Goal: Task Accomplishment & Management: Complete application form

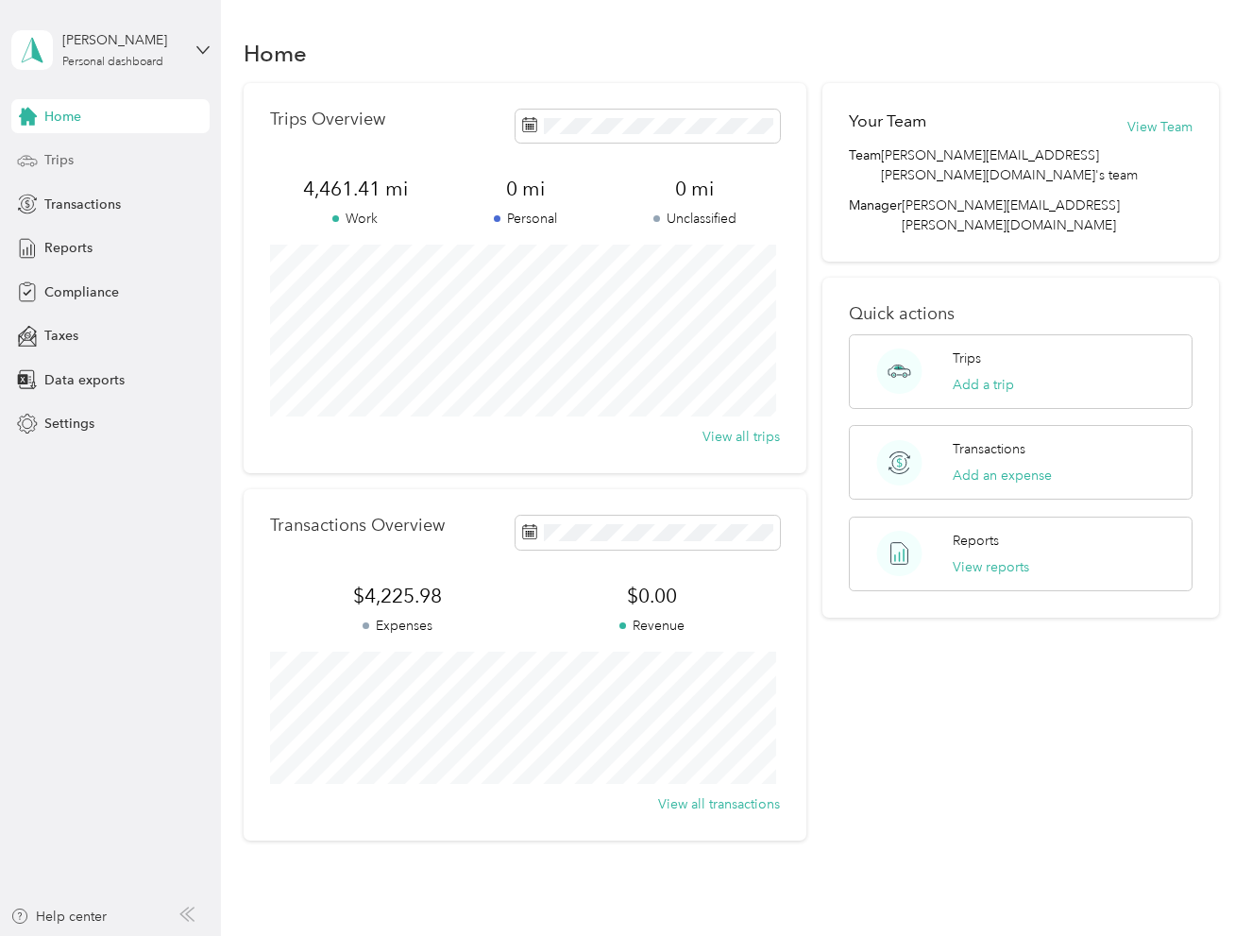
click at [62, 161] on span "Trips" at bounding box center [58, 160] width 29 height 20
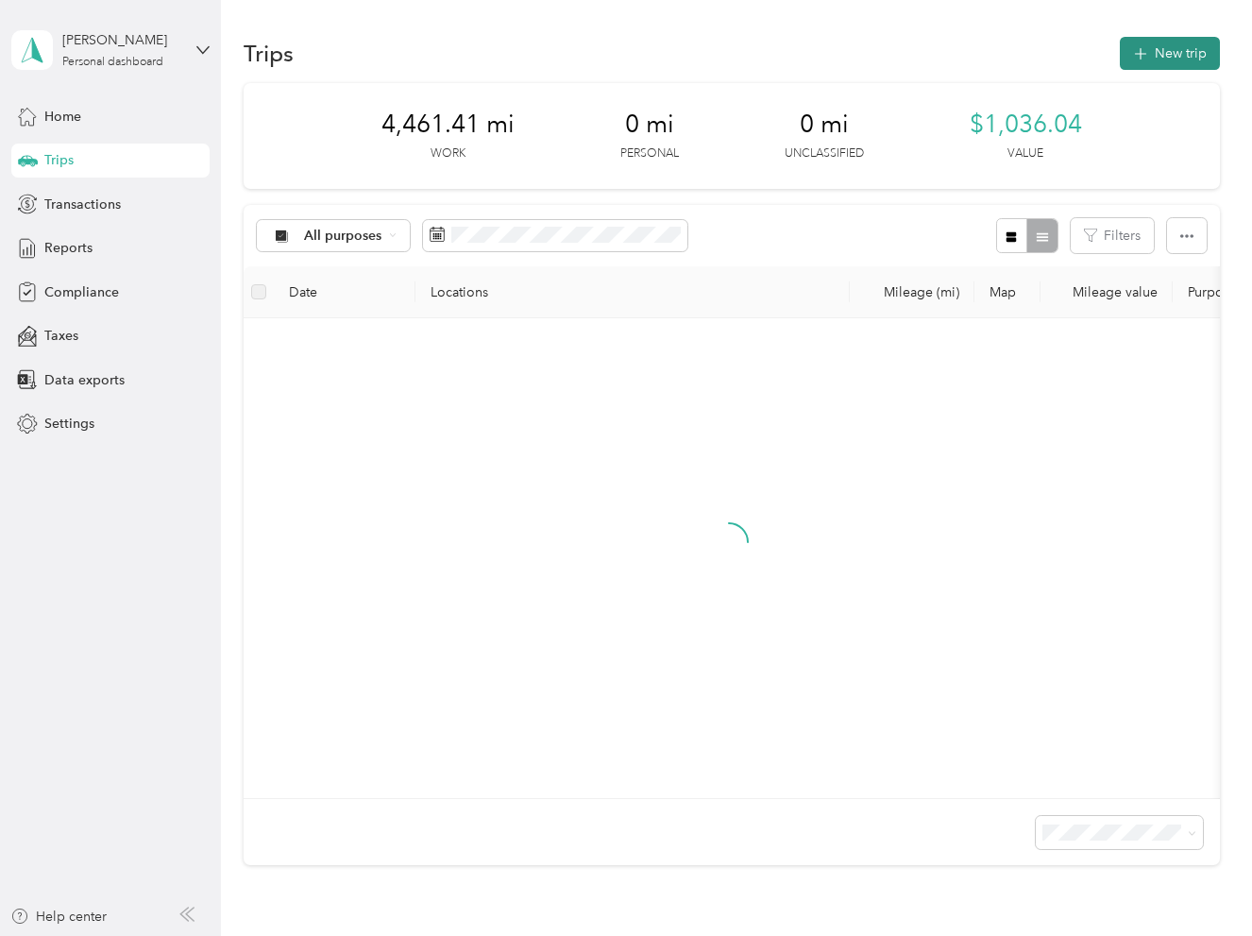
click at [1163, 43] on button "New trip" at bounding box center [1170, 53] width 100 height 33
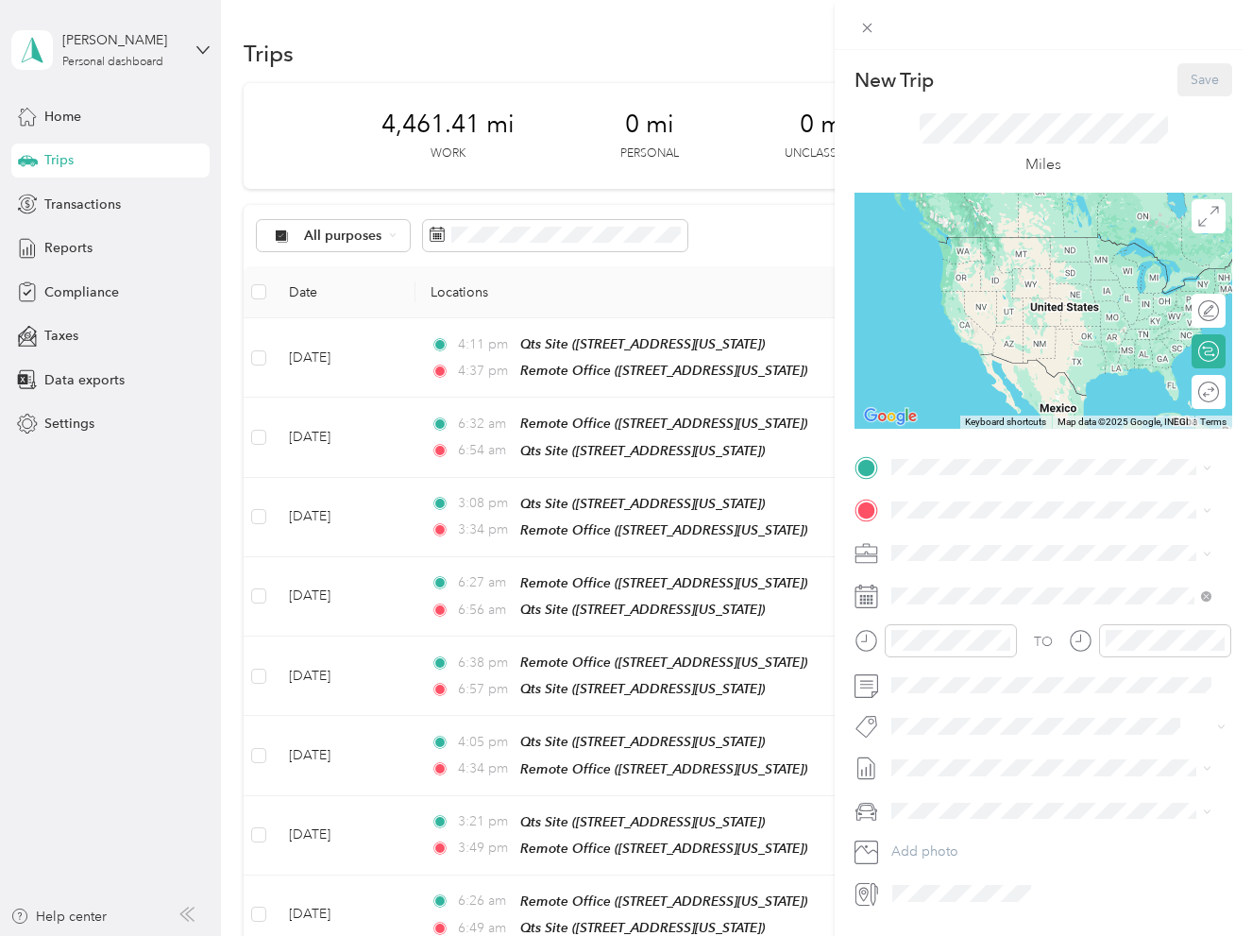
click at [1015, 557] on span "[STREET_ADDRESS][US_STATE]" at bounding box center [1021, 562] width 189 height 16
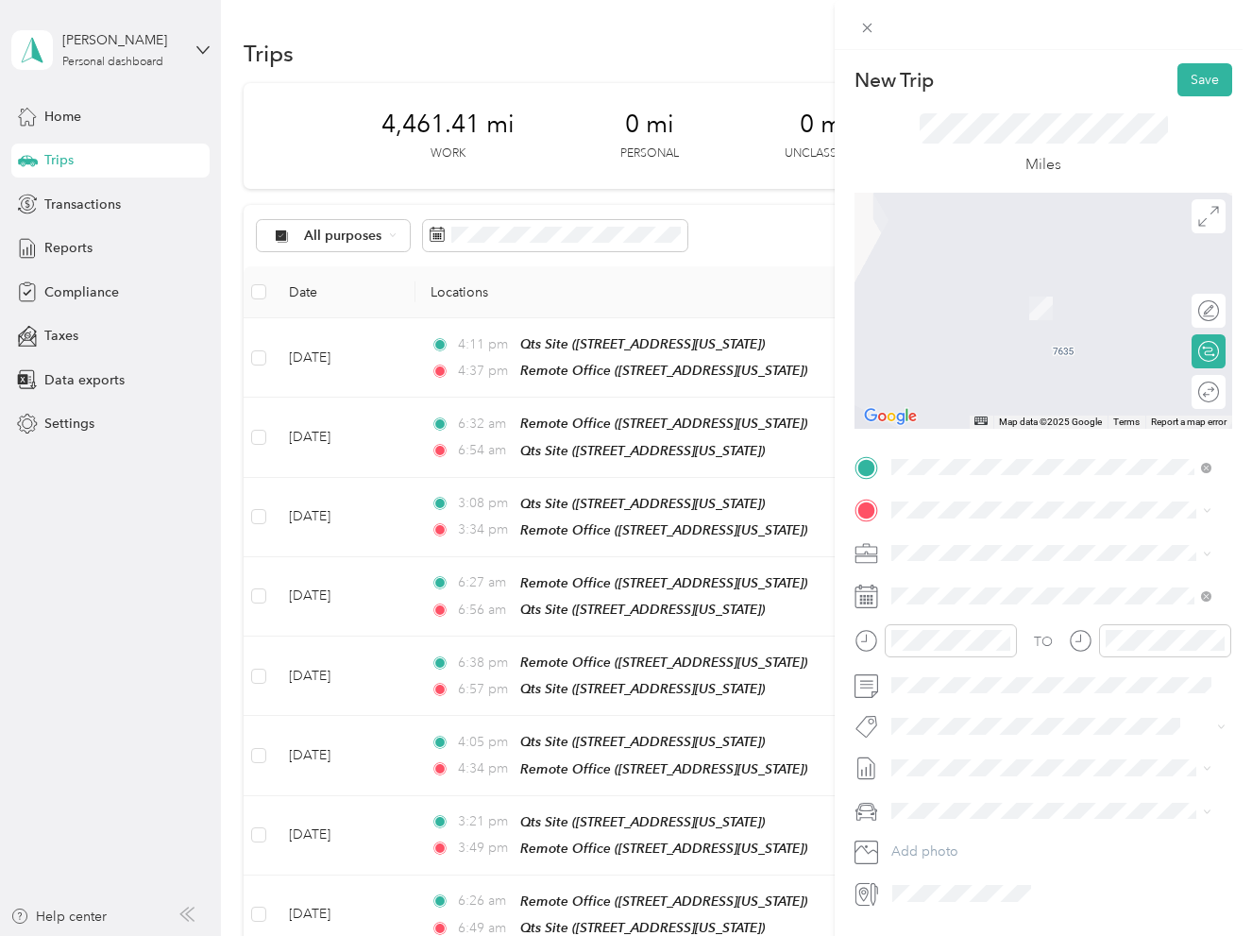
click at [1007, 652] on div "Qts Site" at bounding box center [1021, 643] width 189 height 17
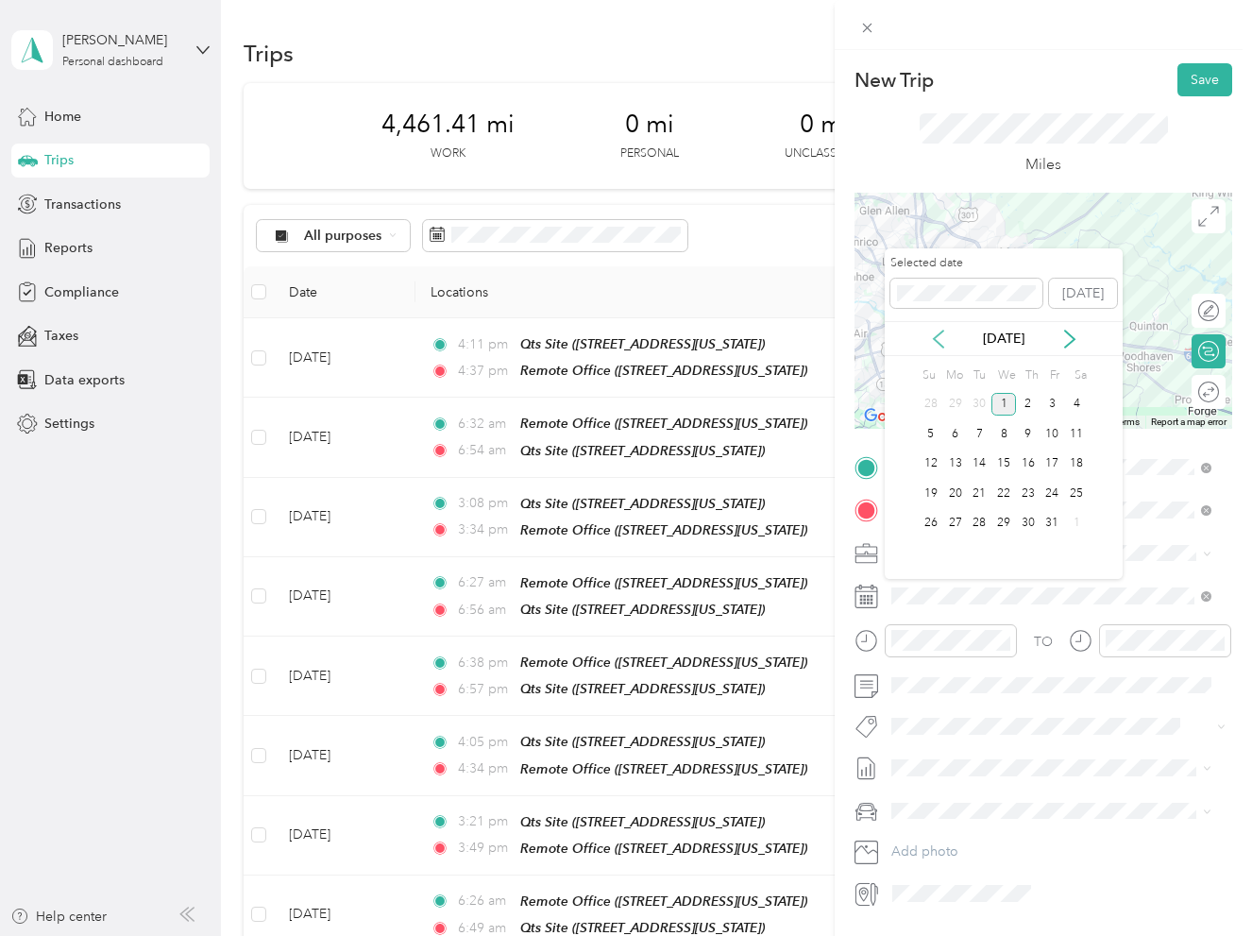
click at [937, 335] on icon at bounding box center [938, 338] width 9 height 17
click at [957, 459] on div "15" at bounding box center [955, 464] width 25 height 24
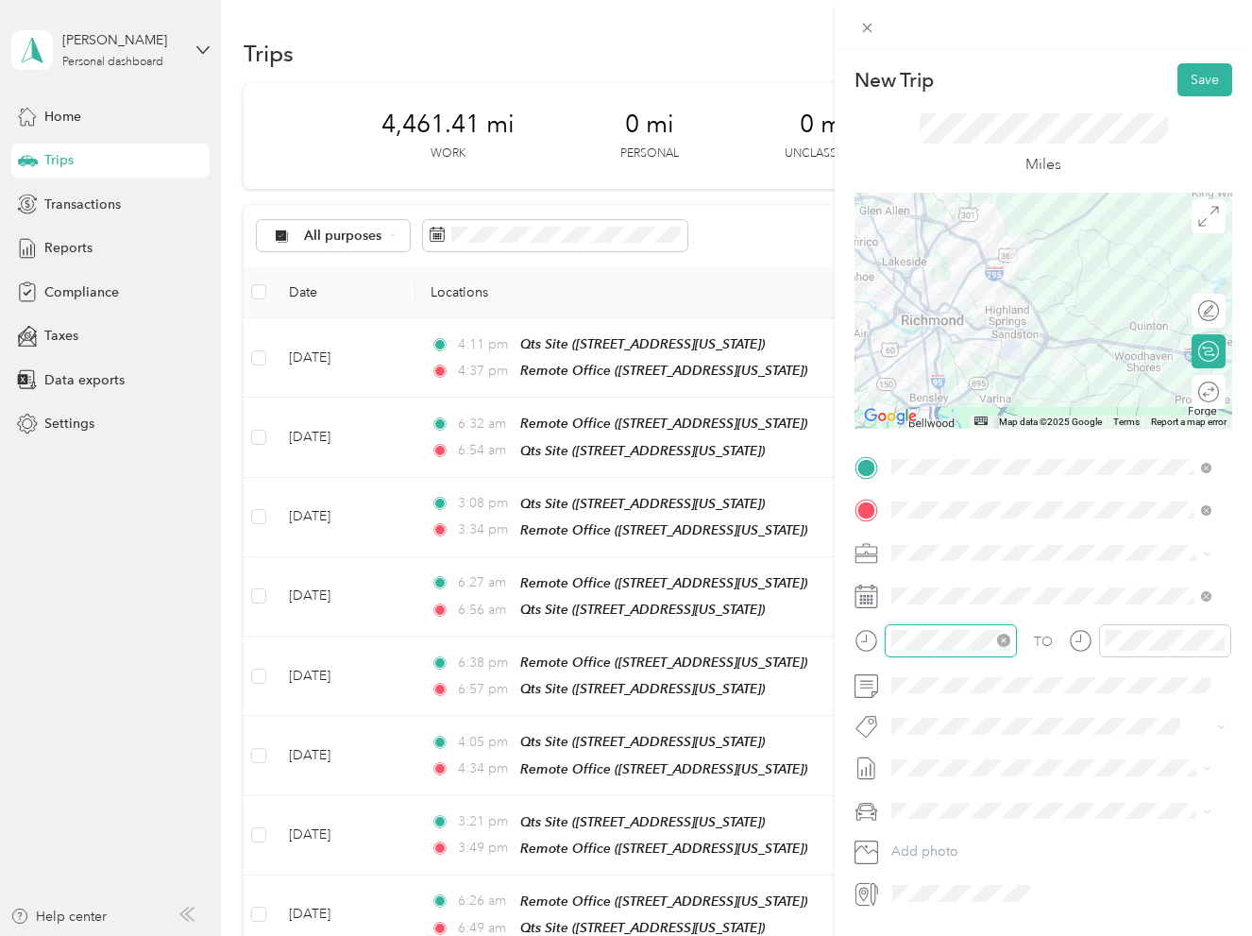
scroll to position [106, 0]
click at [916, 723] on div "06" at bounding box center [910, 727] width 45 height 26
click at [970, 759] on div "25" at bounding box center [964, 765] width 45 height 26
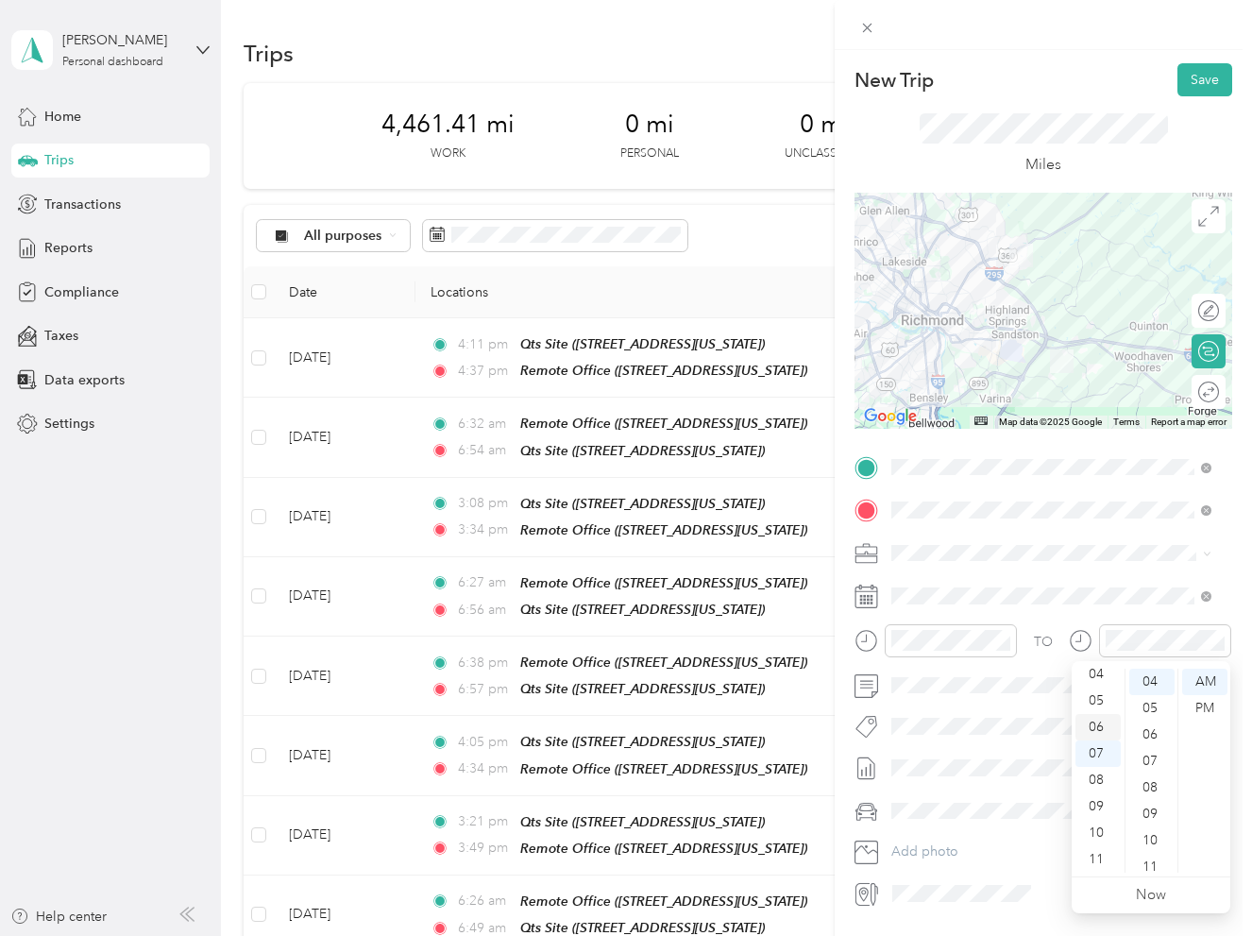
click at [1101, 724] on div "06" at bounding box center [1097, 727] width 45 height 26
click at [1153, 740] on div "49" at bounding box center [1151, 738] width 45 height 26
click at [1153, 770] on div "52" at bounding box center [1151, 761] width 45 height 26
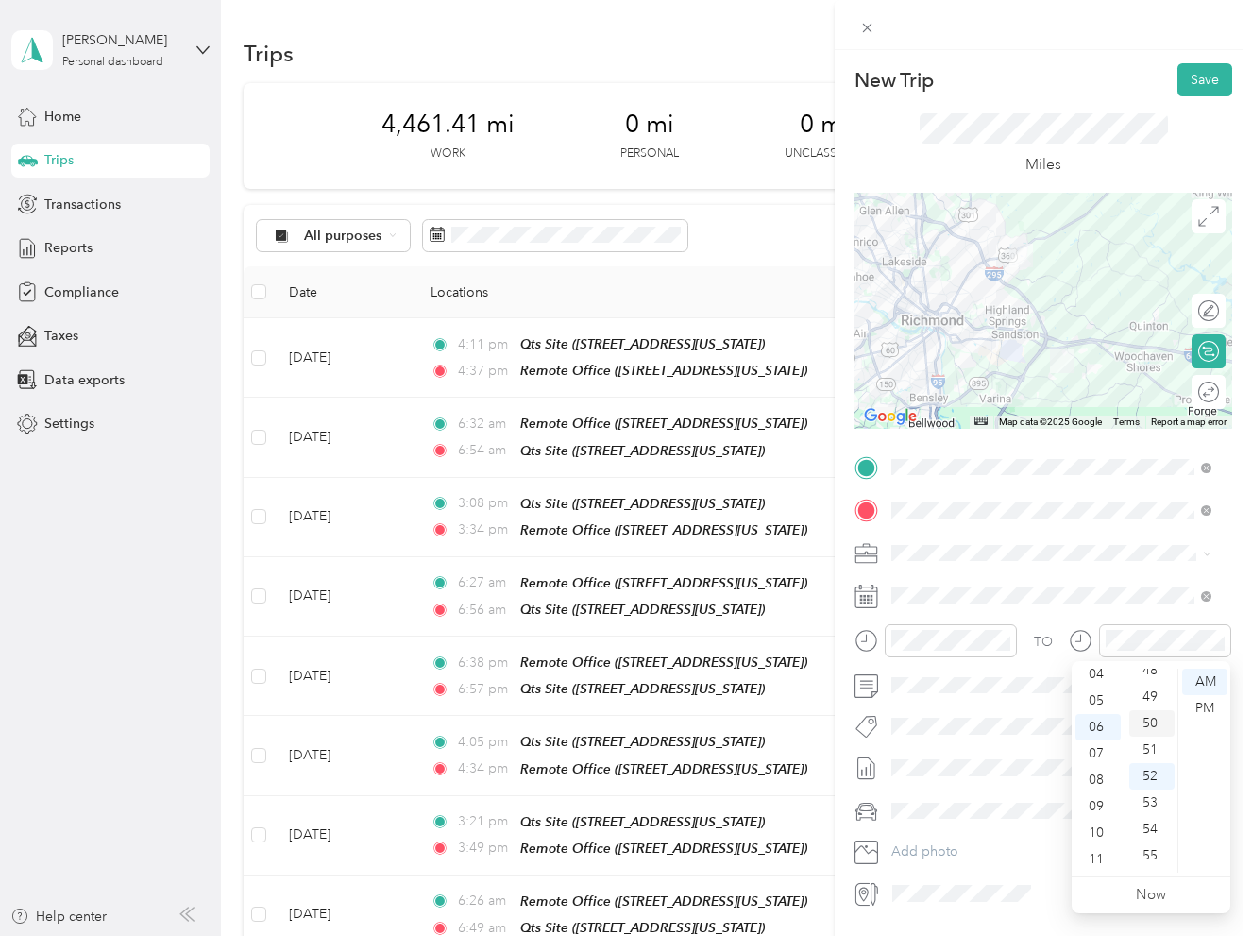
click at [1150, 717] on div "50" at bounding box center [1151, 723] width 45 height 26
click at [964, 875] on div "Truck" at bounding box center [1051, 877] width 307 height 20
drag, startPoint x: 1177, startPoint y: 92, endPoint x: 1173, endPoint y: 100, distance: 9.7
click at [1177, 94] on button "Save" at bounding box center [1204, 79] width 55 height 33
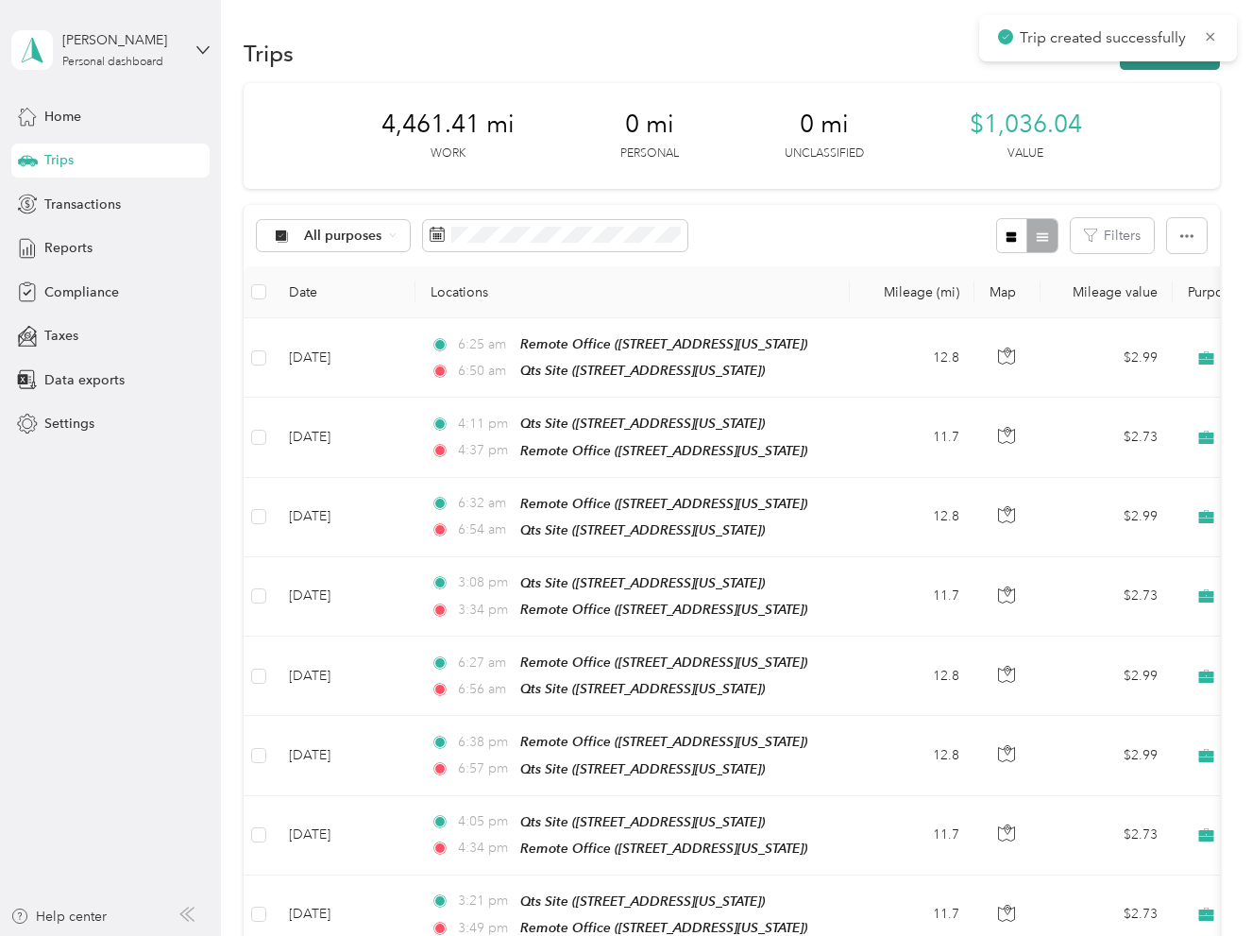
click at [1173, 66] on button "New trip" at bounding box center [1170, 53] width 100 height 33
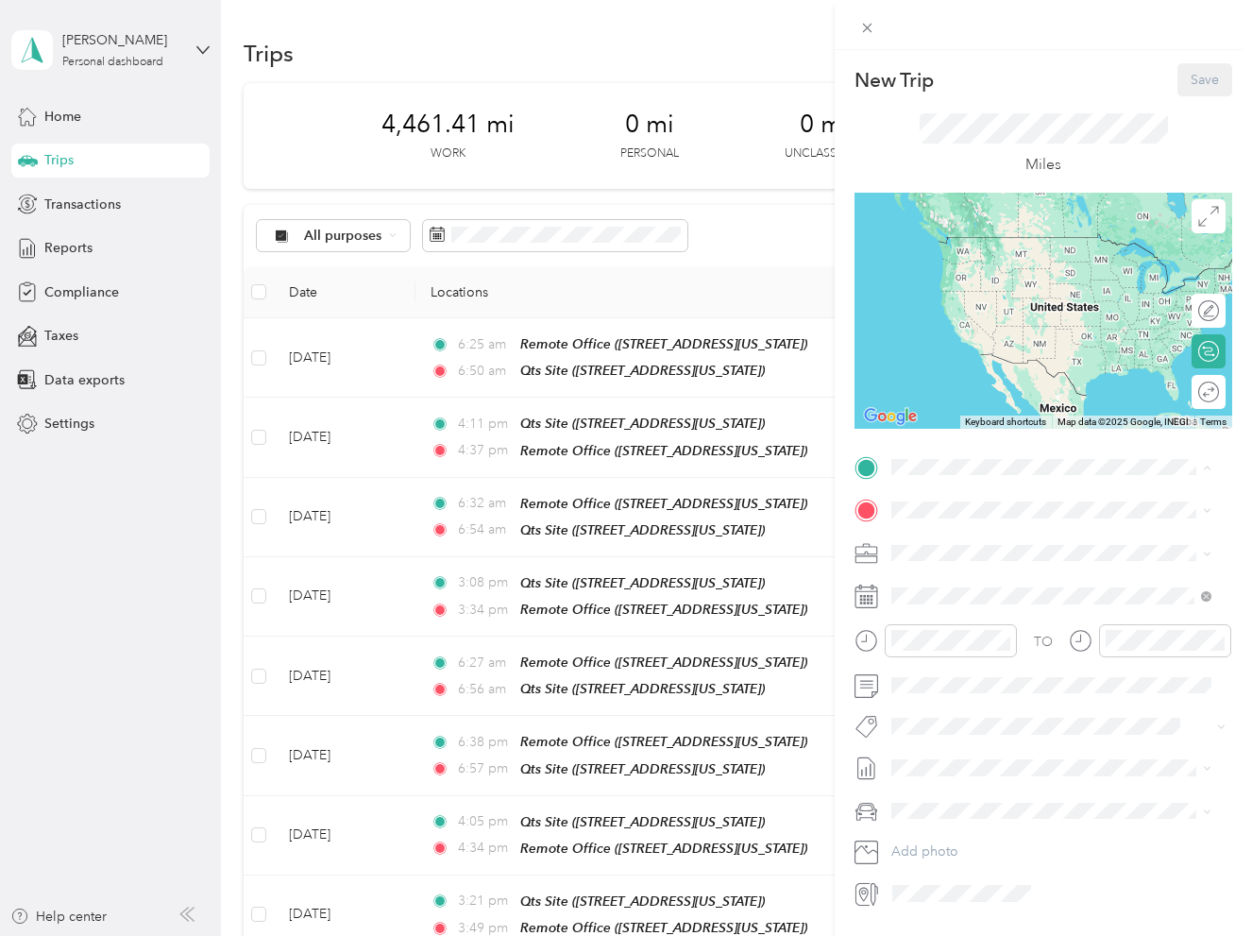
click at [968, 610] on strong "Qts Site" at bounding box center [951, 601] width 49 height 17
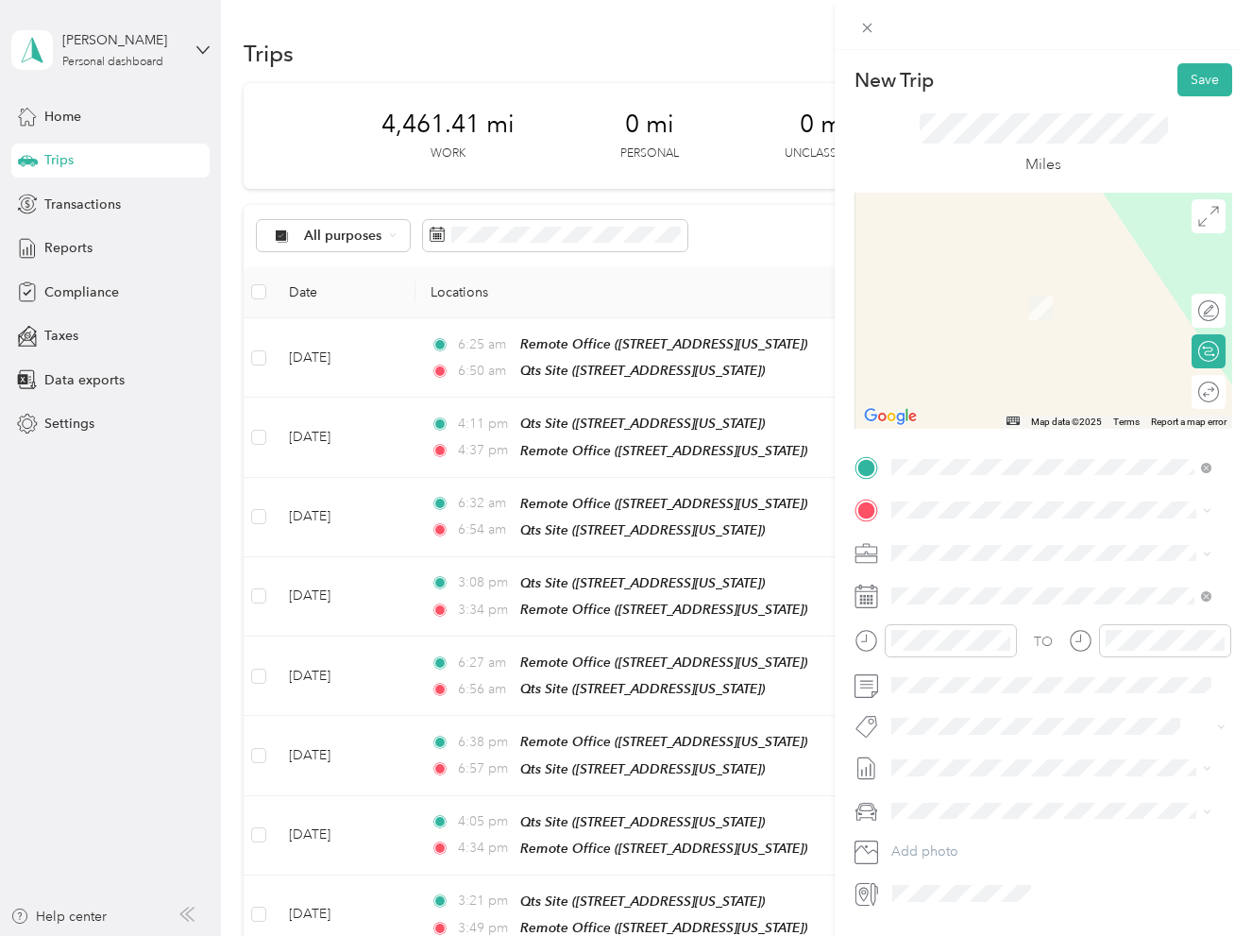
click at [985, 591] on strong "Remote Office" at bounding box center [972, 584] width 91 height 17
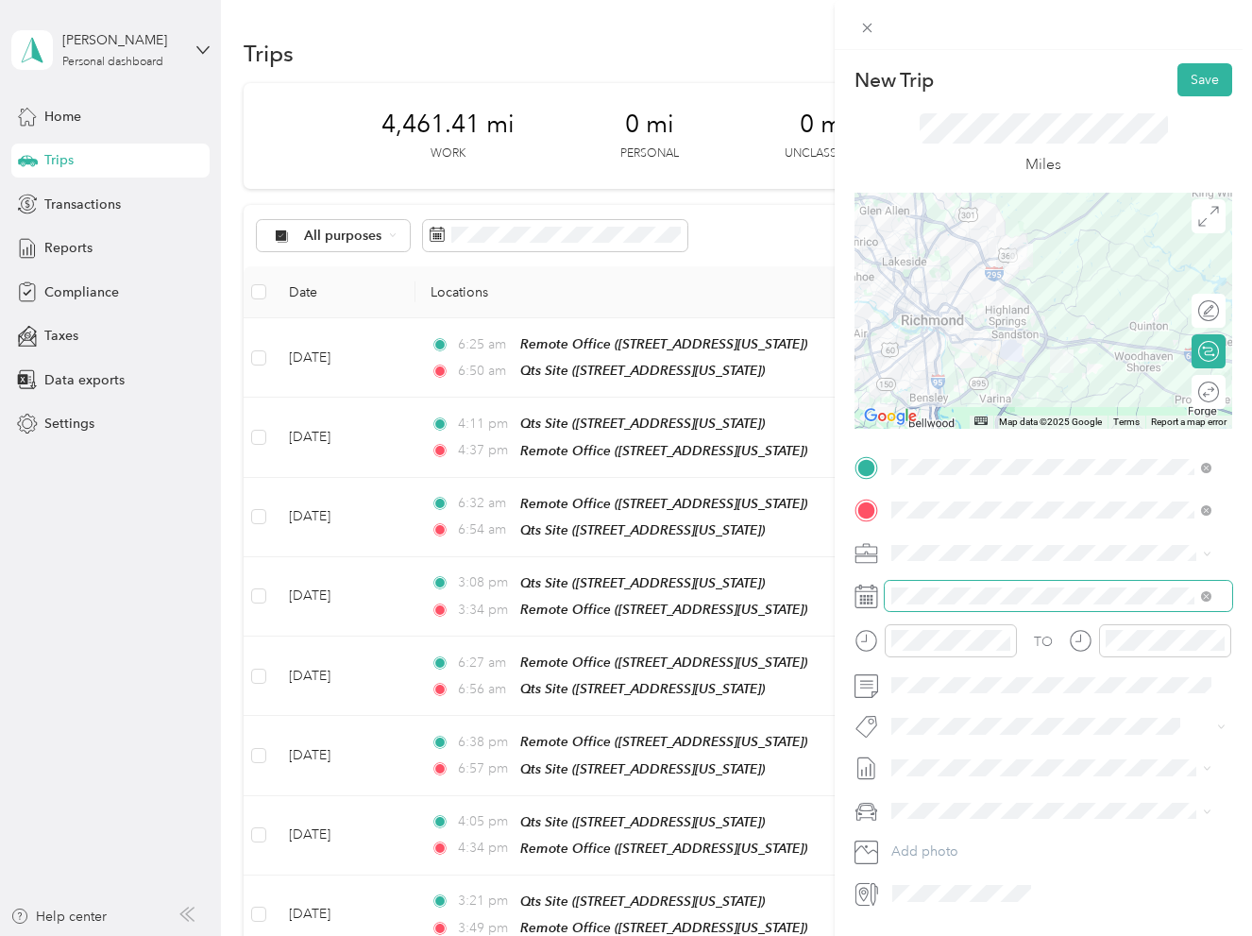
click at [975, 584] on span at bounding box center [1058, 596] width 347 height 30
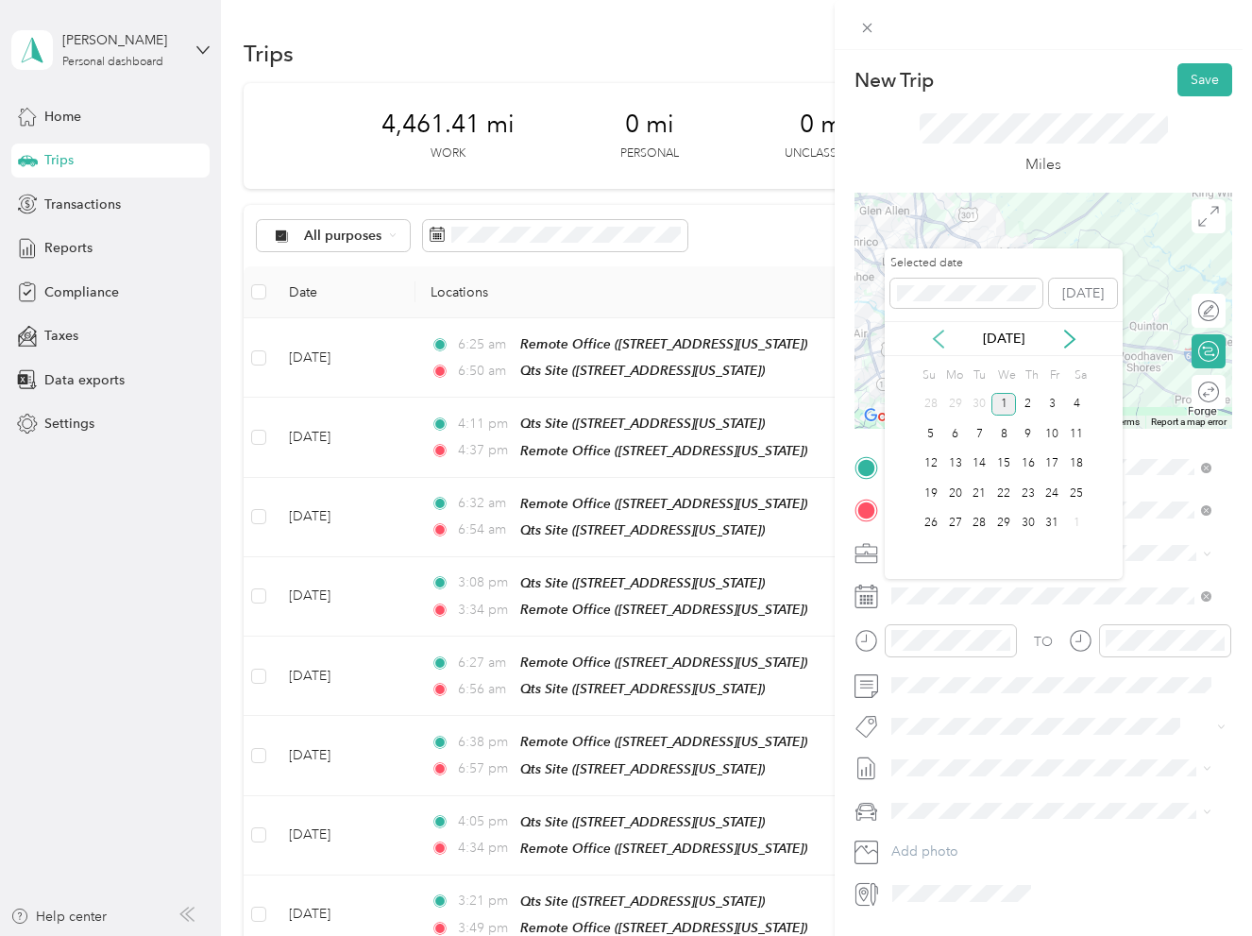
click at [940, 338] on icon at bounding box center [938, 339] width 19 height 19
click at [965, 467] on div "15" at bounding box center [955, 464] width 25 height 24
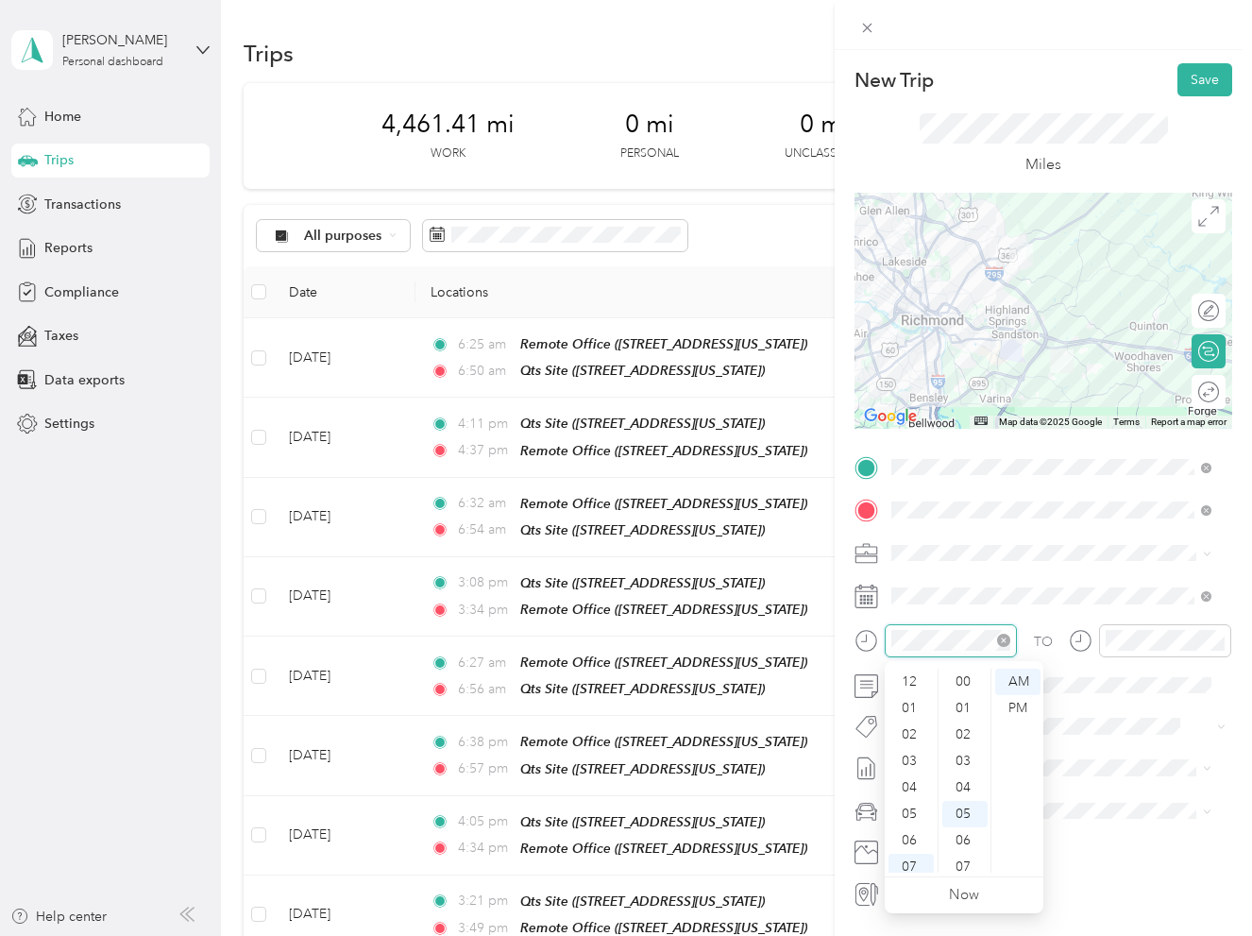
scroll to position [113, 0]
click at [909, 770] on div "04" at bounding box center [910, 768] width 45 height 26
click at [1017, 704] on div "PM" at bounding box center [1017, 708] width 45 height 26
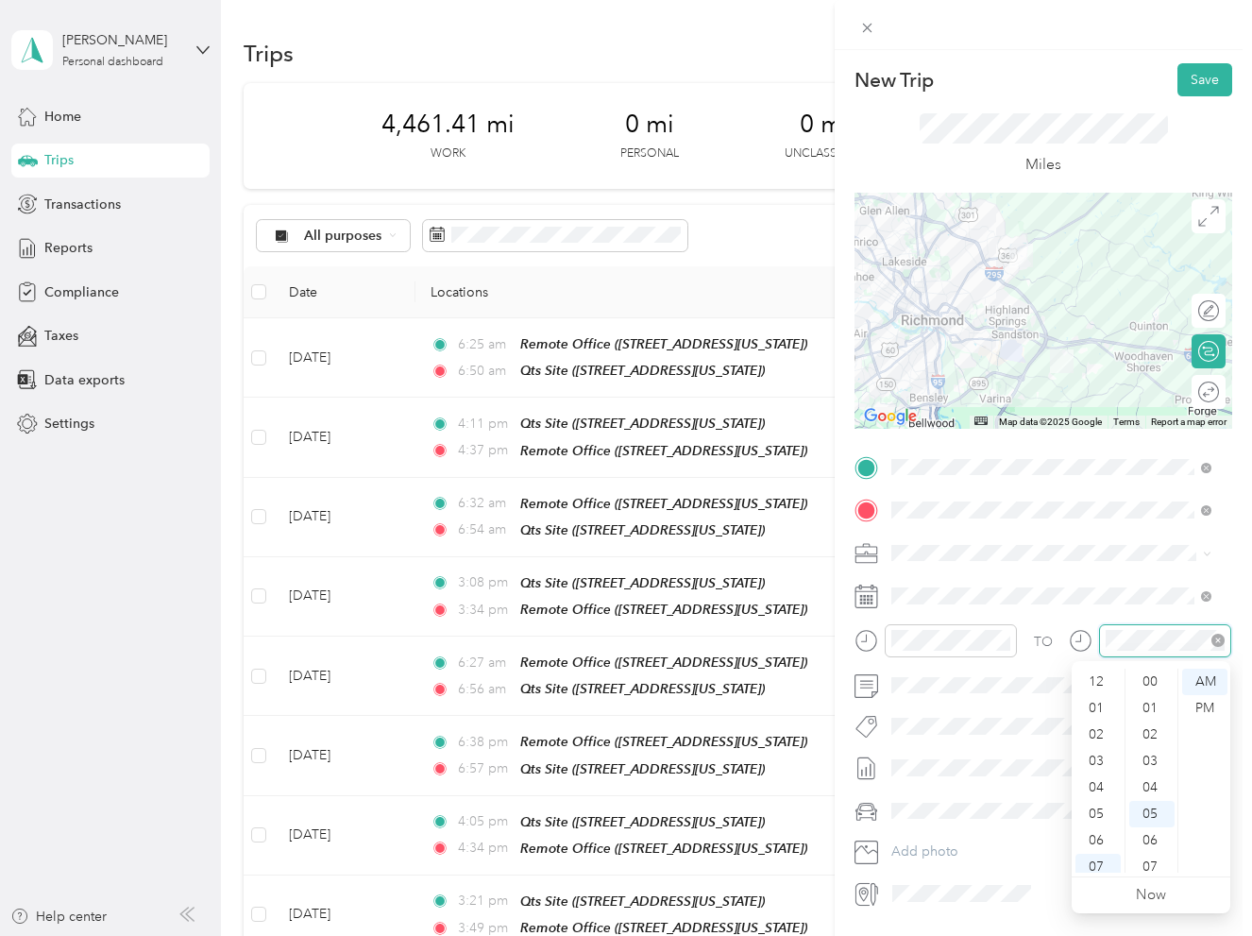
scroll to position [113, 0]
click at [1101, 674] on div "04" at bounding box center [1097, 674] width 45 height 26
click at [1154, 812] on div "31" at bounding box center [1151, 802] width 45 height 26
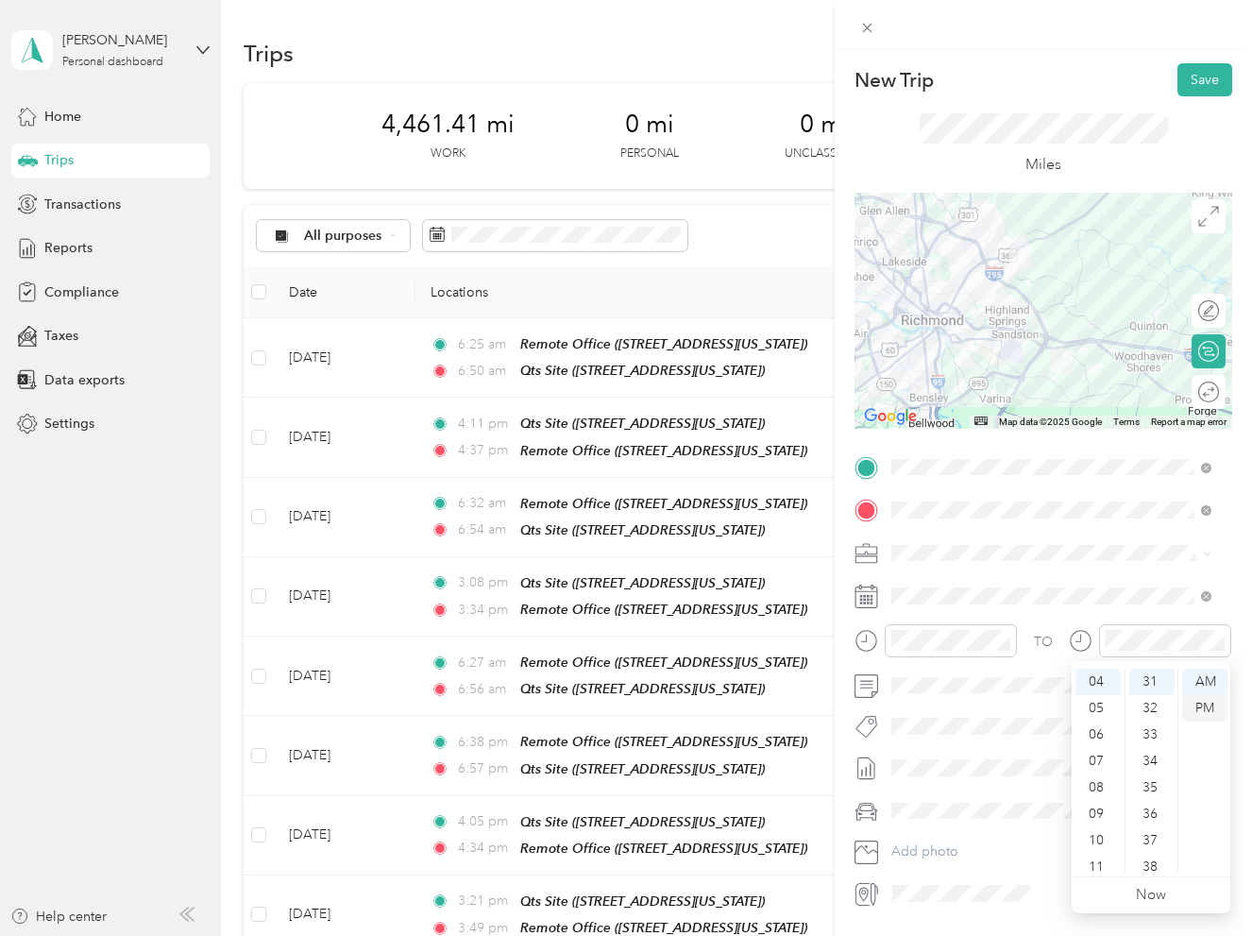
click at [1205, 708] on div "PM" at bounding box center [1204, 708] width 45 height 26
click at [965, 874] on div "Truck" at bounding box center [1051, 877] width 307 height 20
click at [1177, 82] on button "Save" at bounding box center [1204, 79] width 55 height 33
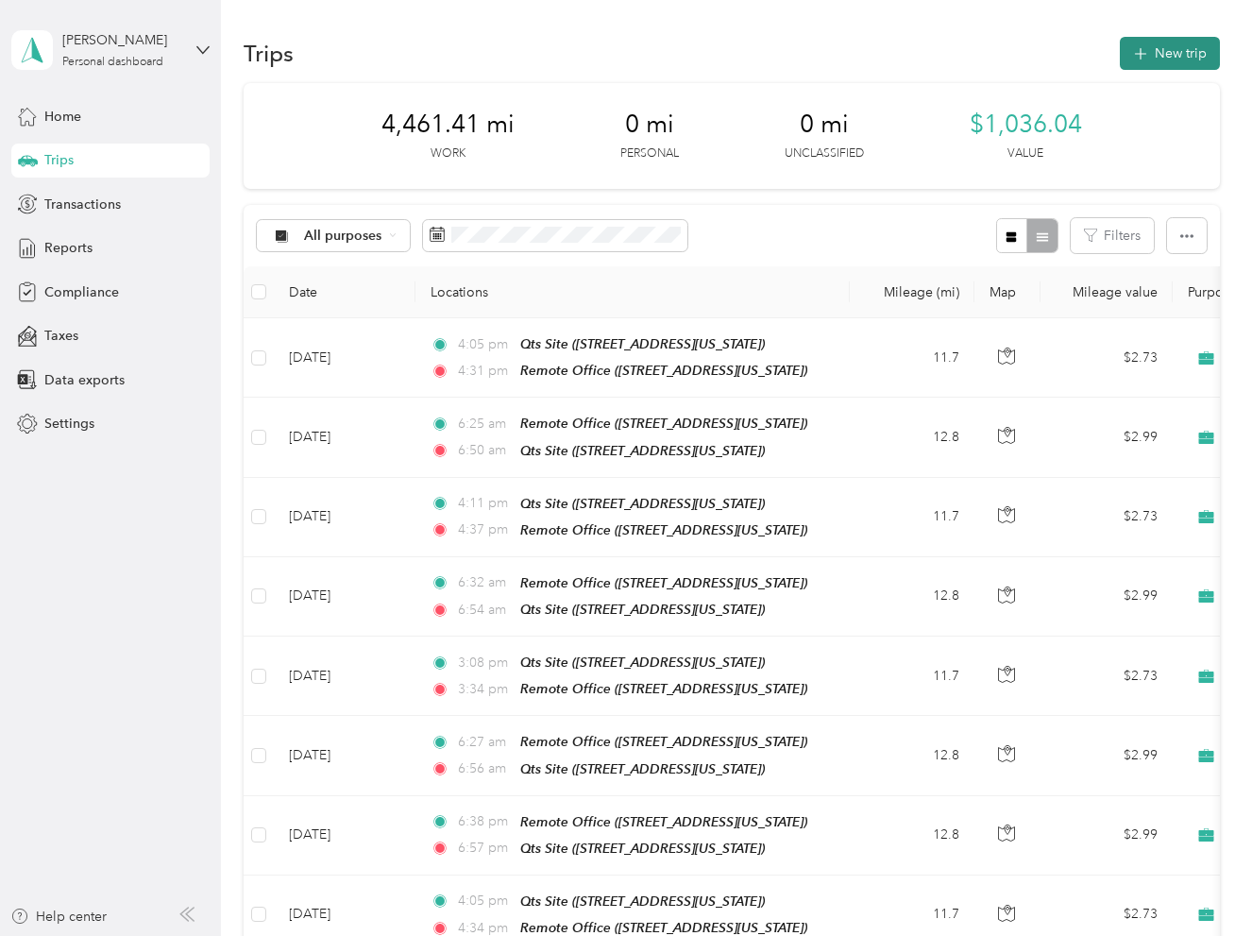
click at [1183, 64] on button "New trip" at bounding box center [1170, 53] width 100 height 33
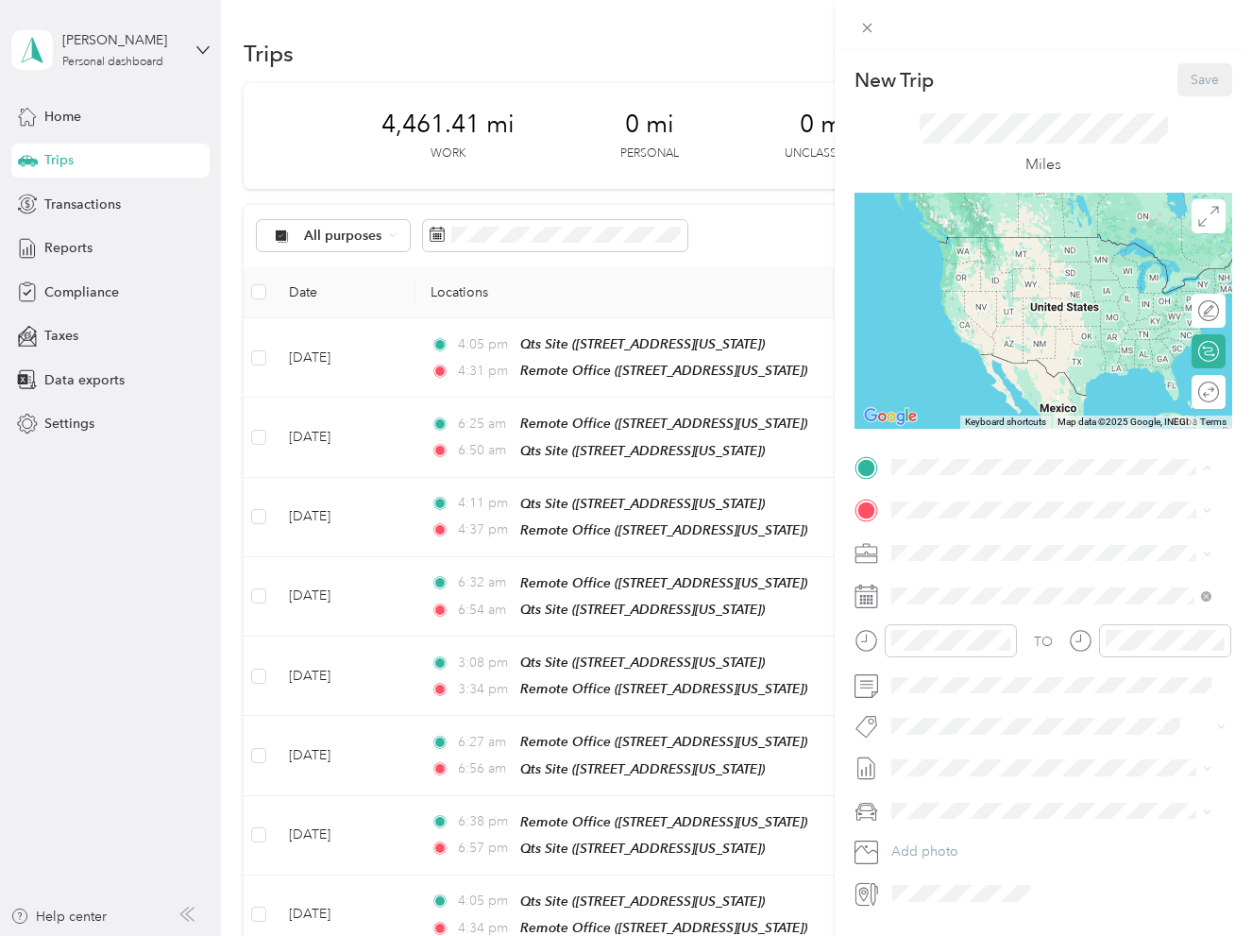
click at [996, 633] on div "Qts Site [STREET_ADDRESS][US_STATE]" at bounding box center [1021, 613] width 189 height 40
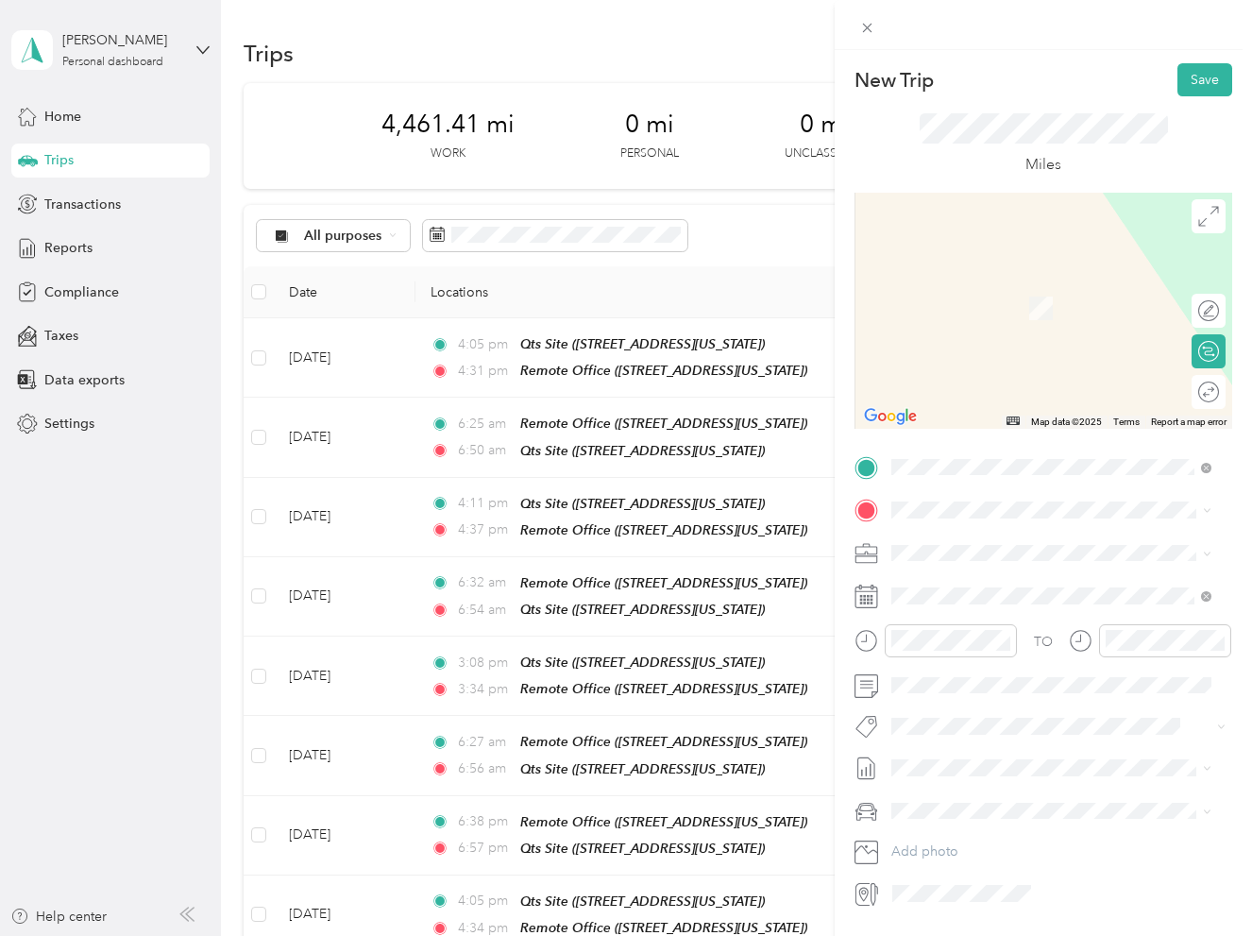
click at [989, 570] on span "[STREET_ADDRESS][US_STATE]" at bounding box center [1021, 563] width 189 height 16
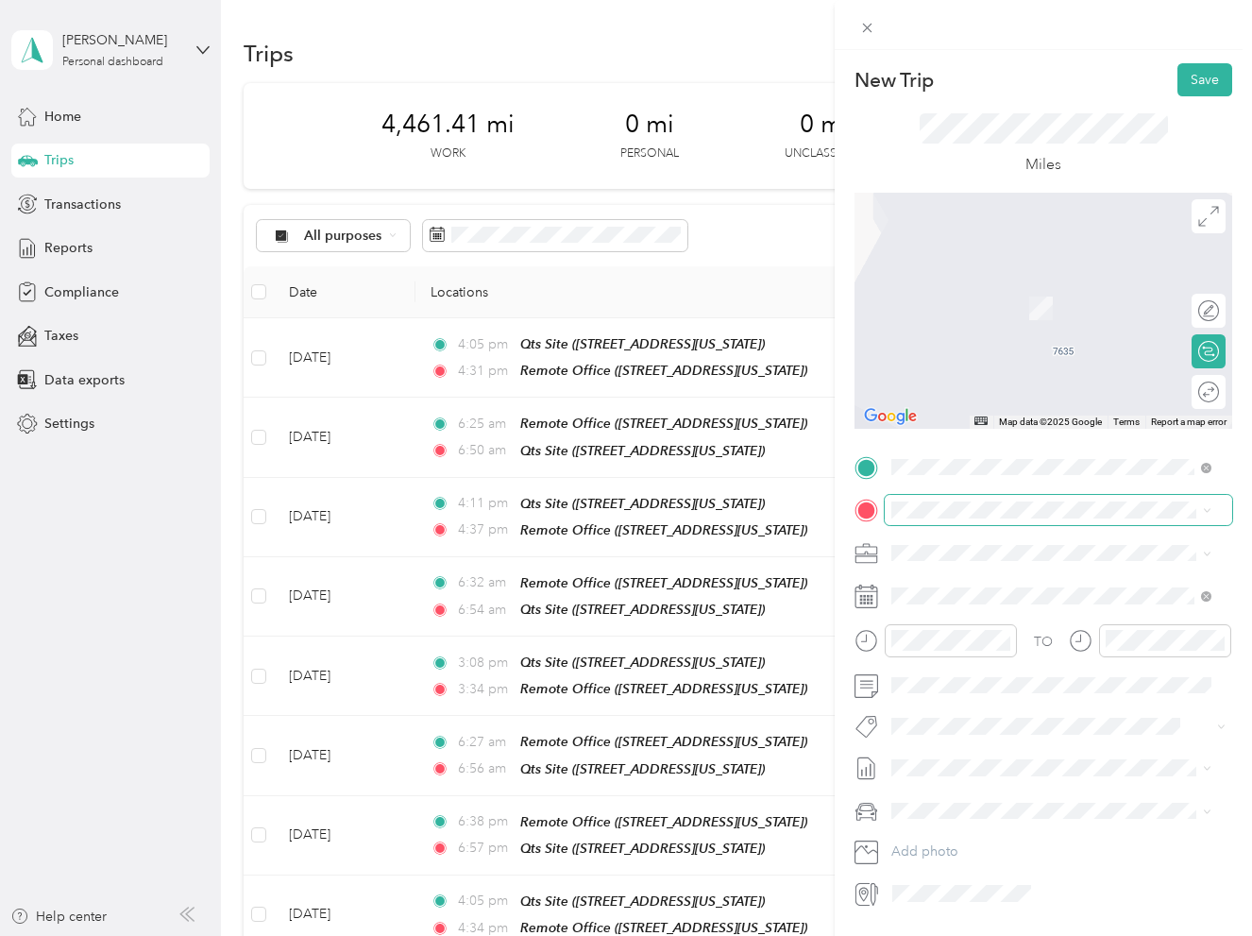
click at [972, 500] on span at bounding box center [1058, 510] width 347 height 30
click at [1005, 673] on span "[STREET_ADDRESS][US_STATE]" at bounding box center [1021, 665] width 189 height 16
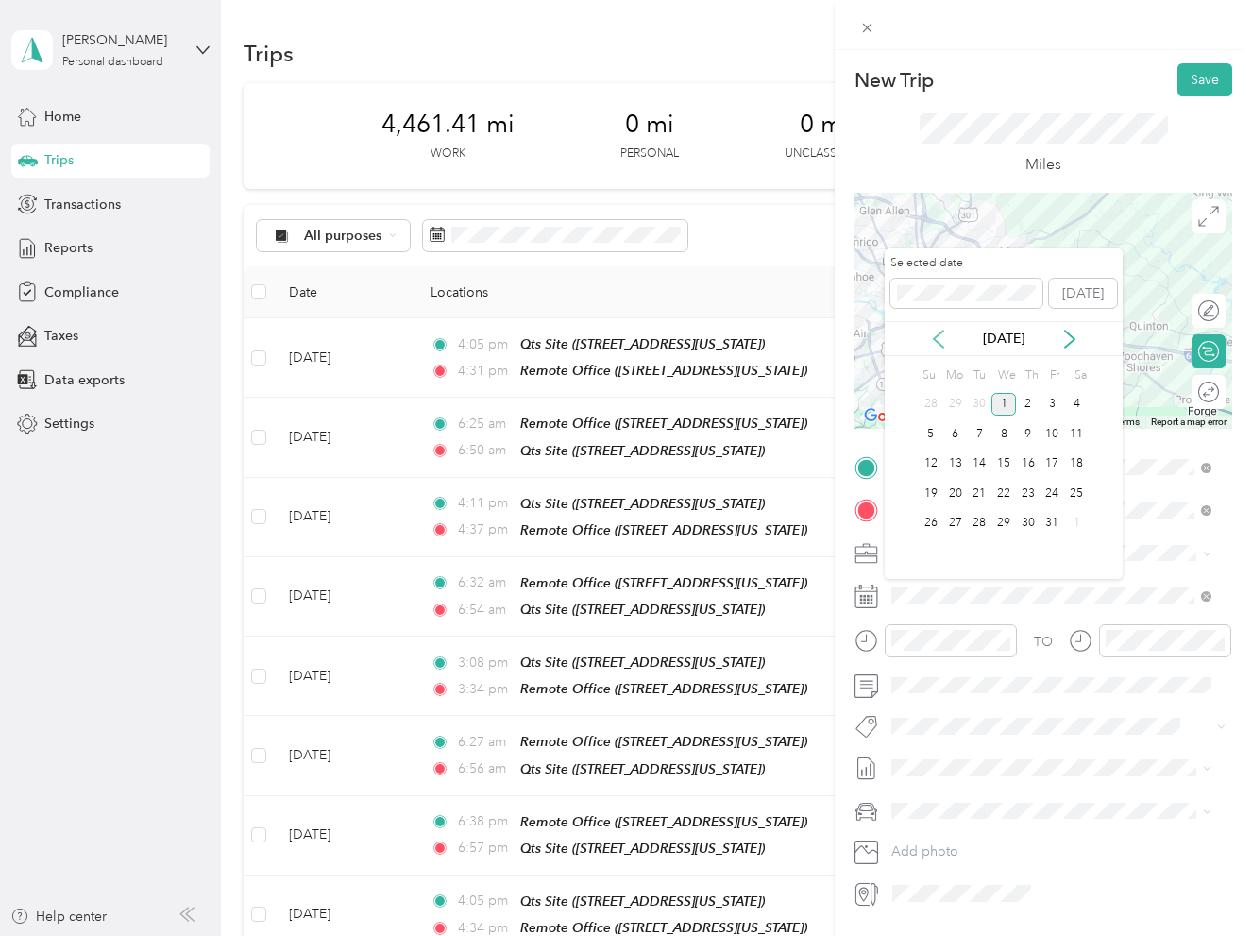
click at [940, 343] on icon at bounding box center [938, 339] width 19 height 19
click at [982, 457] on div "16" at bounding box center [979, 464] width 25 height 24
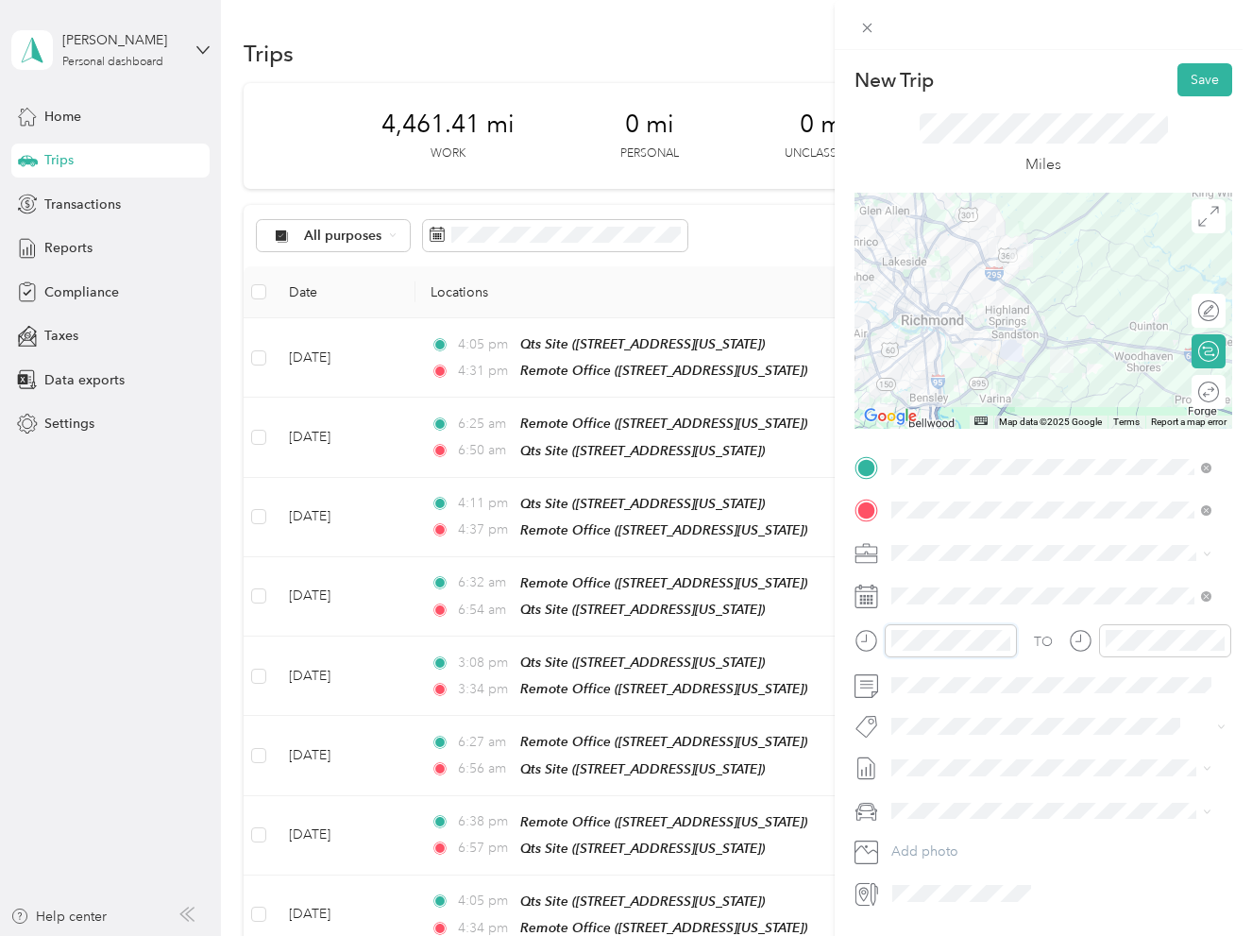
scroll to position [132, 0]
click at [924, 724] on div "06" at bounding box center [910, 727] width 45 height 26
click at [967, 837] on div "36" at bounding box center [964, 840] width 45 height 26
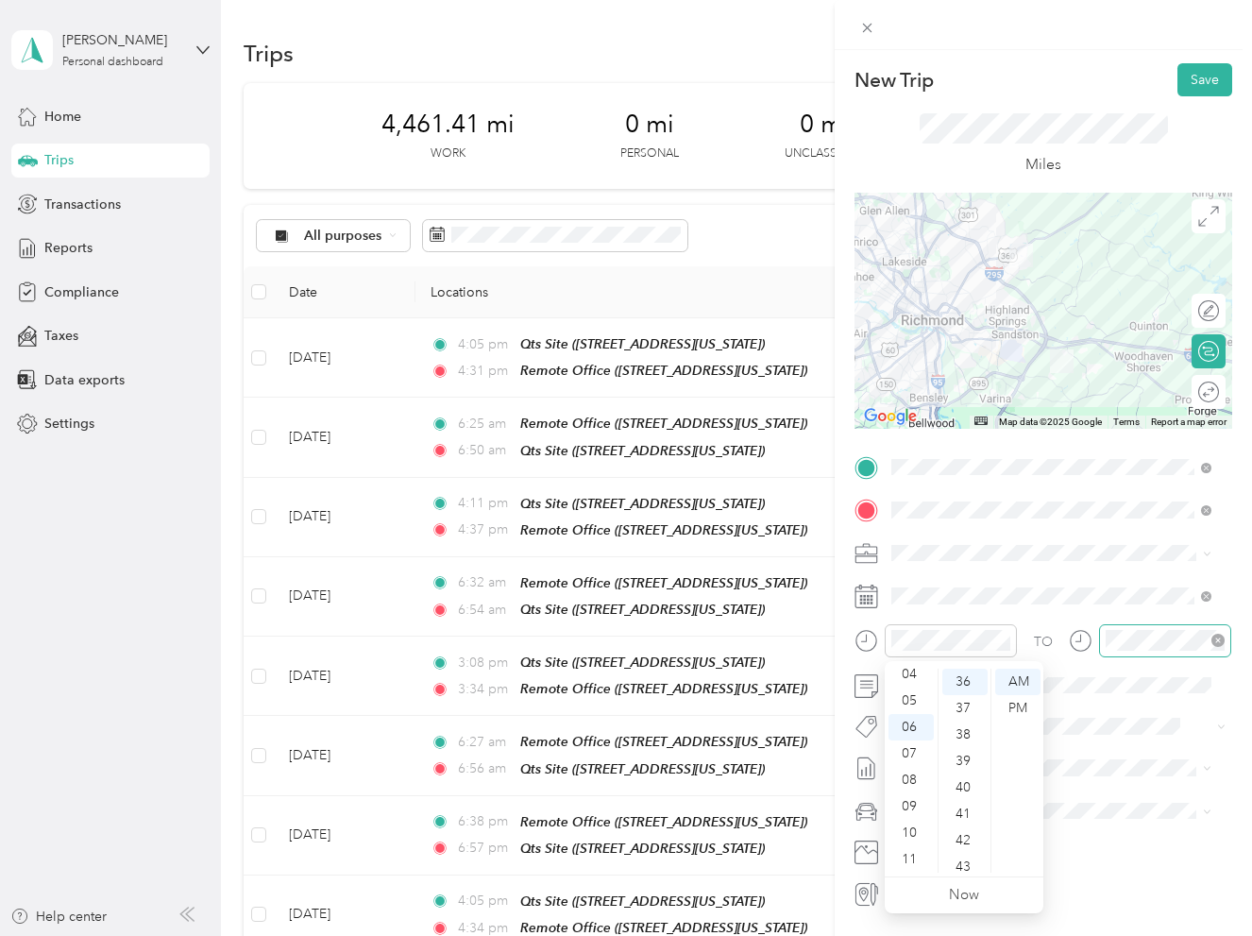
click at [1104, 635] on div at bounding box center [1165, 640] width 132 height 33
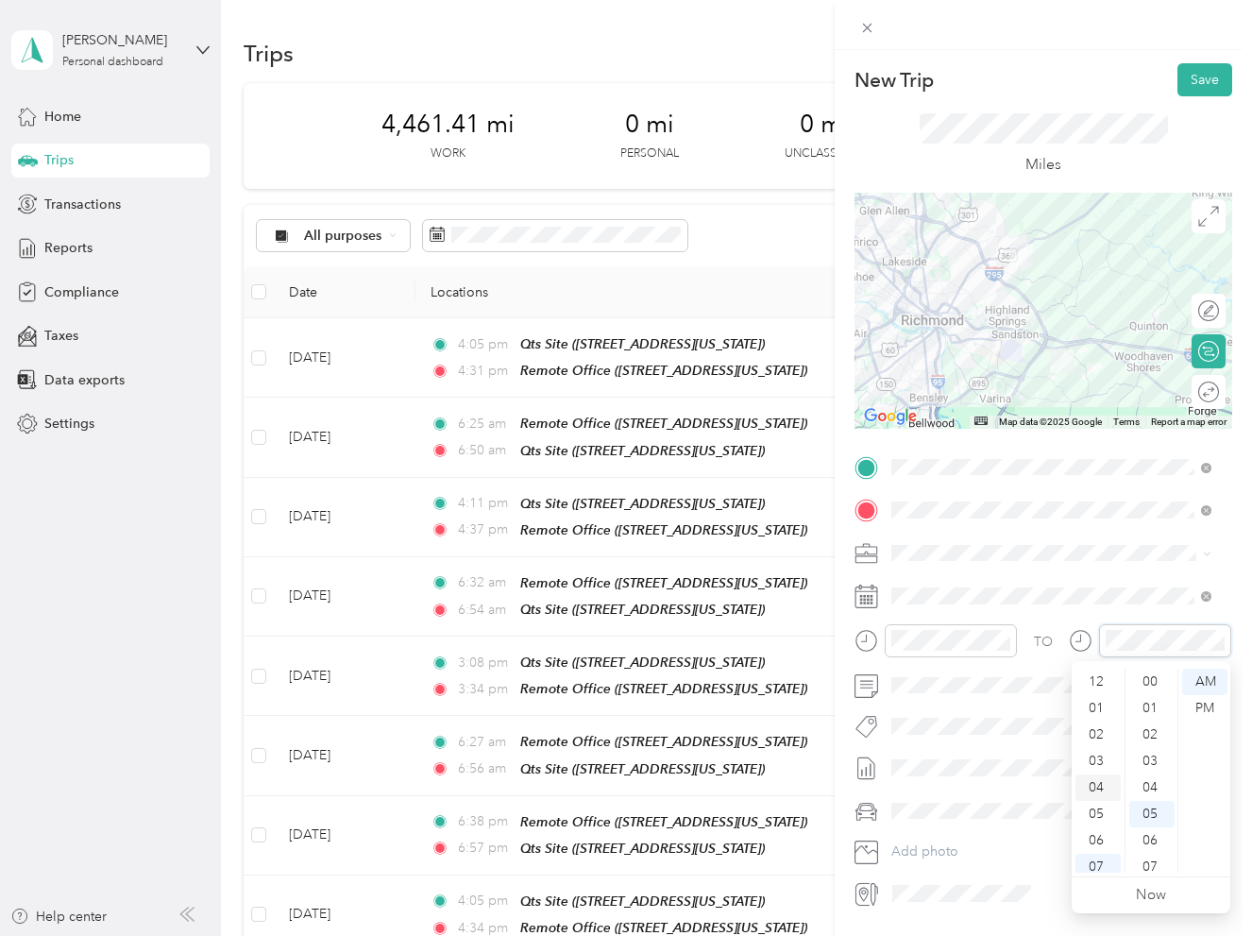
scroll to position [113, 0]
click at [1093, 729] on div "06" at bounding box center [1097, 727] width 45 height 26
click at [1153, 819] on div "53" at bounding box center [1151, 817] width 45 height 26
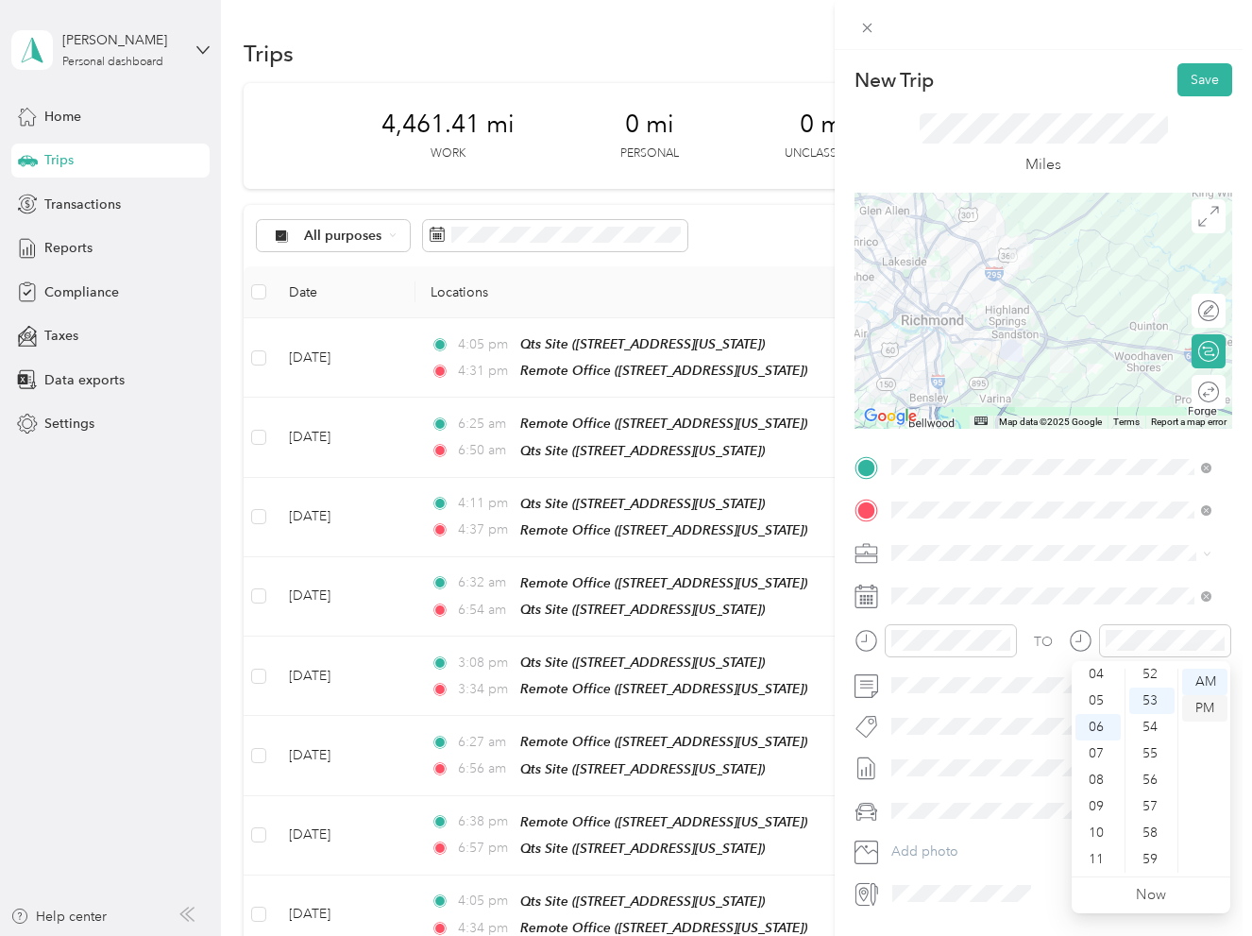
click at [1208, 707] on div "PM" at bounding box center [1204, 708] width 45 height 26
click at [1206, 680] on div "AM" at bounding box center [1204, 681] width 45 height 26
click at [978, 870] on div "Truck" at bounding box center [1051, 877] width 307 height 20
click at [1177, 85] on button "Save" at bounding box center [1204, 79] width 55 height 33
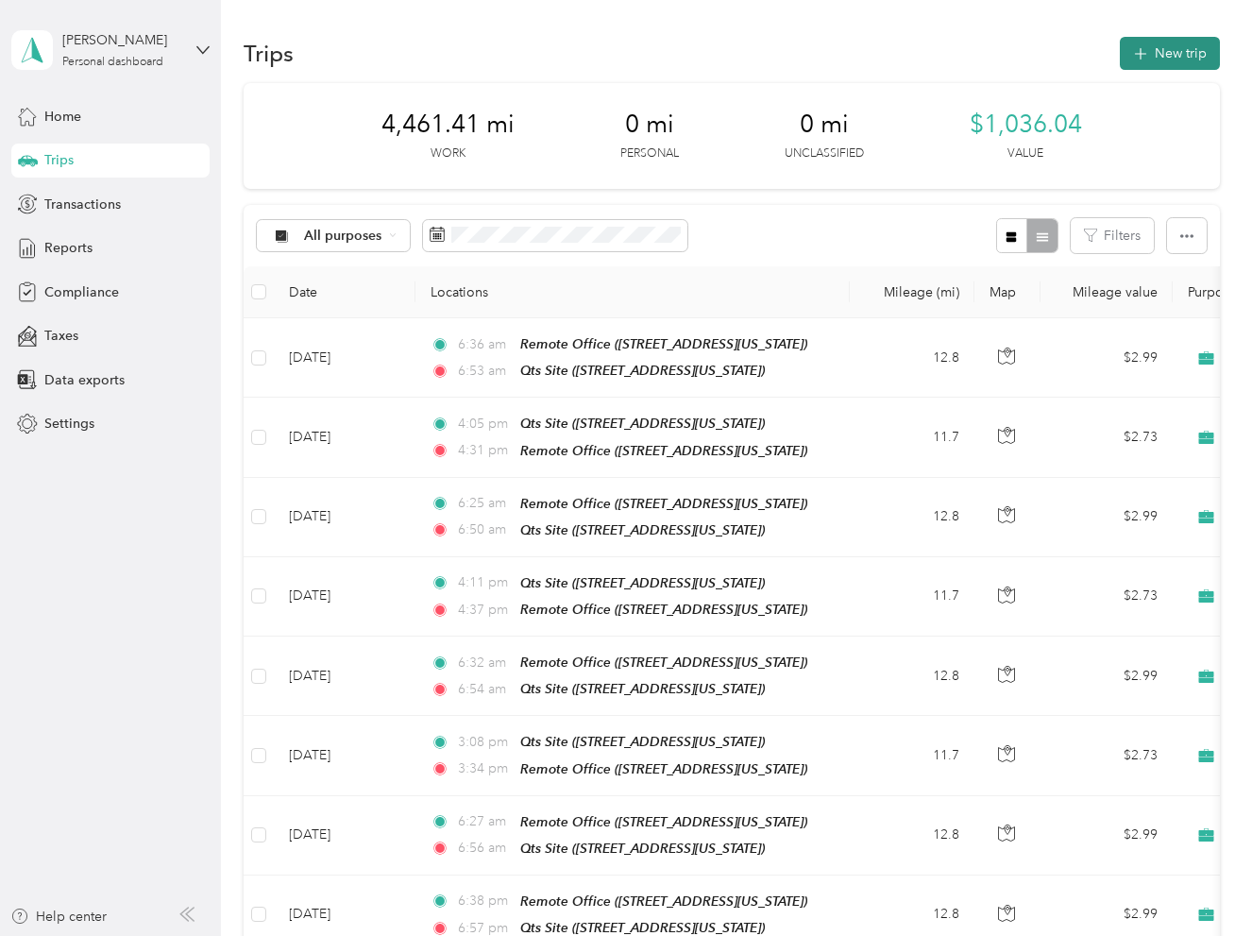
click at [1160, 44] on button "New trip" at bounding box center [1170, 53] width 100 height 33
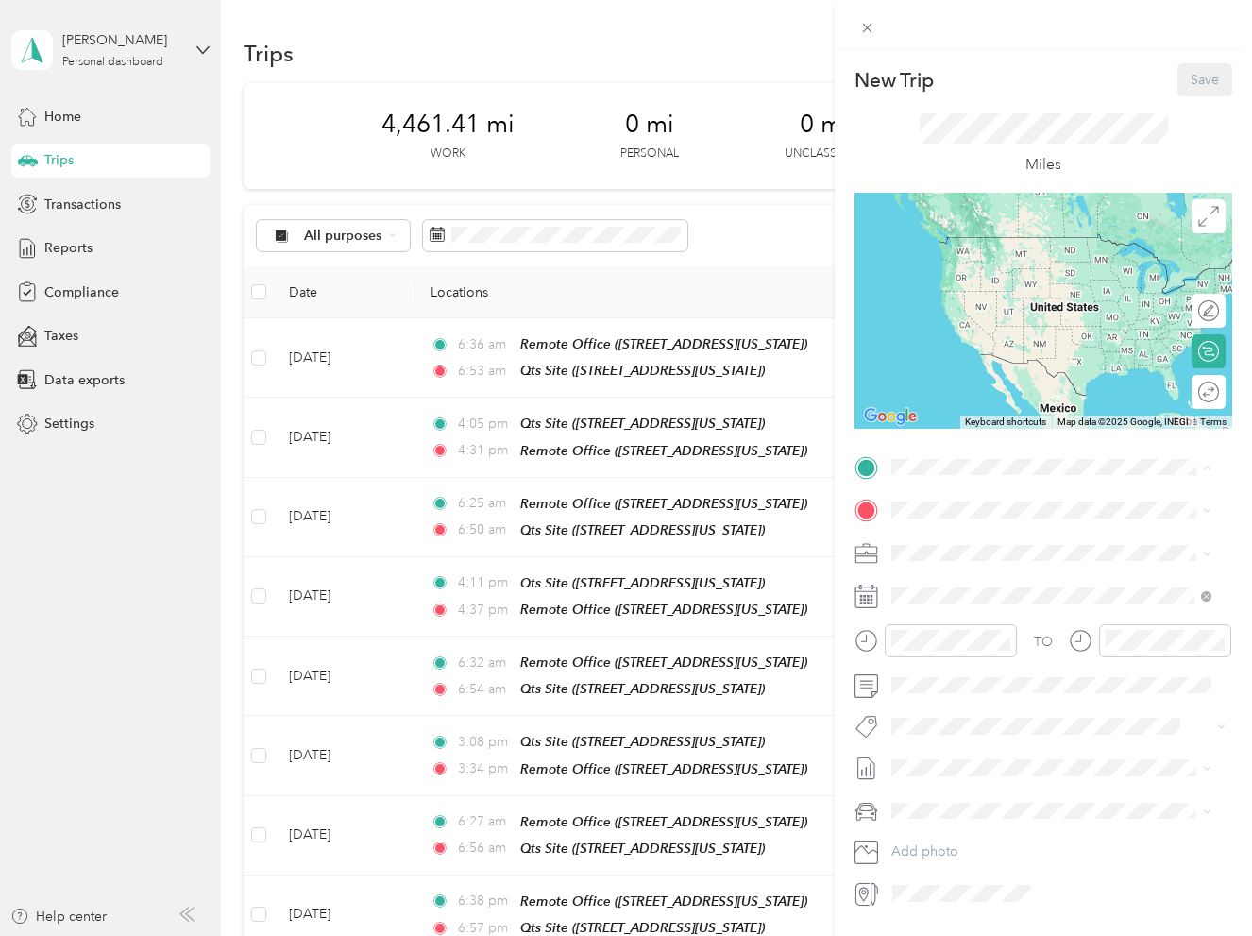
click at [985, 631] on span "[STREET_ADDRESS][US_STATE]" at bounding box center [1021, 623] width 189 height 16
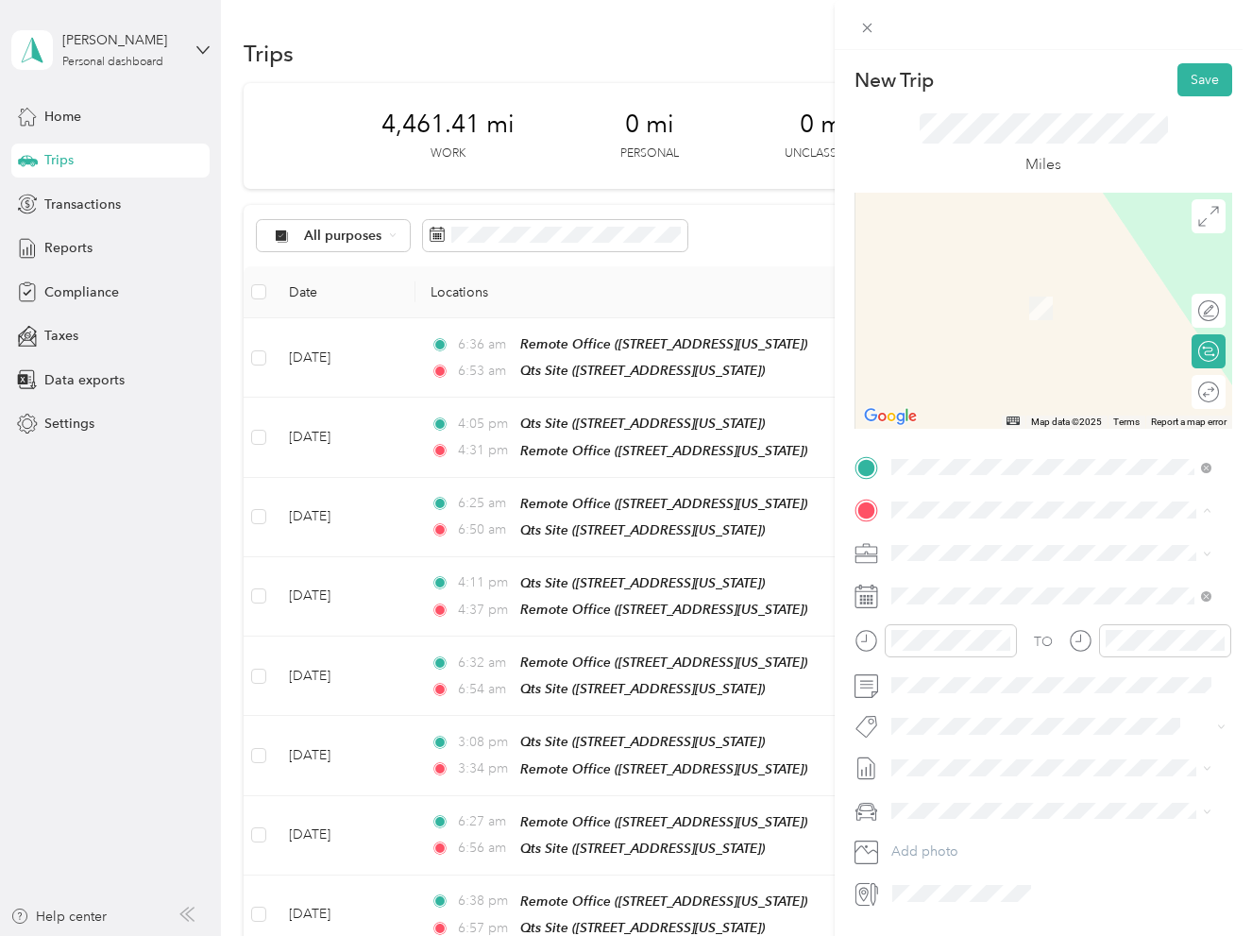
click at [1003, 592] on div "Remote Office [STREET_ADDRESS][US_STATE]" at bounding box center [1021, 596] width 189 height 40
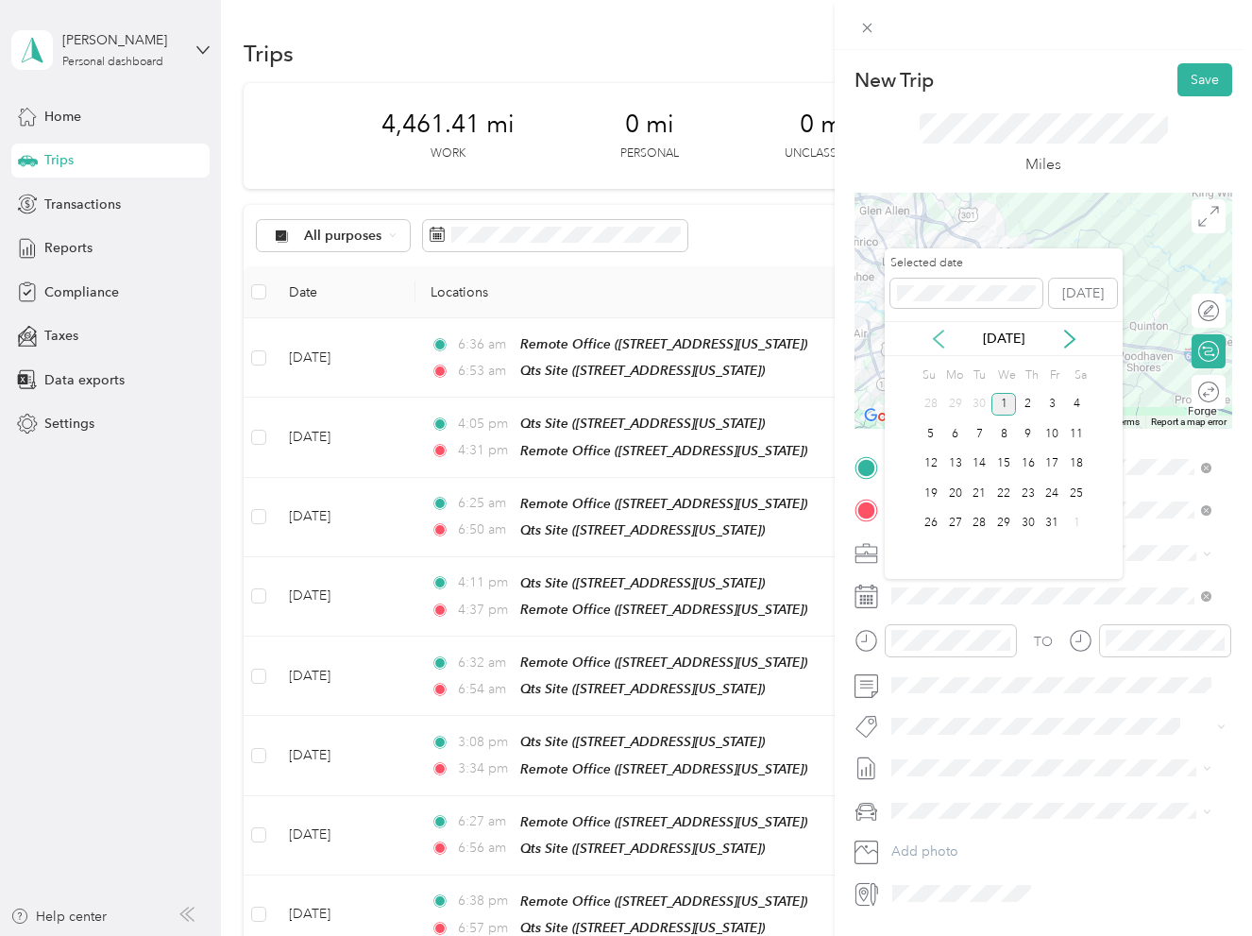
click at [940, 331] on icon at bounding box center [938, 338] width 9 height 17
click at [982, 463] on div "16" at bounding box center [979, 464] width 25 height 24
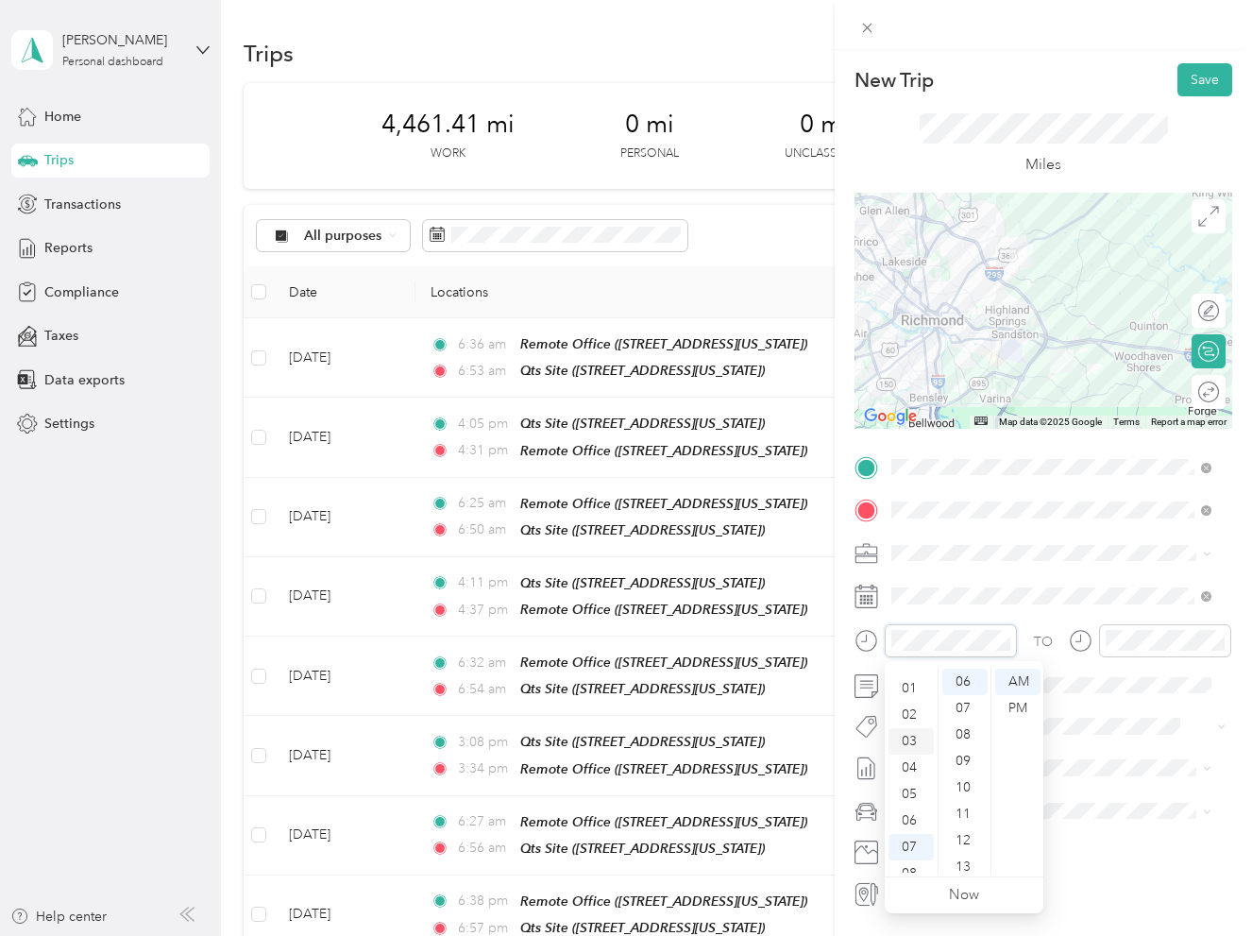
scroll to position [19, 0]
click at [911, 739] on div "03" at bounding box center [910, 742] width 45 height 26
click at [966, 848] on div "30" at bounding box center [964, 844] width 45 height 26
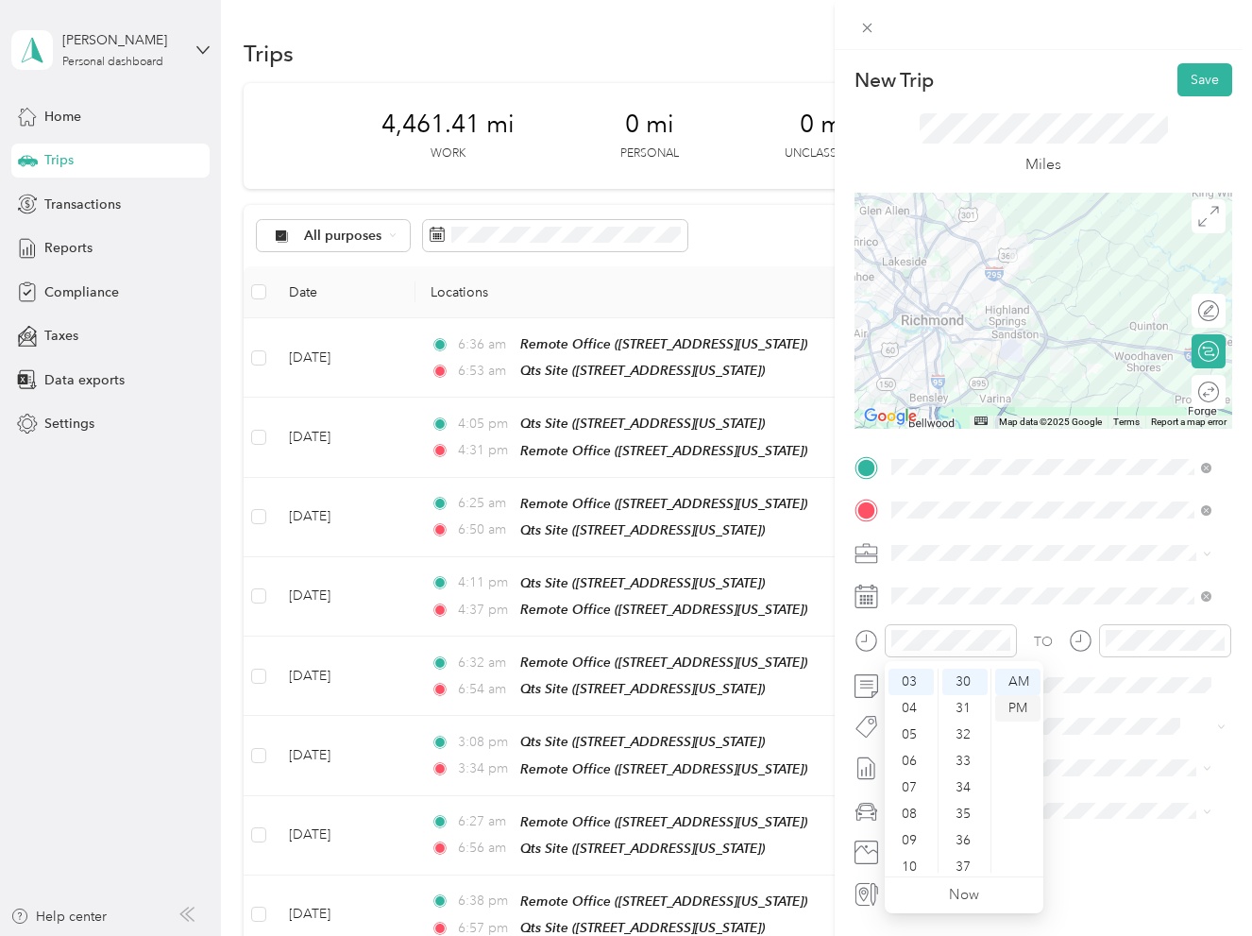
click at [1023, 707] on div "PM" at bounding box center [1017, 708] width 45 height 26
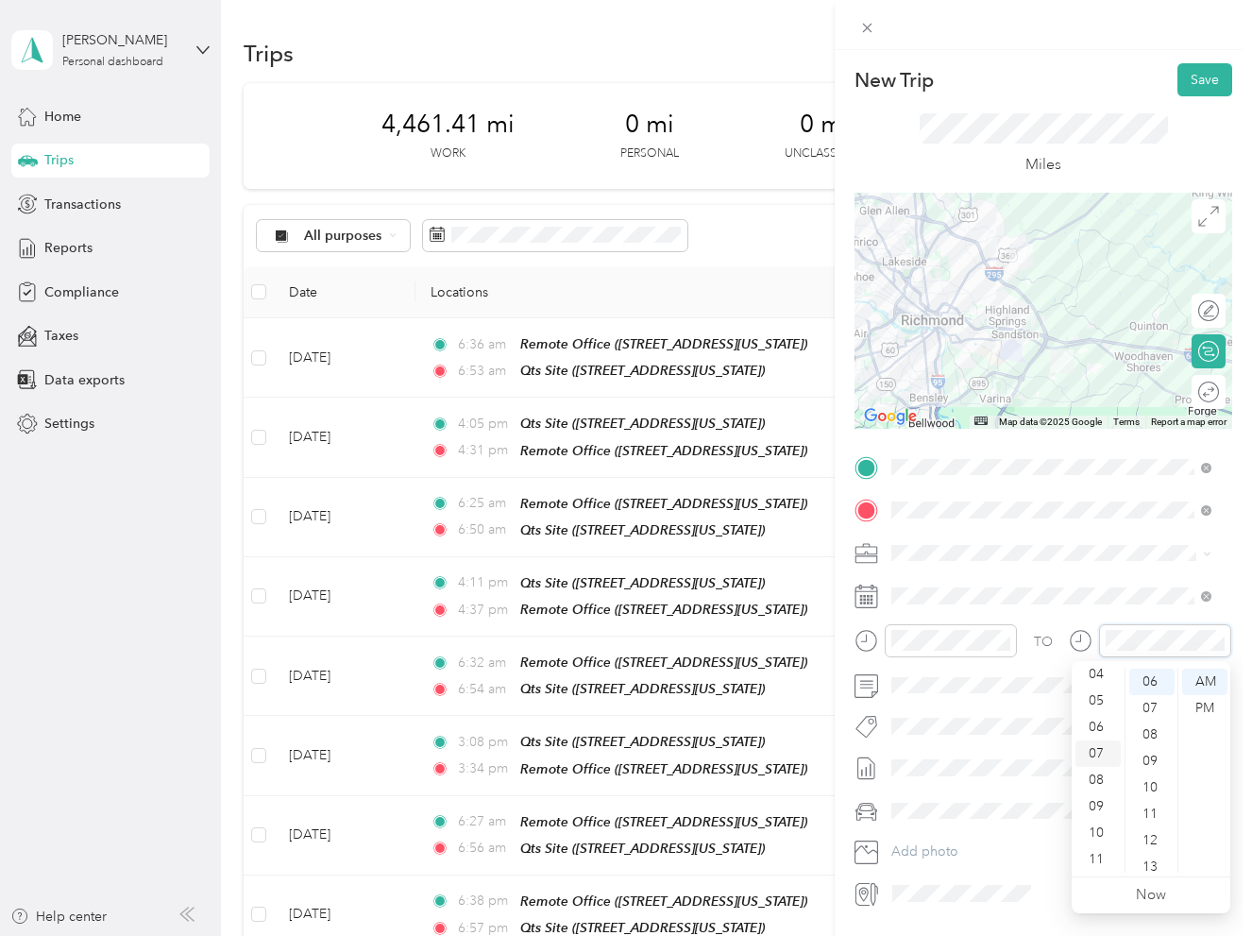
scroll to position [19, 0]
click at [1100, 735] on div "03" at bounding box center [1097, 742] width 45 height 26
click at [1156, 784] on div "56" at bounding box center [1151, 780] width 45 height 26
click at [1210, 699] on div "PM" at bounding box center [1204, 708] width 45 height 26
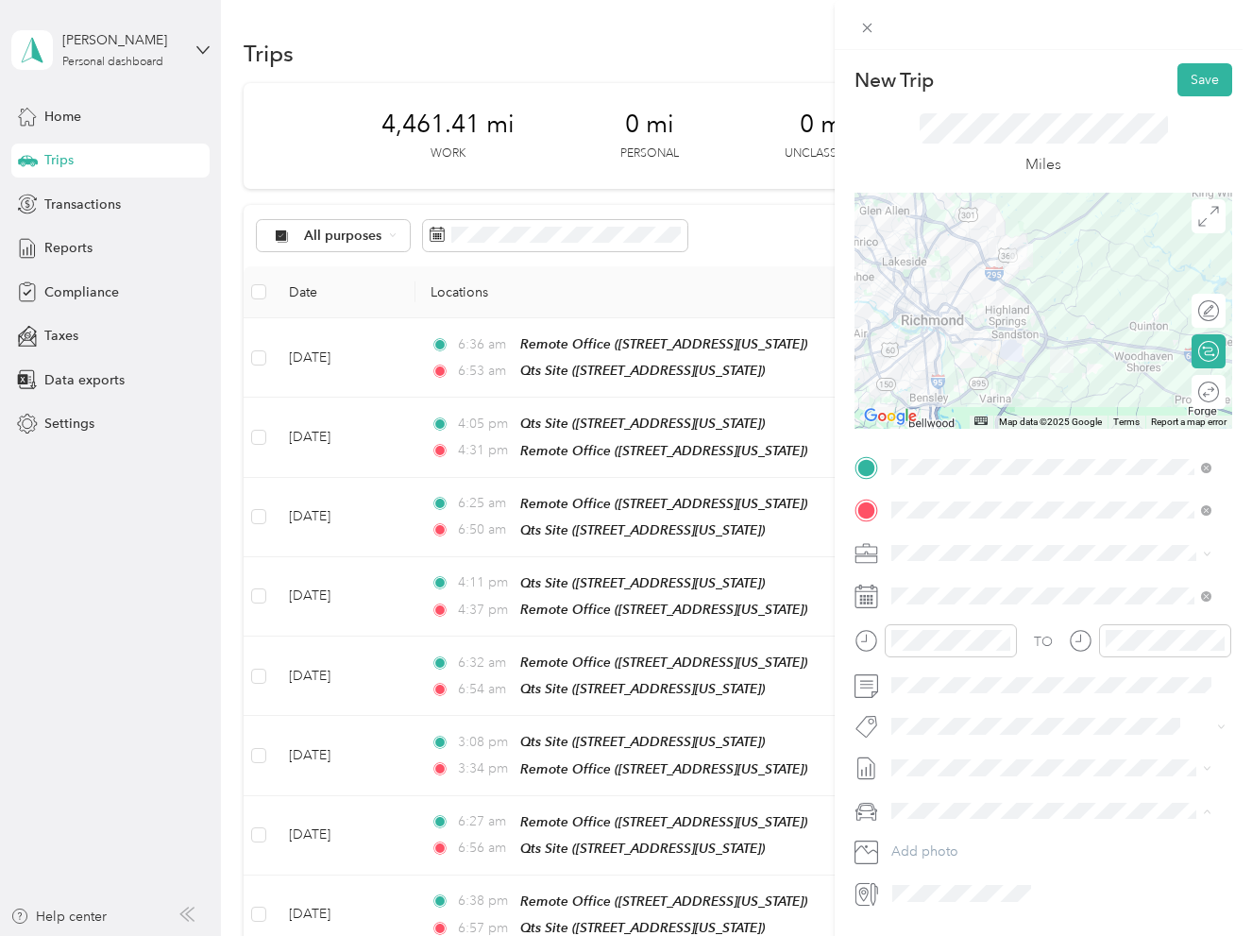
click at [995, 866] on li "Truck" at bounding box center [1051, 876] width 333 height 33
click at [1187, 86] on button "Save" at bounding box center [1204, 79] width 55 height 33
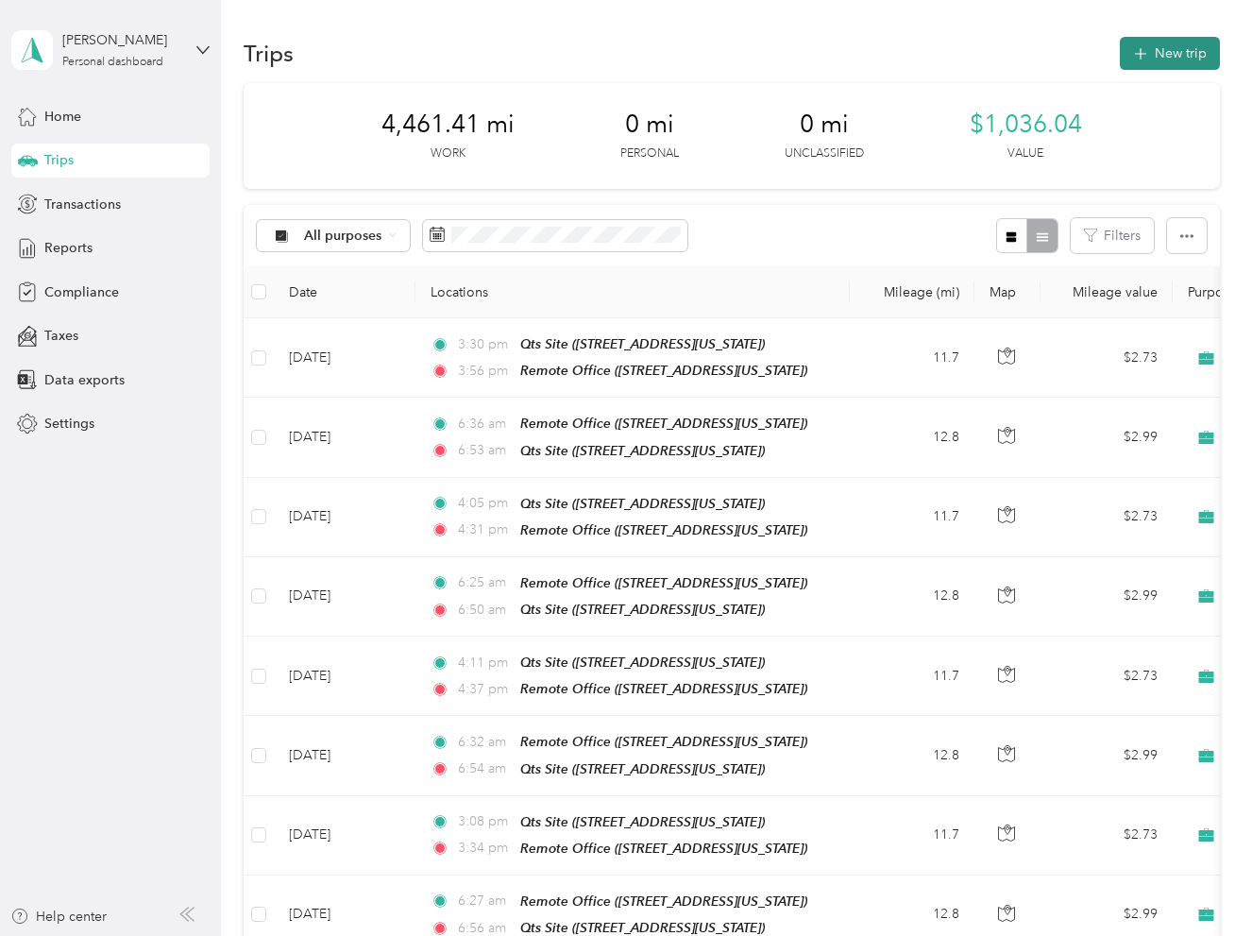
click at [1156, 48] on button "New trip" at bounding box center [1170, 53] width 100 height 33
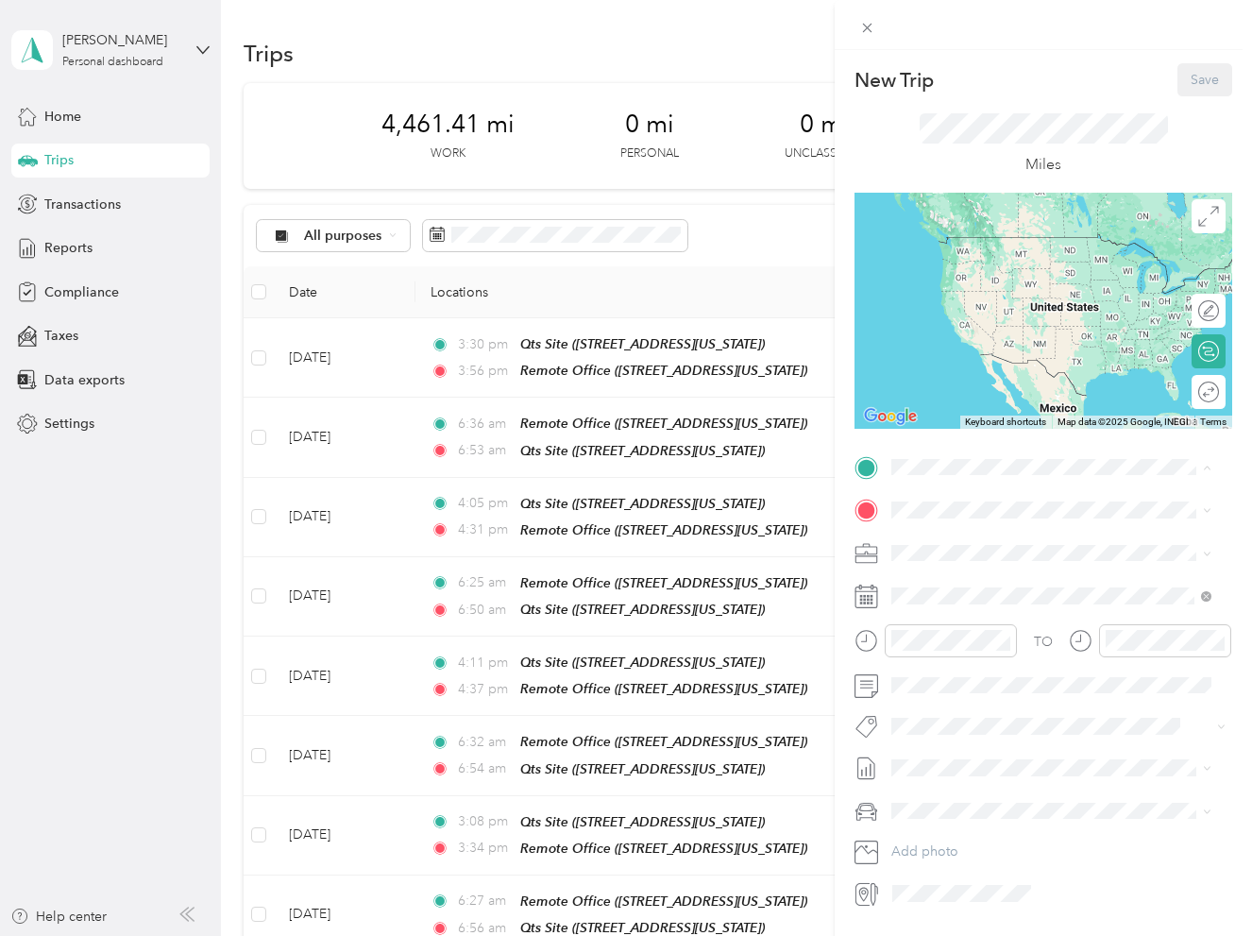
click at [980, 571] on span "[STREET_ADDRESS][US_STATE]" at bounding box center [1021, 563] width 189 height 16
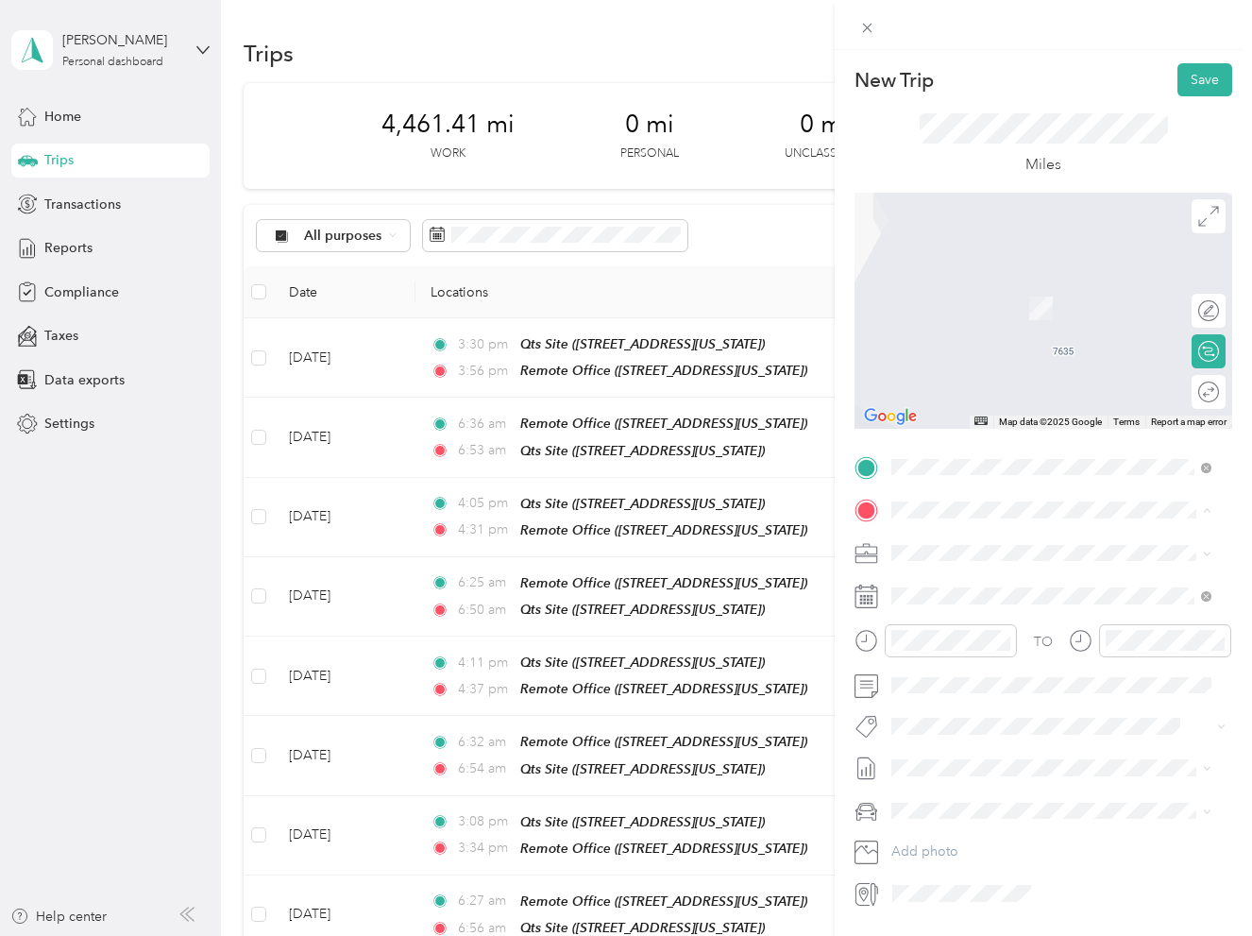
click at [977, 652] on div "Qts Site" at bounding box center [1021, 643] width 189 height 17
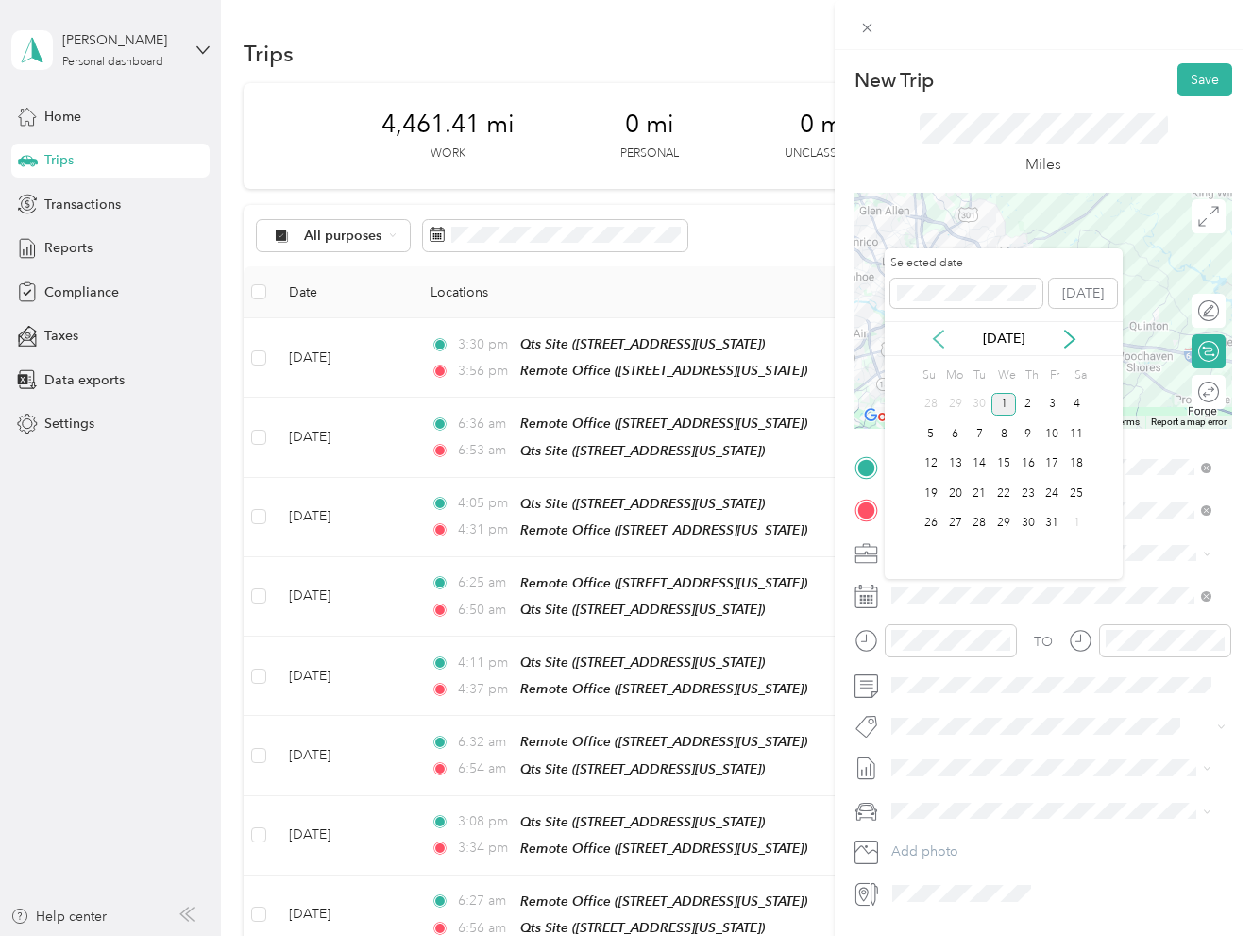
click at [934, 340] on icon at bounding box center [938, 339] width 19 height 19
click at [1003, 460] on div "17" at bounding box center [1003, 464] width 25 height 24
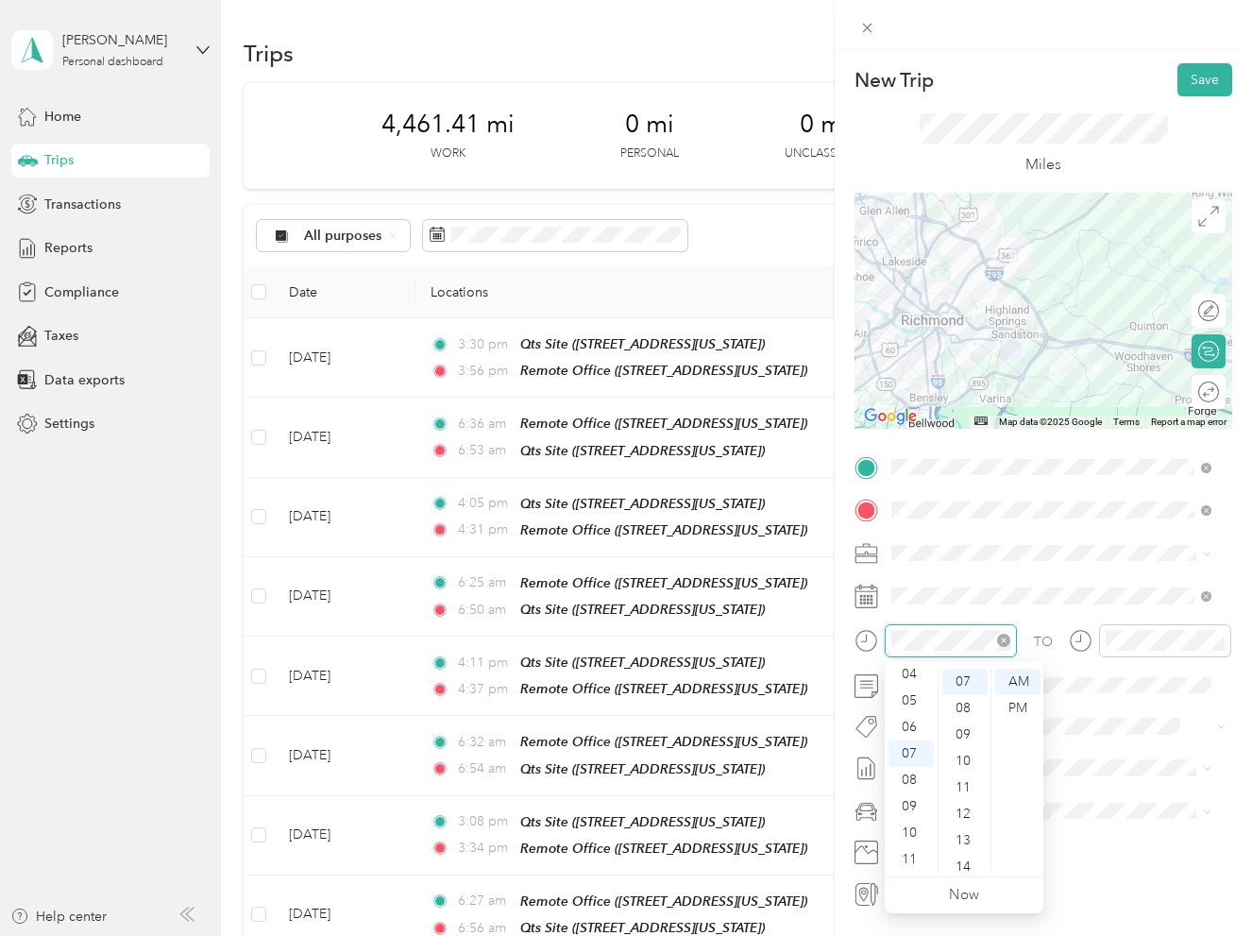
scroll to position [185, 0]
click at [916, 726] on div "06" at bounding box center [910, 727] width 45 height 26
click at [966, 733] on div "27" at bounding box center [964, 738] width 45 height 26
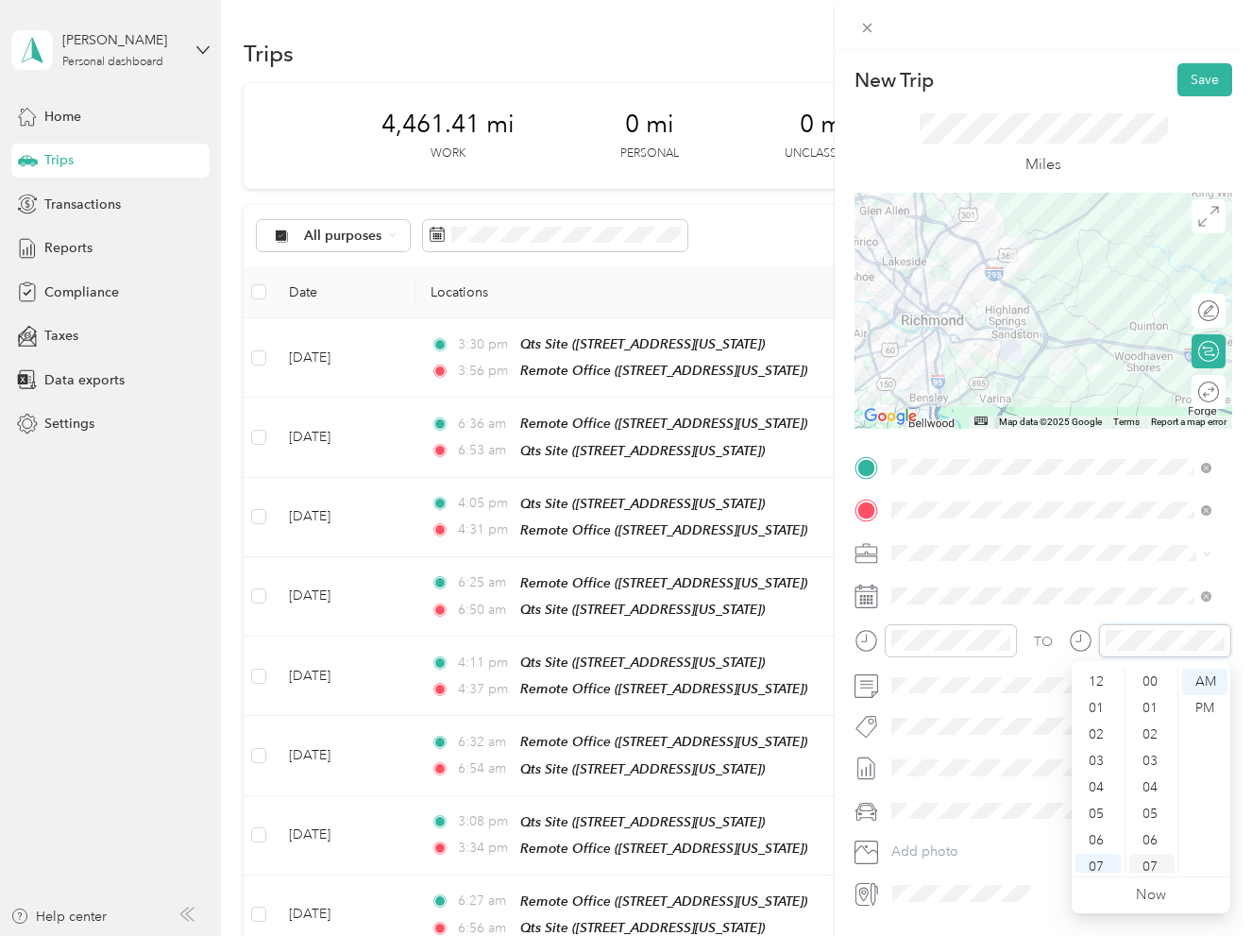
scroll to position [113, 0]
click at [1090, 730] on div "06" at bounding box center [1097, 727] width 45 height 26
click at [1153, 786] on div "54" at bounding box center [1151, 791] width 45 height 26
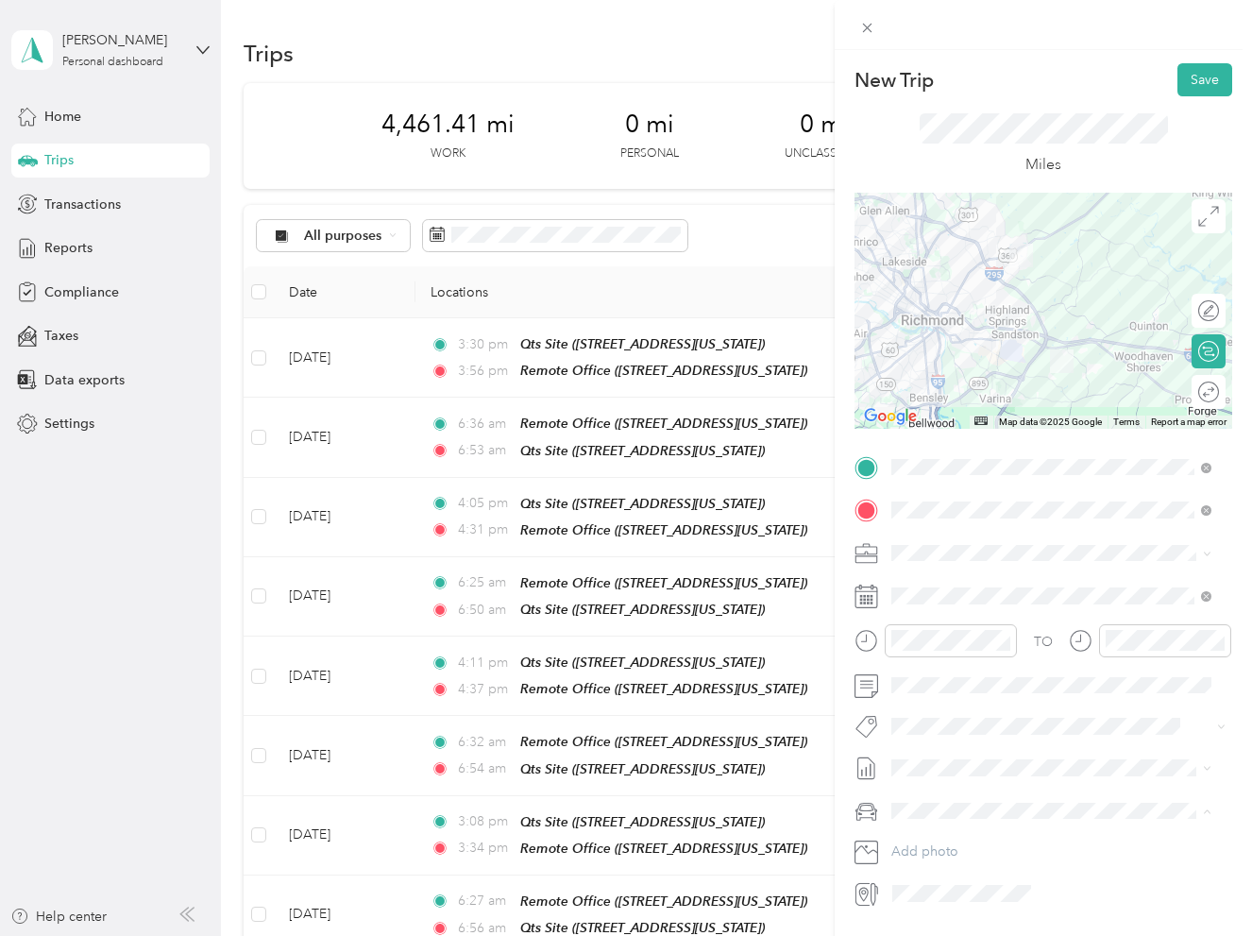
click at [957, 877] on div "Truck" at bounding box center [1051, 877] width 307 height 20
click at [1188, 80] on button "Save" at bounding box center [1204, 79] width 55 height 33
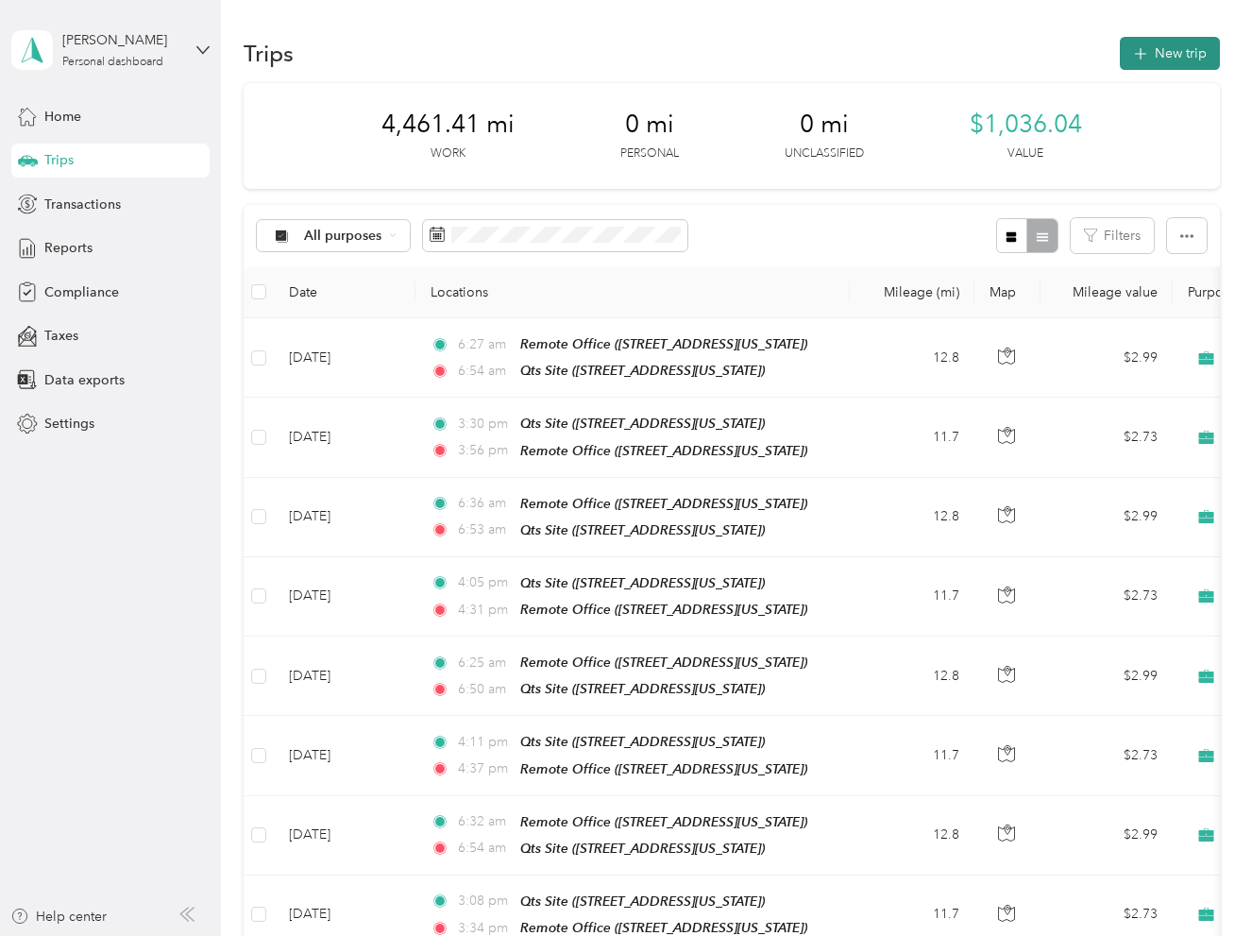
click at [1151, 56] on button "New trip" at bounding box center [1170, 53] width 100 height 33
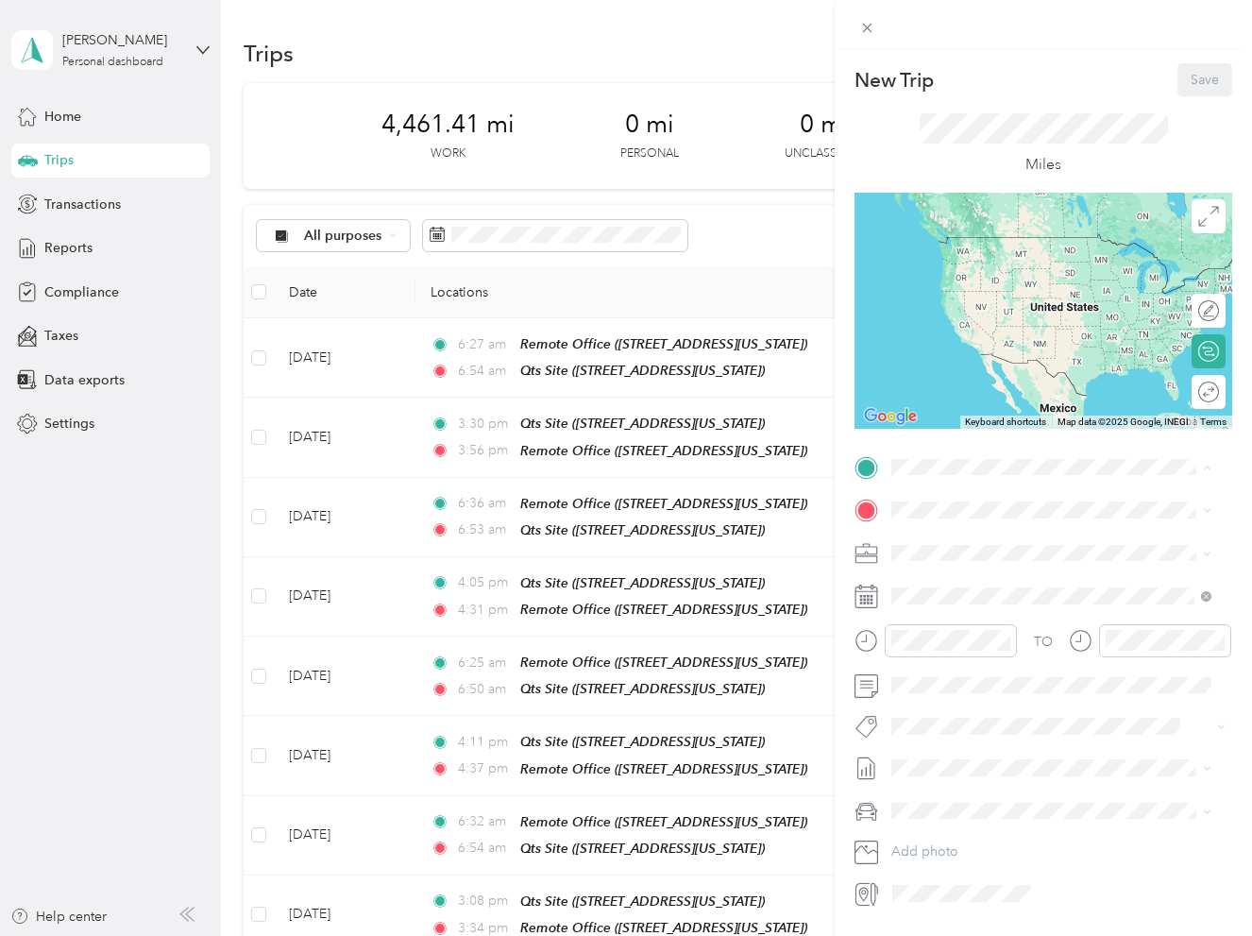
click at [980, 633] on div "Qts Site [STREET_ADDRESS][US_STATE]" at bounding box center [1021, 613] width 189 height 40
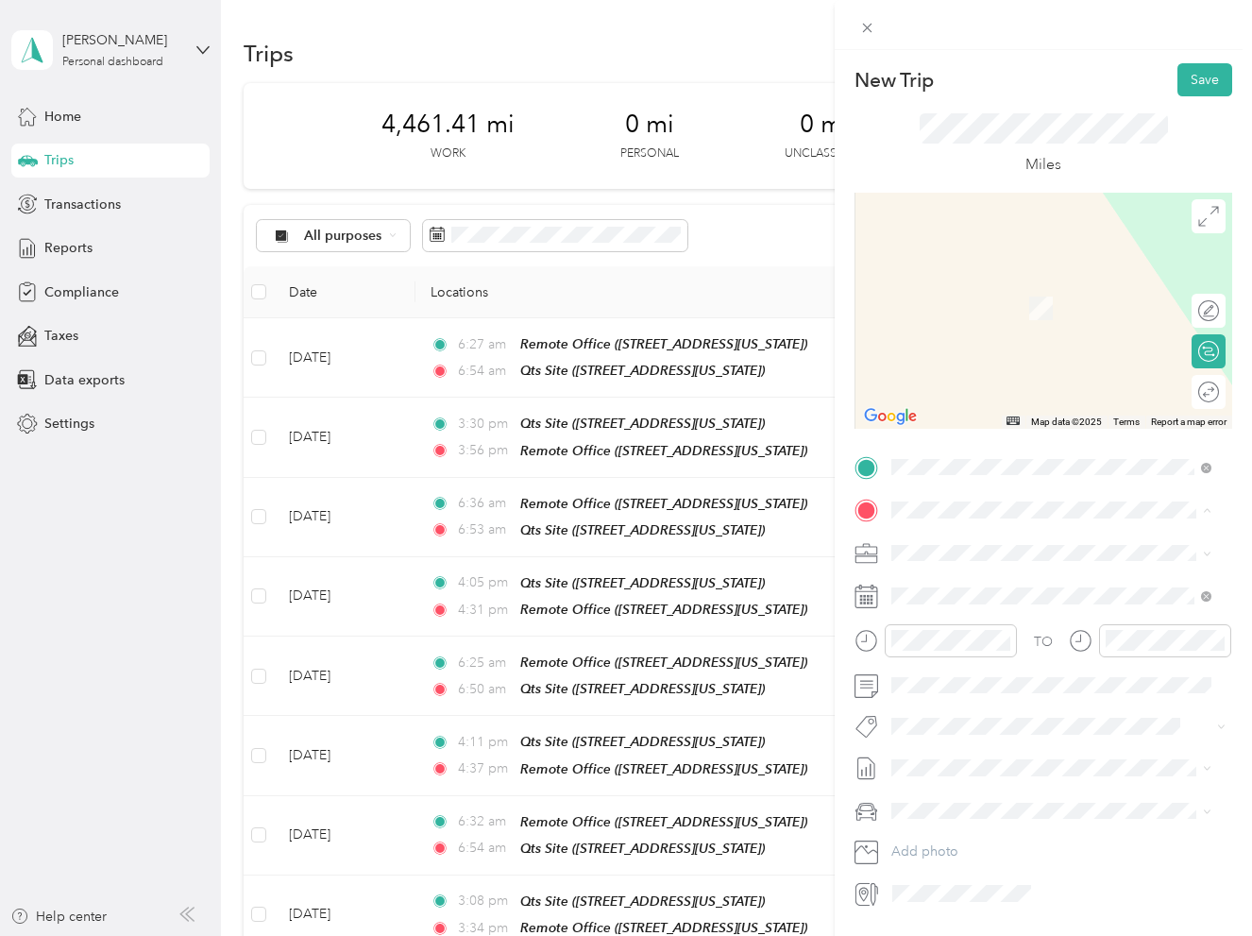
click at [984, 592] on strong "Remote Office" at bounding box center [972, 584] width 91 height 17
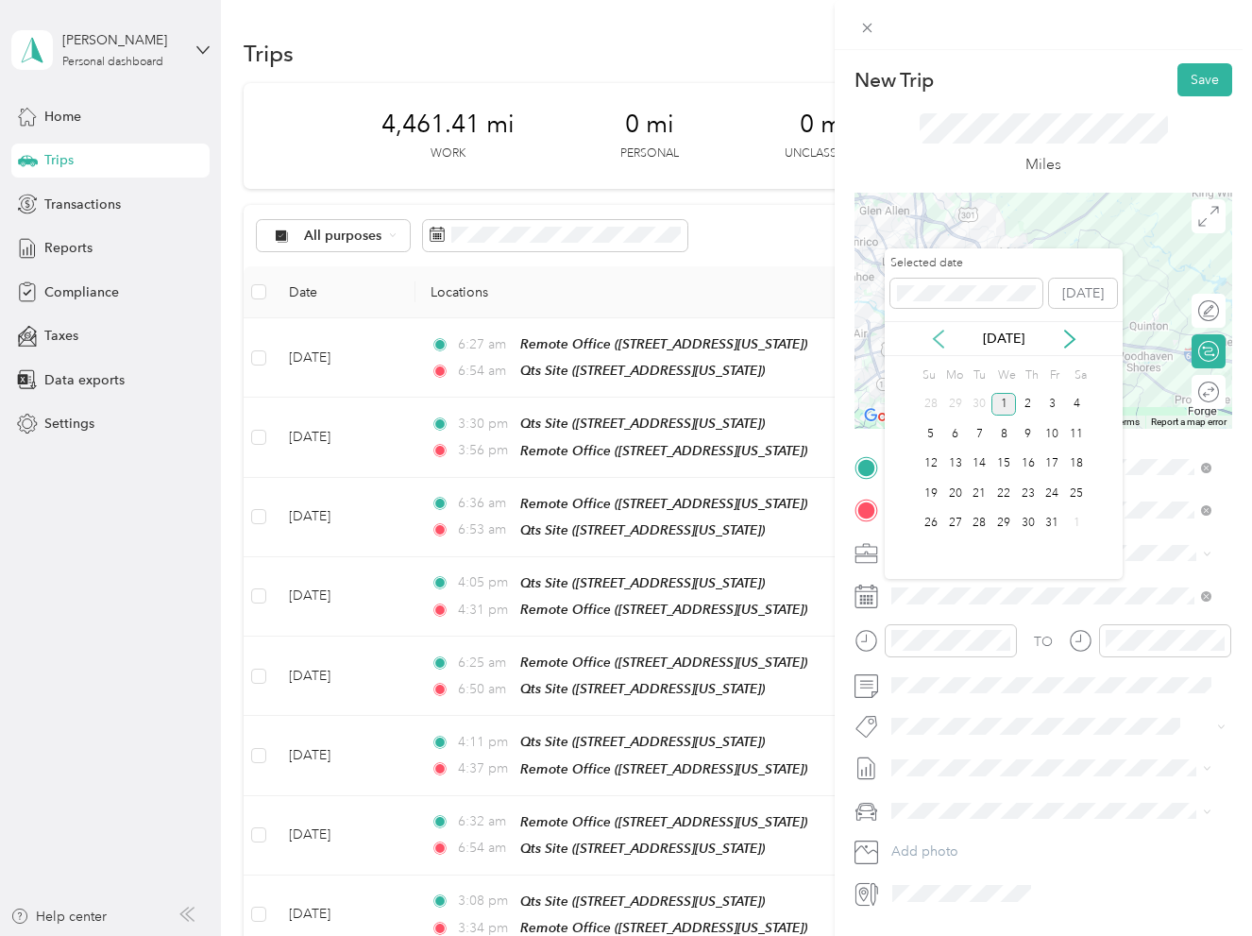
click at [936, 337] on icon at bounding box center [938, 338] width 9 height 17
click at [1009, 459] on div "17" at bounding box center [1003, 464] width 25 height 24
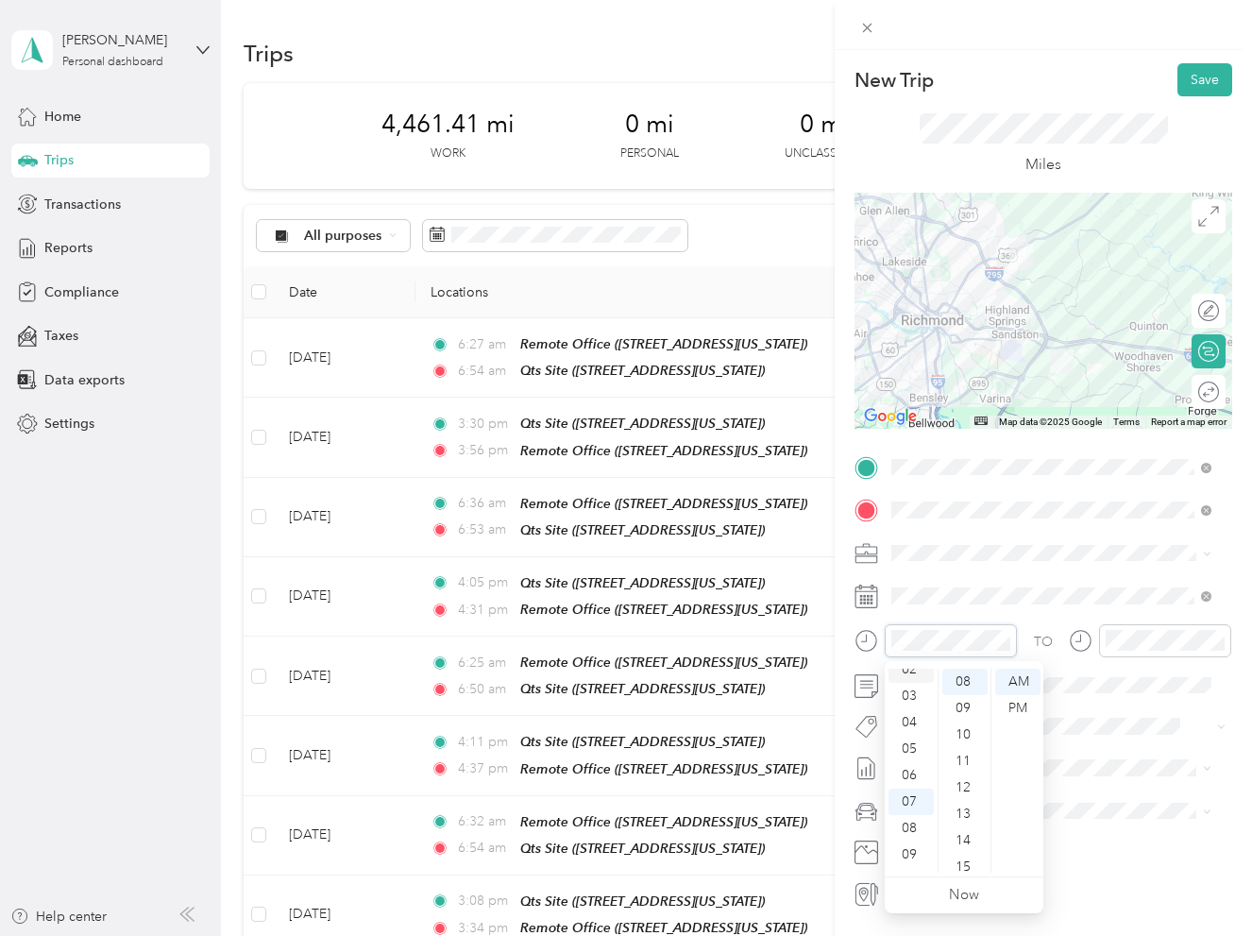
scroll to position [19, 0]
click at [915, 766] on div "04" at bounding box center [910, 768] width 45 height 26
click at [910, 743] on div "03" at bounding box center [910, 749] width 45 height 26
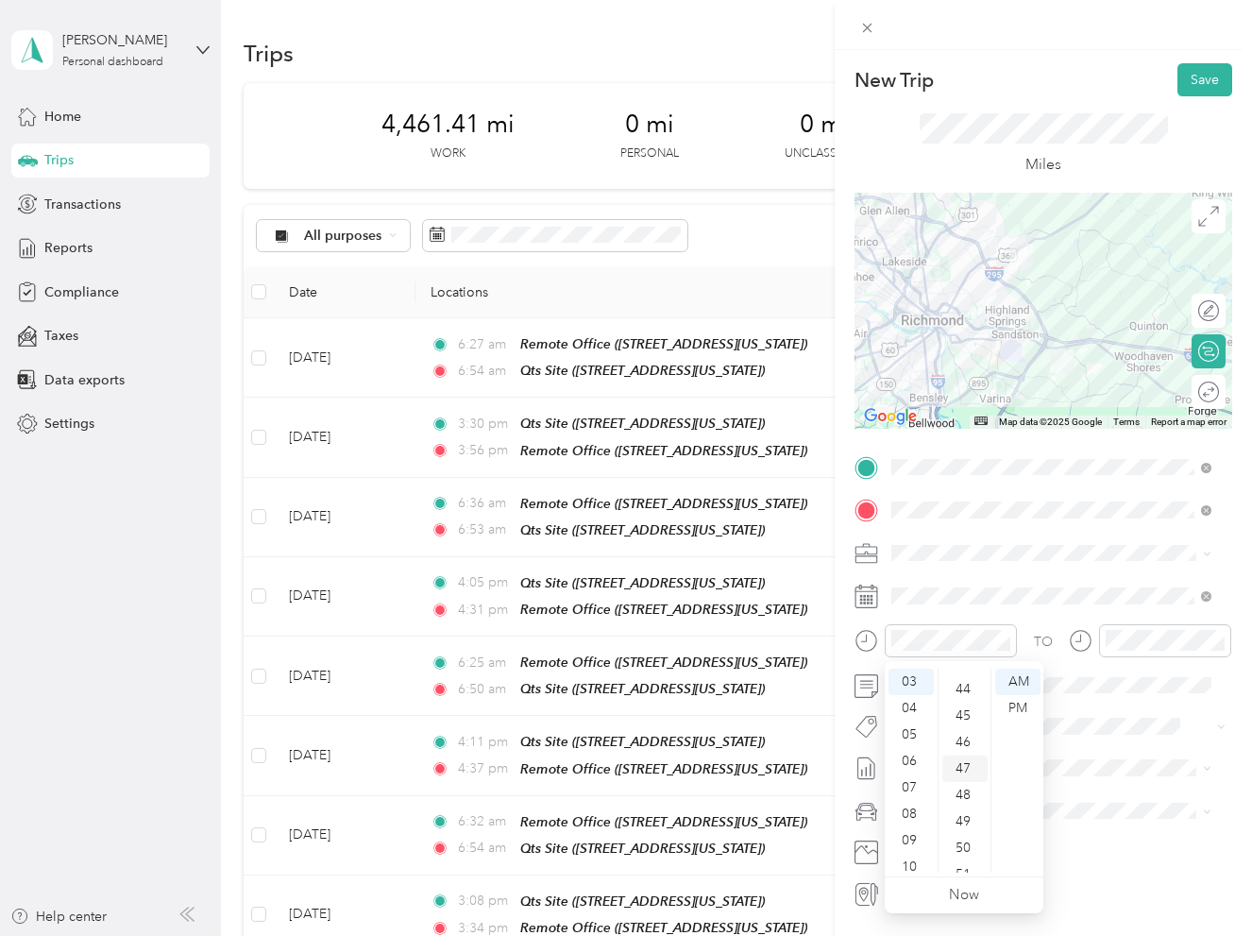
click at [962, 768] on div "47" at bounding box center [964, 768] width 45 height 26
click at [1028, 700] on div "PM" at bounding box center [1017, 708] width 45 height 26
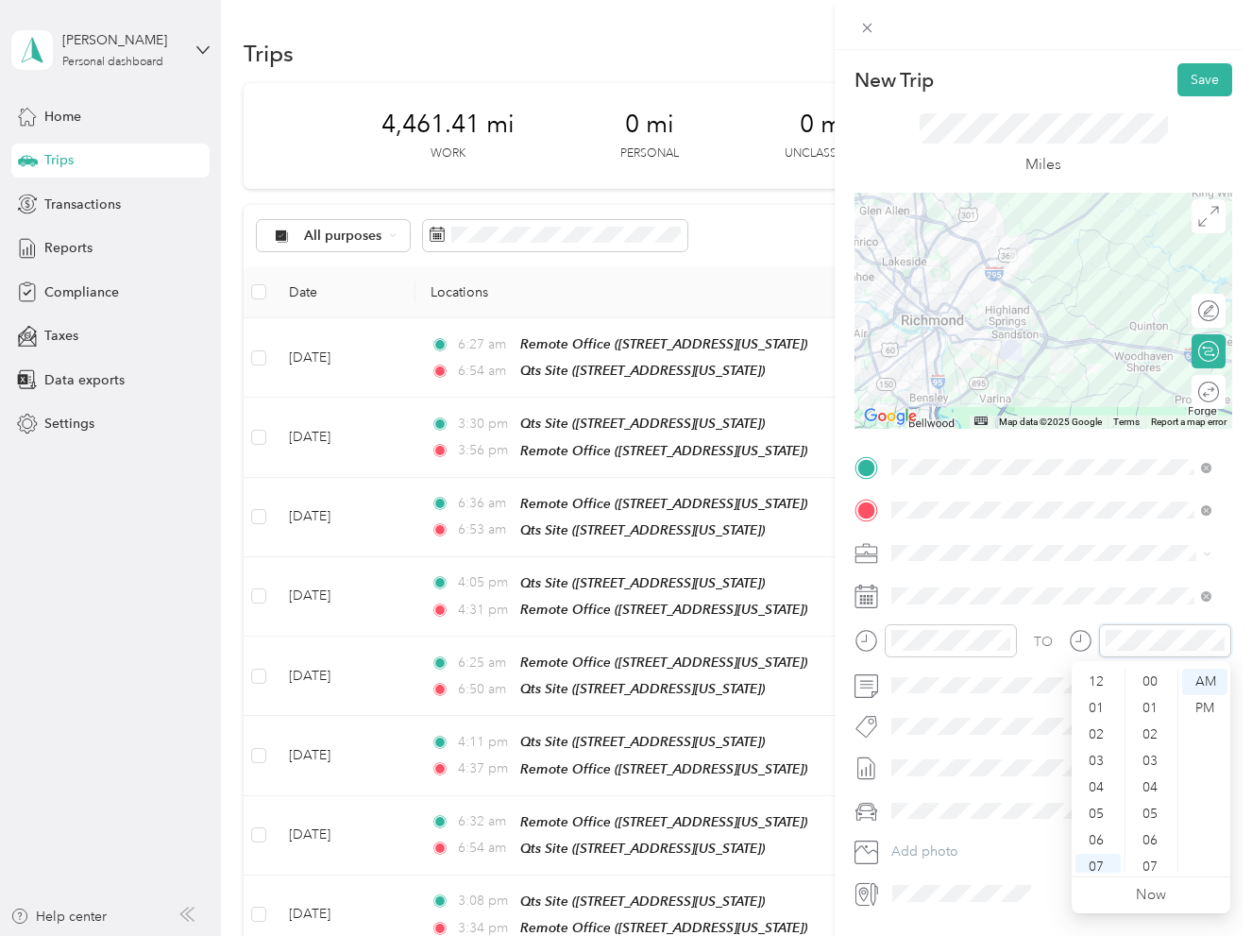
scroll to position [211, 0]
click at [1093, 675] on ul "12 01 02 03 04 05 06 07 08 09 10 11" at bounding box center [1098, 770] width 53 height 204
click at [1097, 688] on div "04" at bounding box center [1097, 698] width 45 height 26
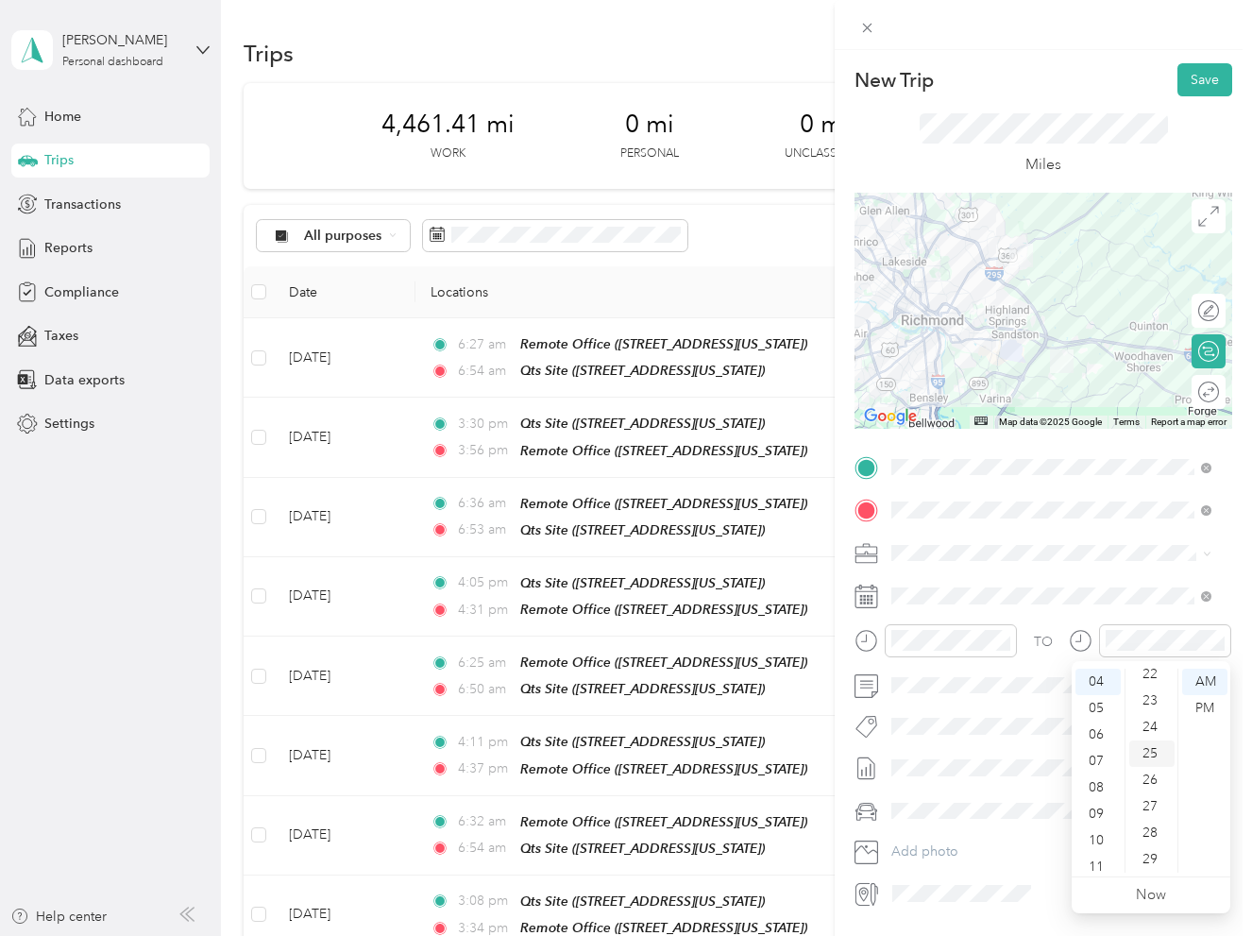
click at [1155, 745] on div "25" at bounding box center [1151, 753] width 45 height 26
click at [1198, 697] on ul "AM PM" at bounding box center [1203, 770] width 53 height 204
click at [1211, 711] on div "PM" at bounding box center [1204, 708] width 45 height 26
click at [1152, 759] on div "14" at bounding box center [1151, 768] width 45 height 26
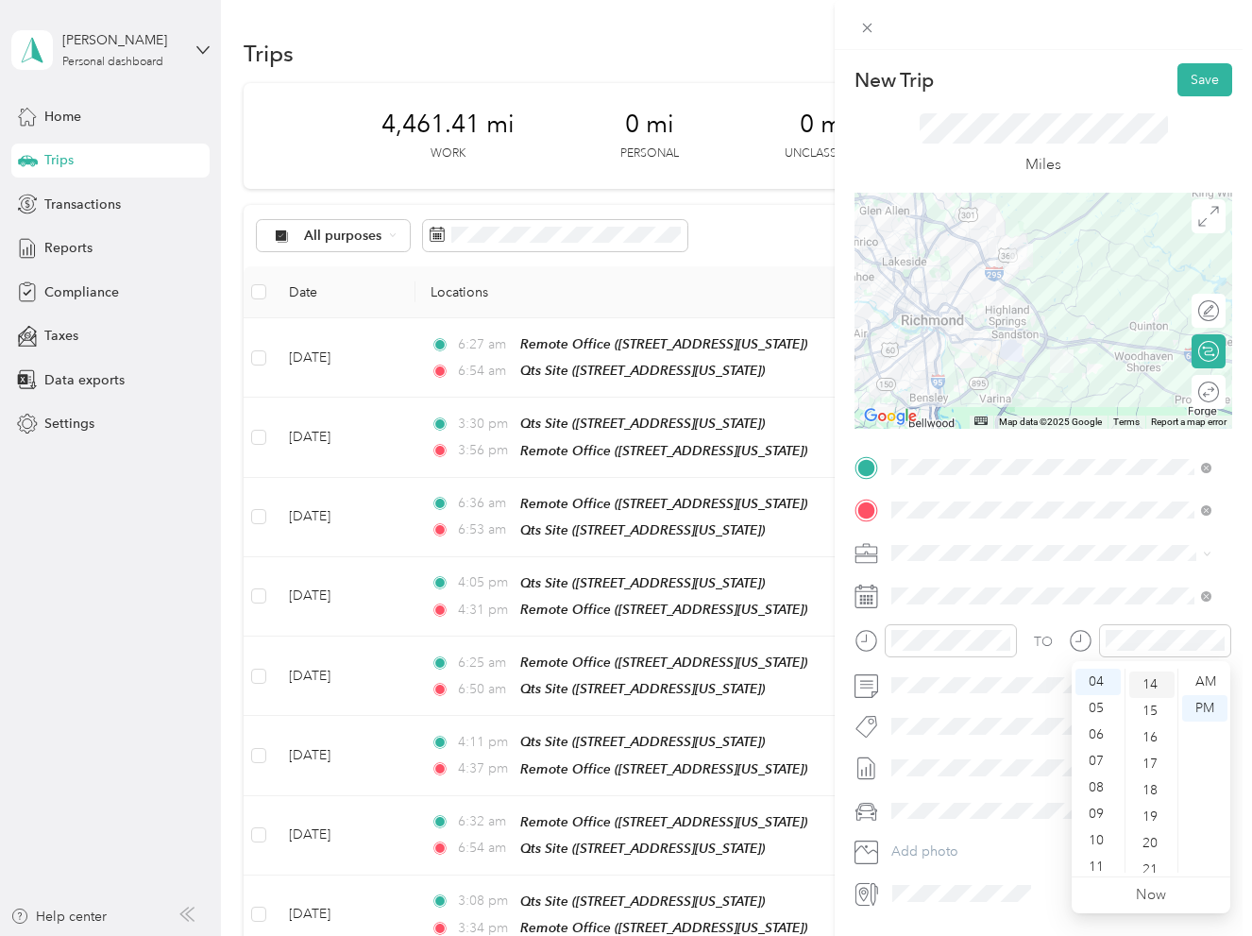
scroll to position [370, 0]
click at [954, 867] on li "Truck" at bounding box center [1051, 876] width 333 height 33
click at [1177, 78] on button "Save" at bounding box center [1204, 79] width 55 height 33
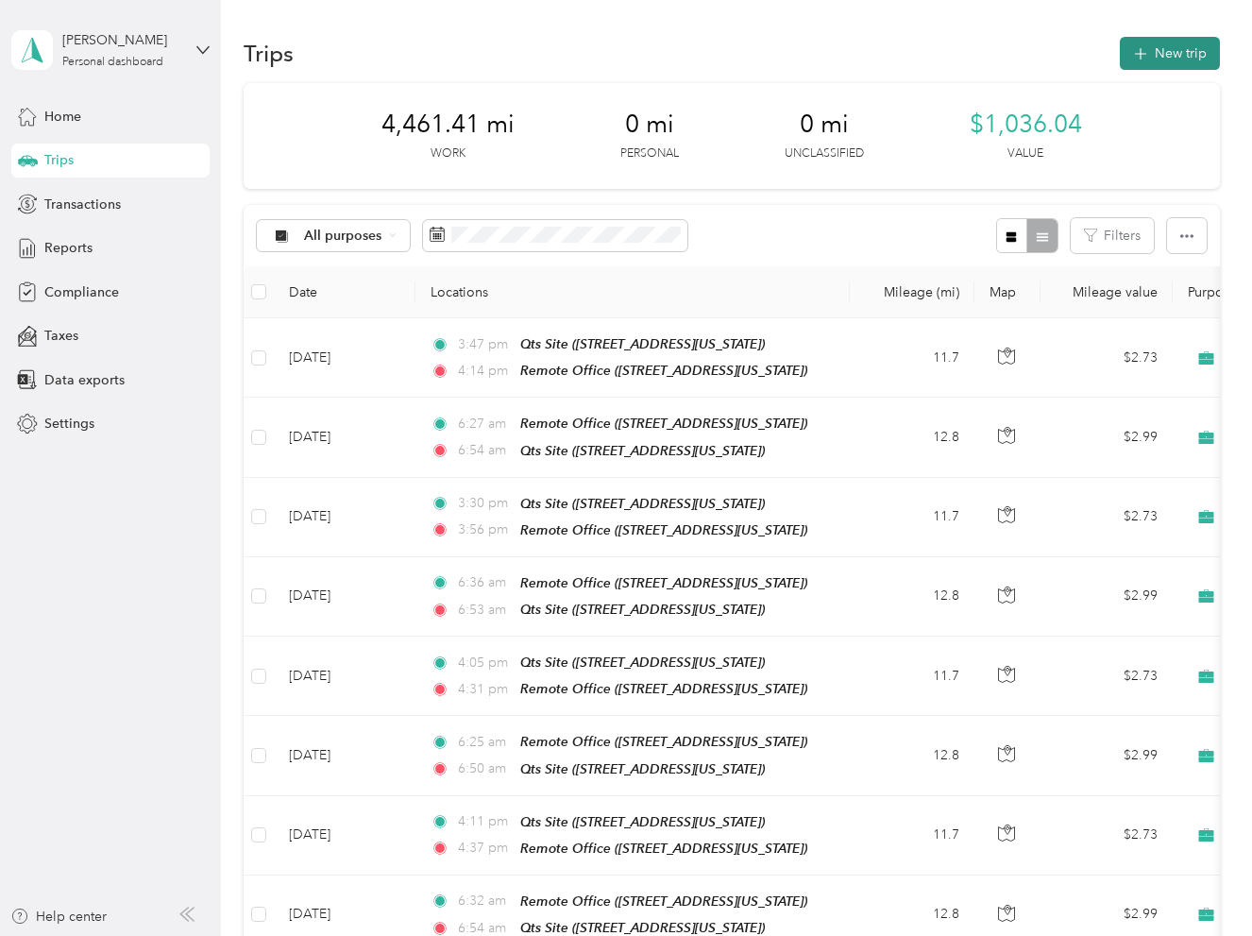
click at [1189, 53] on button "New trip" at bounding box center [1170, 53] width 100 height 33
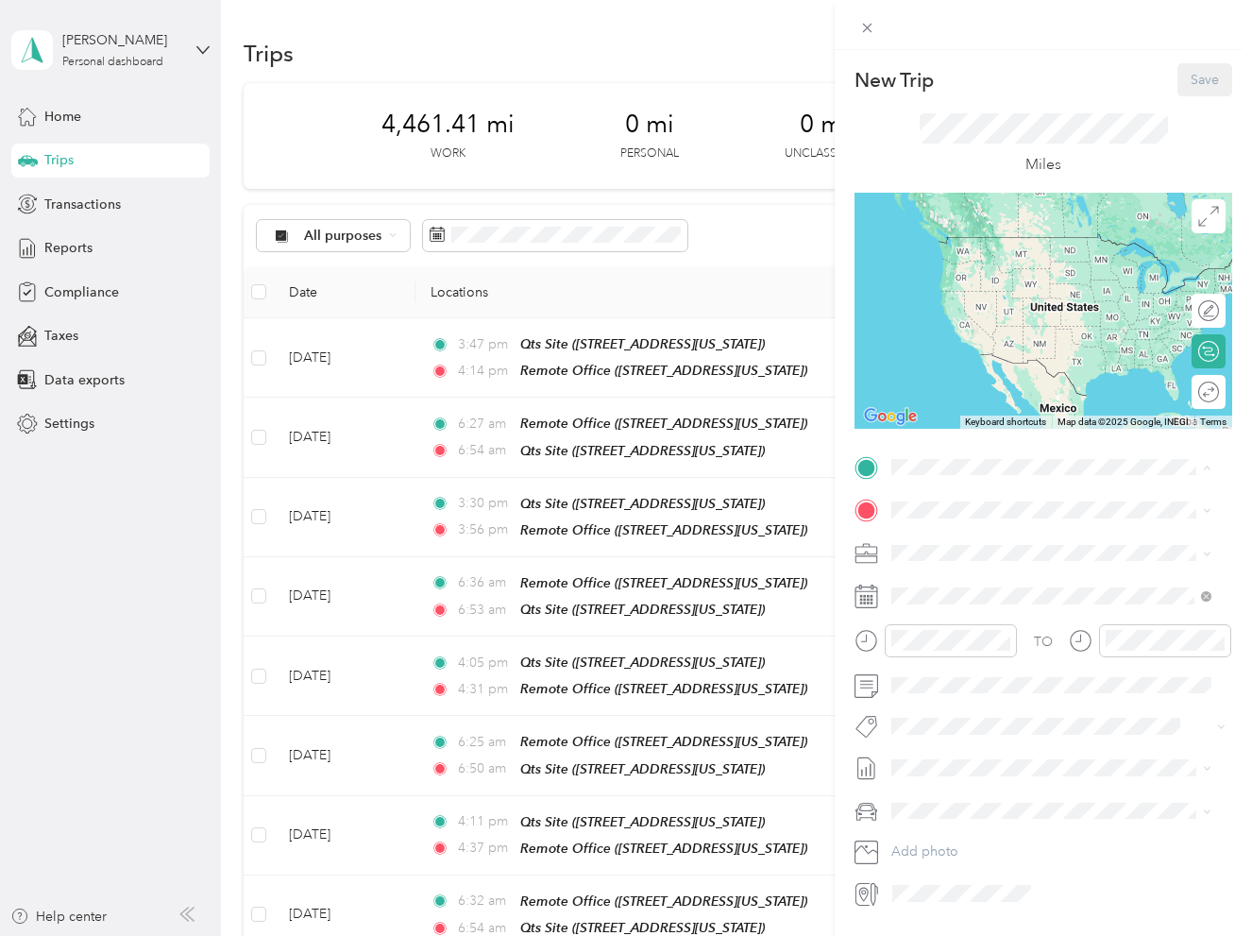
click at [964, 569] on div "Remote Office [STREET_ADDRESS][US_STATE]" at bounding box center [1021, 553] width 189 height 40
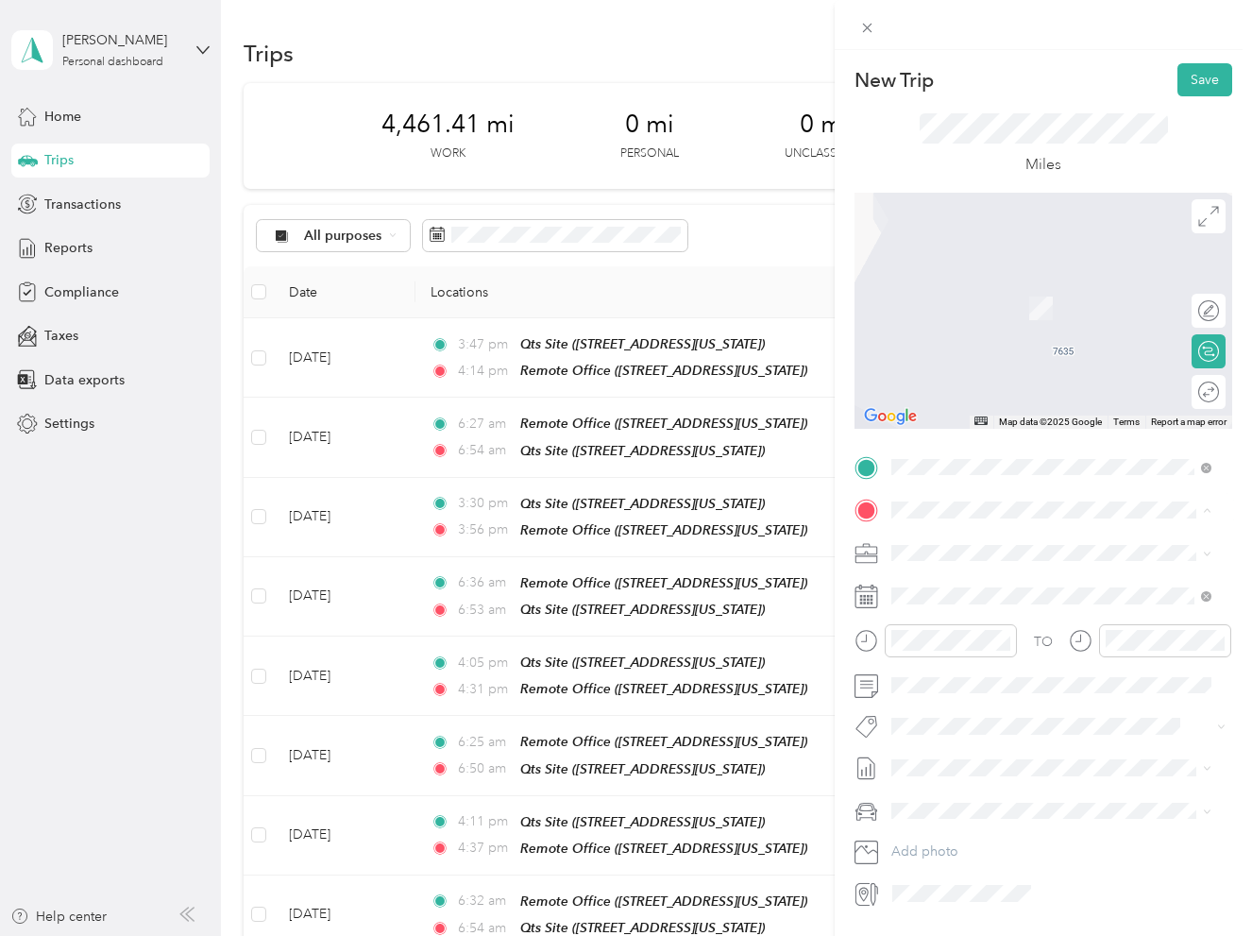
click at [971, 652] on strong "Qts Site" at bounding box center [951, 643] width 49 height 17
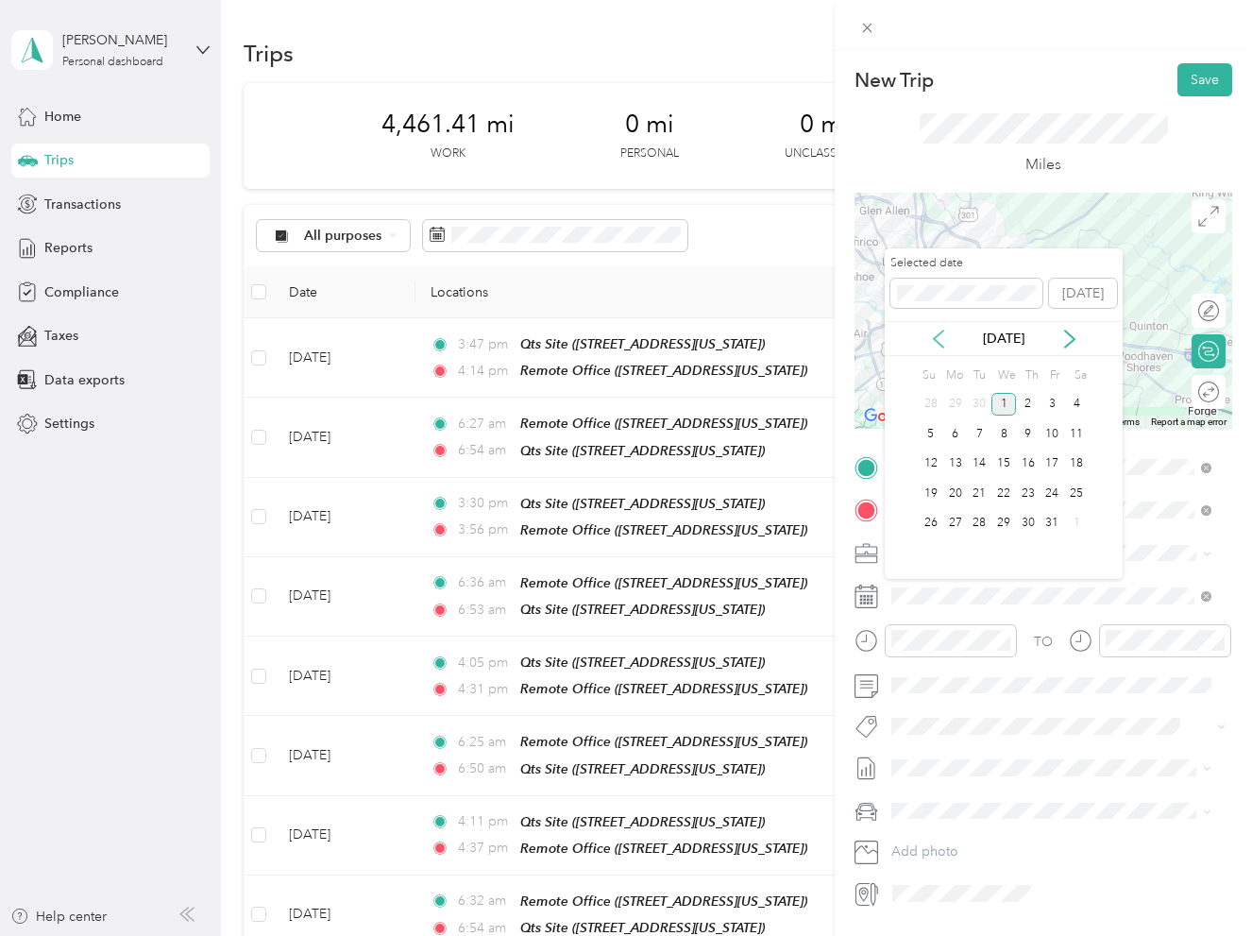
click at [939, 341] on icon at bounding box center [938, 339] width 19 height 19
click at [1027, 461] on div "18" at bounding box center [1028, 464] width 25 height 24
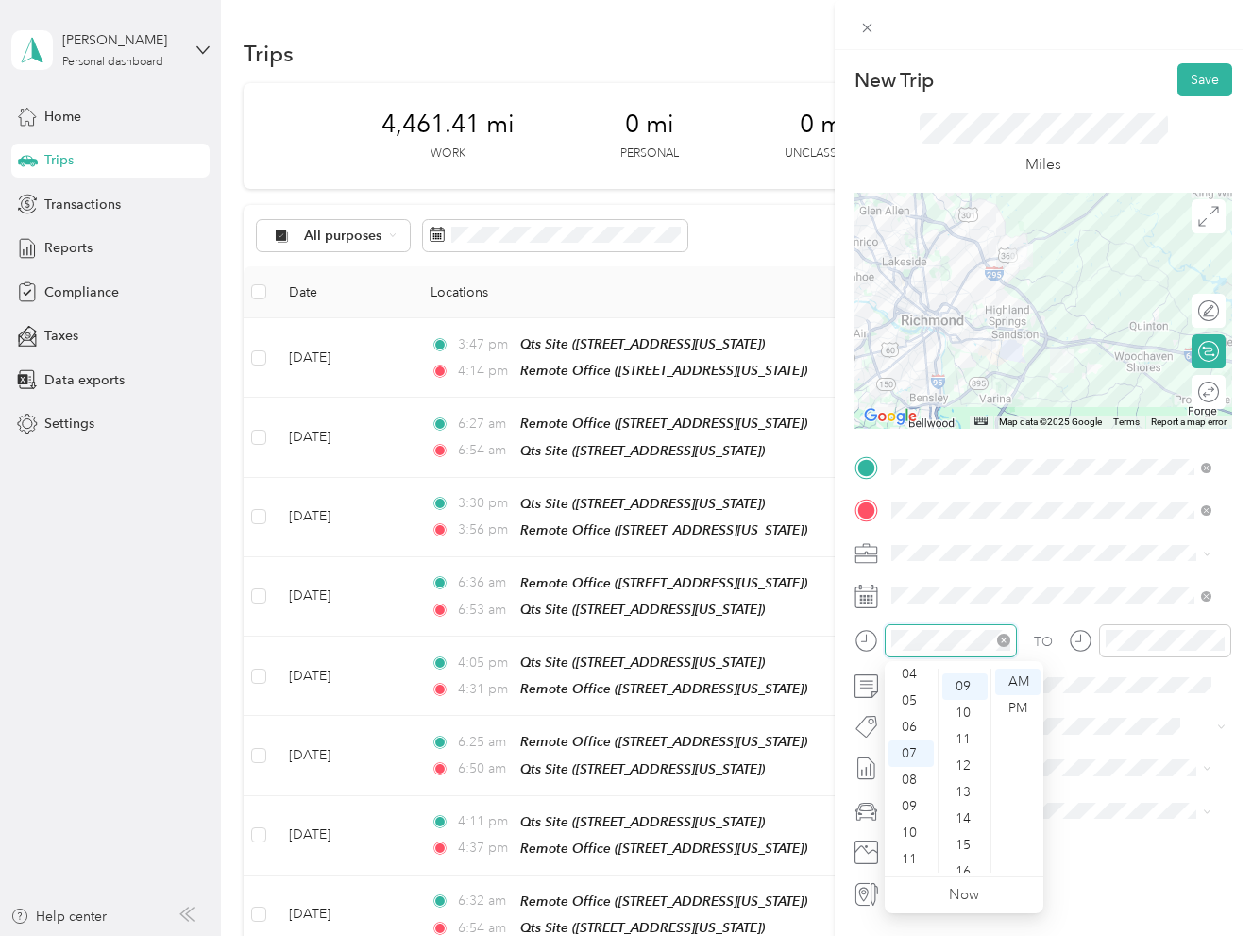
scroll to position [238, 0]
click at [909, 742] on div "03" at bounding box center [910, 742] width 45 height 26
click at [913, 752] on div "06" at bounding box center [910, 761] width 45 height 26
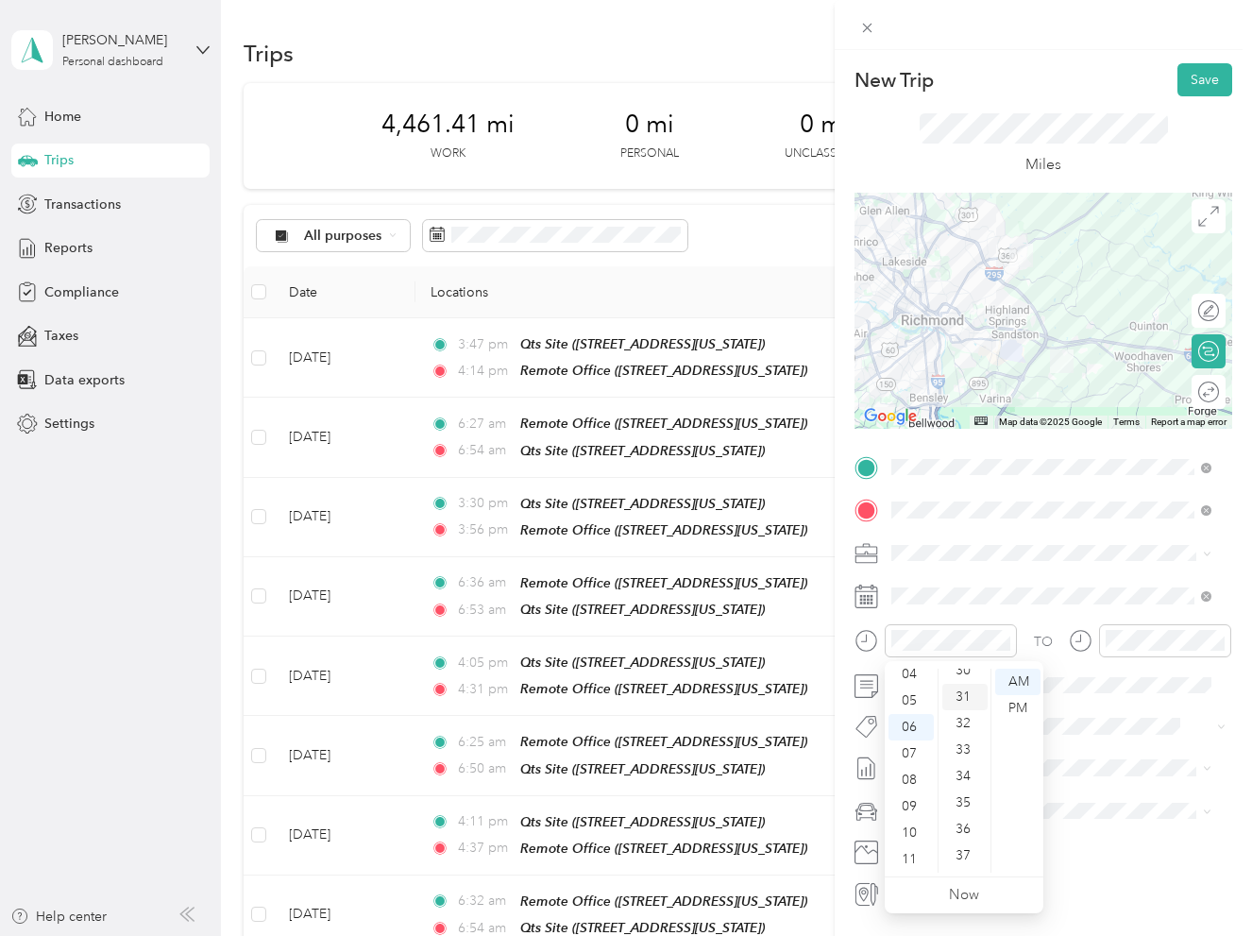
click at [962, 703] on div "31" at bounding box center [964, 697] width 45 height 26
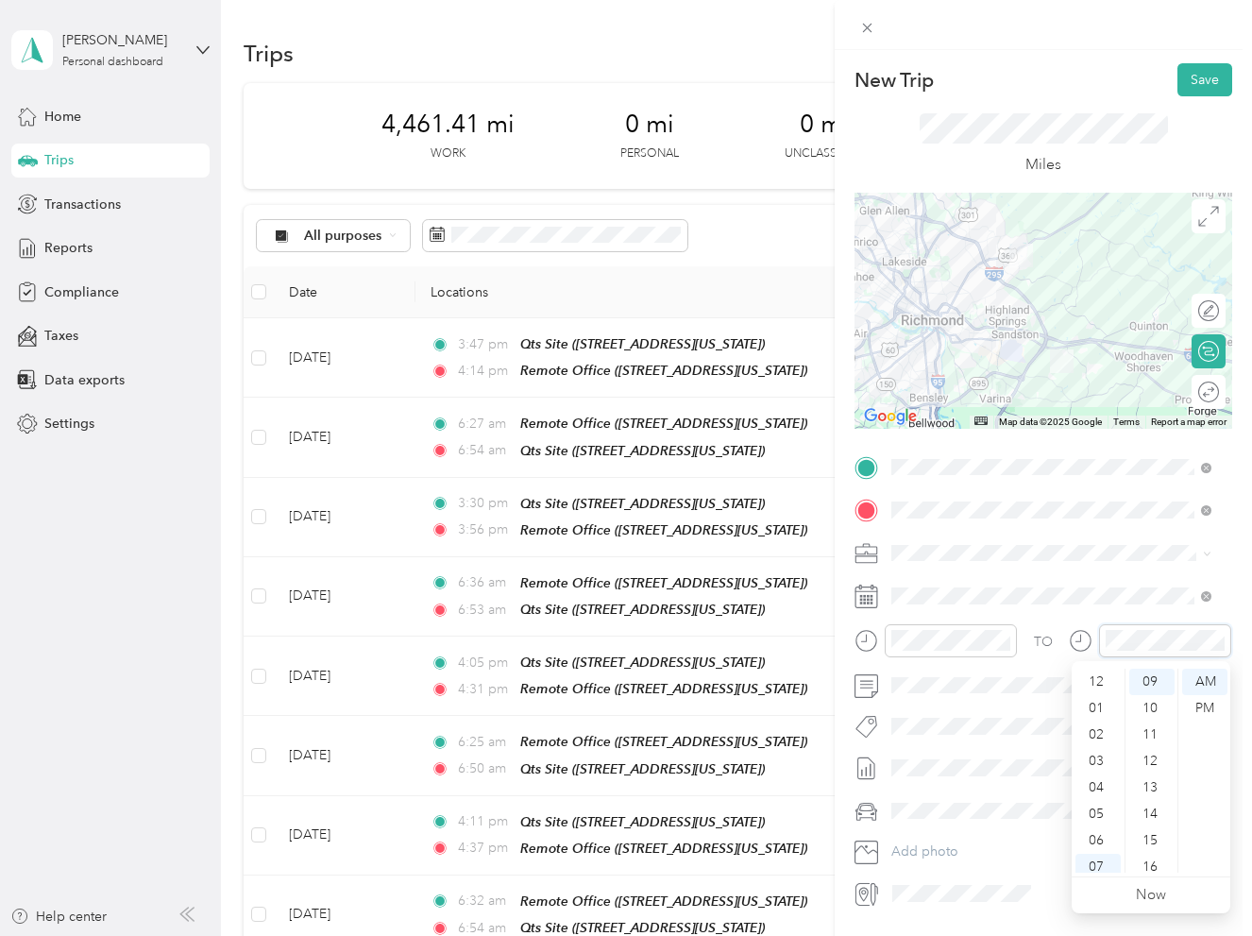
scroll to position [113, 0]
click at [1094, 729] on div "06" at bounding box center [1097, 727] width 45 height 26
click at [1149, 823] on div "54" at bounding box center [1151, 833] width 45 height 26
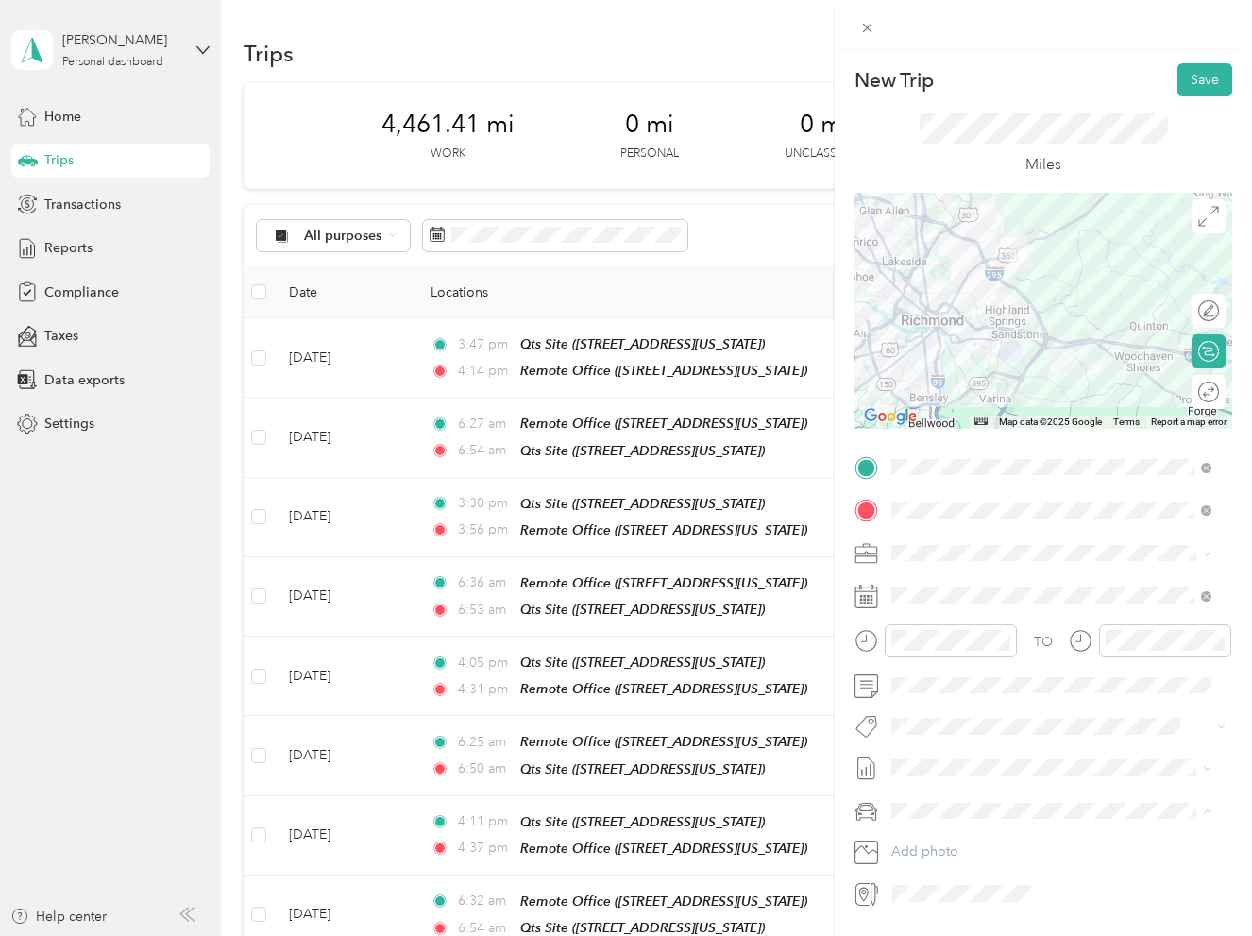
click at [955, 879] on div "Truck" at bounding box center [1051, 877] width 307 height 20
click at [1192, 86] on button "Save" at bounding box center [1204, 79] width 55 height 33
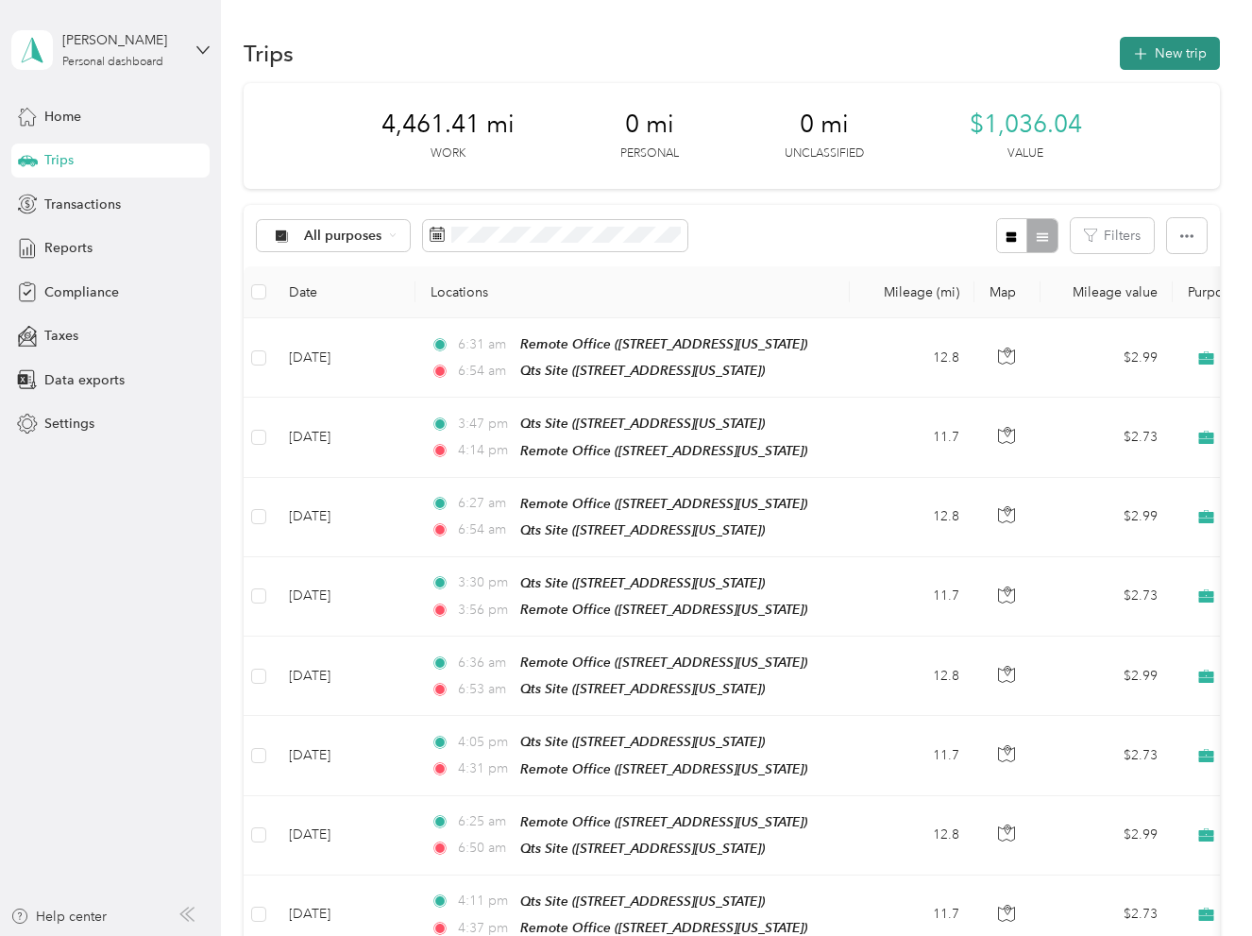
click at [1137, 65] on button "New trip" at bounding box center [1170, 53] width 100 height 33
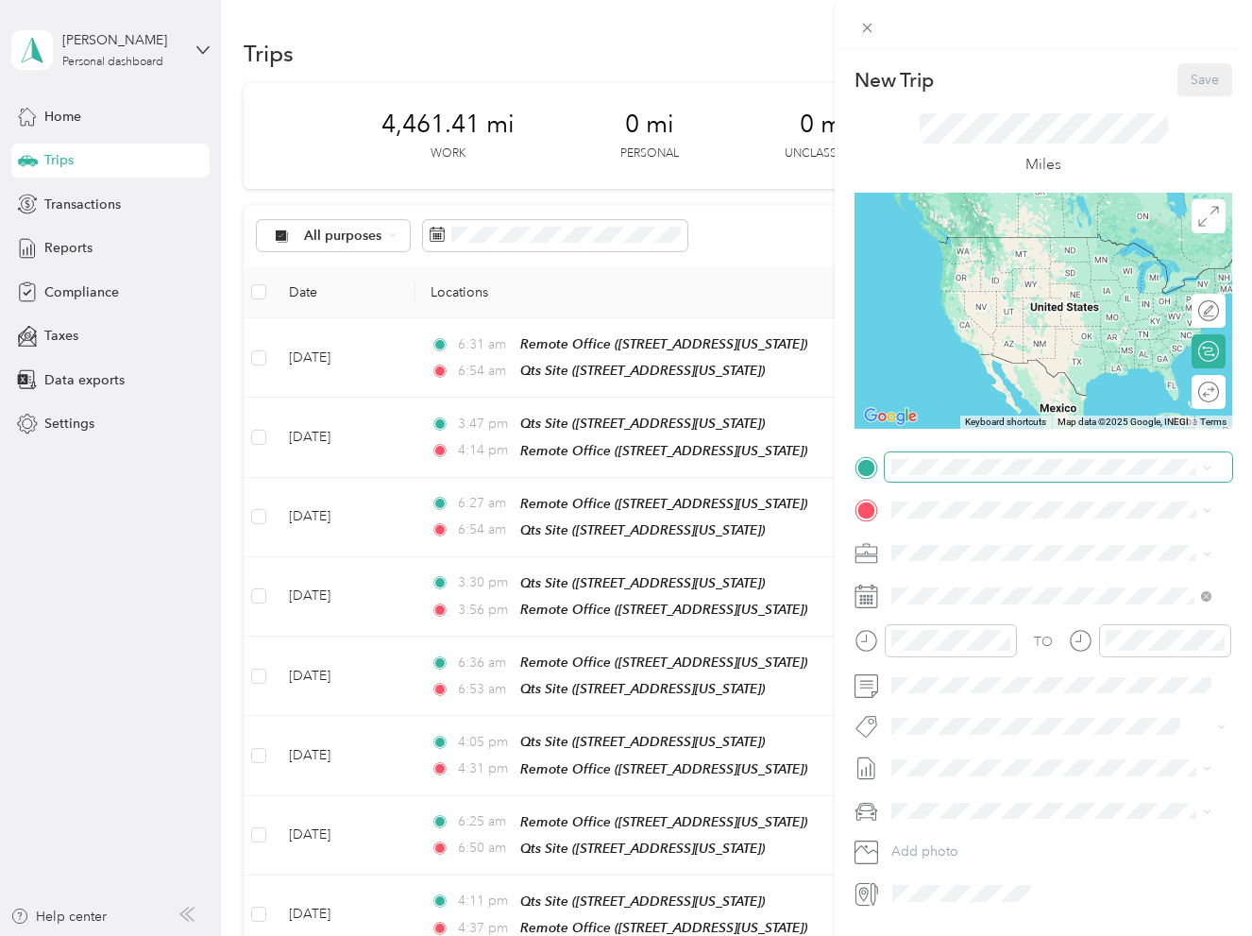
click at [940, 475] on span at bounding box center [1058, 467] width 347 height 30
click at [973, 610] on div "Qts Site [STREET_ADDRESS][US_STATE]" at bounding box center [1051, 612] width 307 height 46
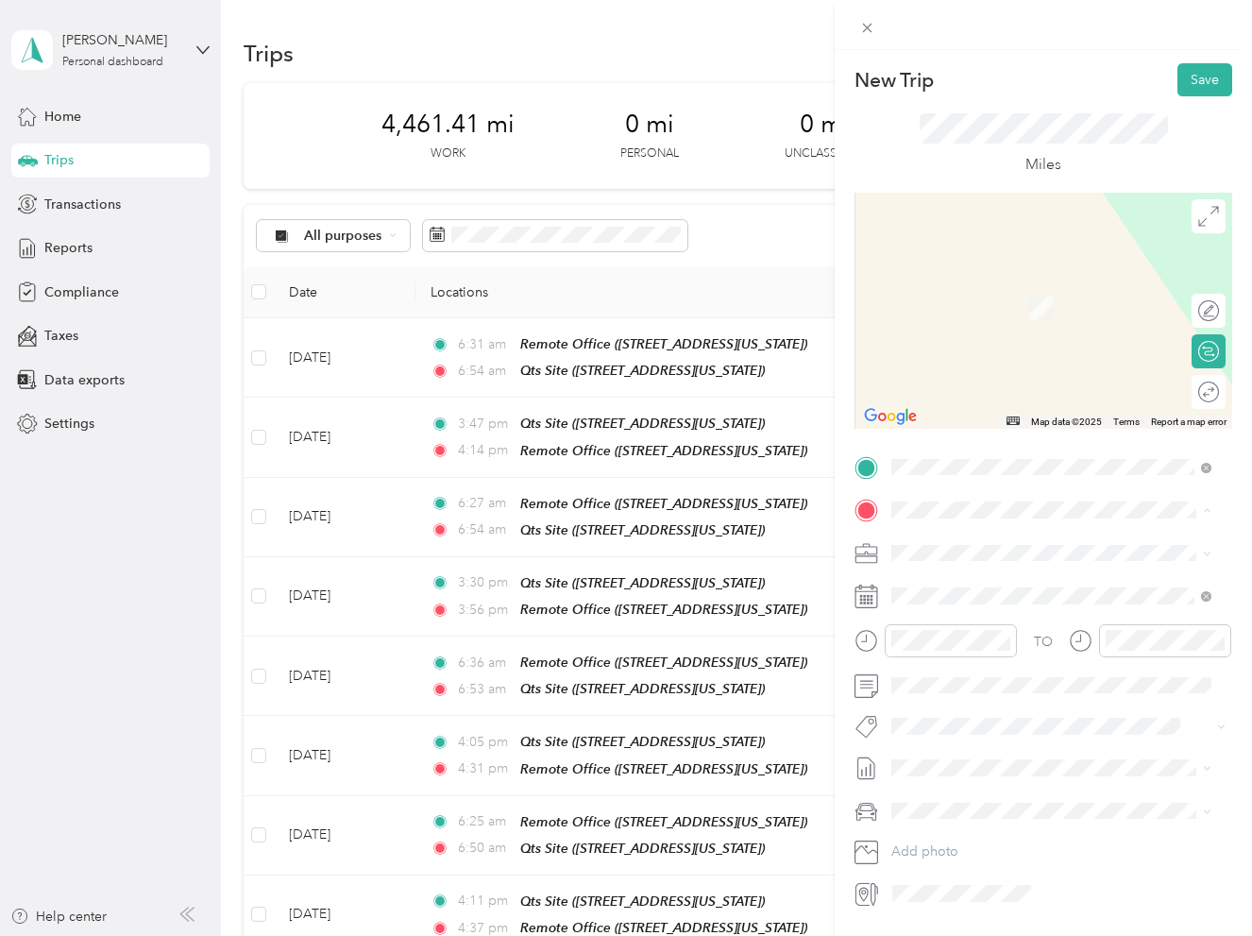
click at [979, 604] on span "[STREET_ADDRESS][US_STATE]" at bounding box center [1021, 606] width 189 height 16
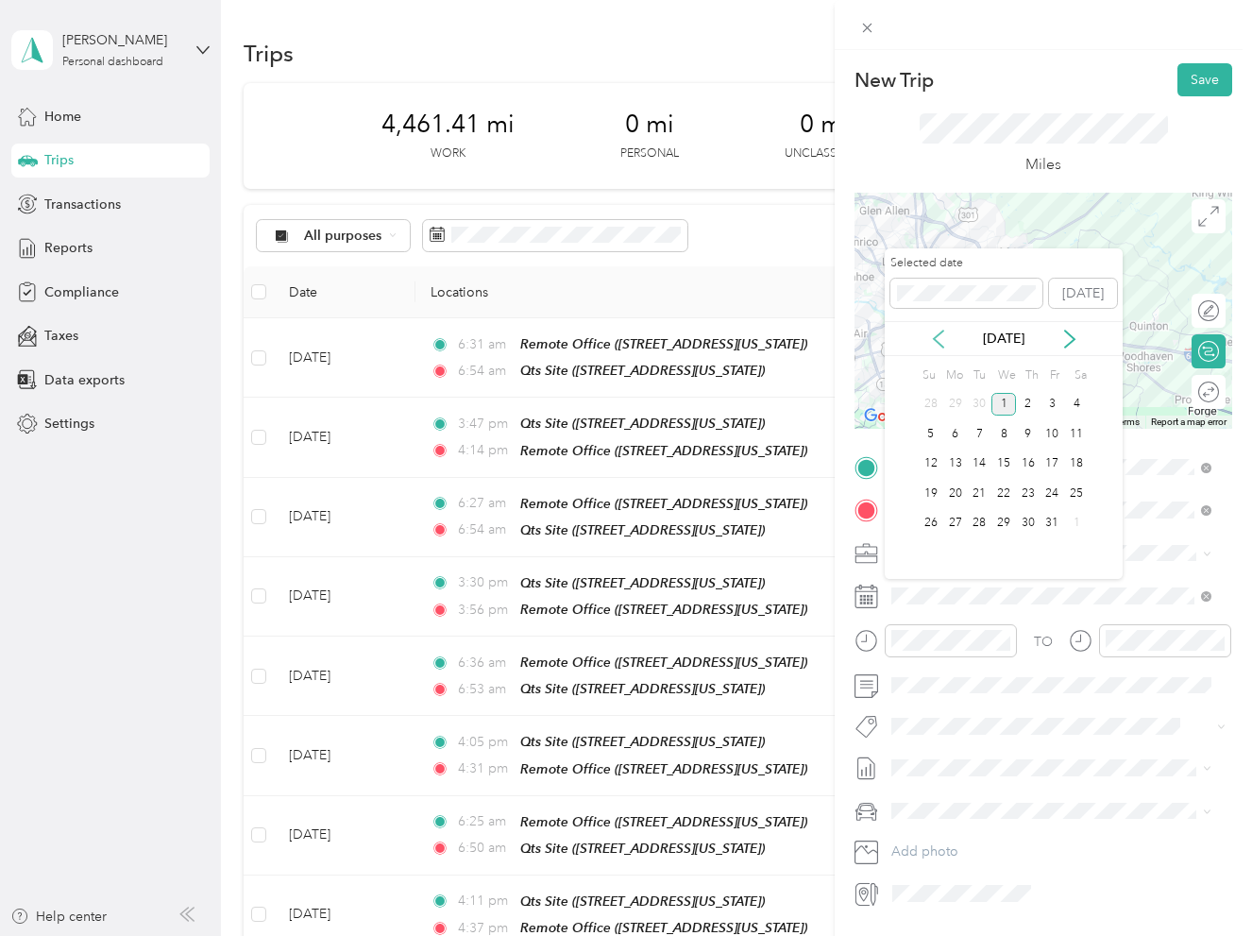
click at [929, 342] on icon at bounding box center [938, 339] width 19 height 19
click at [1030, 460] on div "18" at bounding box center [1028, 464] width 25 height 24
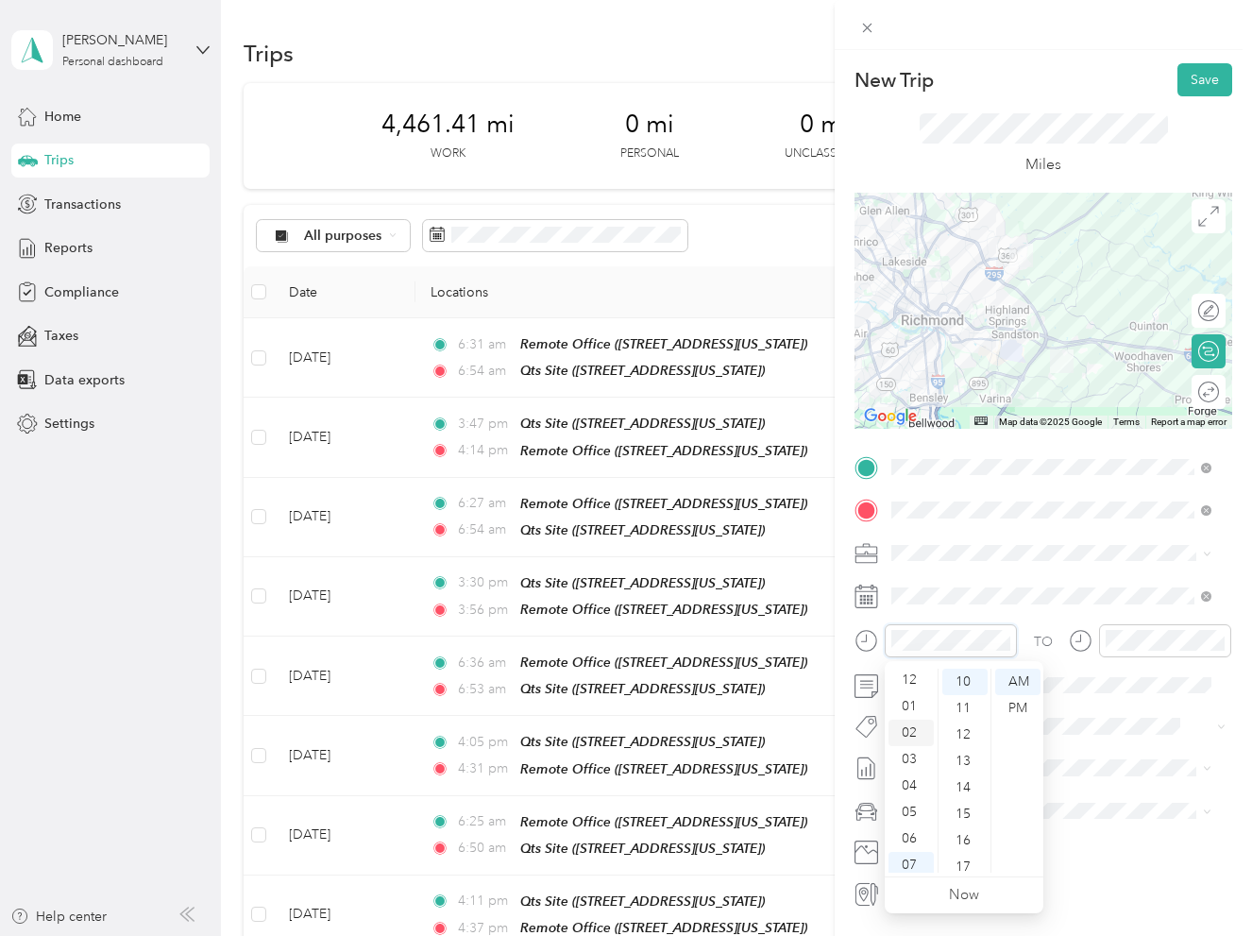
scroll to position [0, 0]
click at [909, 767] on div "03" at bounding box center [910, 761] width 45 height 26
click at [960, 806] on div "29" at bounding box center [964, 806] width 45 height 26
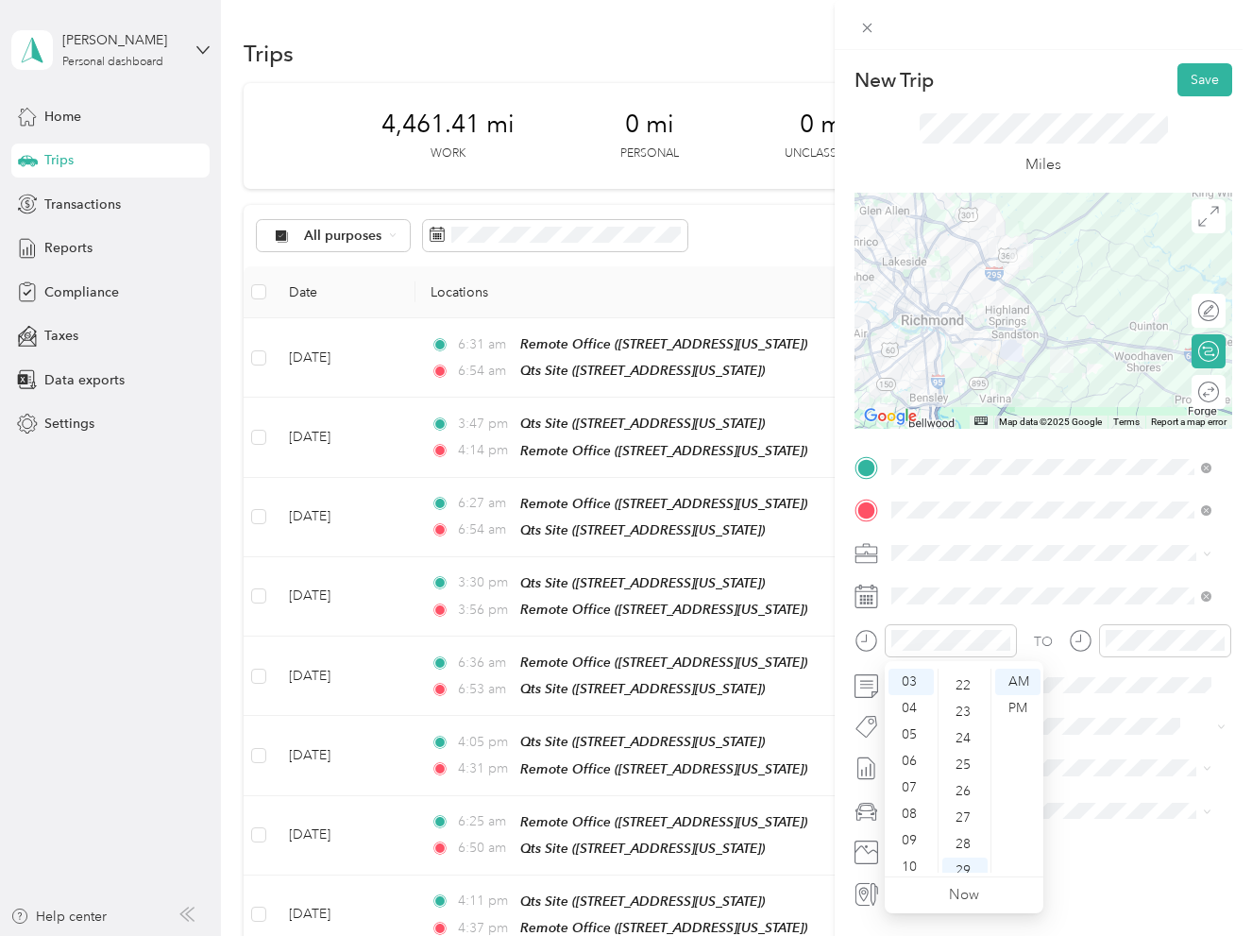
click at [966, 790] on div "26" at bounding box center [964, 791] width 45 height 26
click at [1009, 708] on div "PM" at bounding box center [1017, 708] width 45 height 26
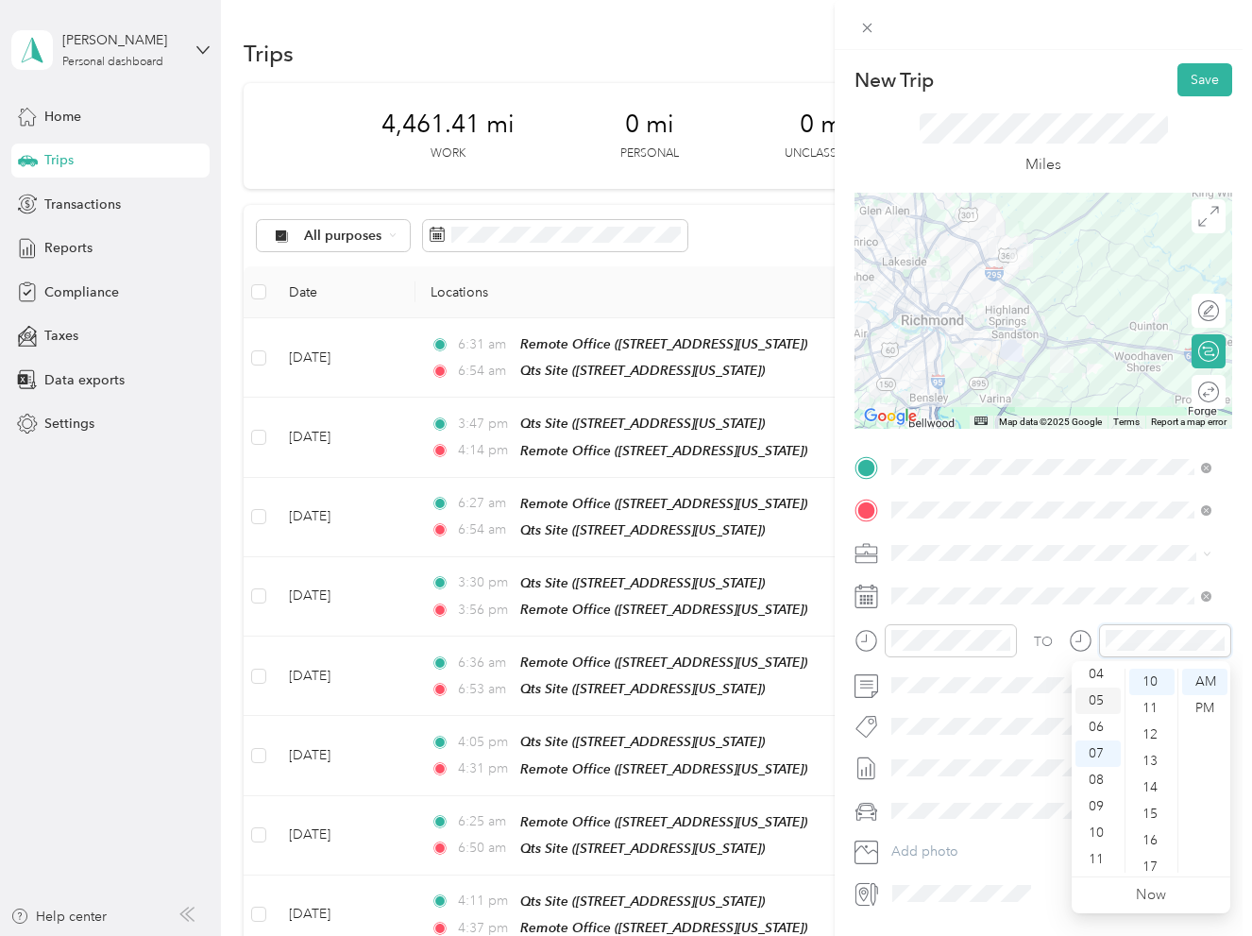
scroll to position [19, 0]
click at [1091, 737] on div "03" at bounding box center [1097, 742] width 45 height 26
click at [1153, 763] on div "52" at bounding box center [1151, 768] width 45 height 26
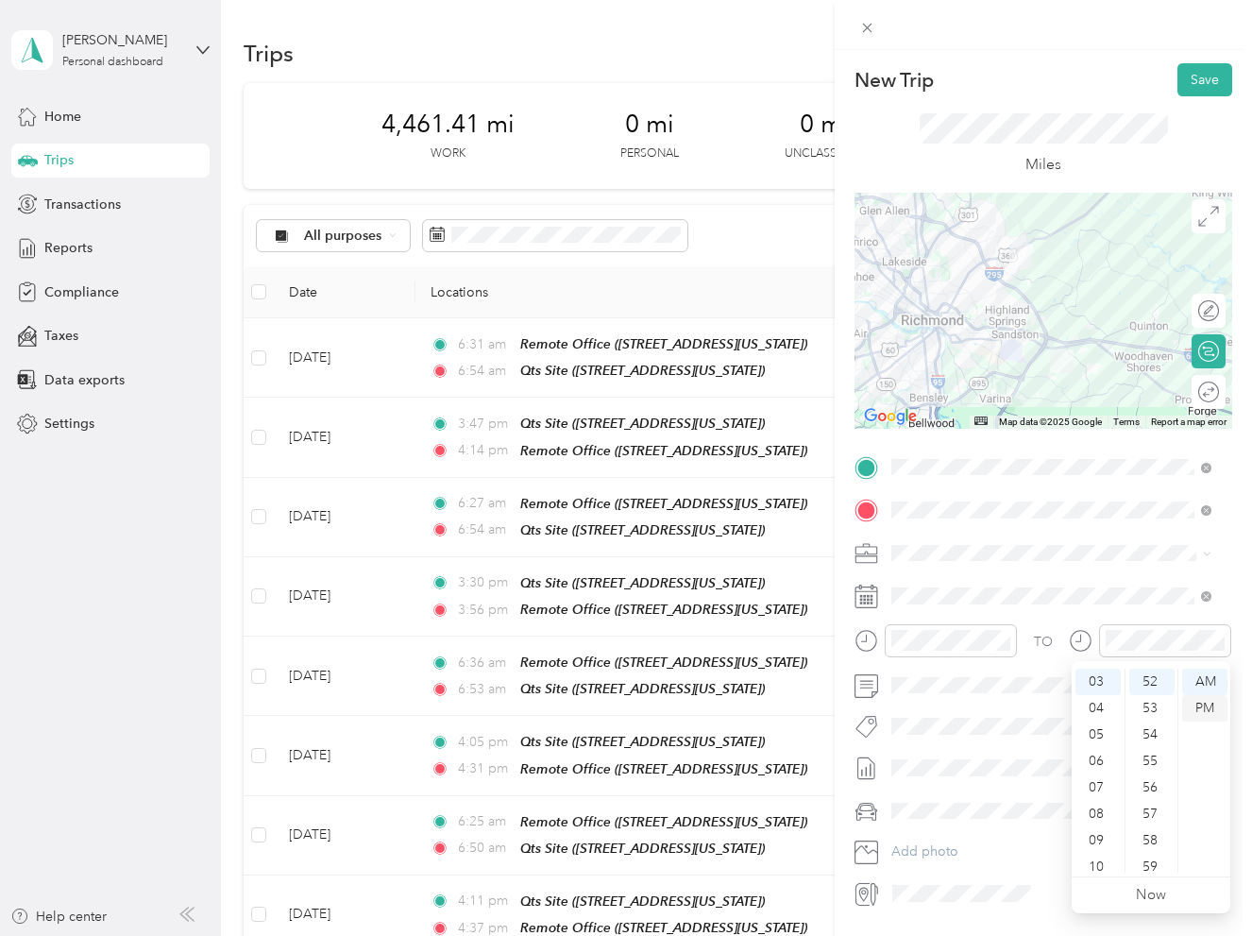
click at [1199, 701] on div "PM" at bounding box center [1204, 708] width 45 height 26
click at [939, 801] on span at bounding box center [1058, 811] width 347 height 30
click at [1001, 866] on li "Truck" at bounding box center [1051, 876] width 333 height 33
click at [1193, 73] on button "Save" at bounding box center [1204, 79] width 55 height 33
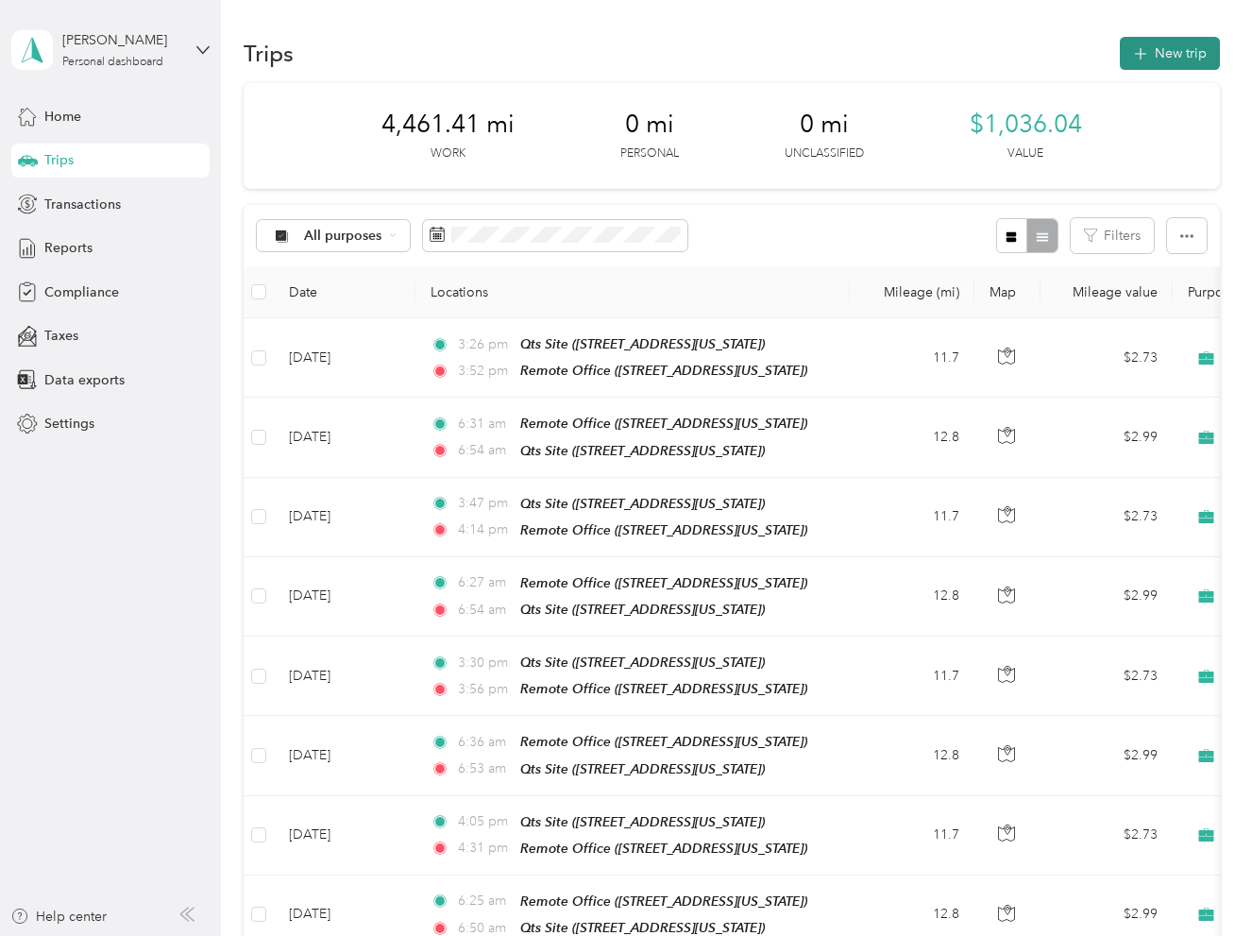
click at [1203, 66] on button "New trip" at bounding box center [1170, 53] width 100 height 33
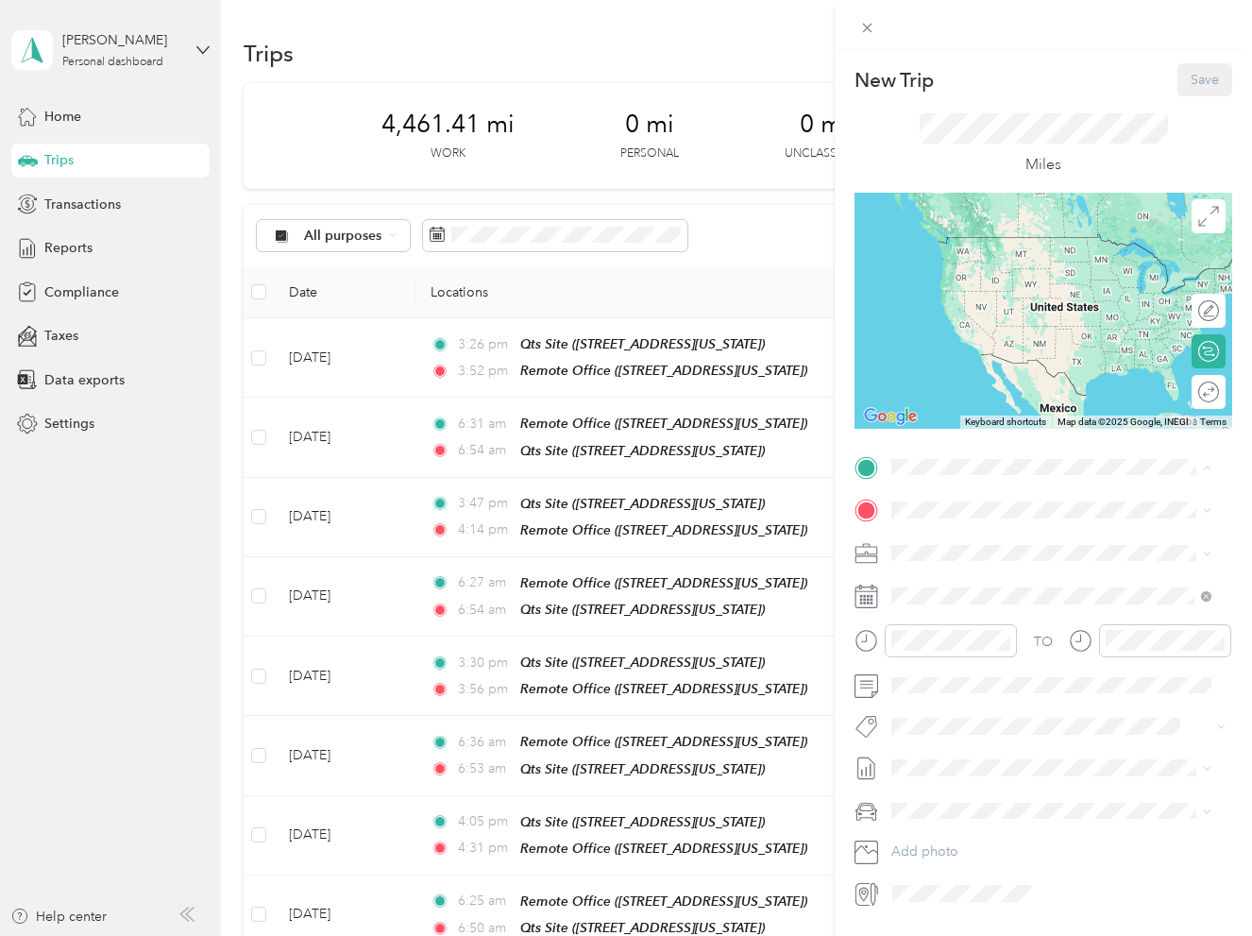
click at [982, 571] on div "Remote Office [STREET_ADDRESS][US_STATE]" at bounding box center [1021, 553] width 189 height 40
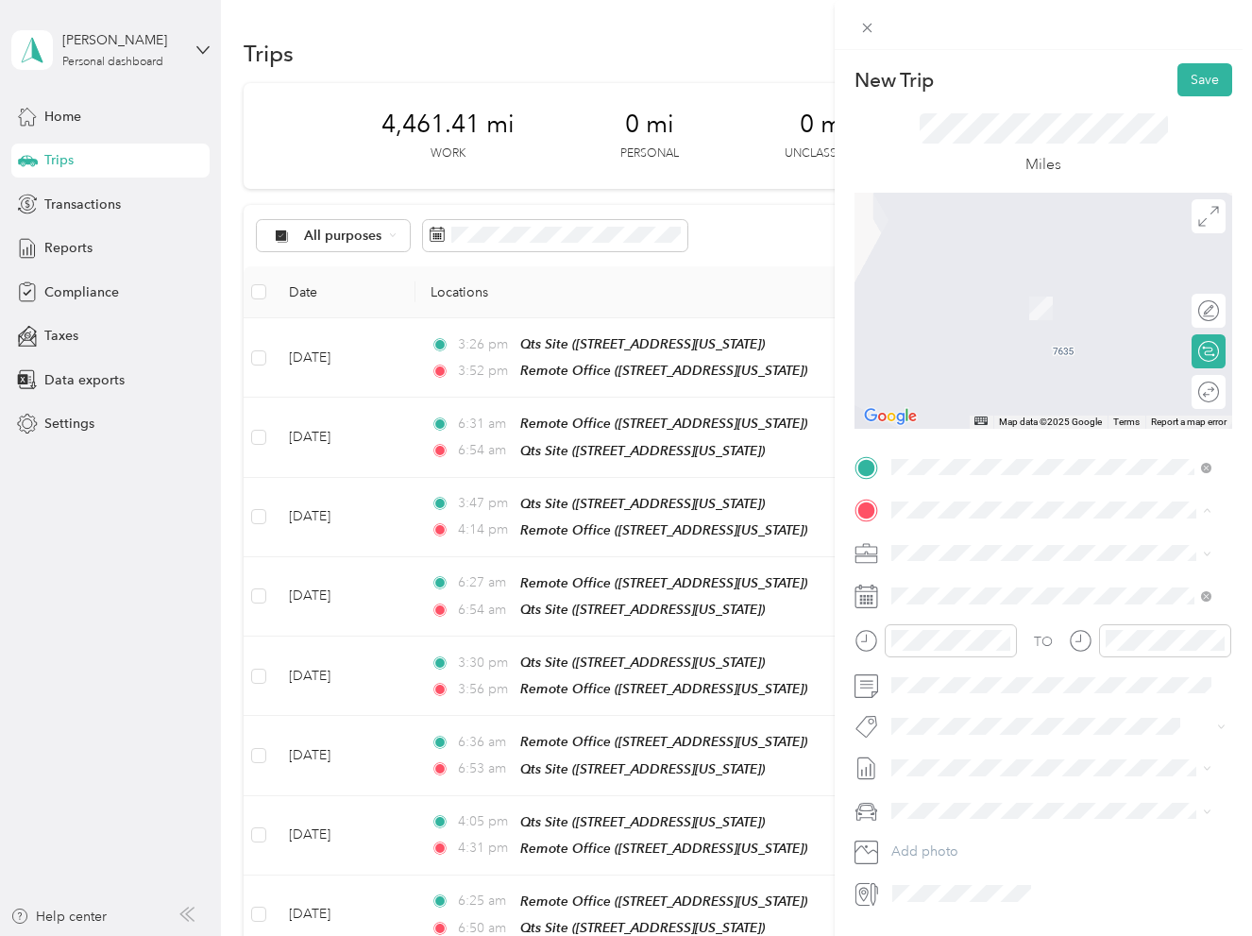
click at [962, 652] on strong "Qts Site" at bounding box center [951, 643] width 49 height 17
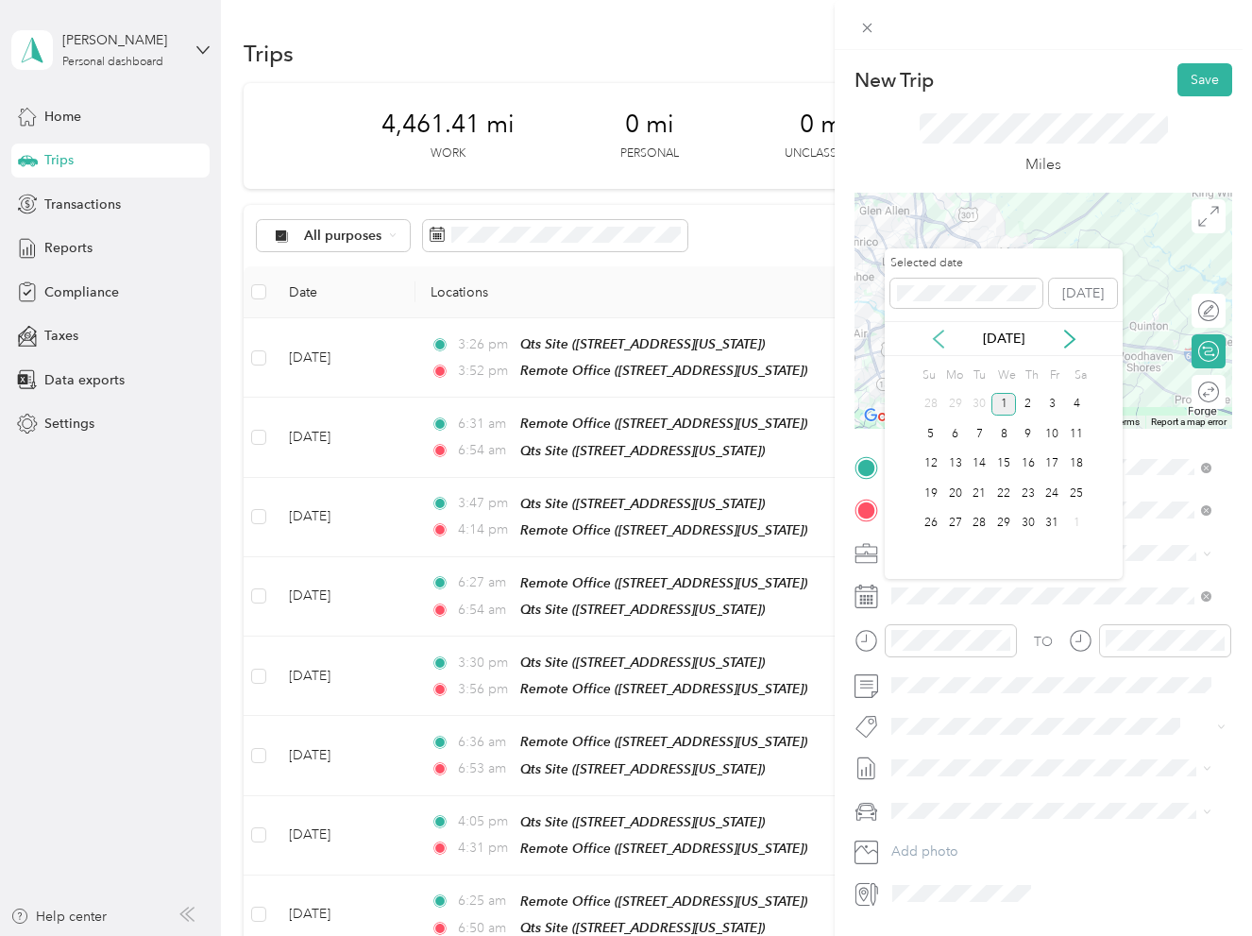
click at [933, 344] on icon at bounding box center [938, 339] width 19 height 19
click at [1049, 462] on div "19" at bounding box center [1052, 464] width 25 height 24
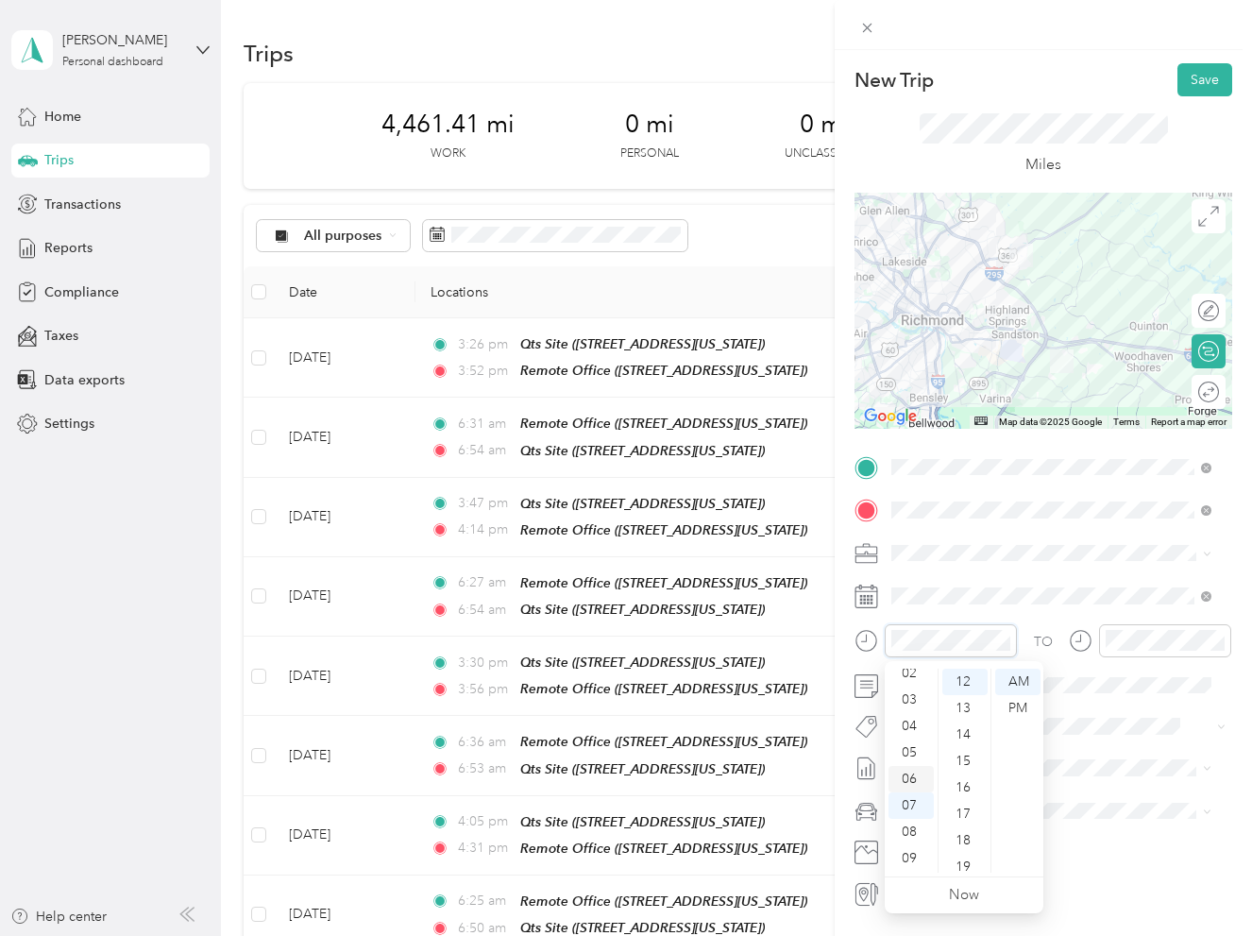
scroll to position [19, 0]
click at [918, 741] on div "03" at bounding box center [910, 742] width 45 height 26
click at [907, 758] on div "06" at bounding box center [910, 761] width 45 height 26
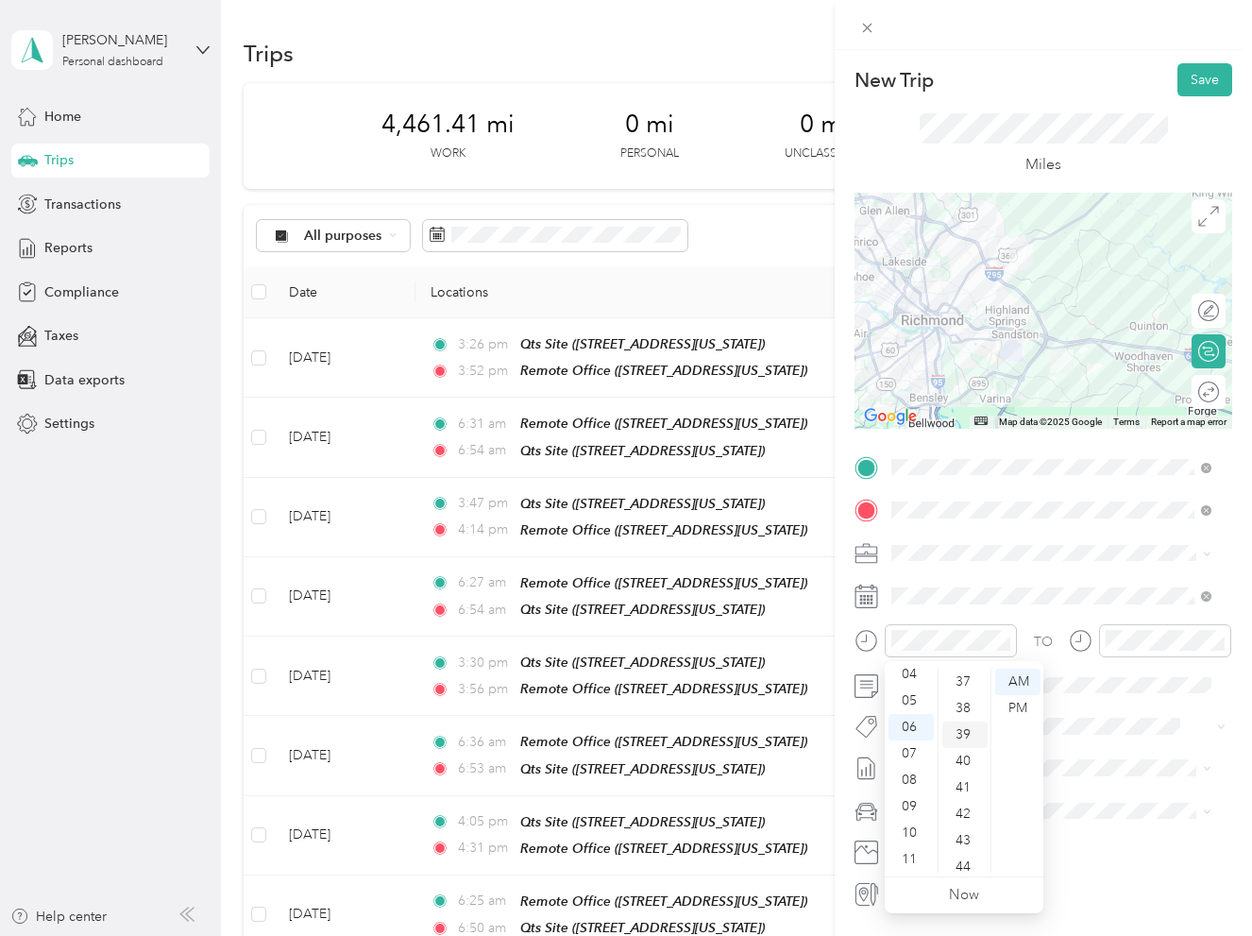
click at [960, 729] on div "39" at bounding box center [964, 734] width 45 height 26
click at [1017, 703] on div "PM" at bounding box center [1017, 708] width 45 height 26
click at [1023, 677] on div "AM" at bounding box center [1017, 681] width 45 height 26
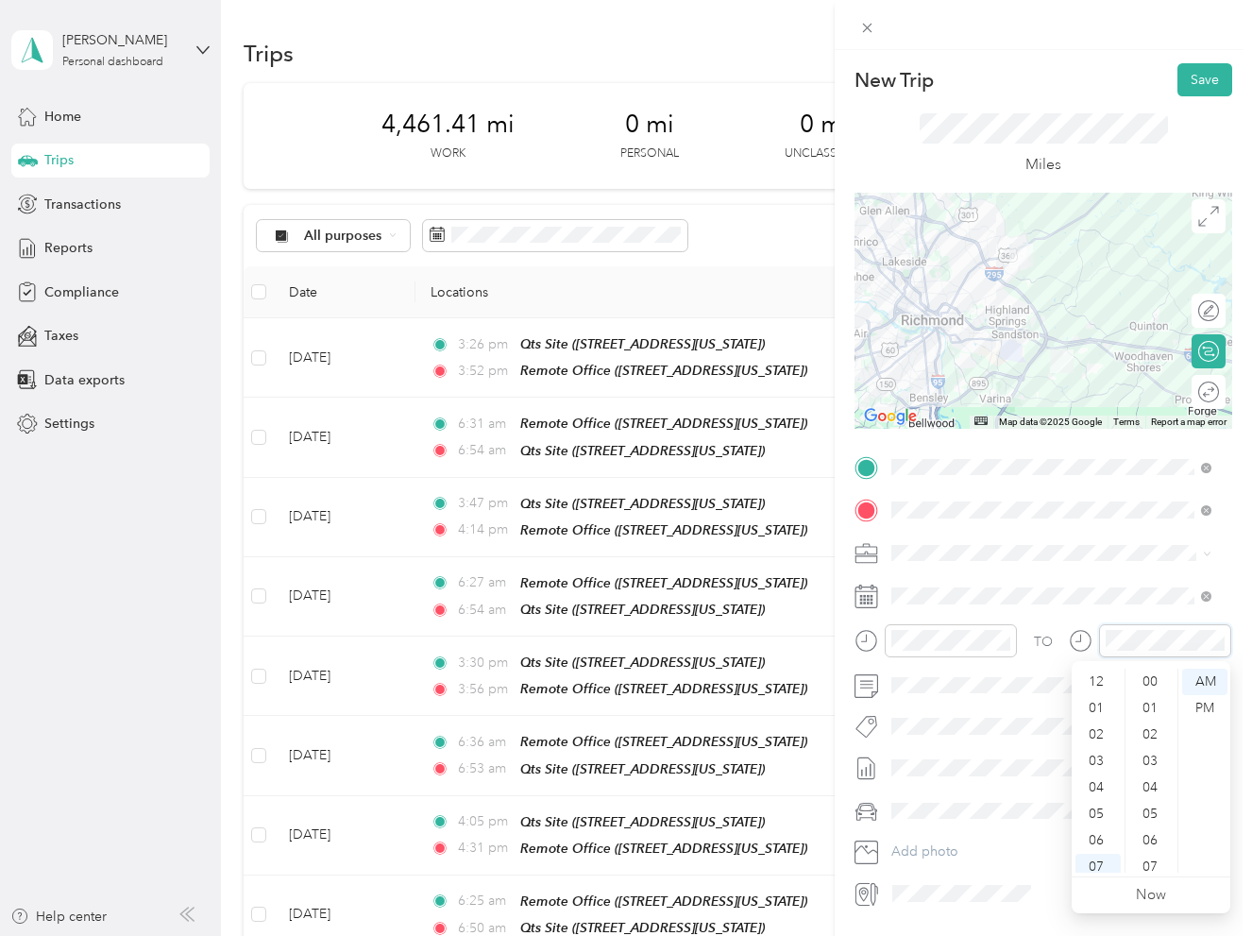
scroll to position [113, 0]
click at [1096, 720] on div "06" at bounding box center [1097, 727] width 45 height 26
click at [1143, 828] on div "58" at bounding box center [1151, 833] width 45 height 26
click at [977, 867] on div "Truck" at bounding box center [1051, 877] width 307 height 20
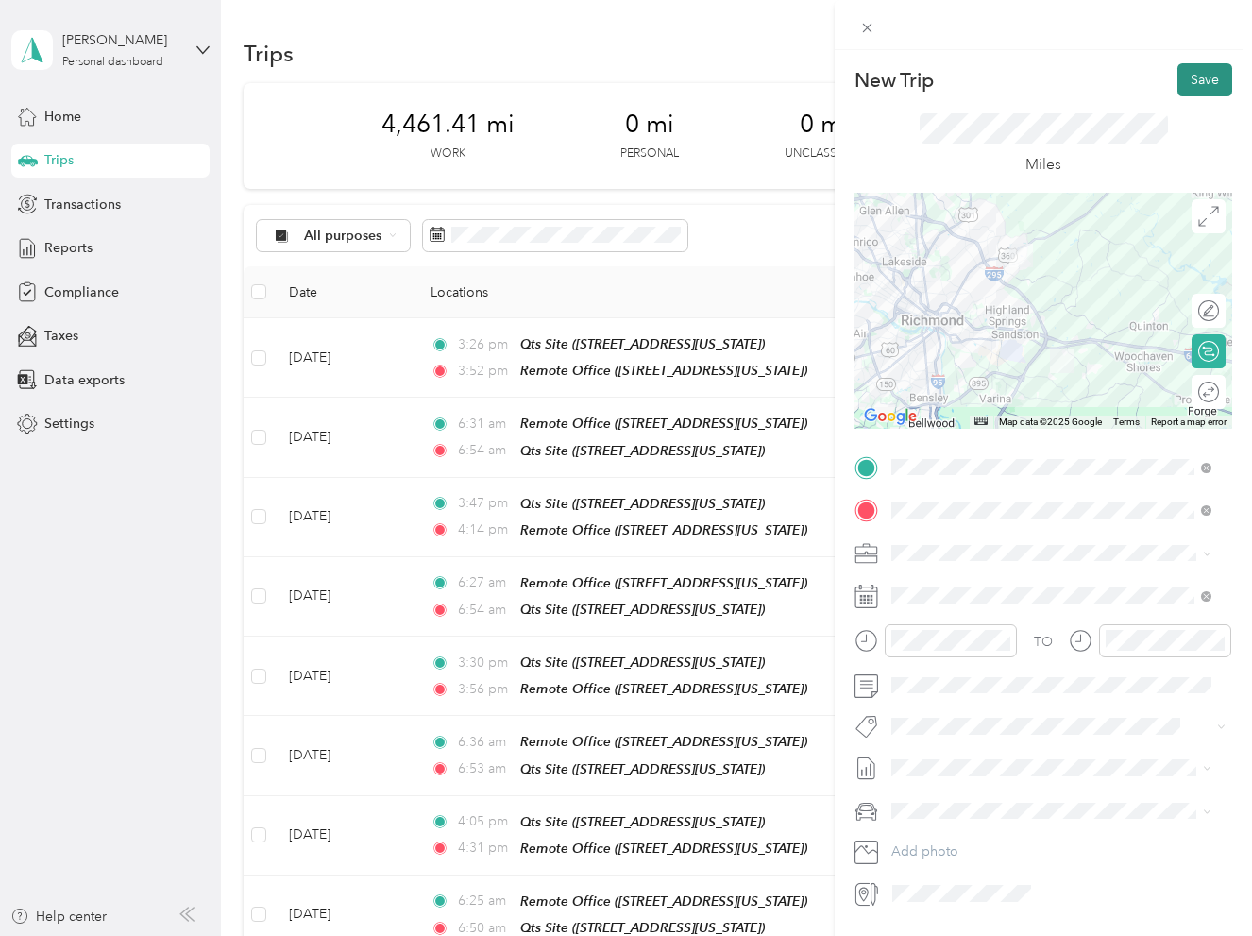
click at [1178, 72] on button "Save" at bounding box center [1204, 79] width 55 height 33
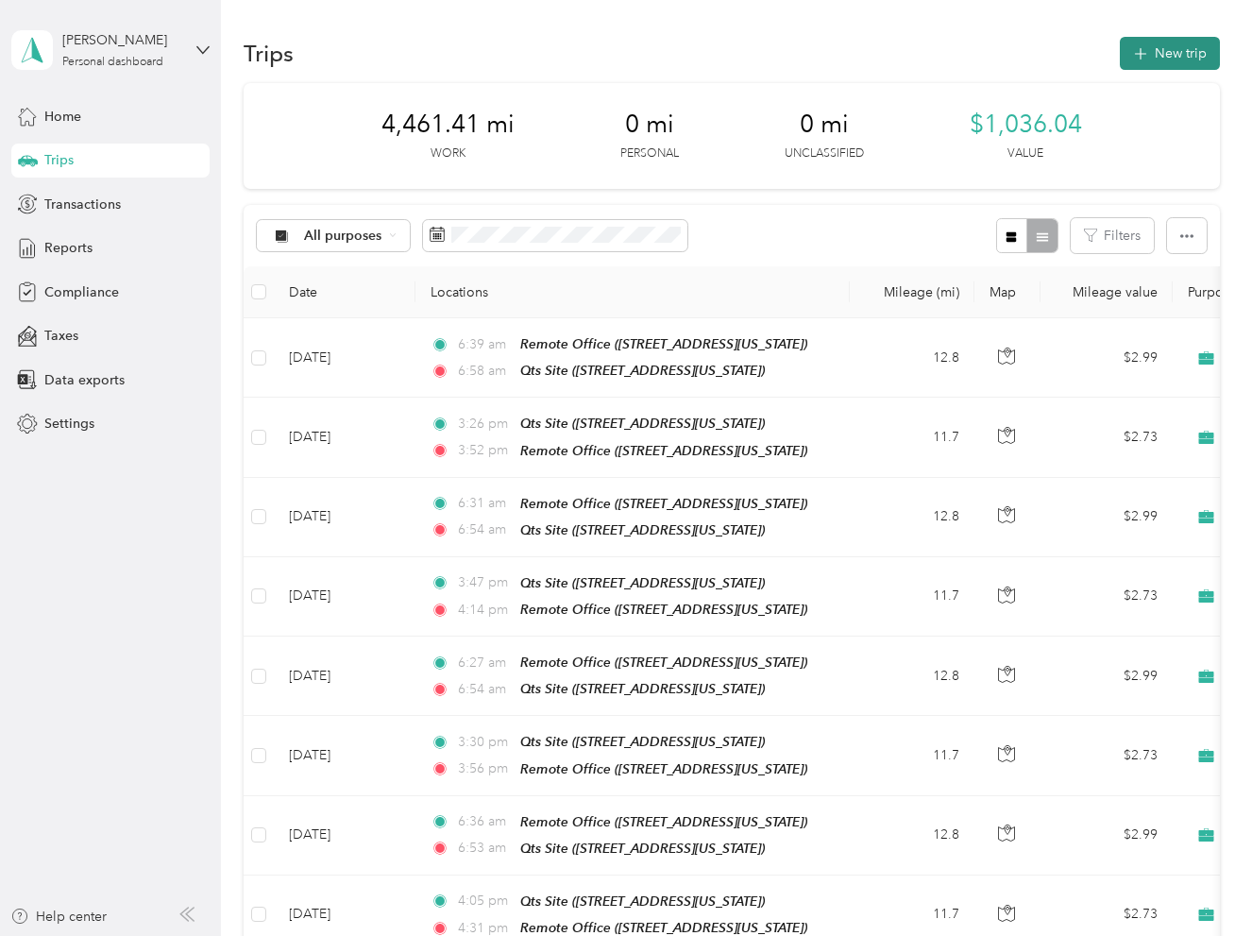
click at [1170, 57] on button "New trip" at bounding box center [1170, 53] width 100 height 33
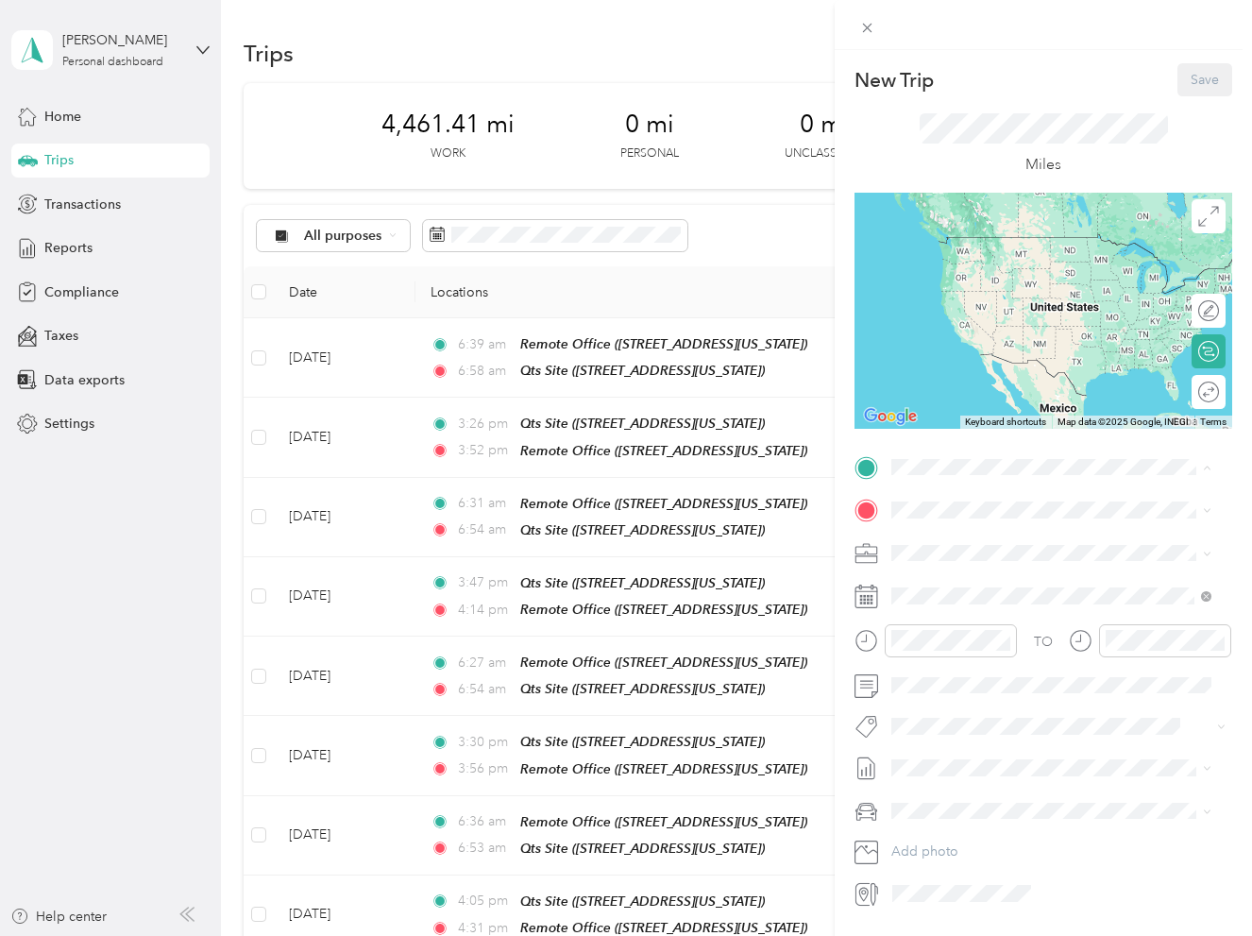
click at [976, 610] on div "Qts Site" at bounding box center [1021, 601] width 189 height 17
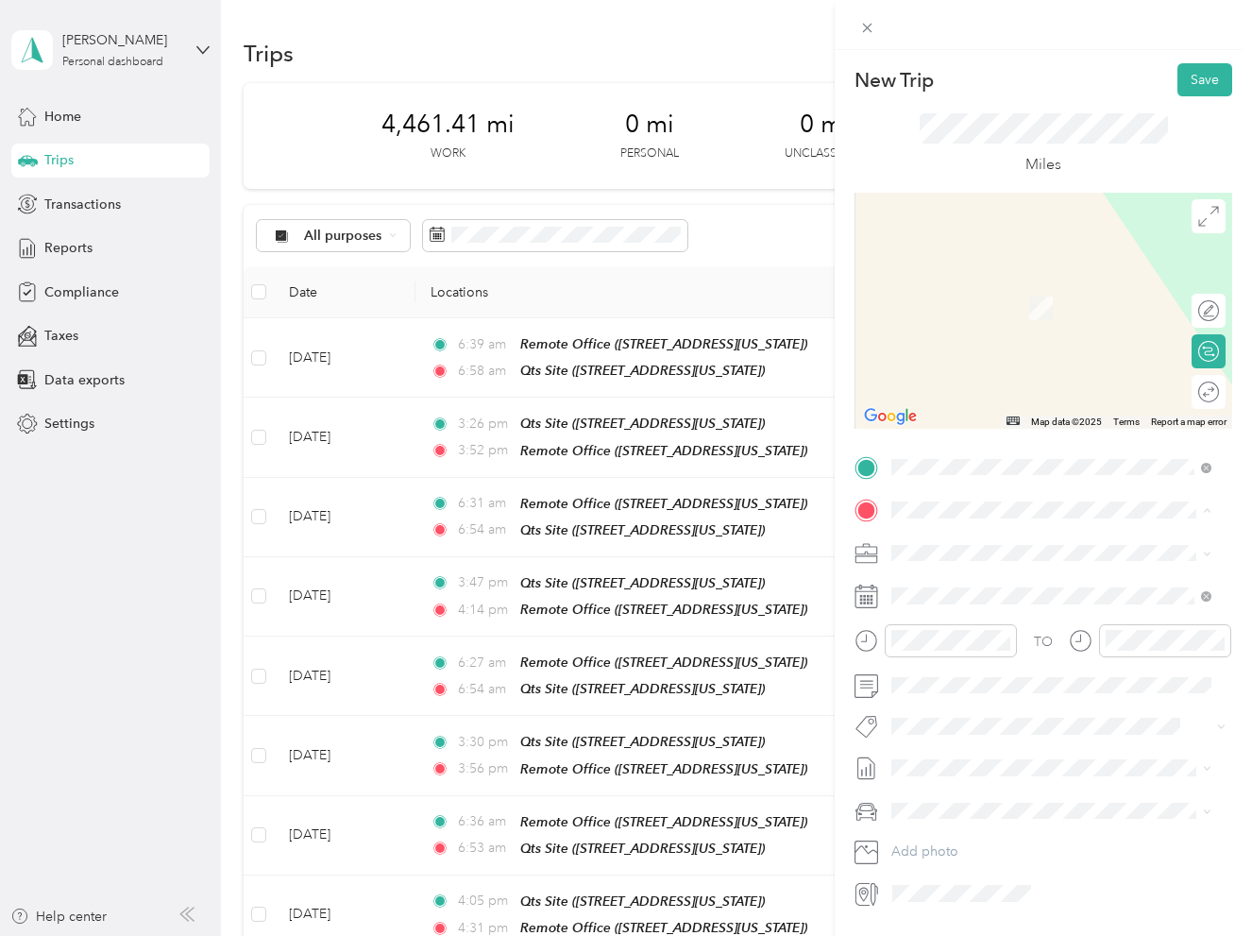
click at [980, 603] on span "[STREET_ADDRESS][US_STATE]" at bounding box center [1021, 606] width 189 height 16
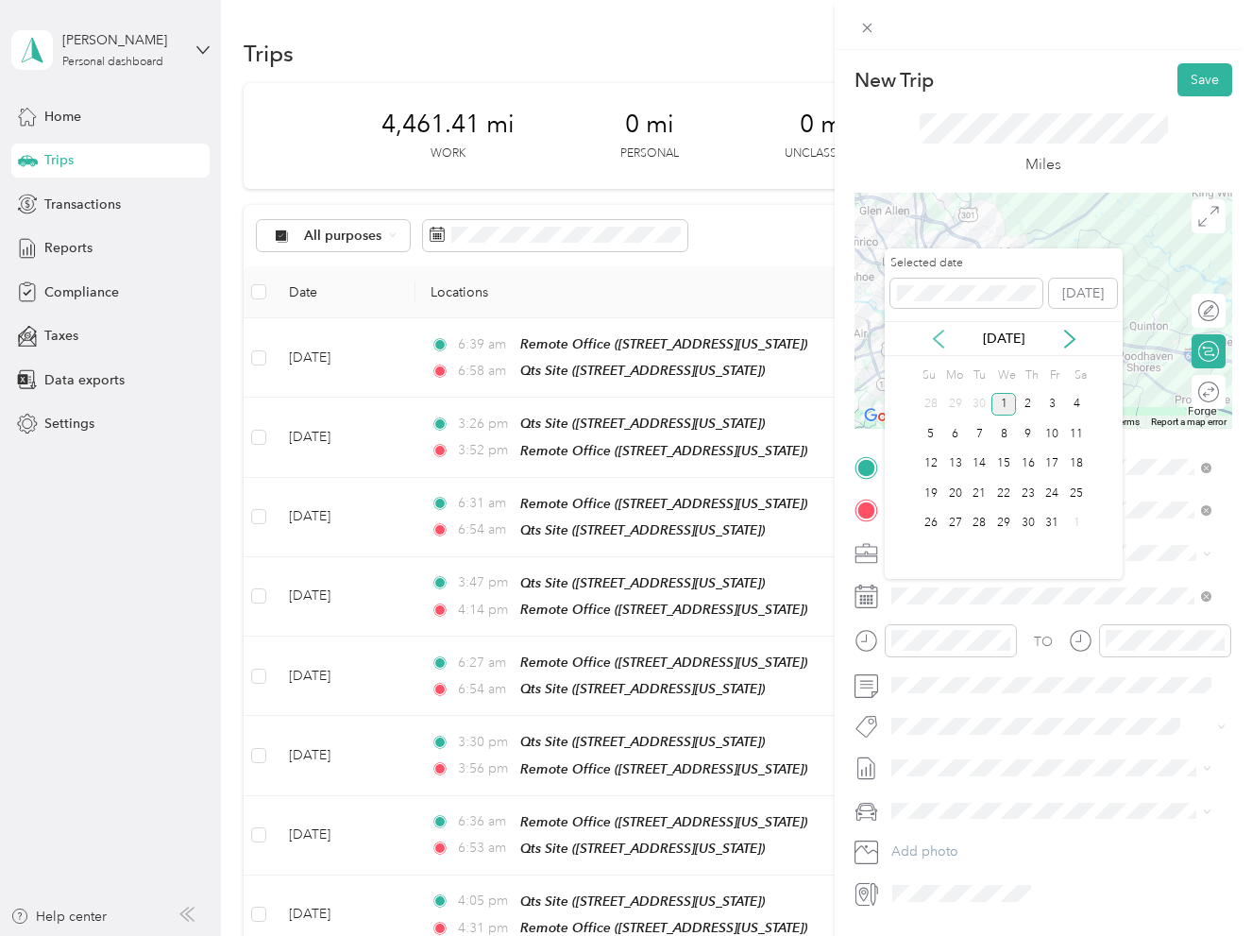
click at [929, 336] on icon at bounding box center [938, 339] width 19 height 19
click at [1054, 463] on div "19" at bounding box center [1052, 464] width 25 height 24
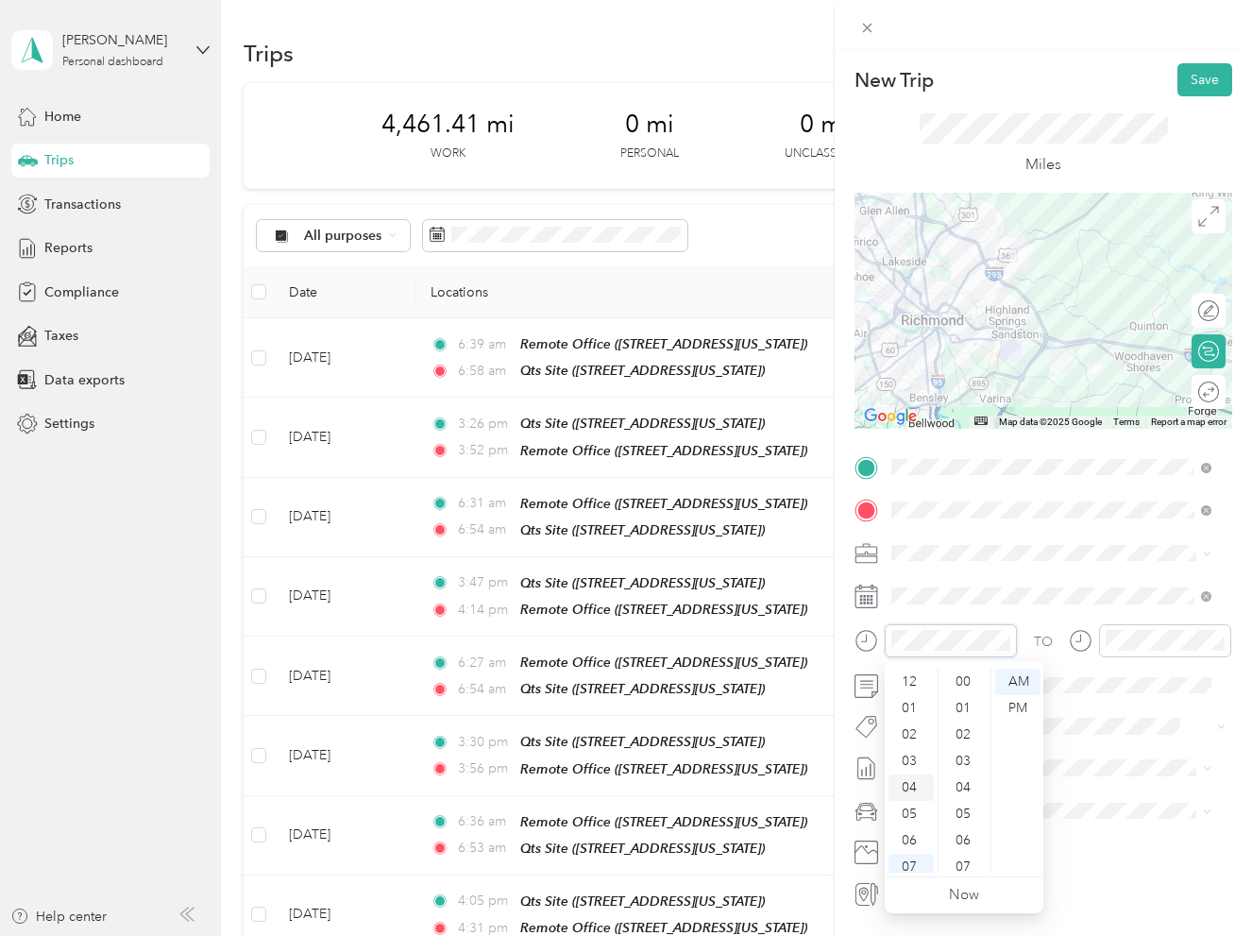
scroll to position [113, 0]
click at [914, 674] on div "04" at bounding box center [910, 674] width 45 height 26
click at [1009, 702] on div "PM" at bounding box center [1017, 708] width 45 height 26
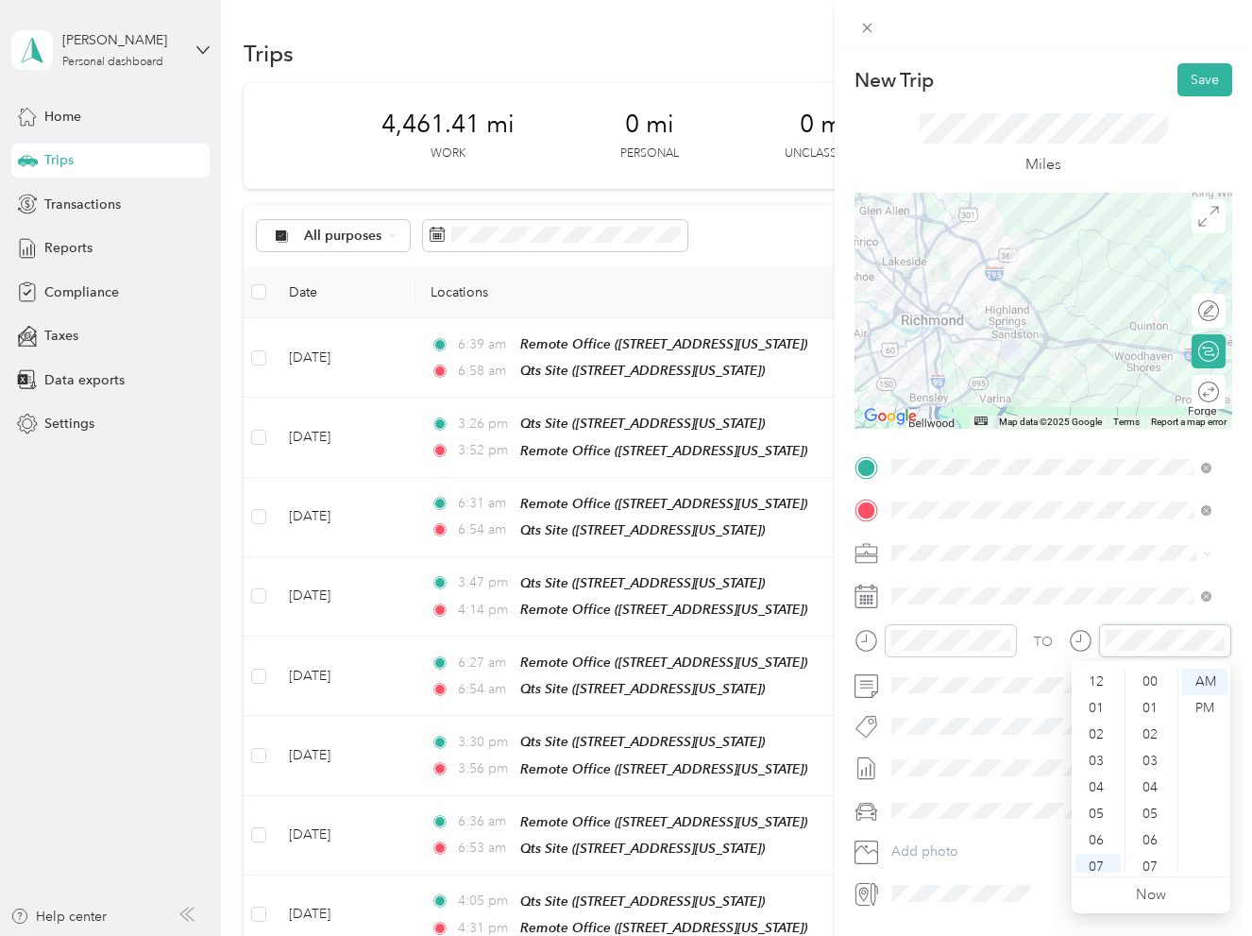
scroll to position [344, 0]
click at [1103, 675] on div "04" at bounding box center [1097, 674] width 45 height 26
click at [1152, 789] on div "42" at bounding box center [1151, 787] width 45 height 26
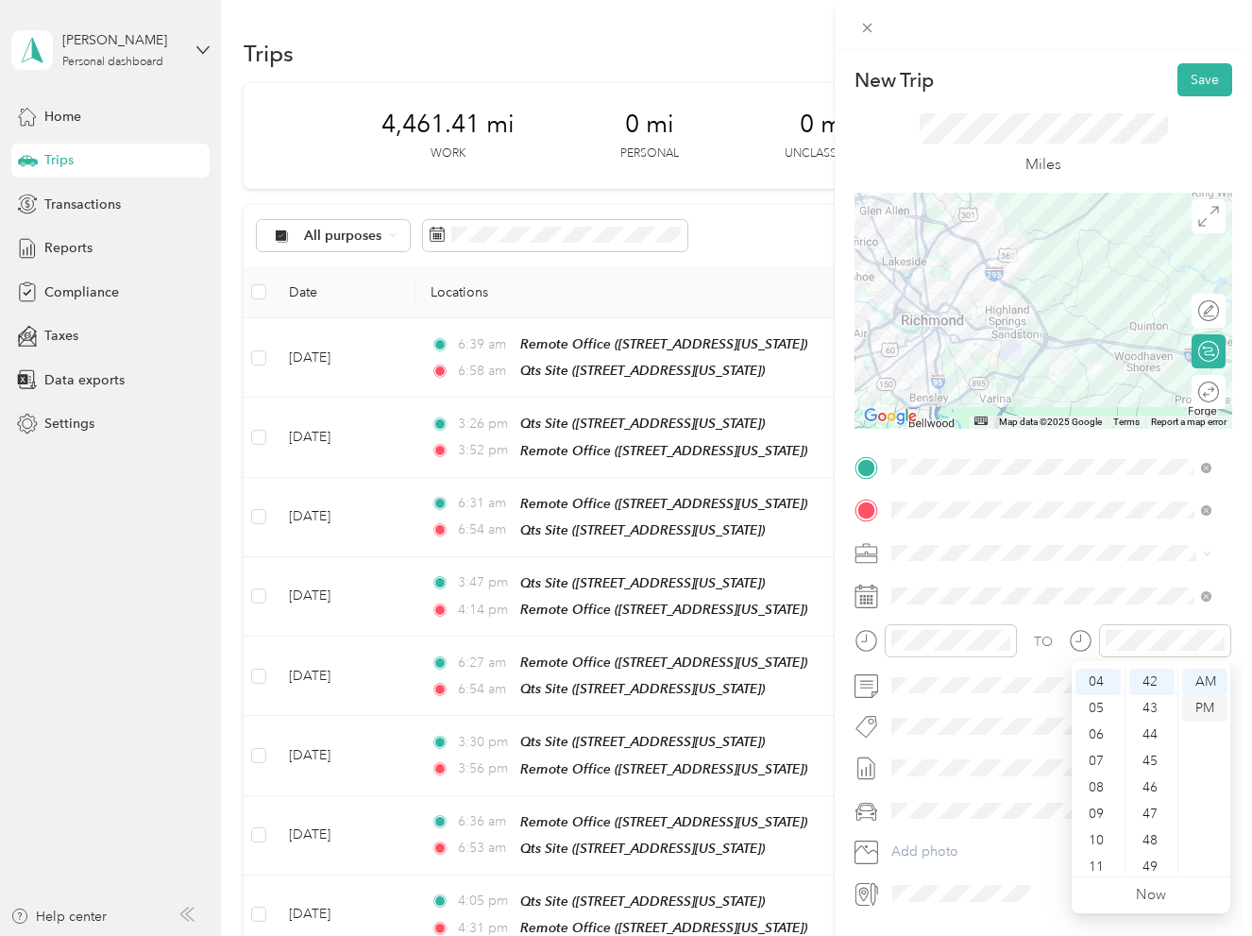
click at [1209, 712] on div "PM" at bounding box center [1204, 708] width 45 height 26
click at [977, 873] on div "Truck" at bounding box center [1051, 876] width 307 height 20
click at [1183, 78] on button "Save" at bounding box center [1204, 79] width 55 height 33
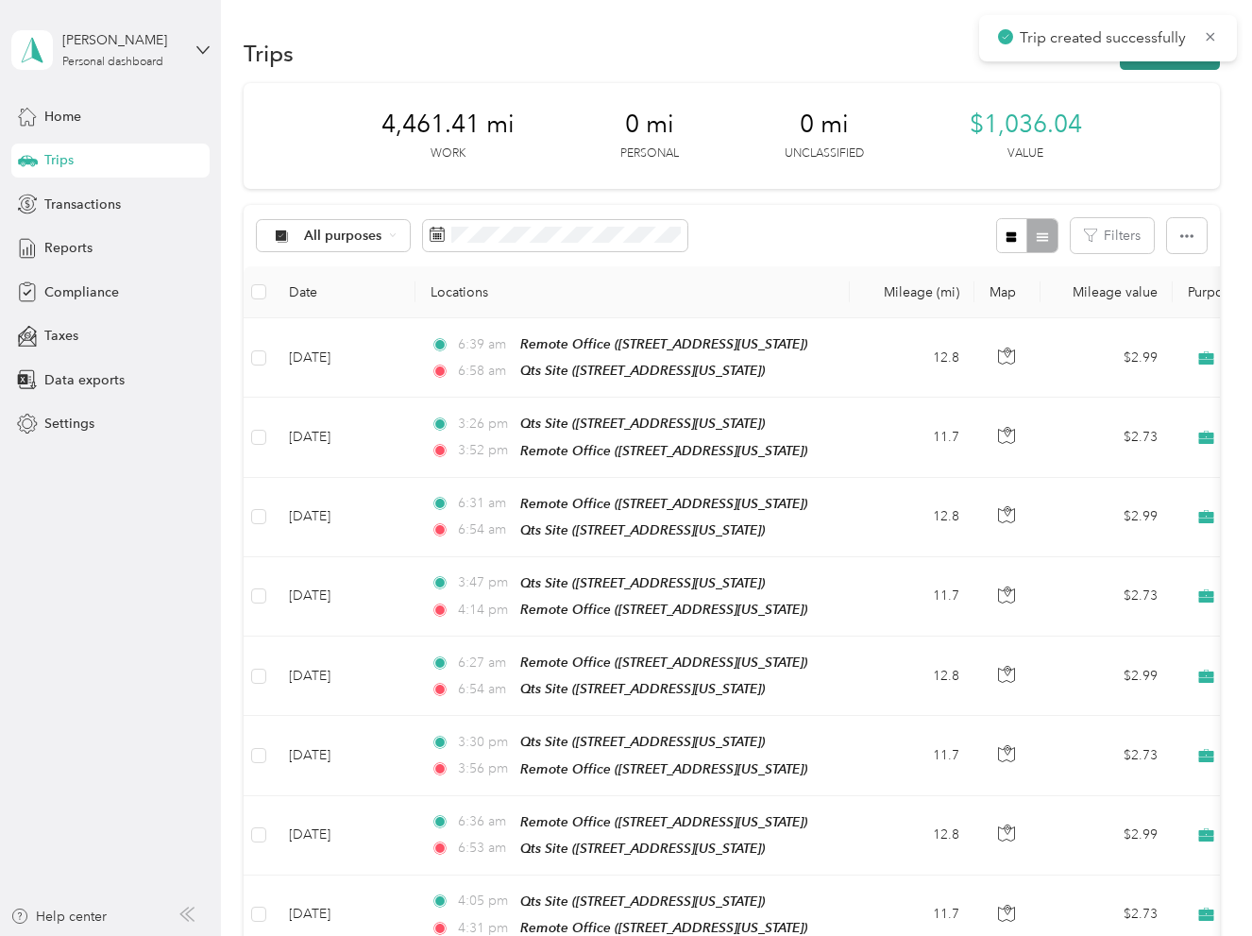
click at [1147, 64] on button "New trip" at bounding box center [1170, 53] width 100 height 33
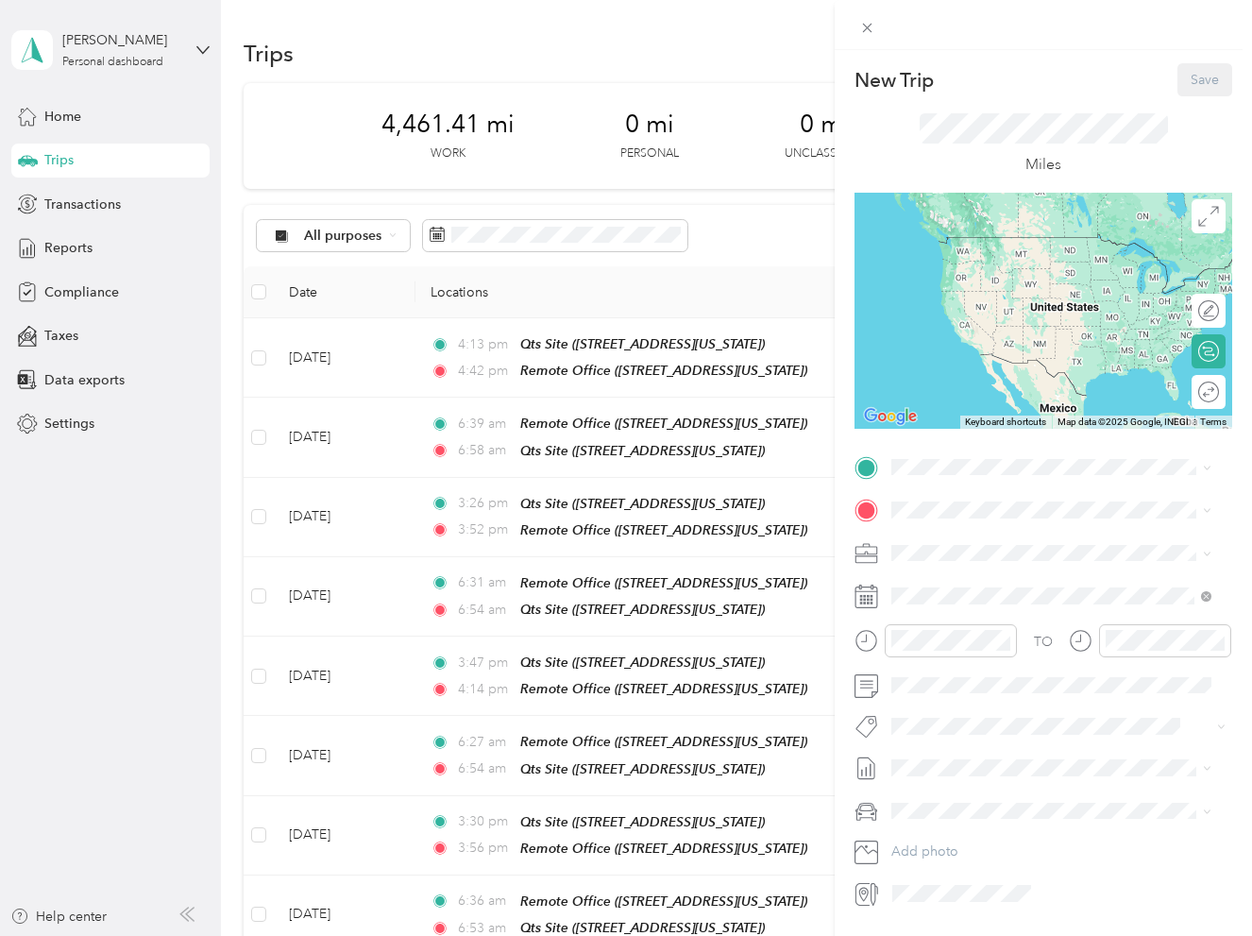
click at [993, 570] on span "[STREET_ADDRESS][US_STATE]" at bounding box center [1021, 562] width 189 height 16
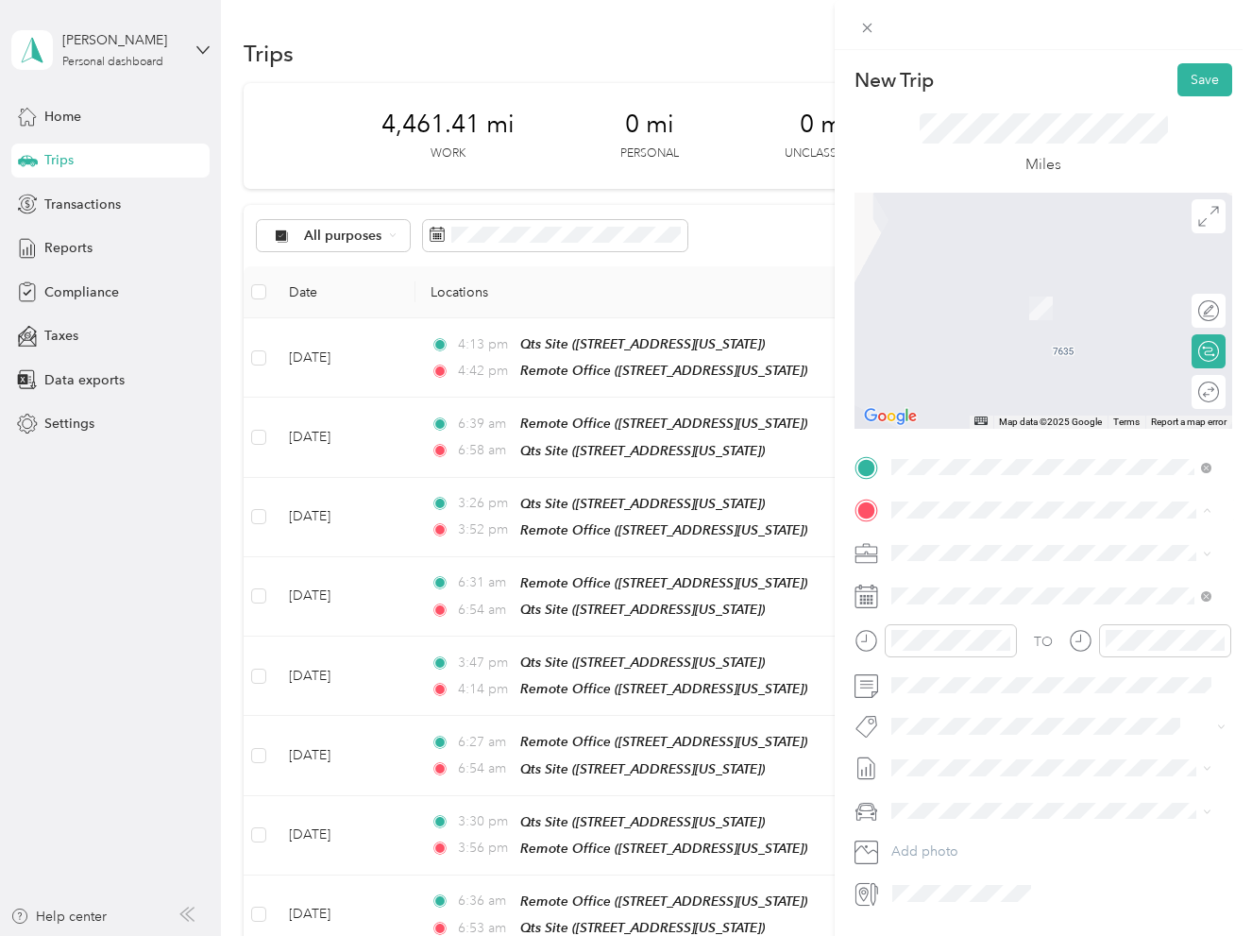
click at [991, 652] on div "Qts Site" at bounding box center [1021, 643] width 189 height 17
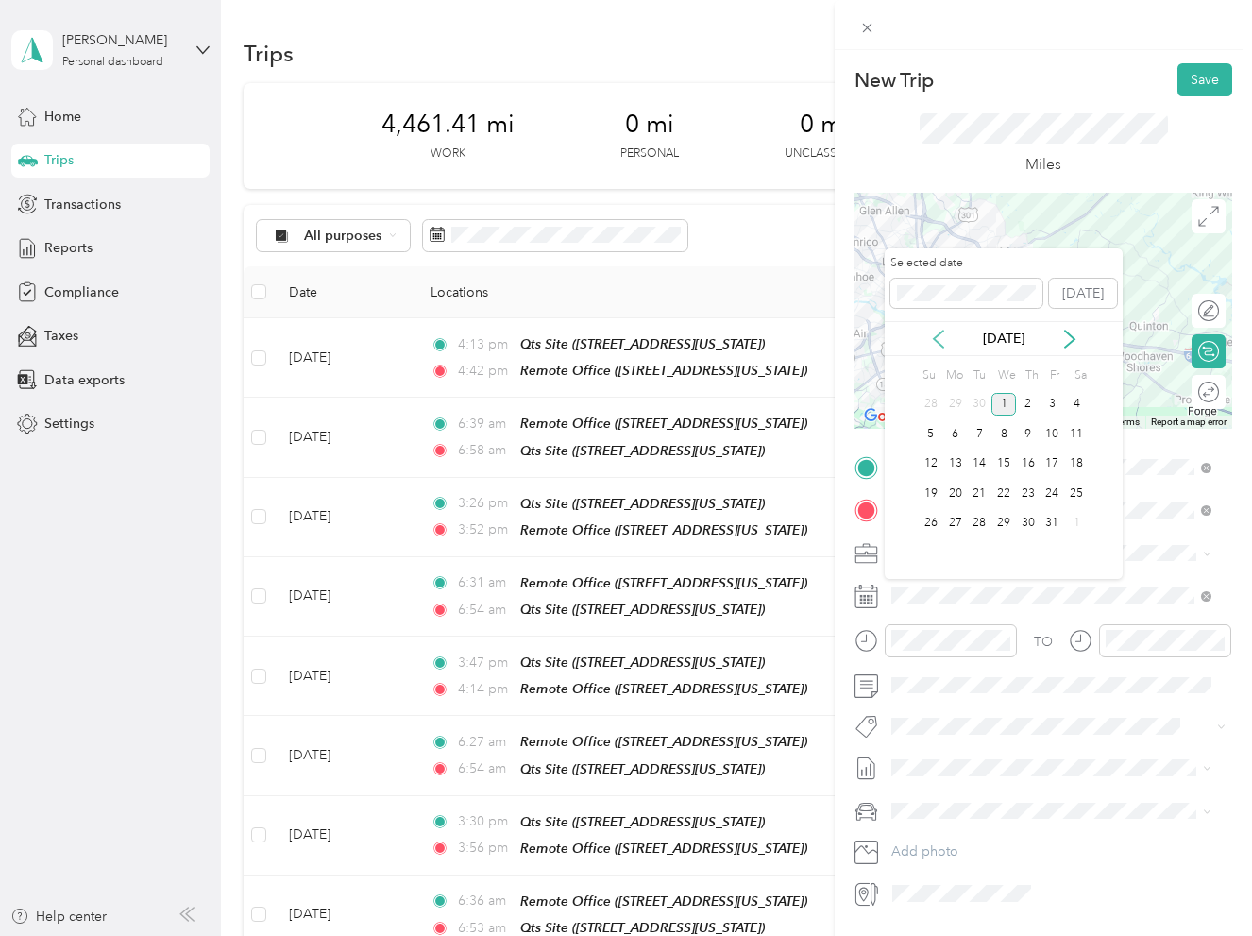
click at [935, 335] on icon at bounding box center [938, 339] width 19 height 19
click at [961, 491] on div "22" at bounding box center [955, 494] width 25 height 24
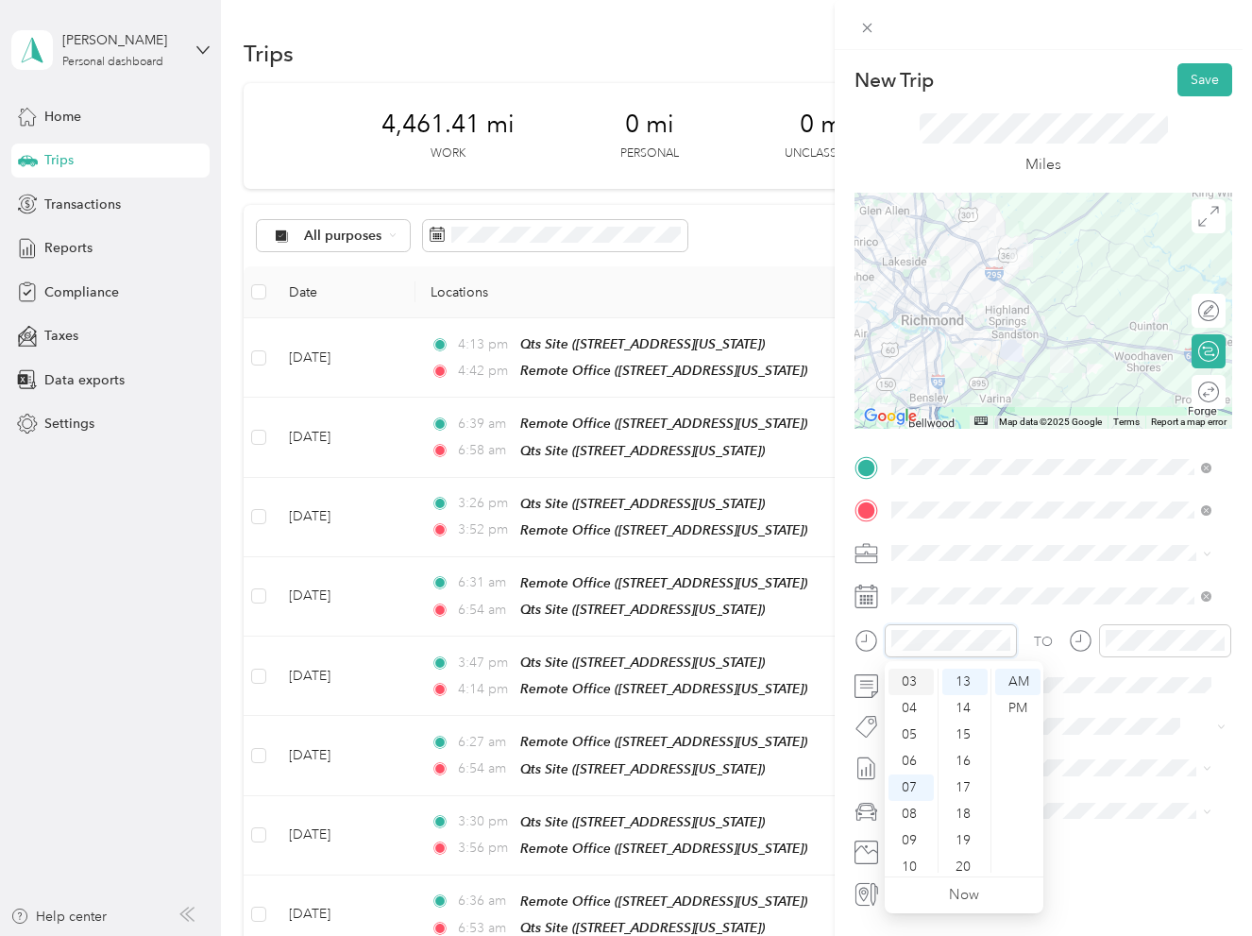
scroll to position [19, 0]
click at [914, 813] on div "06" at bounding box center [910, 821] width 45 height 26
click at [965, 728] on div "40" at bounding box center [964, 734] width 45 height 26
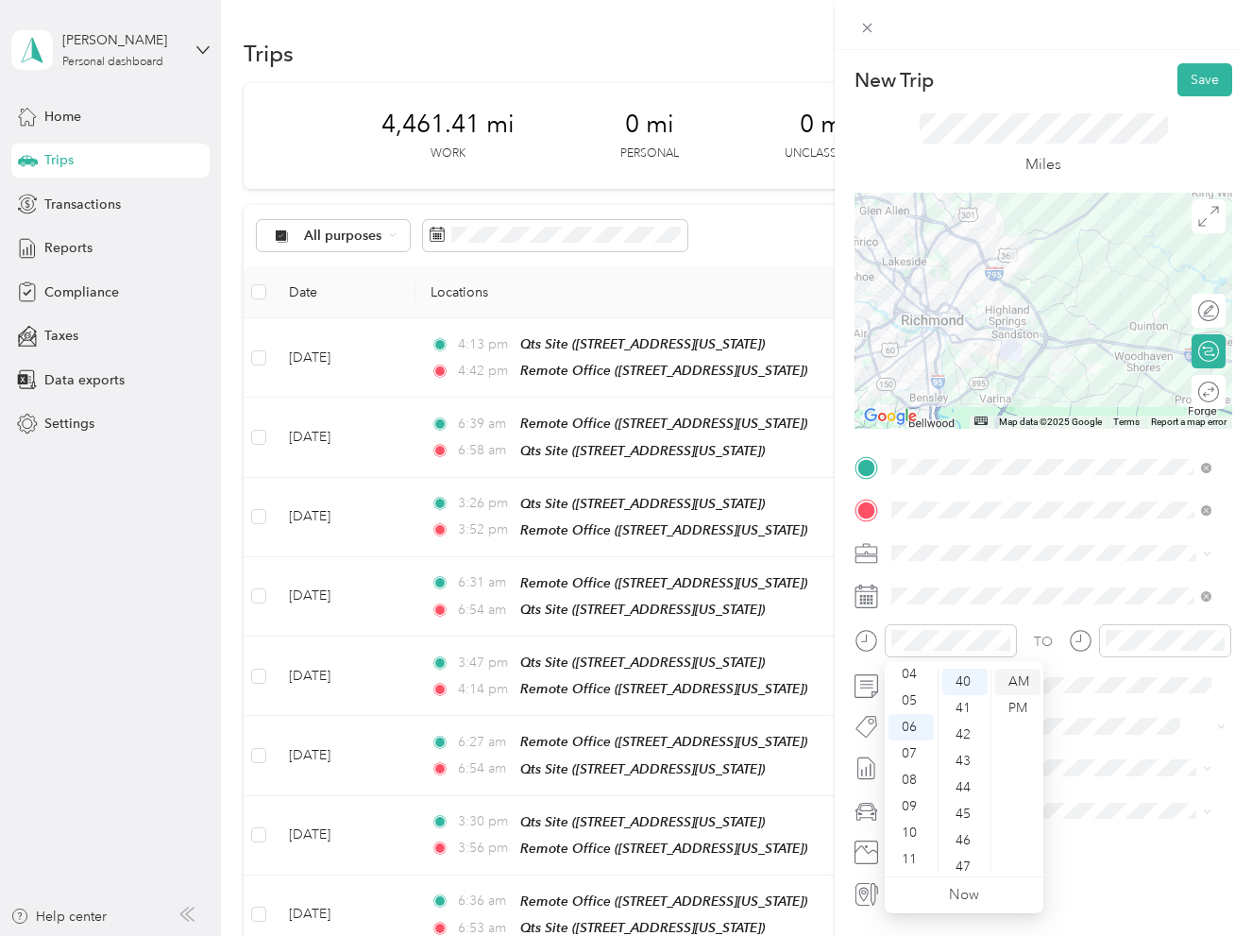
click at [1021, 693] on div "AM" at bounding box center [1017, 681] width 45 height 26
click at [1019, 679] on div "AM" at bounding box center [1017, 681] width 45 height 26
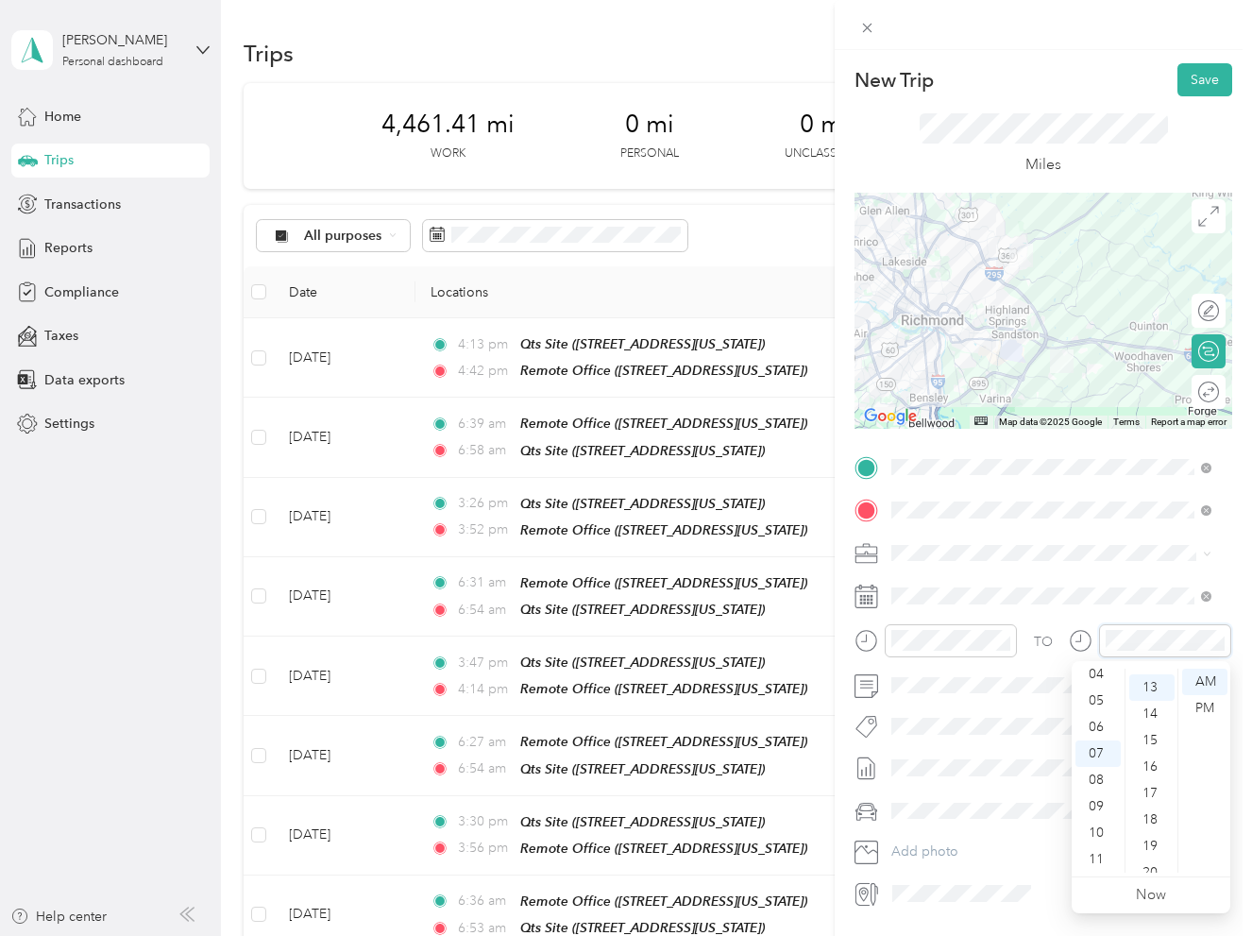
scroll to position [344, 0]
click at [1091, 722] on div "06" at bounding box center [1097, 727] width 45 height 26
click at [1089, 755] on div "07" at bounding box center [1097, 753] width 45 height 26
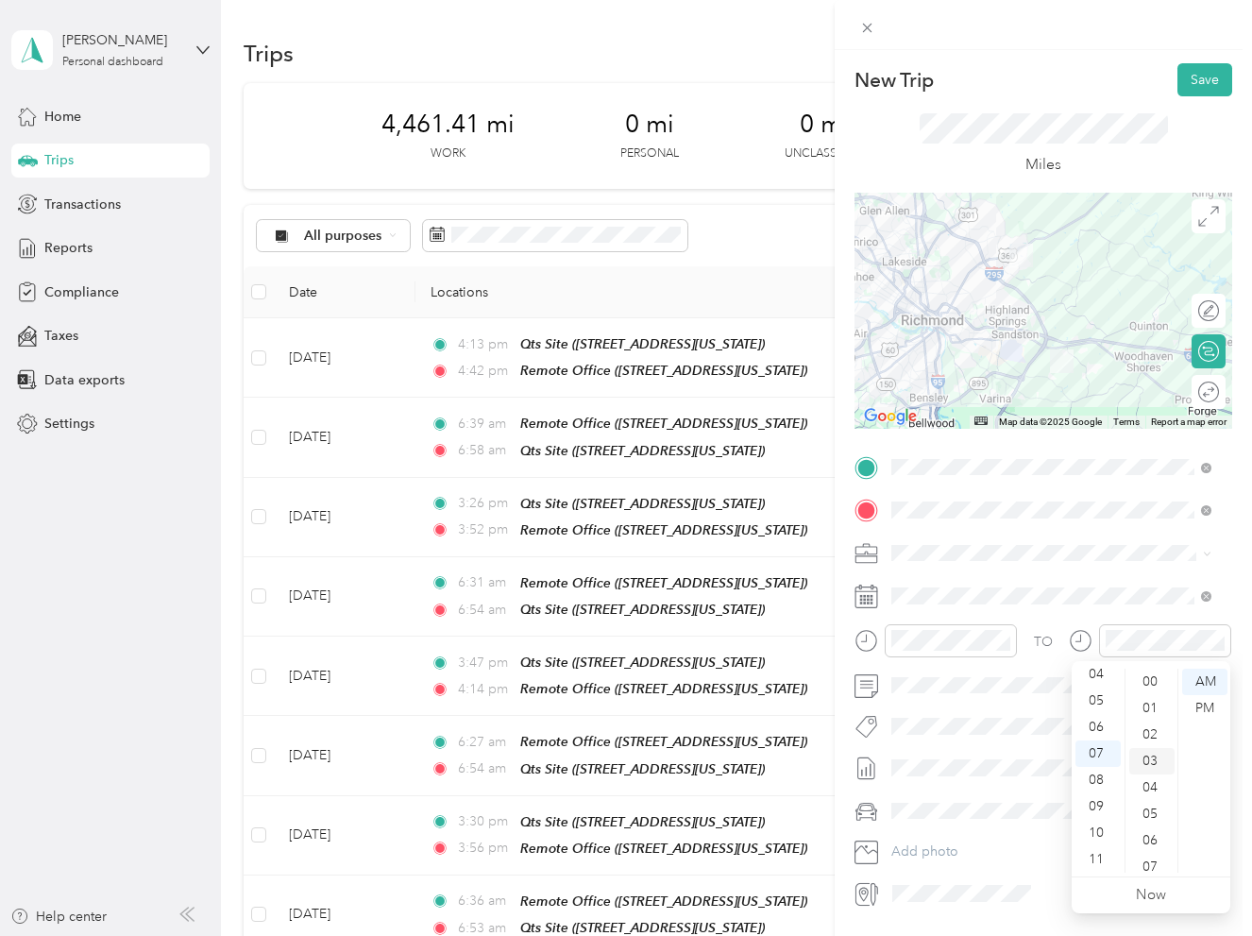
click at [1149, 754] on div "03" at bounding box center [1151, 761] width 45 height 26
click at [972, 869] on div "Truck" at bounding box center [1051, 877] width 307 height 20
click at [1186, 74] on button "Save" at bounding box center [1204, 79] width 55 height 33
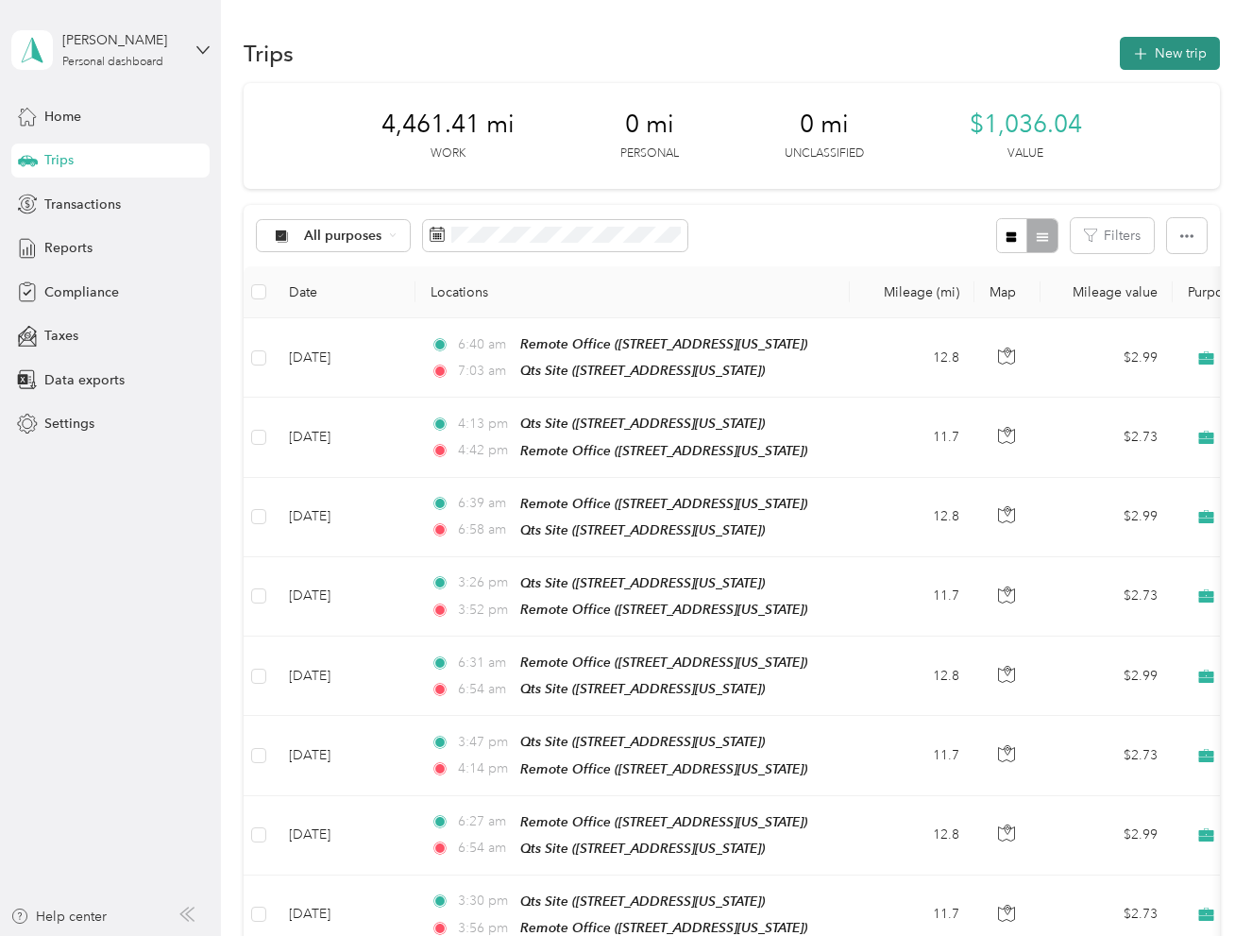
click at [1162, 66] on button "New trip" at bounding box center [1170, 53] width 100 height 33
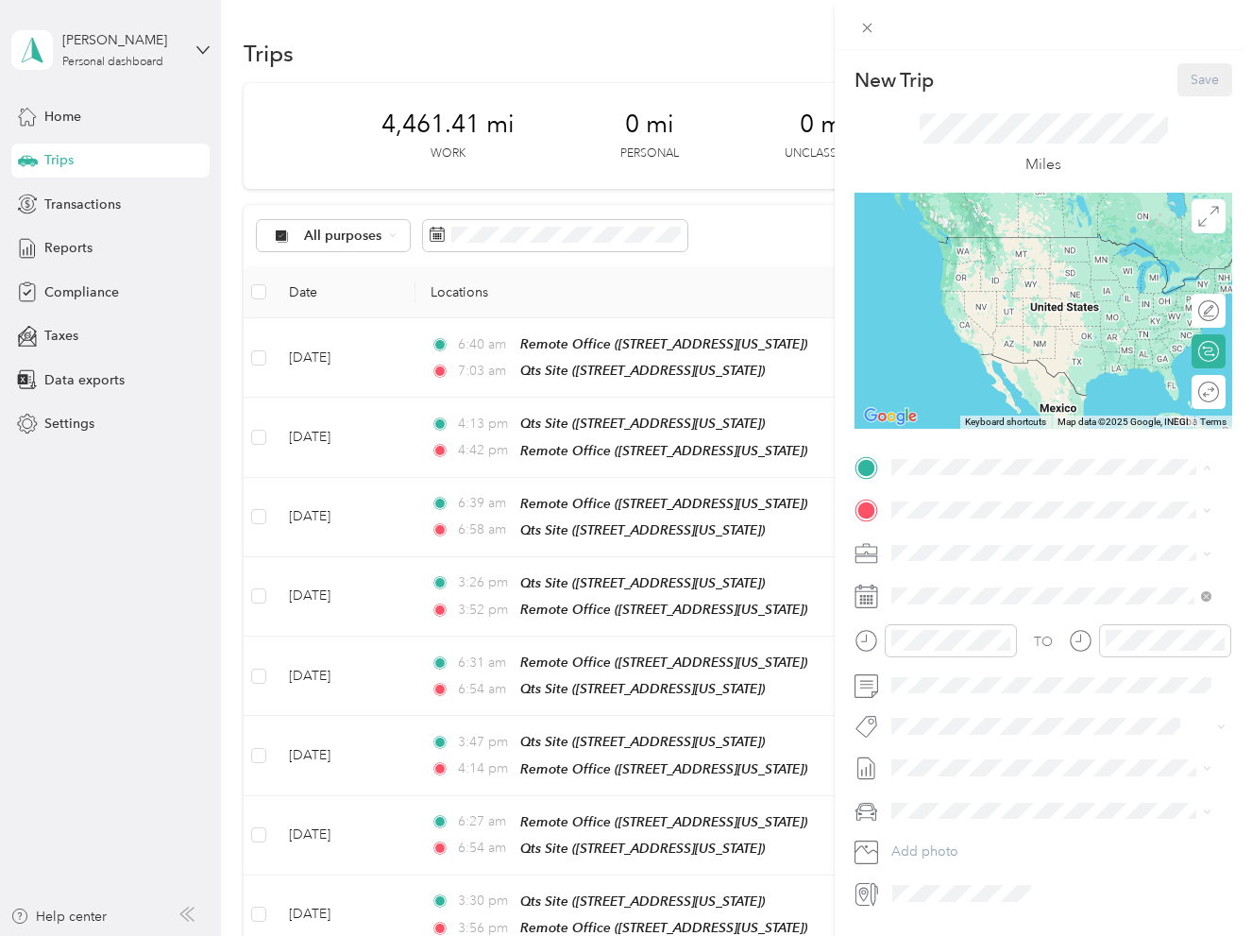
click at [957, 610] on strong "Qts Site" at bounding box center [951, 601] width 49 height 17
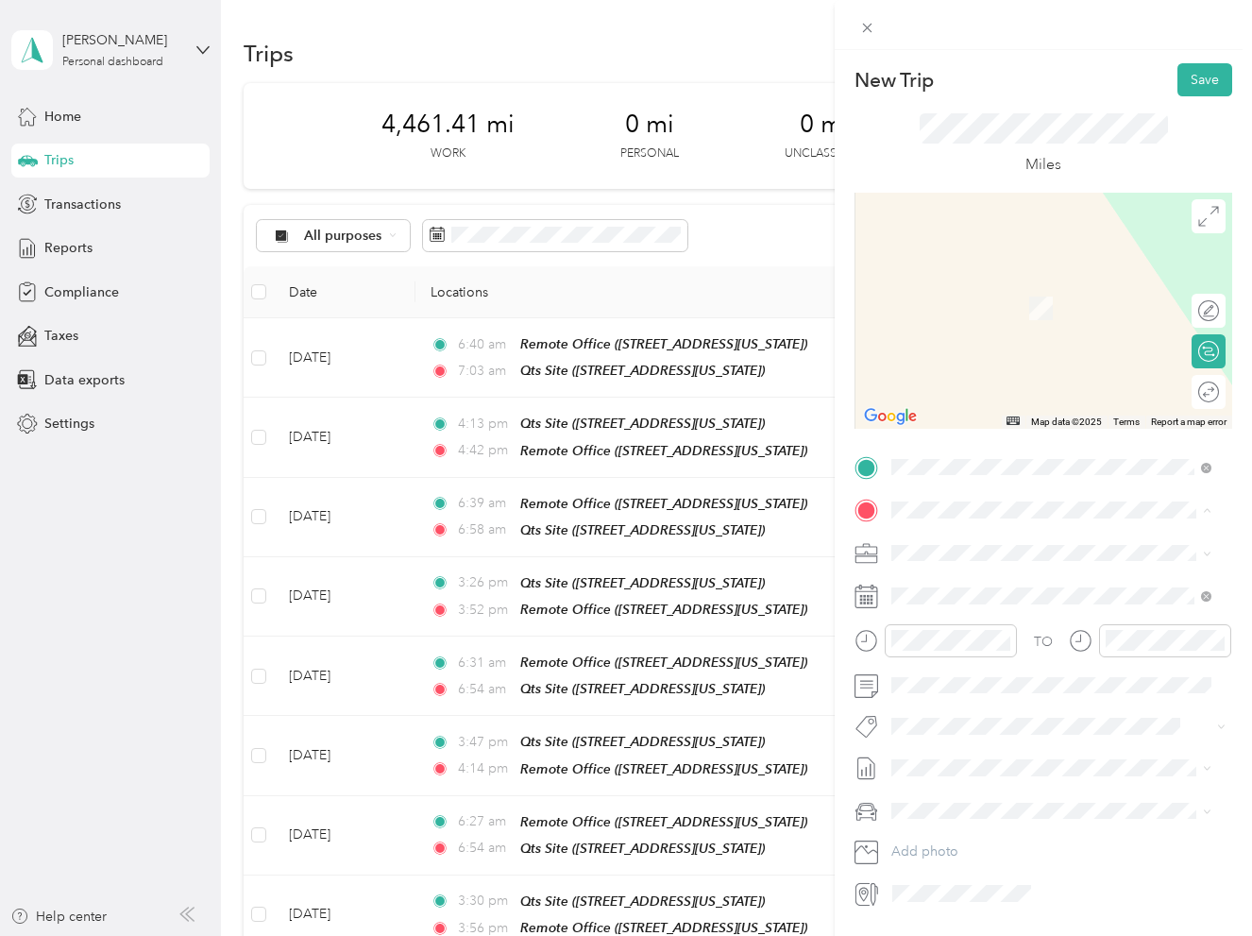
click at [963, 652] on strong "Qts Site" at bounding box center [951, 643] width 49 height 17
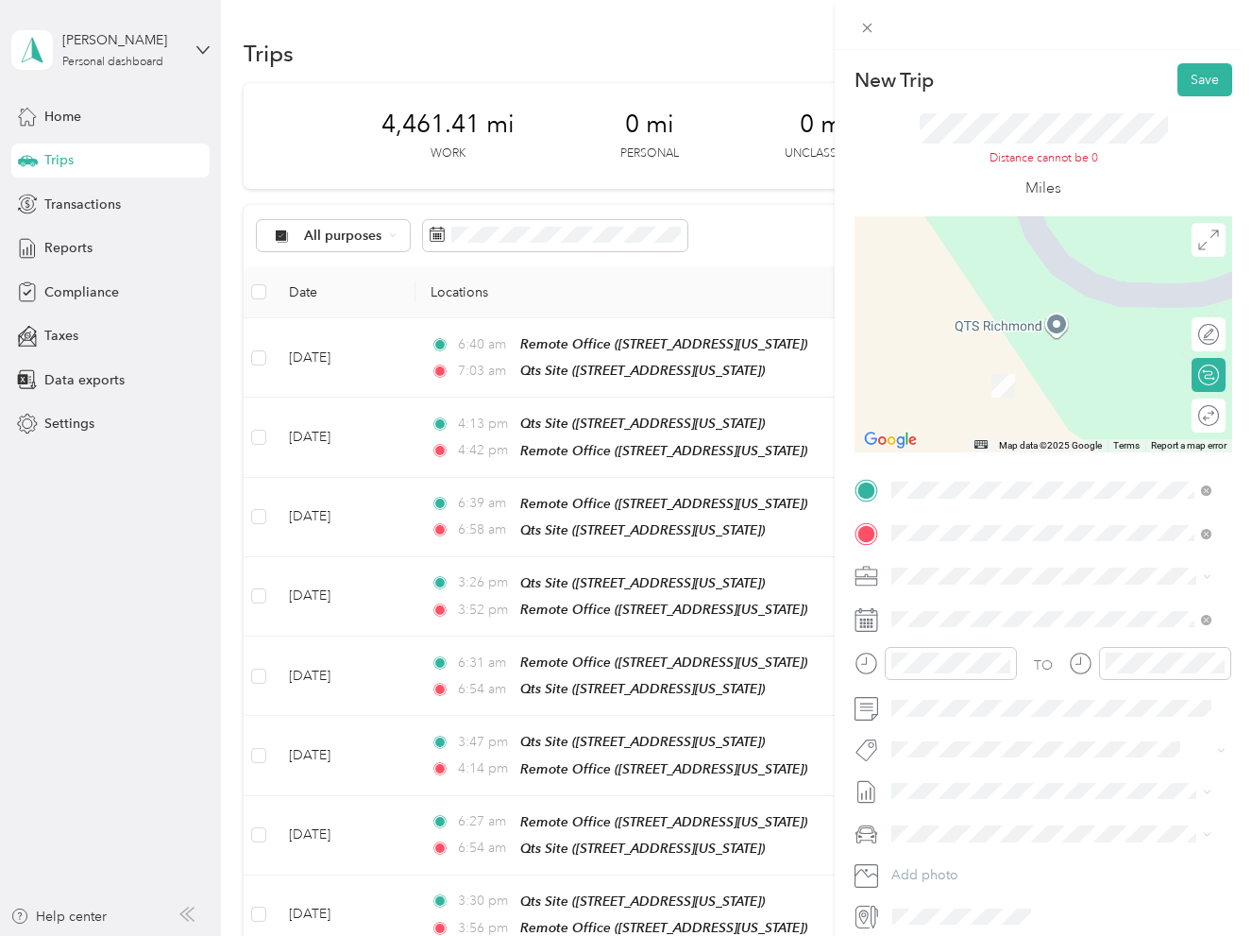
click at [993, 625] on span "[STREET_ADDRESS][US_STATE]" at bounding box center [1021, 629] width 189 height 16
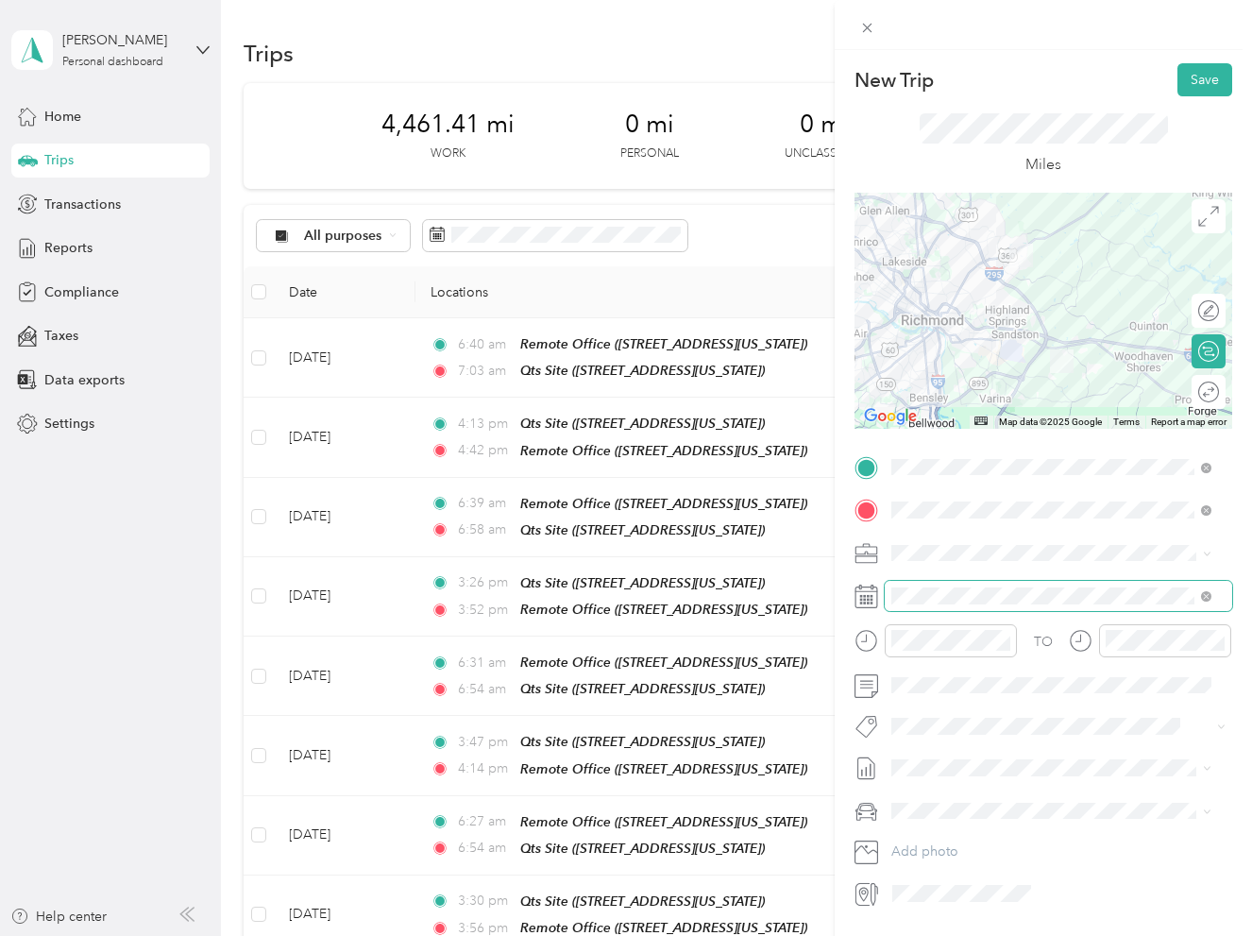
click at [921, 605] on span at bounding box center [1058, 596] width 347 height 30
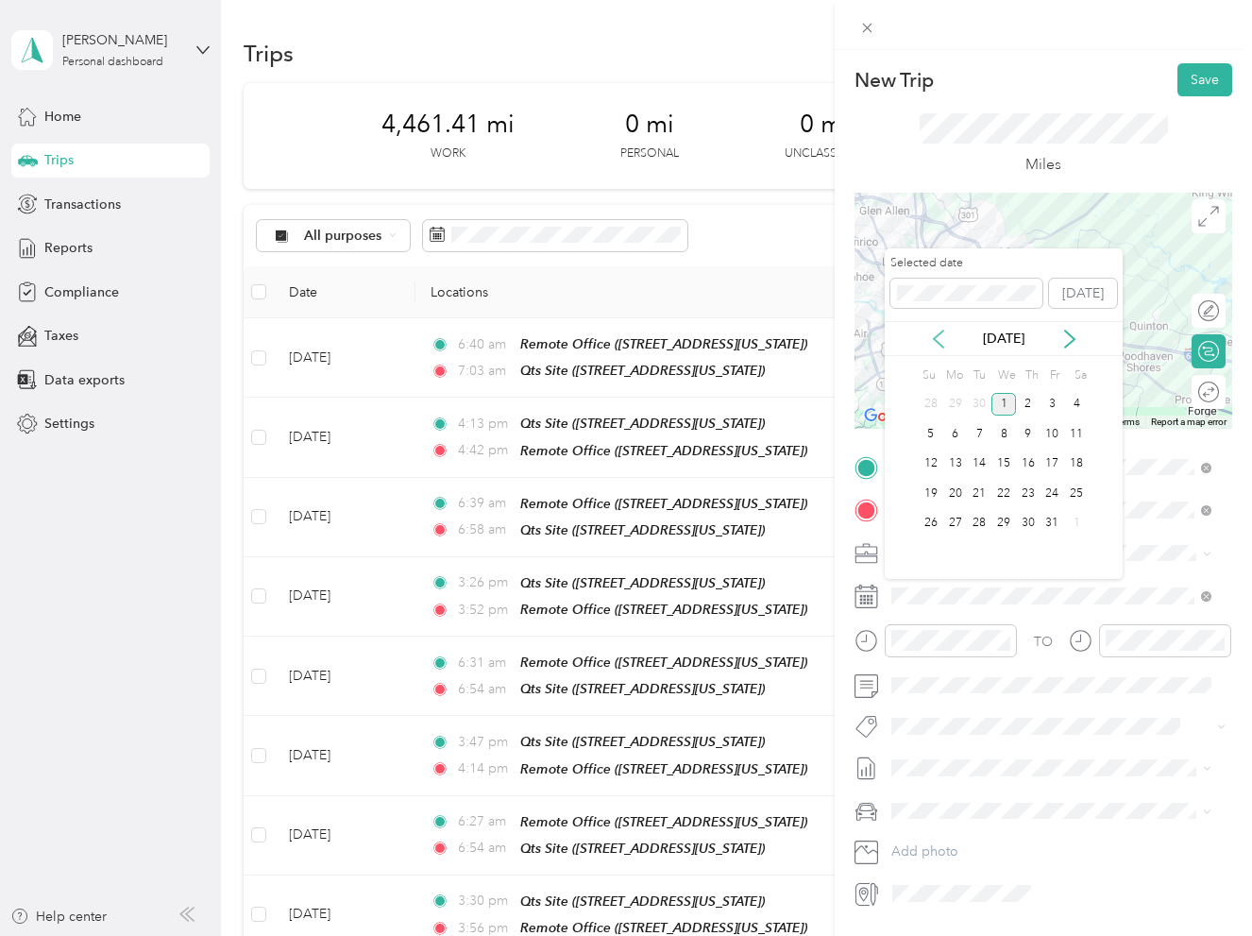
click at [943, 336] on icon at bounding box center [938, 339] width 19 height 19
click at [952, 496] on div "22" at bounding box center [955, 494] width 25 height 24
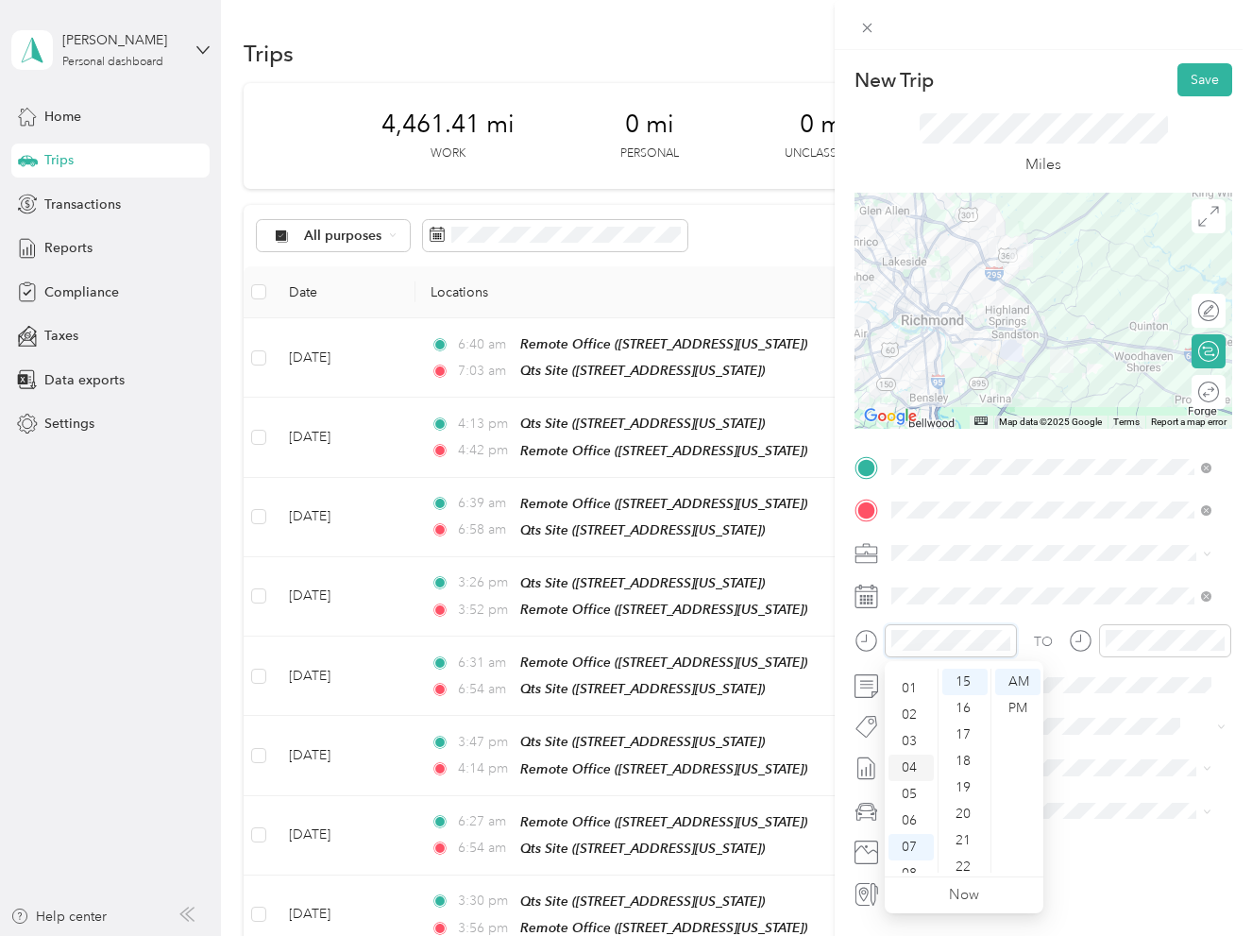
scroll to position [19, 0]
click at [914, 767] on div "04" at bounding box center [910, 768] width 45 height 26
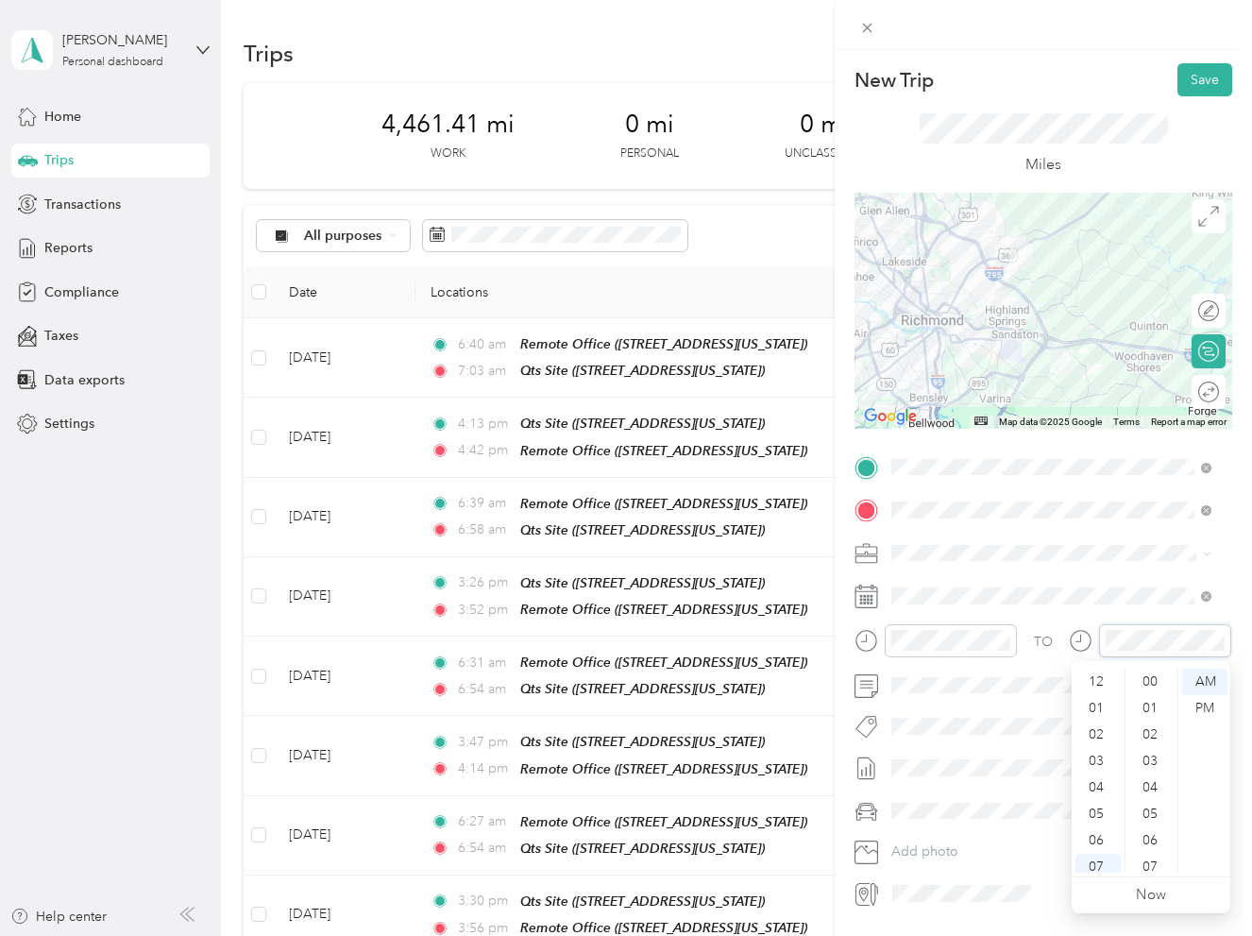
scroll to position [113, 0]
click at [1100, 673] on div "04" at bounding box center [1097, 674] width 45 height 26
click at [1158, 808] on div "43" at bounding box center [1151, 814] width 45 height 26
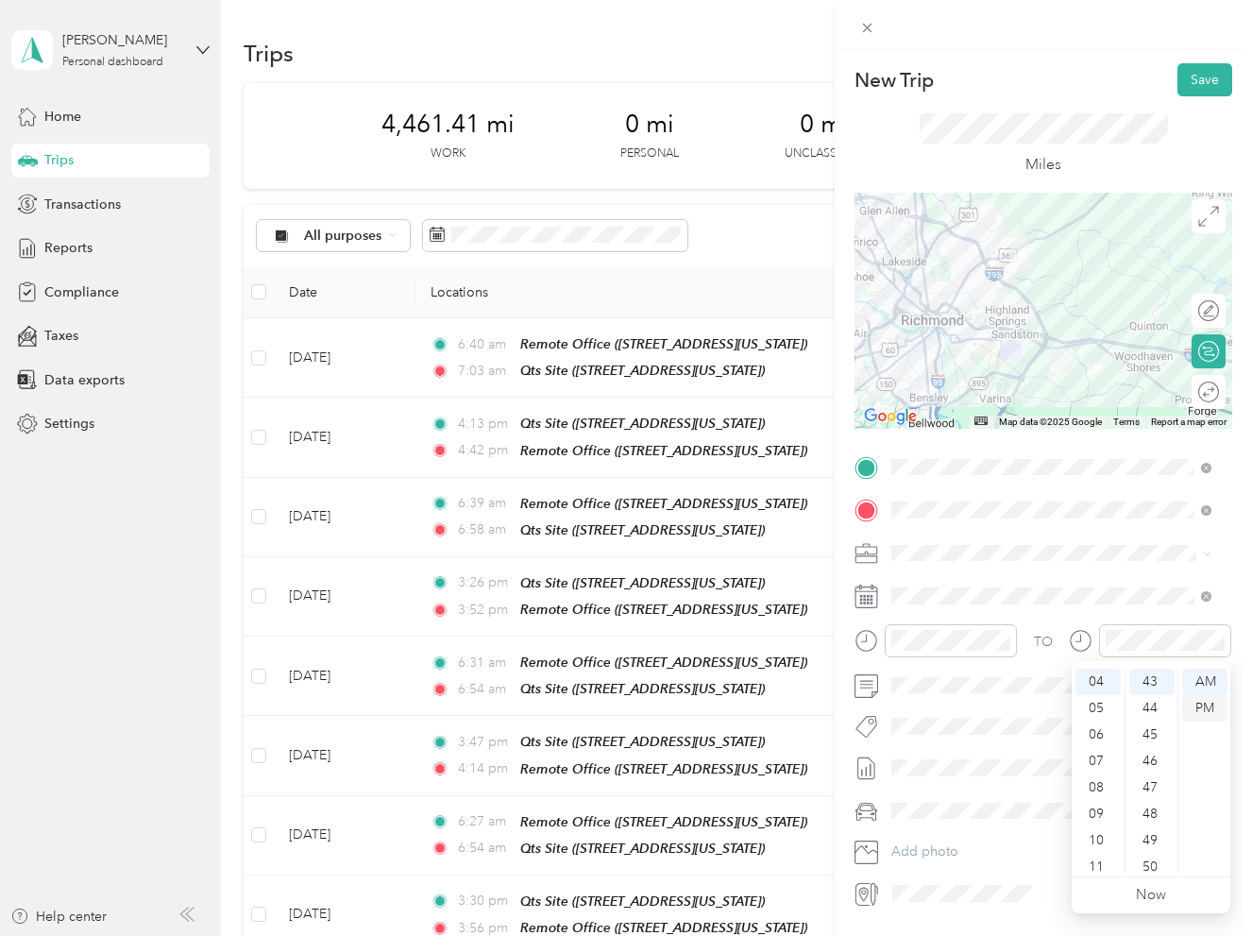
click at [1203, 702] on div "PM" at bounding box center [1204, 708] width 45 height 26
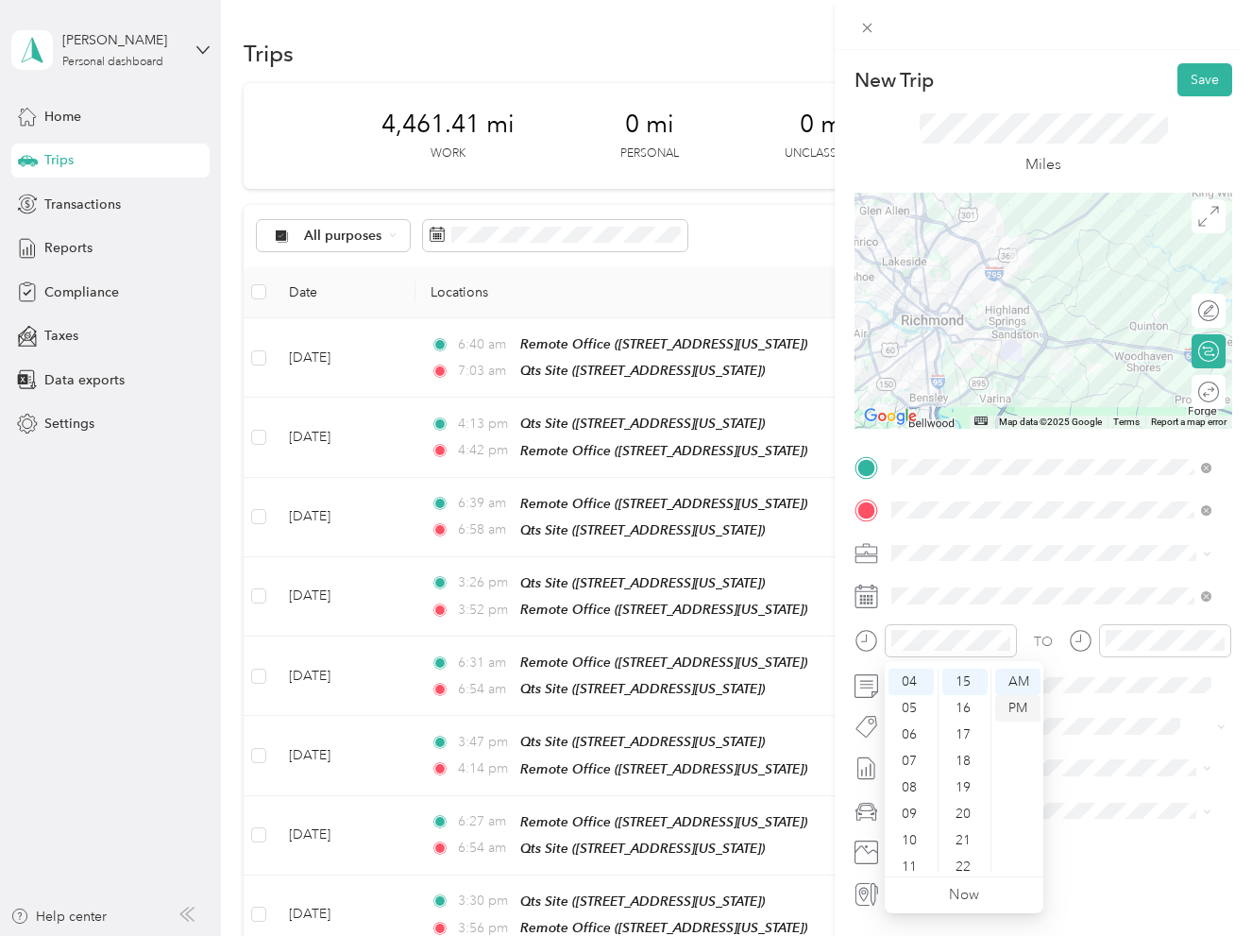
click at [1018, 698] on div "PM" at bounding box center [1017, 708] width 45 height 26
click at [1128, 747] on div "TO Add photo" at bounding box center [1043, 680] width 378 height 456
click at [1018, 826] on div "TO Add photo" at bounding box center [1043, 680] width 378 height 456
click at [944, 876] on div "Truck" at bounding box center [1051, 877] width 307 height 20
click at [1186, 76] on button "Save" at bounding box center [1204, 79] width 55 height 33
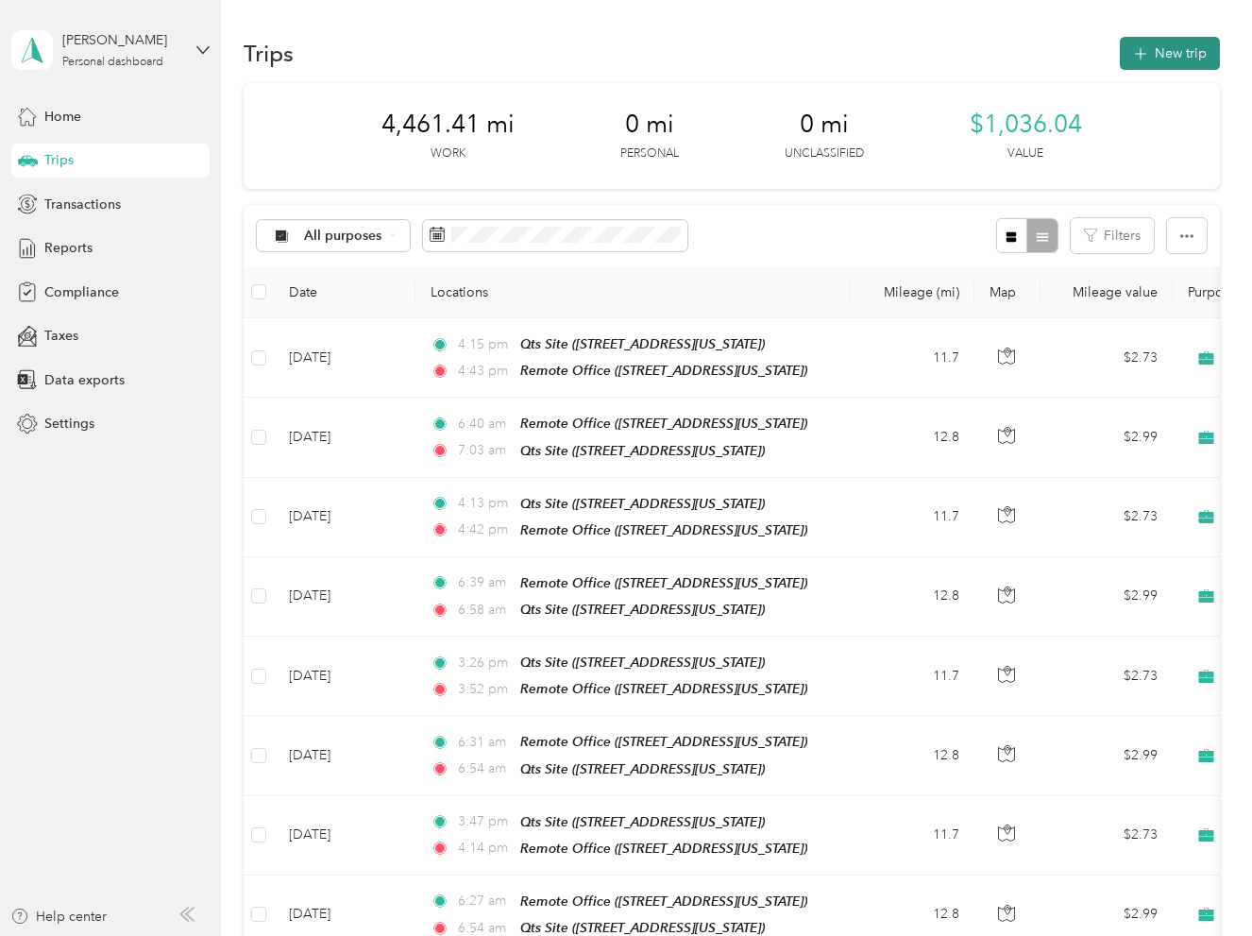
click at [1149, 62] on button "New trip" at bounding box center [1170, 53] width 100 height 33
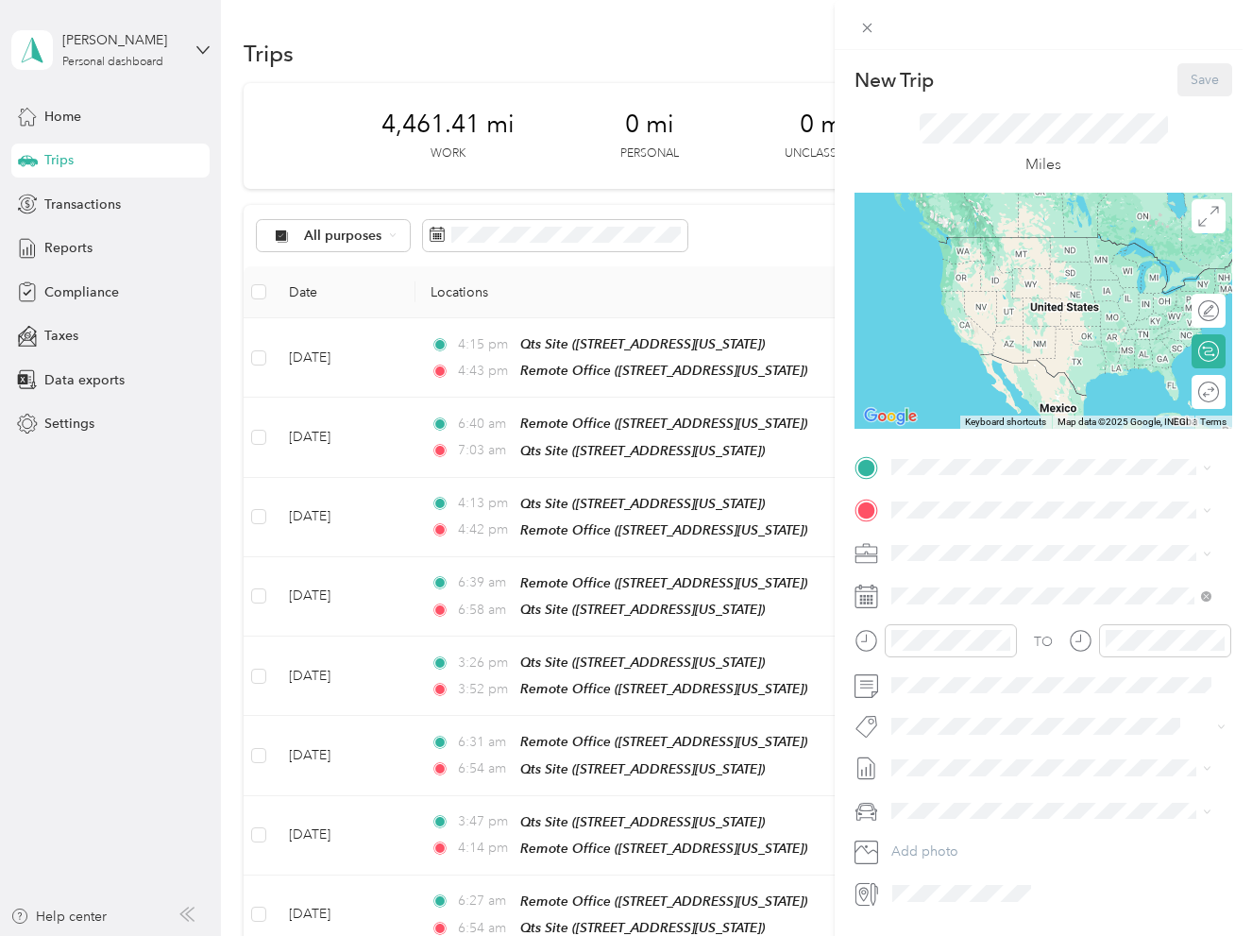
click at [974, 568] on span "[STREET_ADDRESS][US_STATE]" at bounding box center [1021, 563] width 189 height 16
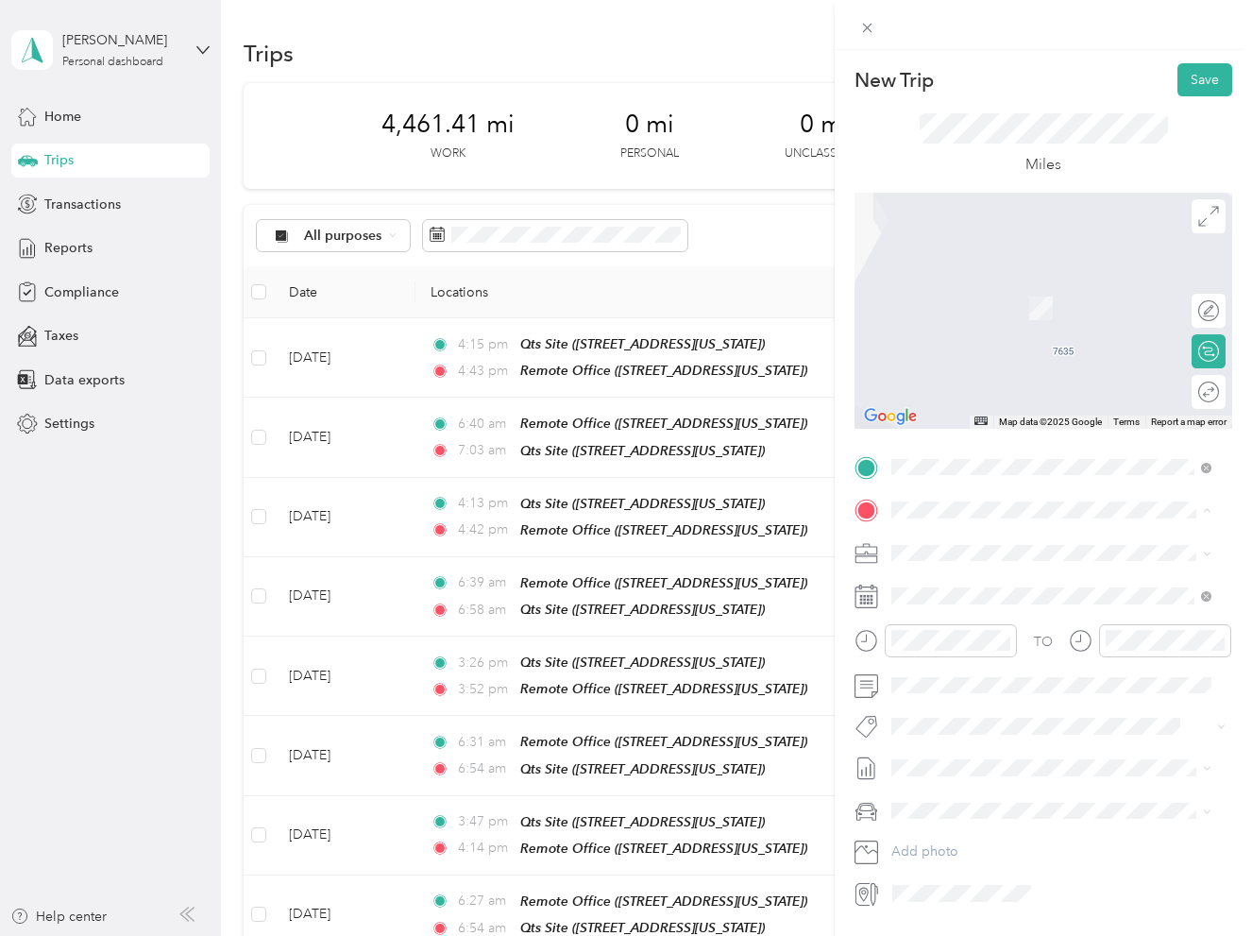
click at [971, 652] on strong "Qts Site" at bounding box center [951, 643] width 49 height 17
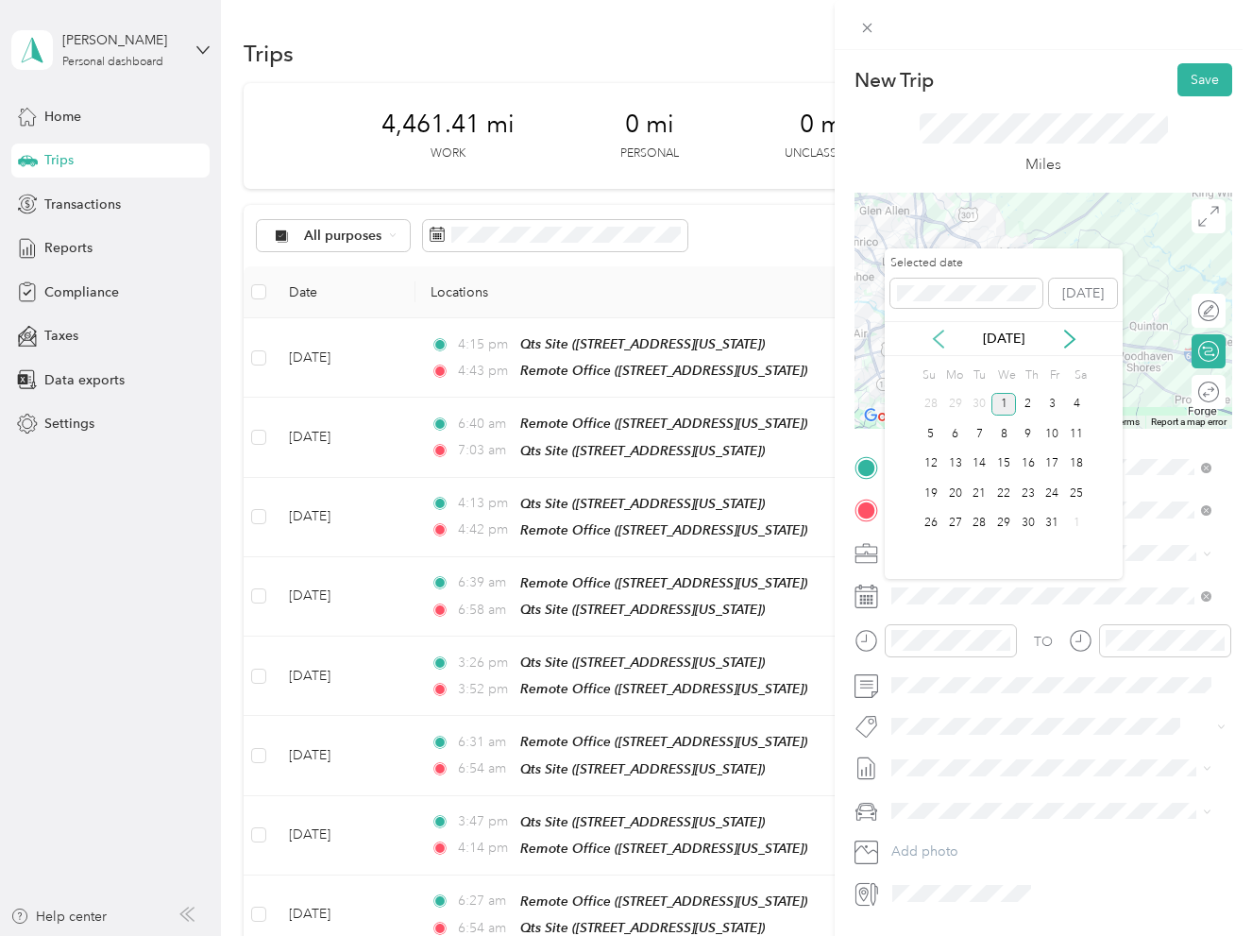
click at [938, 336] on icon at bounding box center [938, 339] width 19 height 19
click at [988, 494] on div "23" at bounding box center [979, 494] width 25 height 24
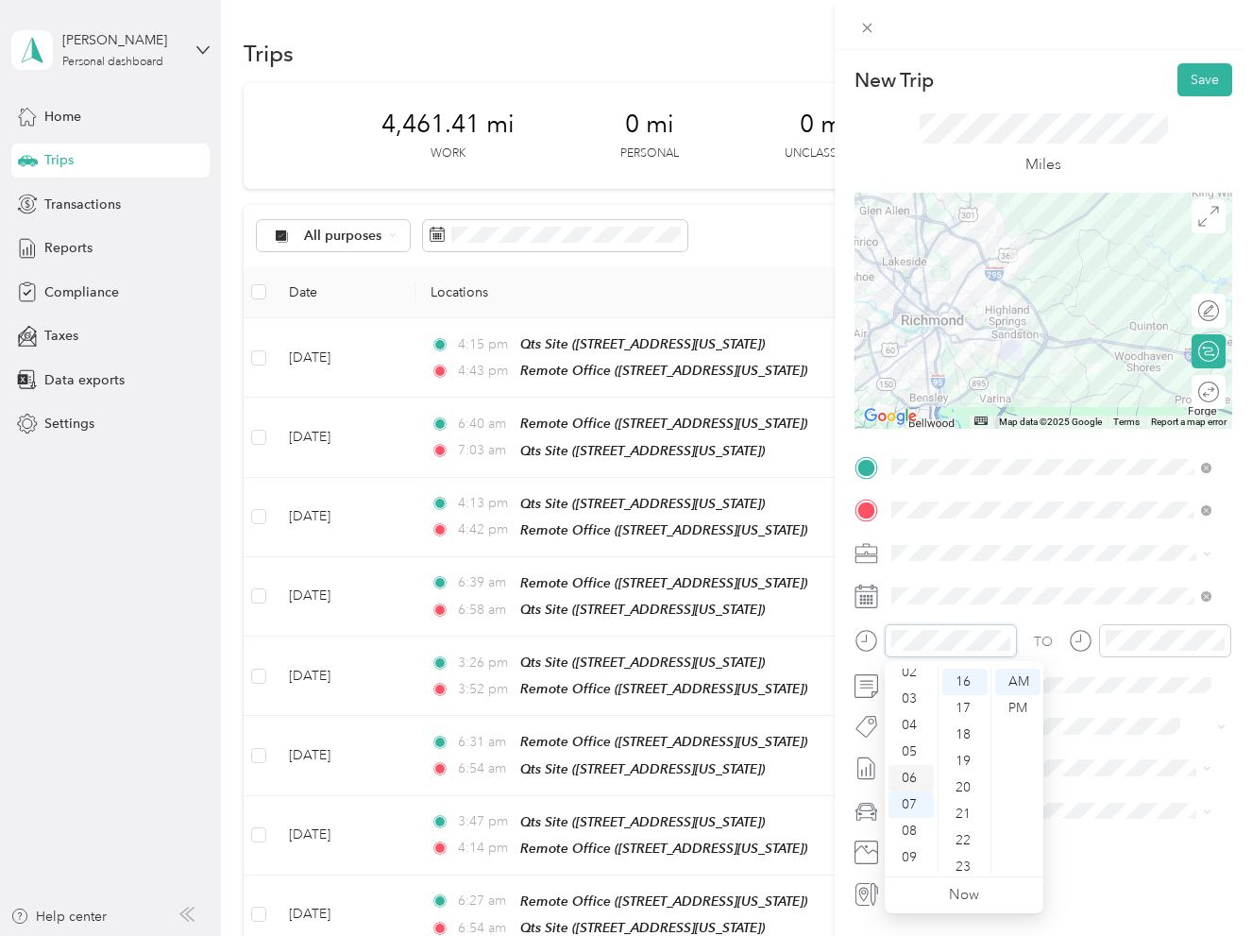
scroll to position [19, 0]
click at [912, 742] on div "03" at bounding box center [910, 742] width 45 height 26
click at [915, 761] on div "06" at bounding box center [910, 761] width 45 height 26
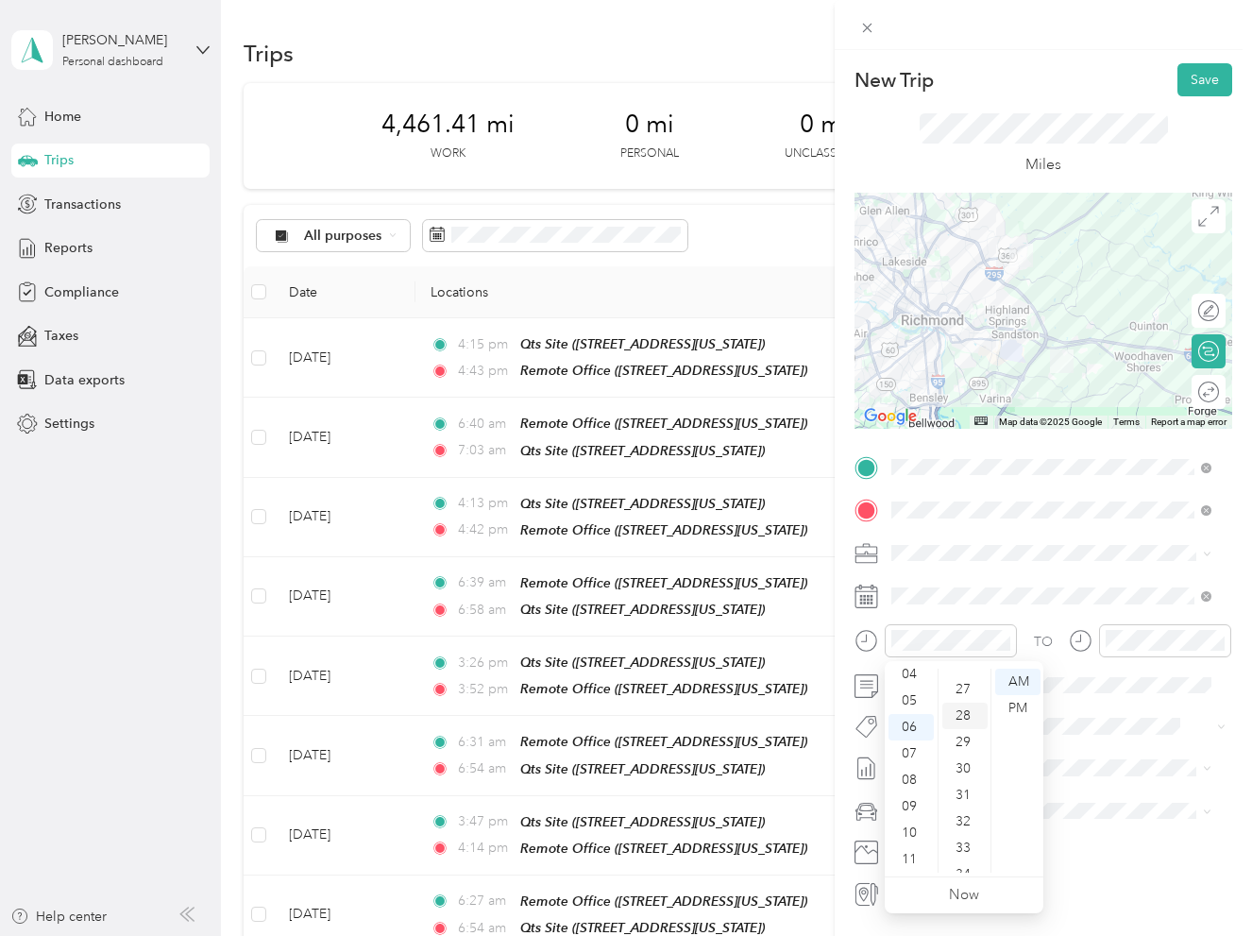
click at [965, 704] on div "28" at bounding box center [964, 715] width 45 height 26
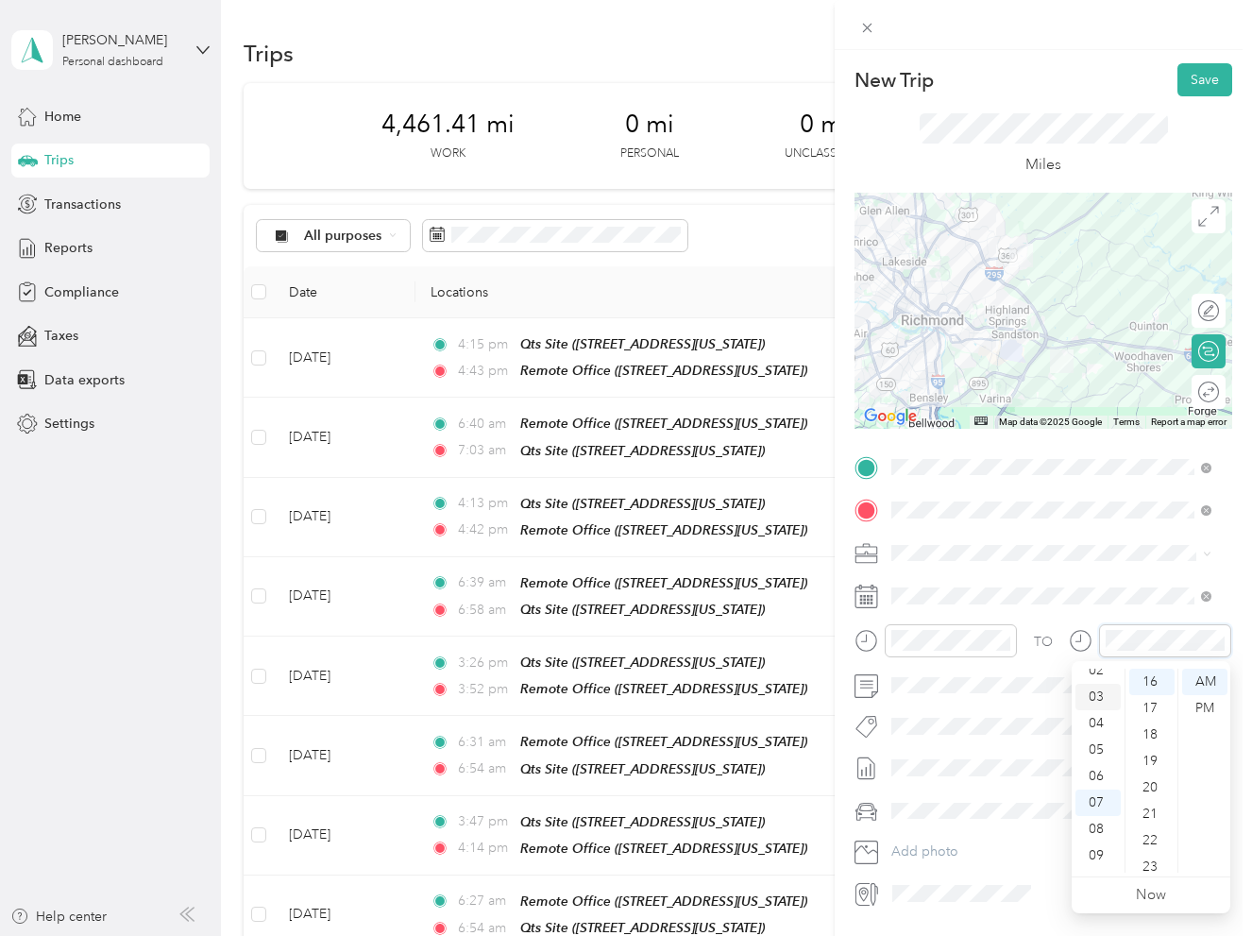
scroll to position [19, 0]
click at [1095, 736] on div "03" at bounding box center [1097, 742] width 45 height 26
click at [1099, 833] on div "06" at bounding box center [1097, 840] width 45 height 26
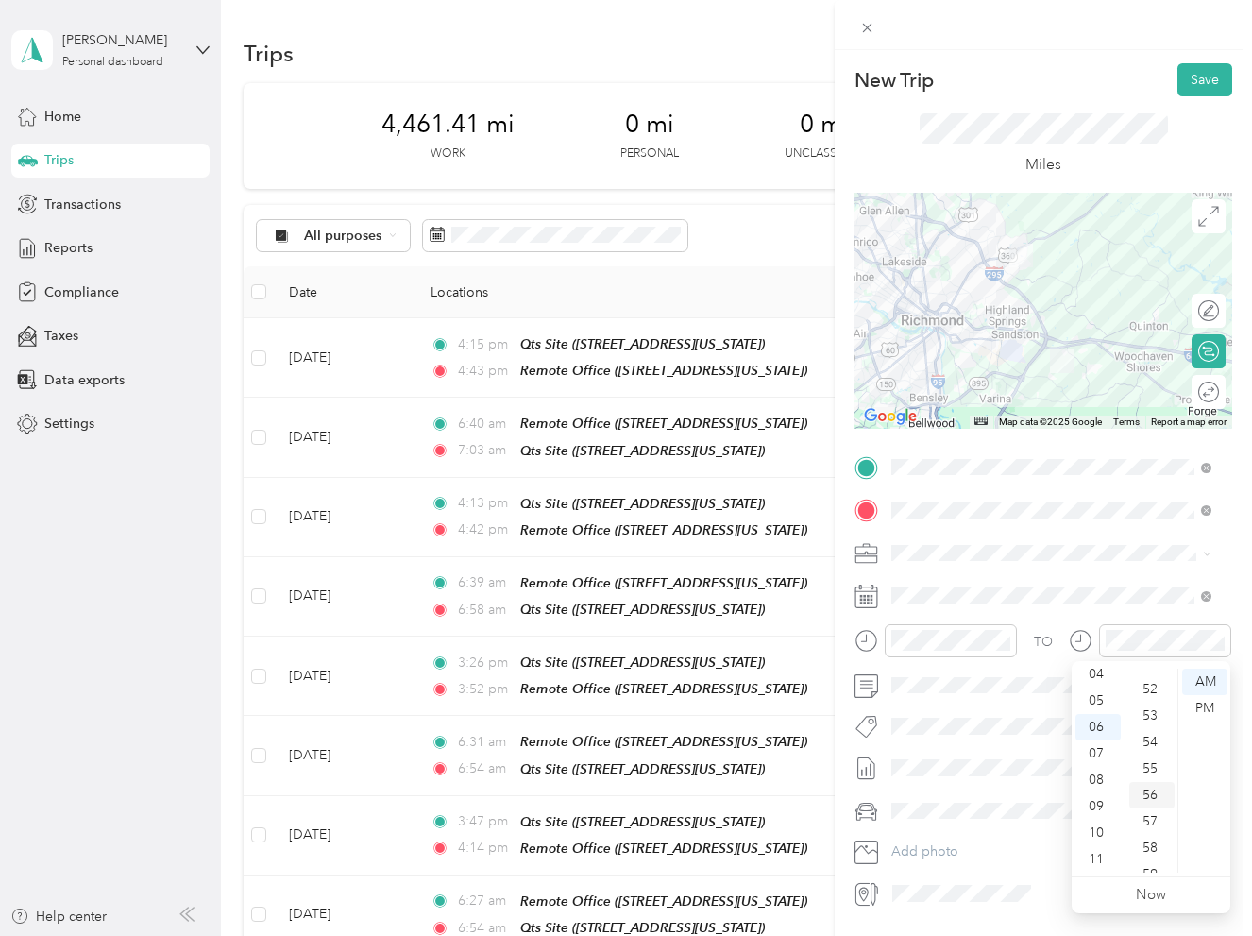
click at [1157, 793] on div "56" at bounding box center [1151, 795] width 45 height 26
click at [980, 871] on div "Truck" at bounding box center [1051, 877] width 307 height 20
click at [1189, 69] on button "Save" at bounding box center [1204, 79] width 55 height 33
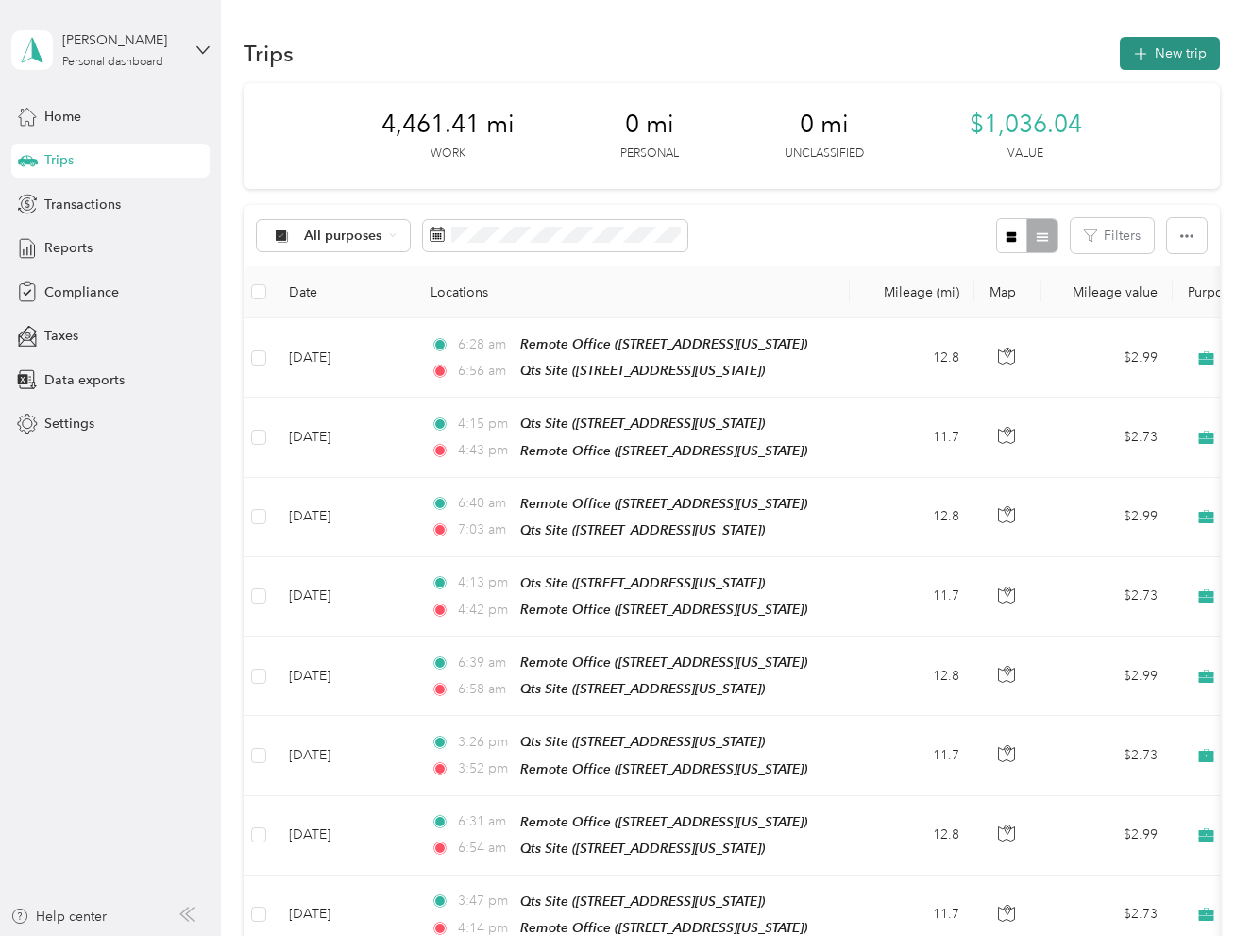
click at [1158, 67] on button "New trip" at bounding box center [1170, 53] width 100 height 33
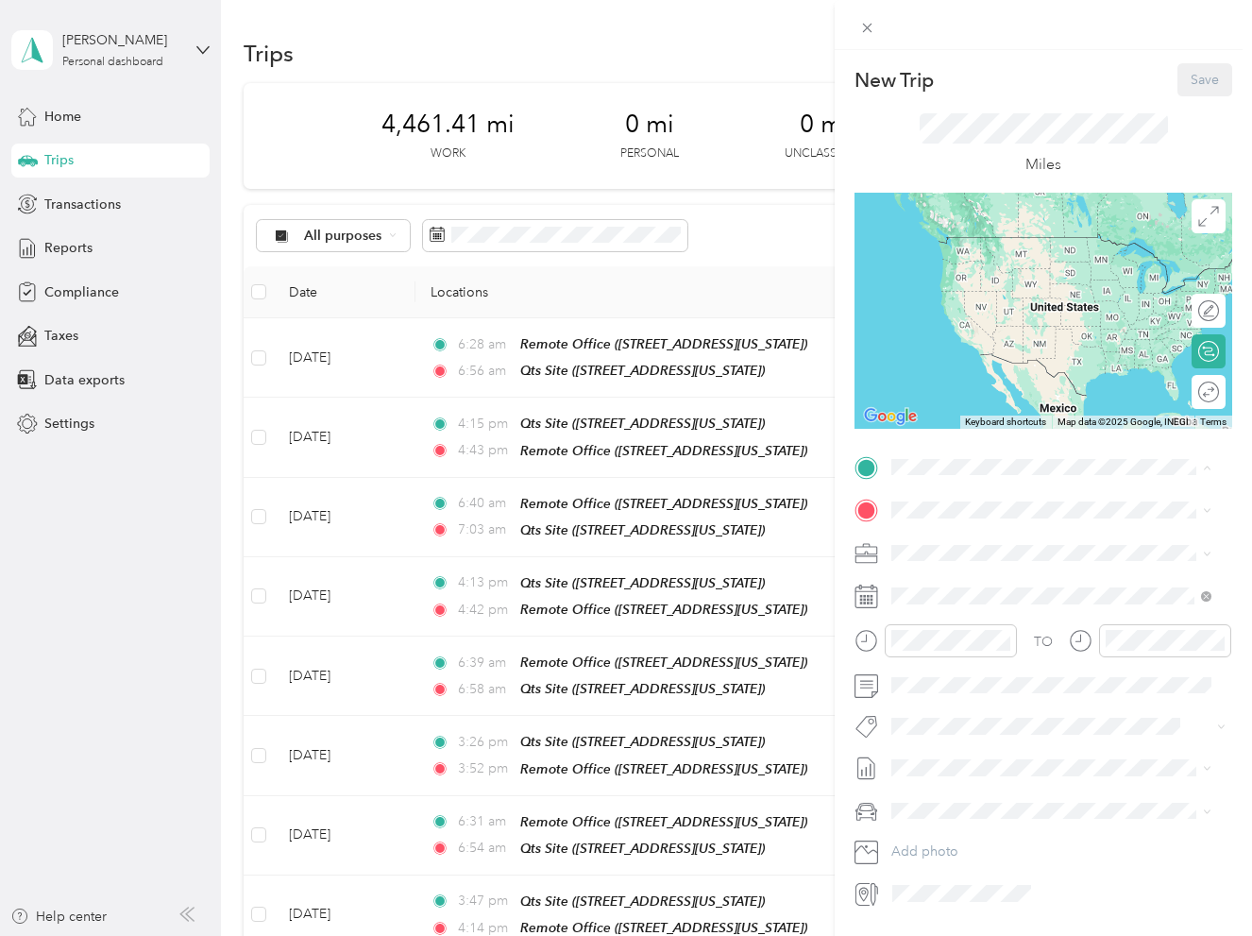
click at [998, 610] on div "Qts Site" at bounding box center [1021, 601] width 189 height 17
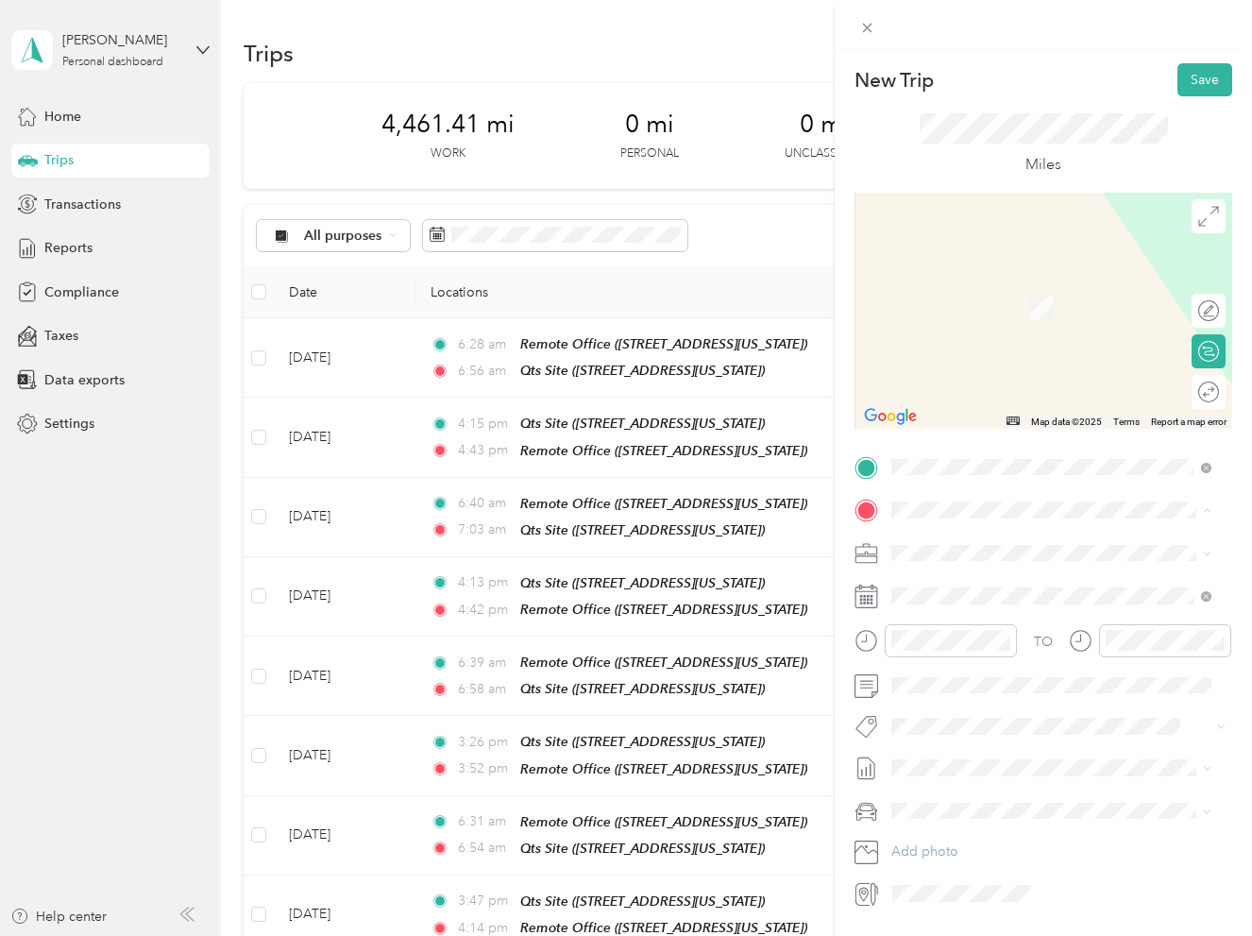
click at [986, 614] on span "[STREET_ADDRESS][US_STATE]" at bounding box center [1021, 606] width 189 height 16
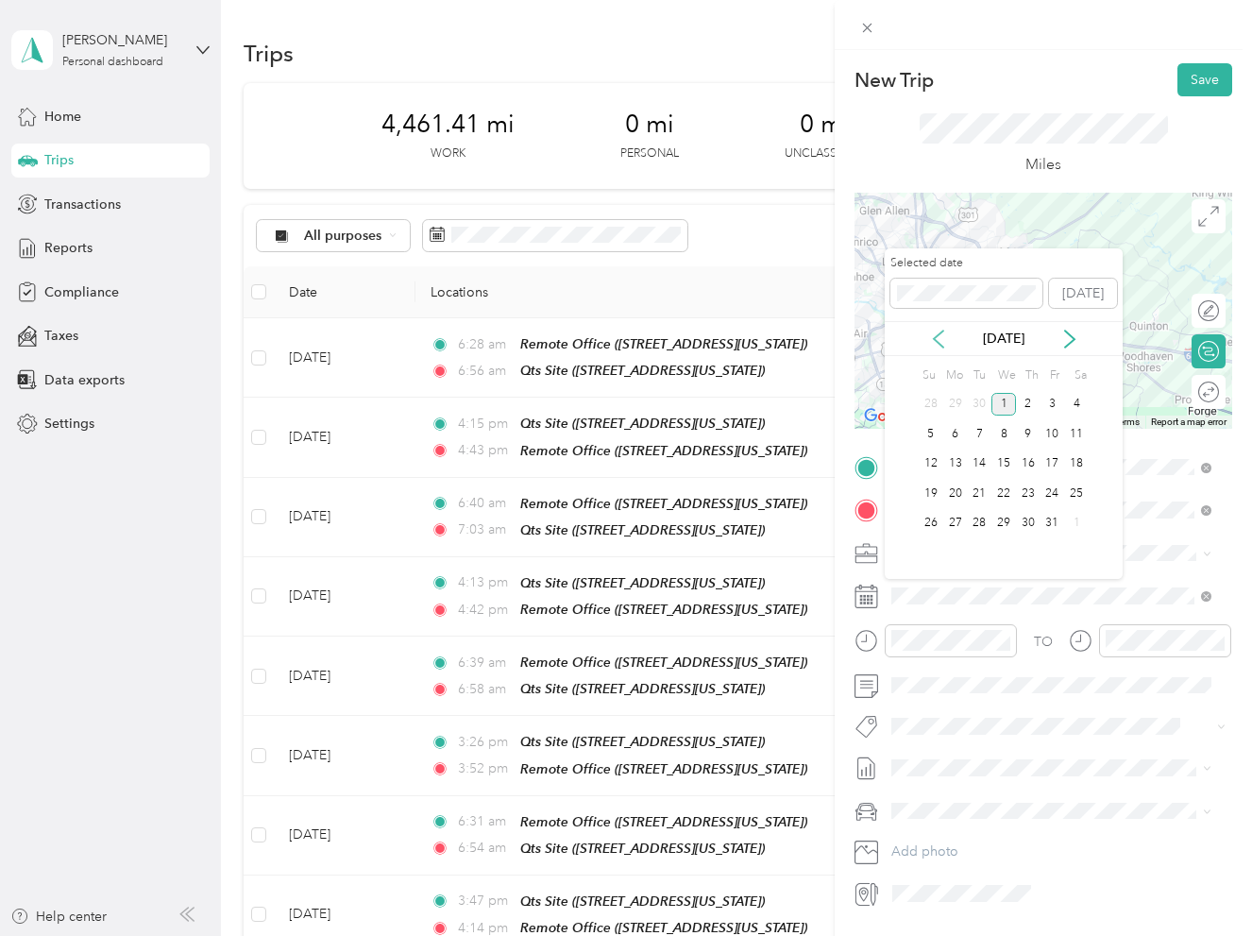
click at [942, 343] on icon at bounding box center [938, 339] width 19 height 19
click at [977, 487] on div "23" at bounding box center [979, 494] width 25 height 24
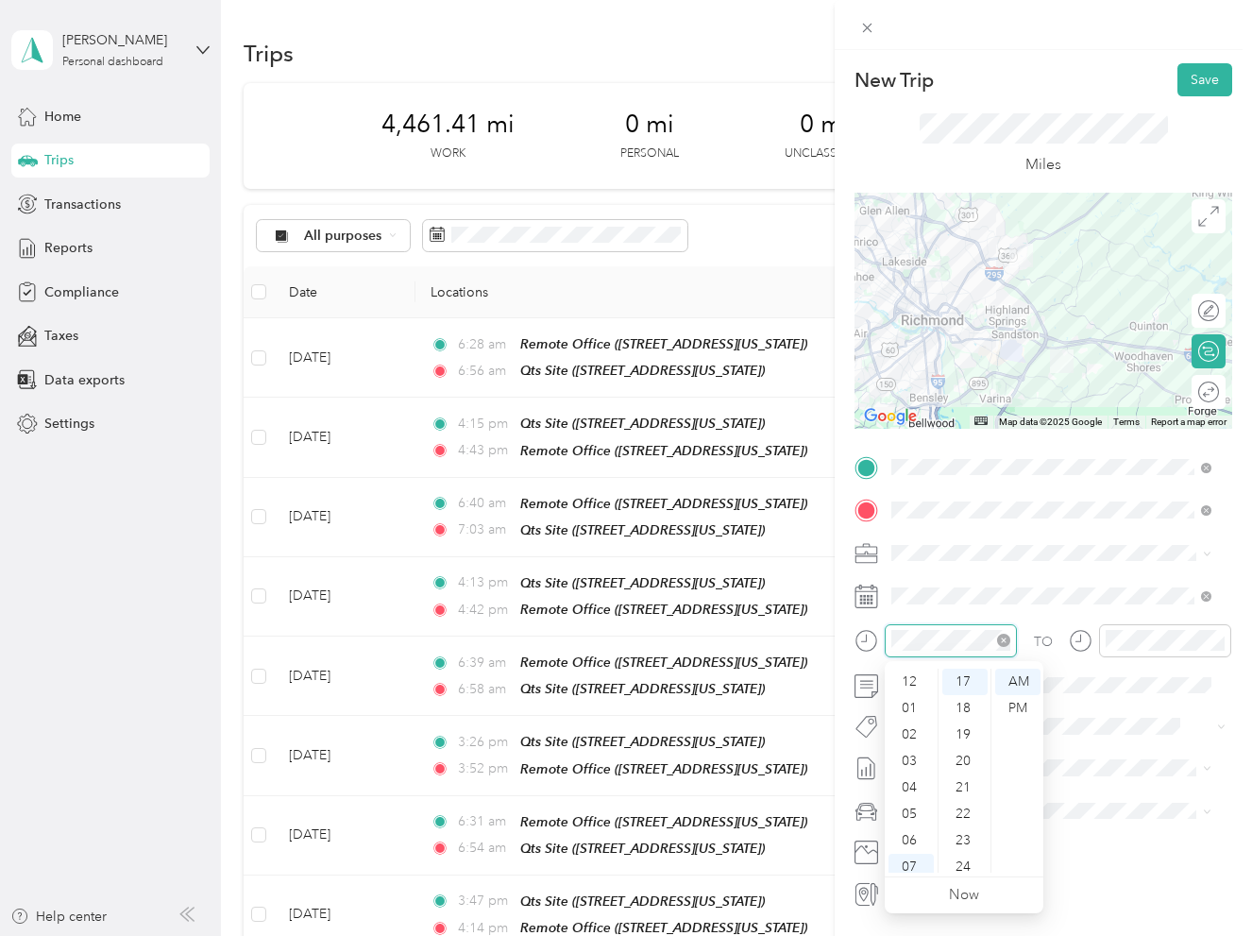
scroll to position [113, 0]
click at [910, 675] on div "04" at bounding box center [910, 674] width 45 height 26
click at [971, 790] on div "10" at bounding box center [964, 780] width 45 height 26
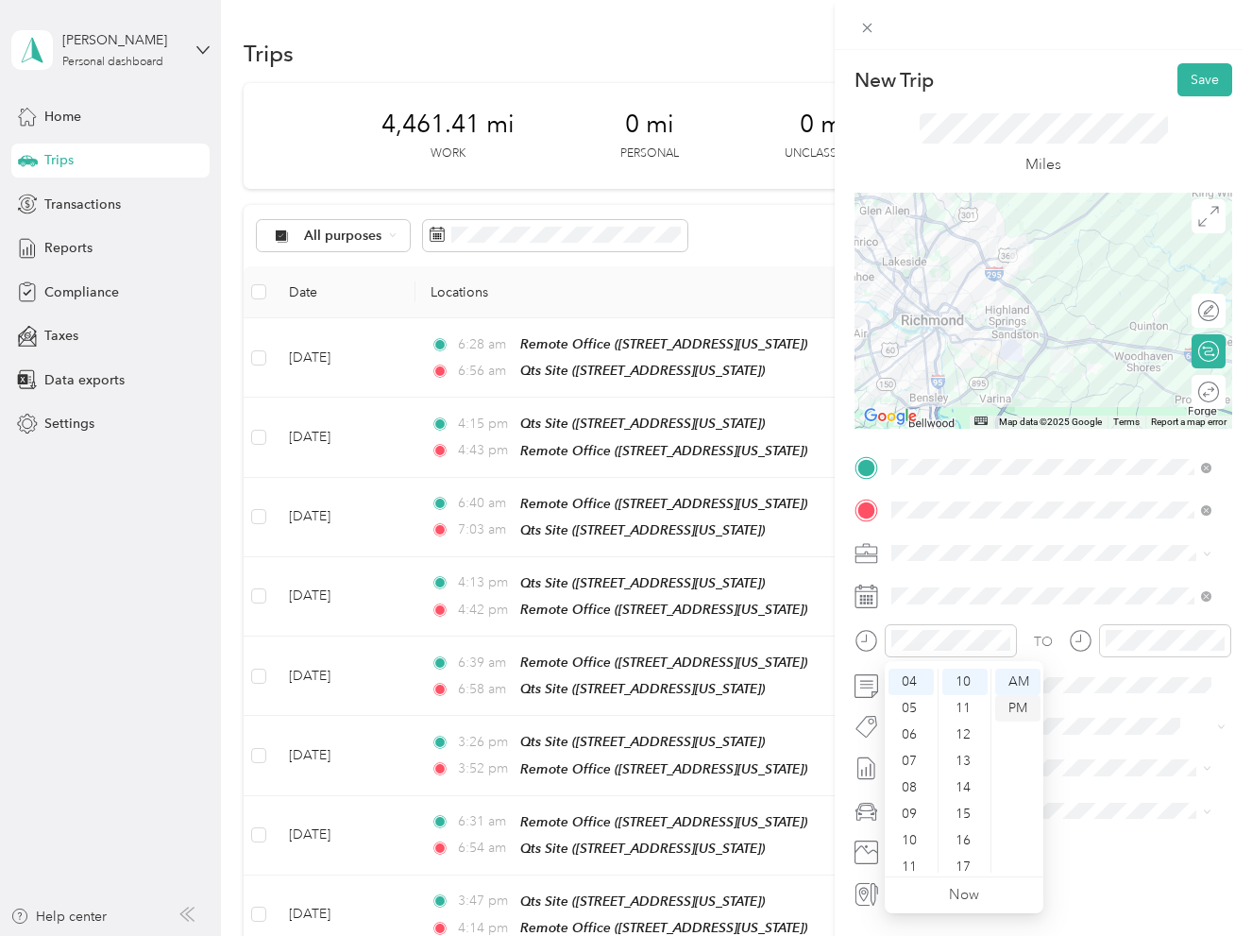
click at [1029, 711] on div "PM" at bounding box center [1017, 708] width 45 height 26
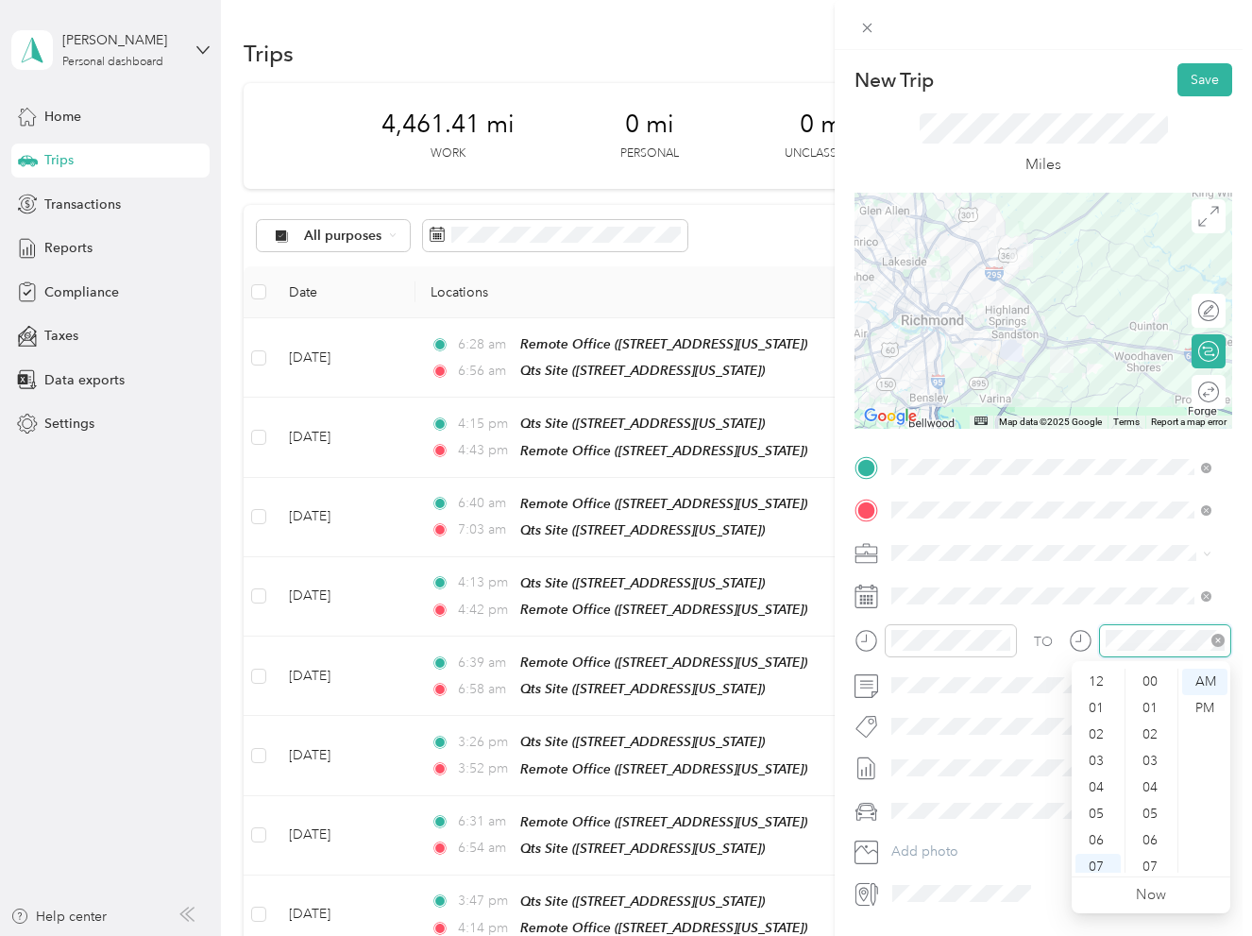
scroll to position [113, 0]
click at [1092, 666] on div "12 01 02 03 04 05 06 07 08 09 10 11 00 01 02 03 04 05 06 07 08 09 10 11 12 13 1…" at bounding box center [1151, 770] width 159 height 211
click at [1093, 672] on div "04" at bounding box center [1097, 674] width 45 height 26
click at [1152, 686] on div "39" at bounding box center [1151, 697] width 45 height 26
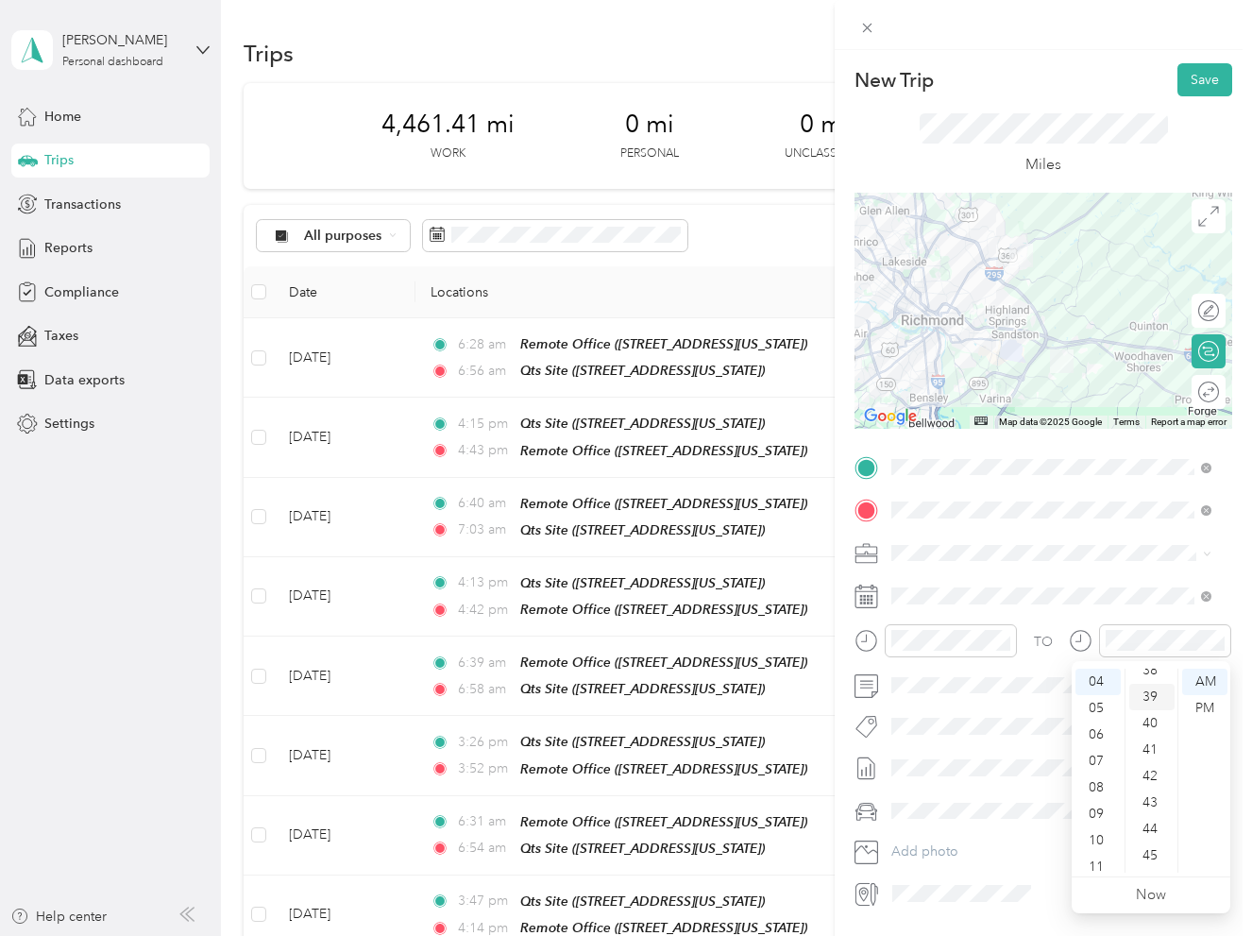
scroll to position [1031, 0]
click at [1196, 703] on div "PM" at bounding box center [1204, 708] width 45 height 26
click at [954, 871] on div "Truck" at bounding box center [1051, 877] width 307 height 20
click at [1188, 76] on button "Save" at bounding box center [1204, 79] width 55 height 33
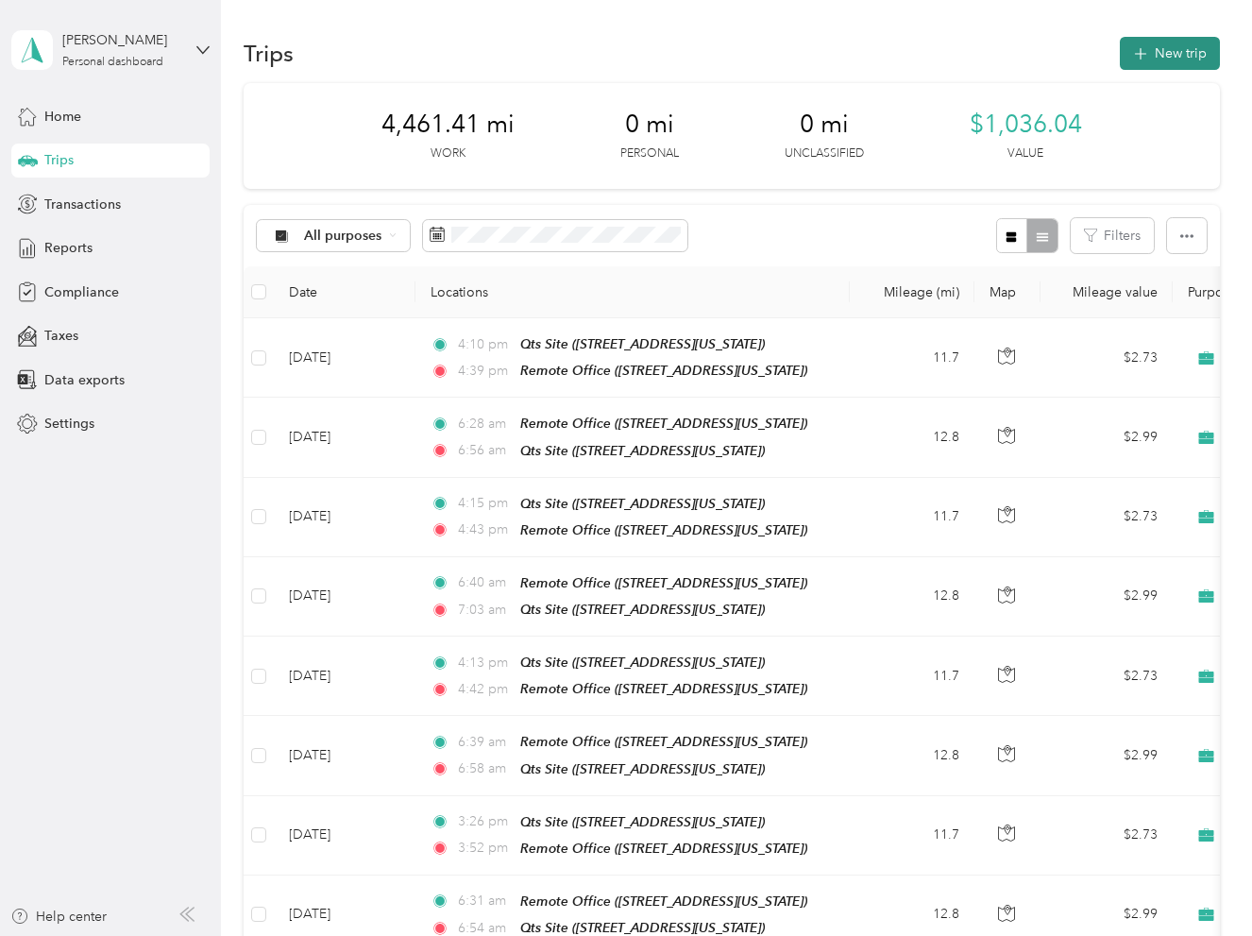
click at [1140, 65] on button "New trip" at bounding box center [1170, 53] width 100 height 33
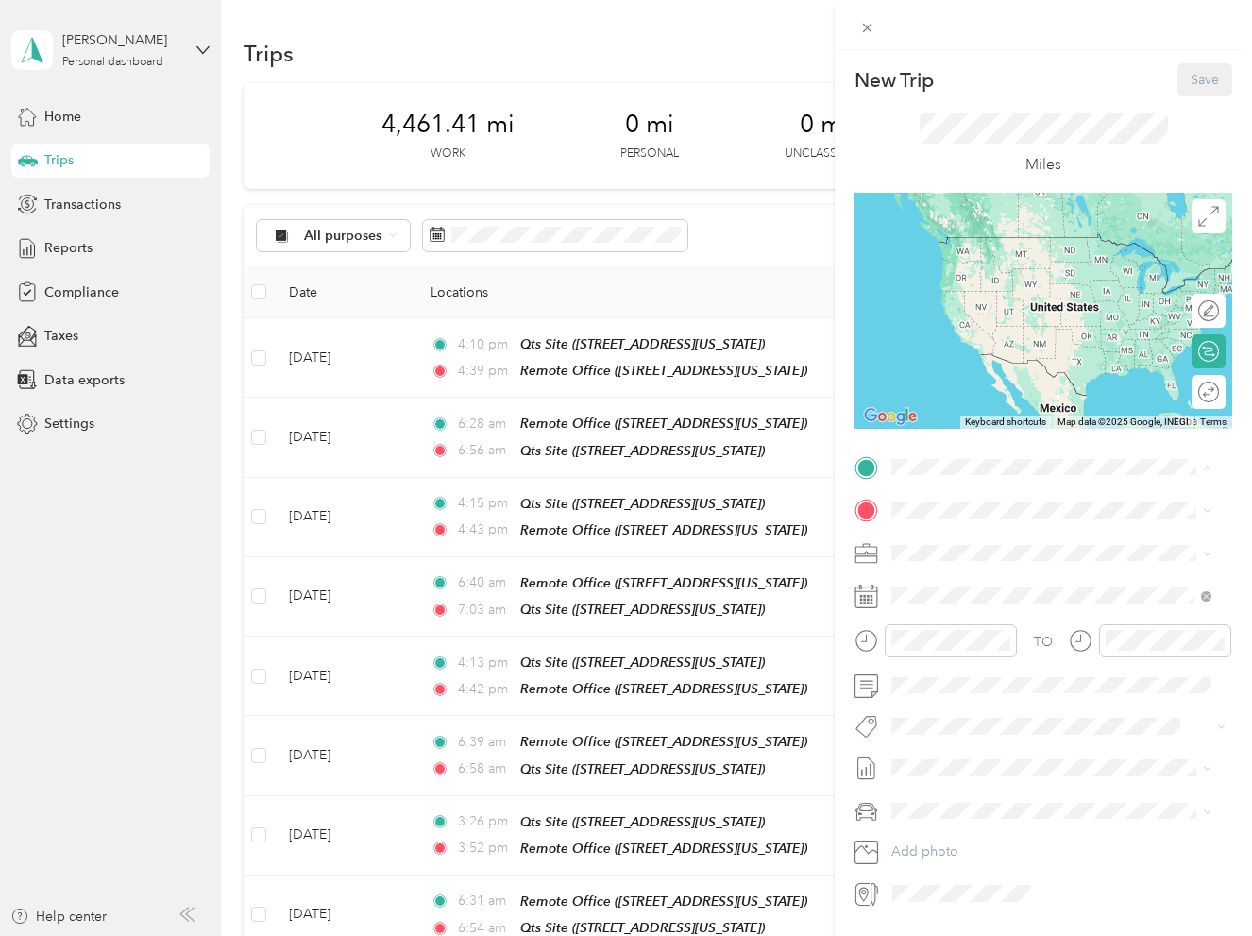
click at [966, 555] on span "[STREET_ADDRESS][US_STATE]" at bounding box center [1021, 563] width 189 height 16
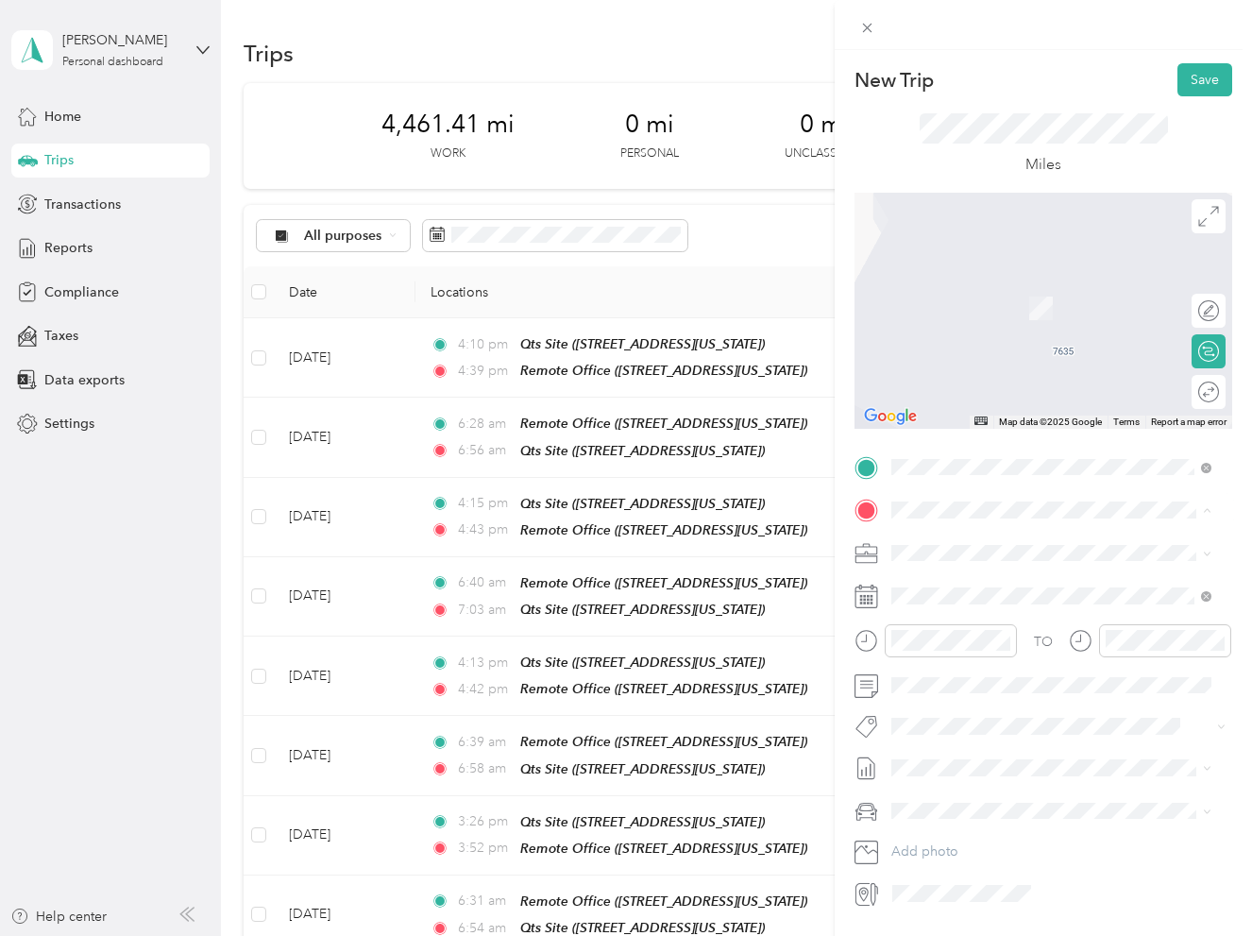
click at [967, 652] on strong "Qts Site" at bounding box center [951, 643] width 49 height 17
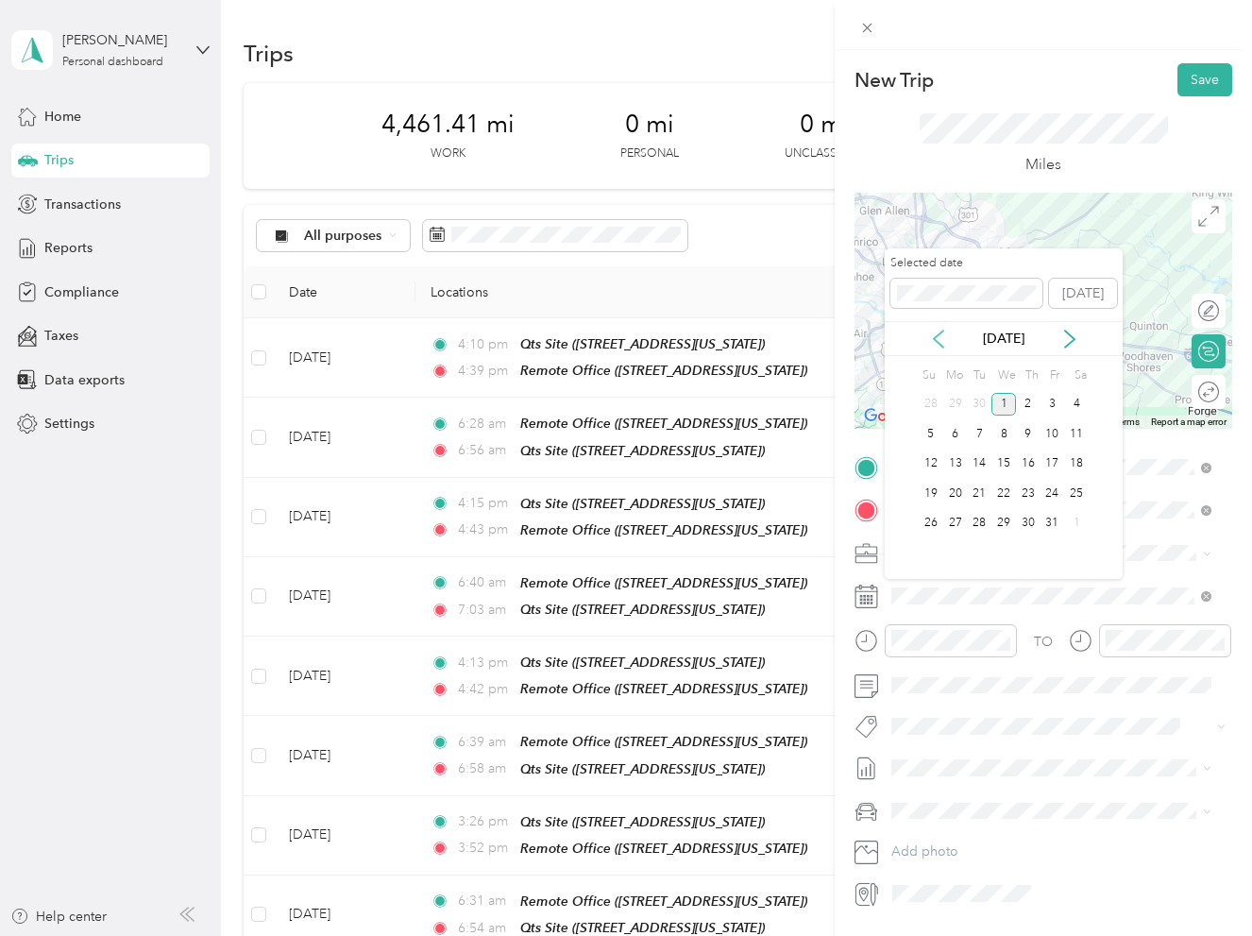
click at [936, 342] on icon at bounding box center [938, 339] width 19 height 19
click at [1008, 494] on div "24" at bounding box center [1003, 494] width 25 height 24
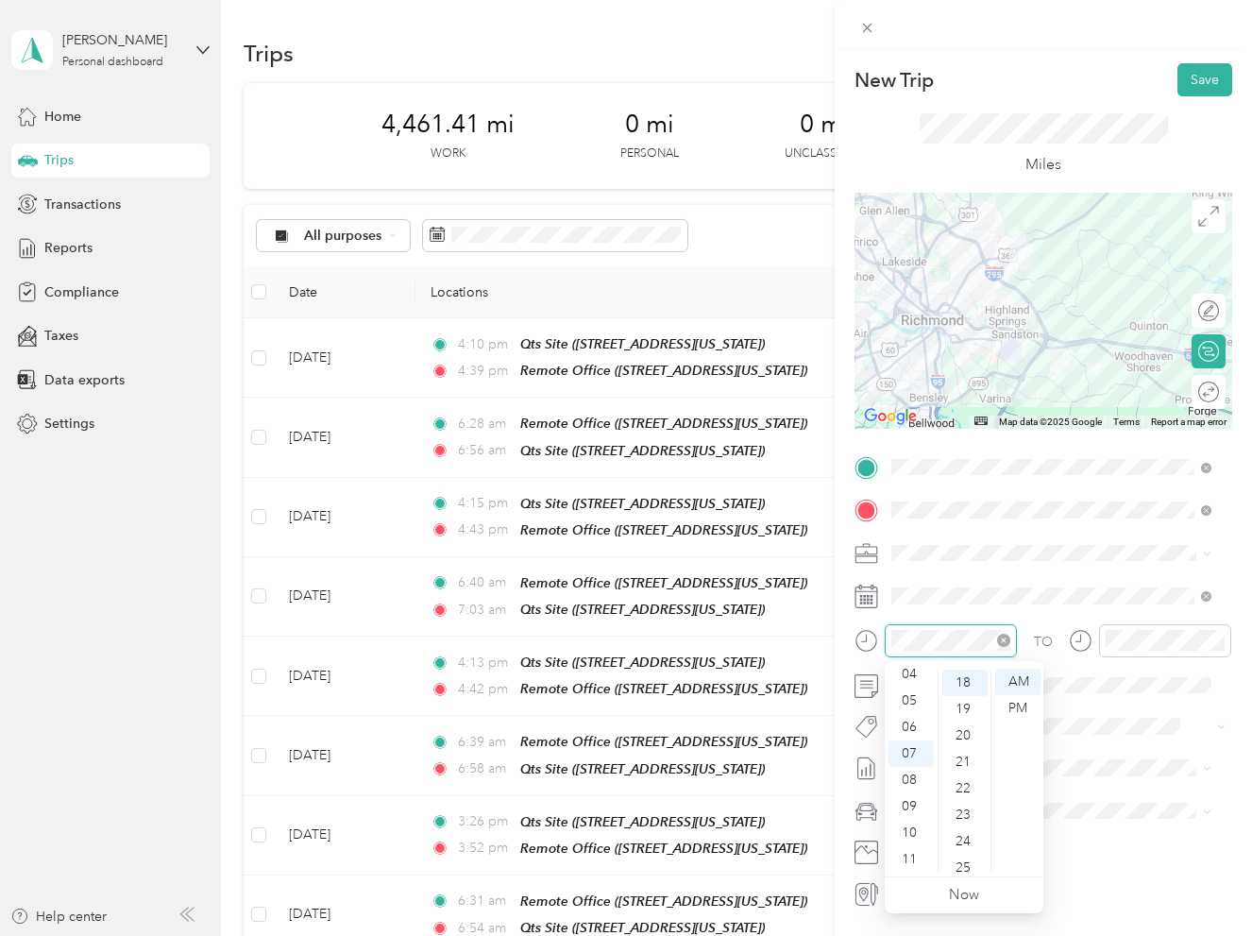
scroll to position [476, 0]
click at [913, 727] on div "06" at bounding box center [910, 727] width 45 height 26
click at [958, 849] on div "24" at bounding box center [964, 840] width 45 height 26
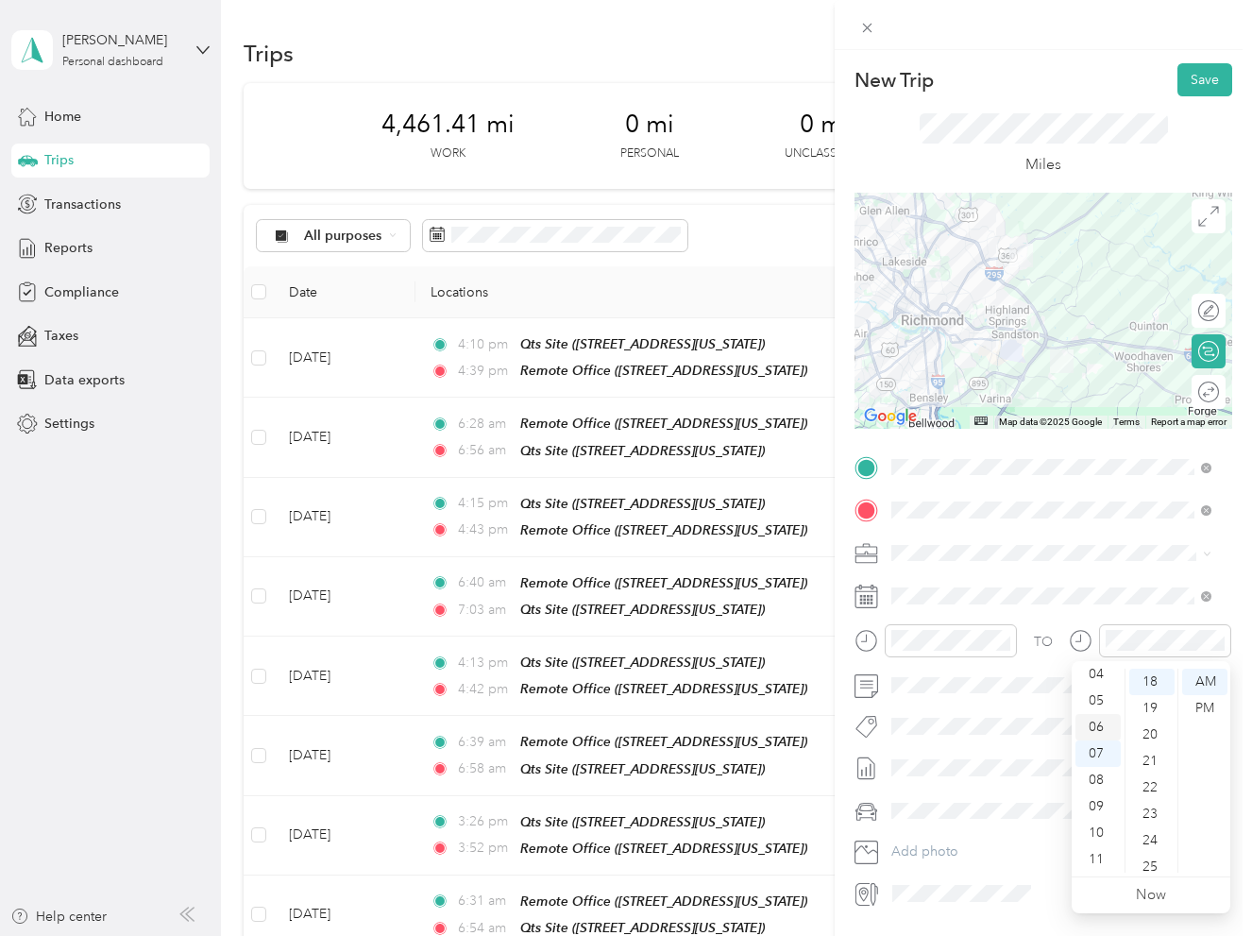
click at [1100, 717] on div "06" at bounding box center [1097, 727] width 45 height 26
click at [1145, 854] on div "46" at bounding box center [1151, 855] width 45 height 26
click at [972, 880] on div "Truck" at bounding box center [1051, 877] width 307 height 20
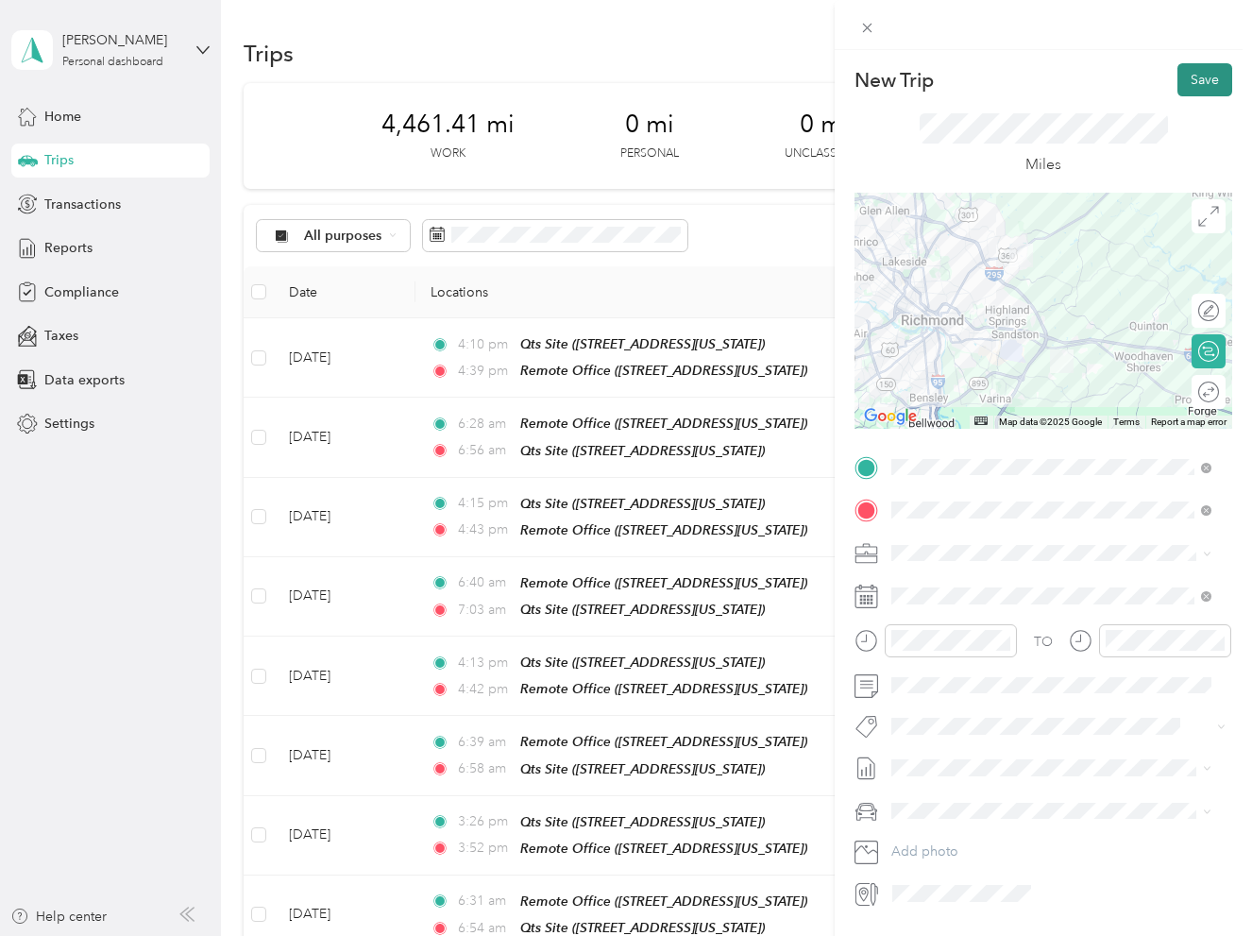
click at [1177, 67] on button "Save" at bounding box center [1204, 79] width 55 height 33
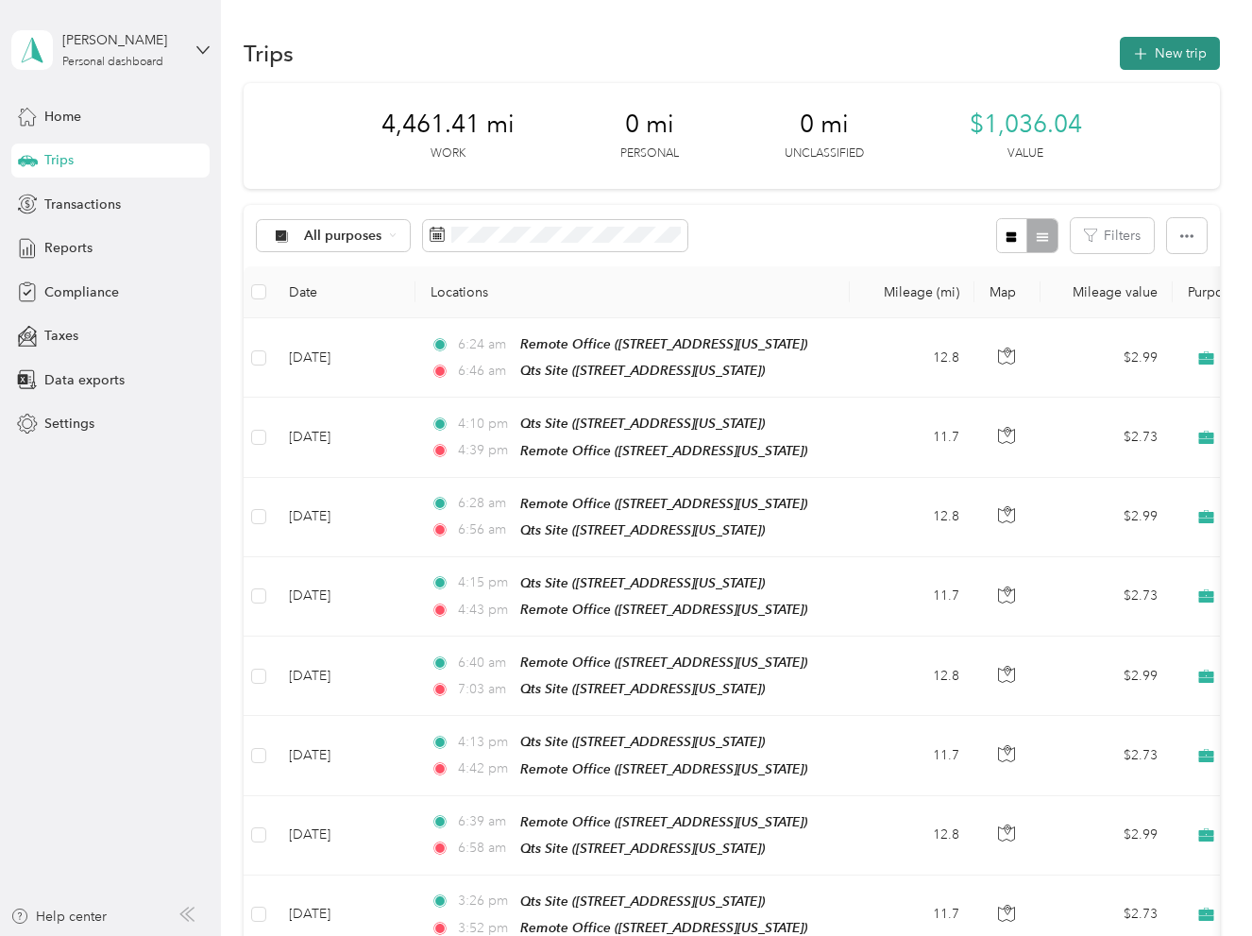
click at [1158, 58] on button "New trip" at bounding box center [1170, 53] width 100 height 33
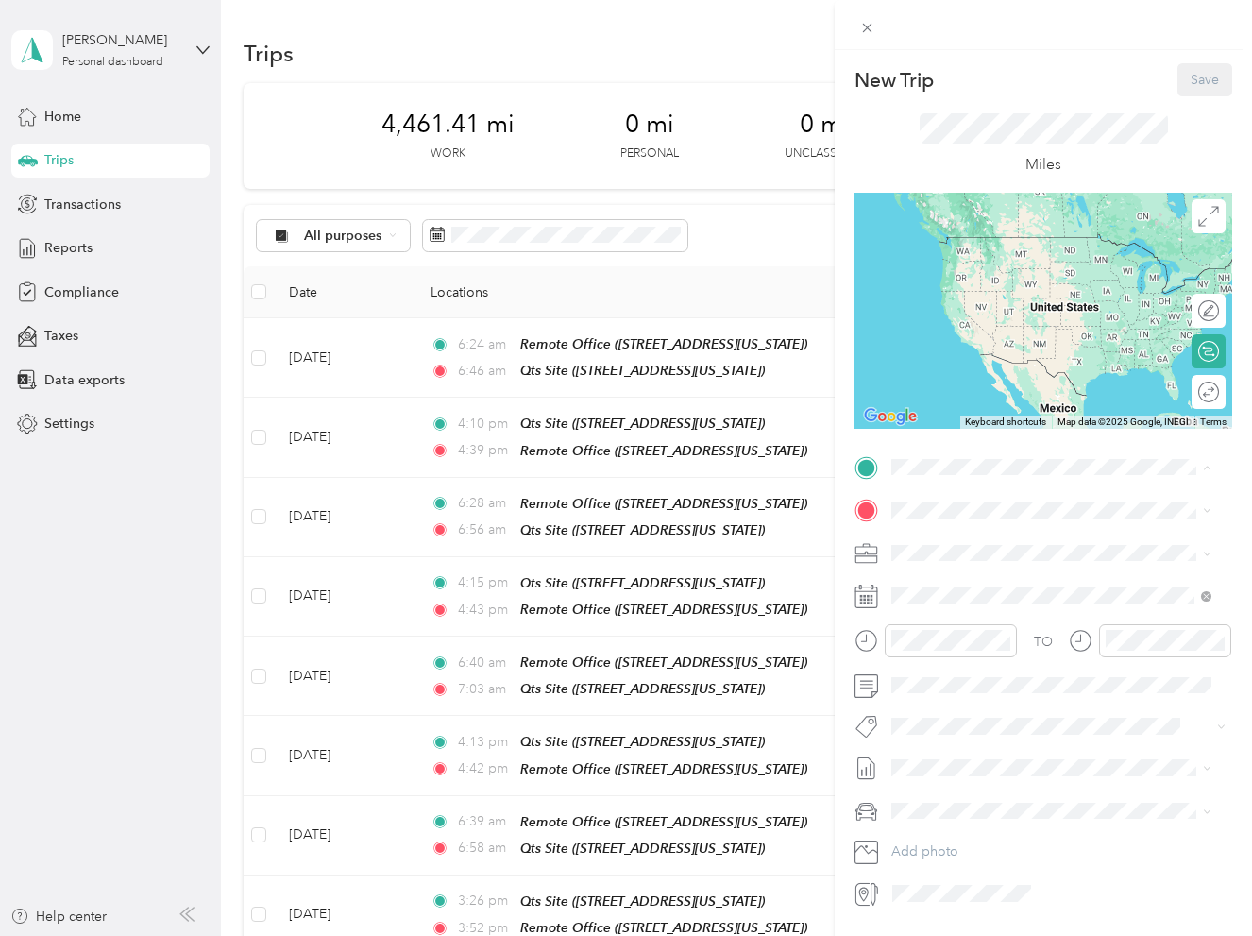
click at [1005, 631] on span "[STREET_ADDRESS][US_STATE]" at bounding box center [1021, 623] width 189 height 16
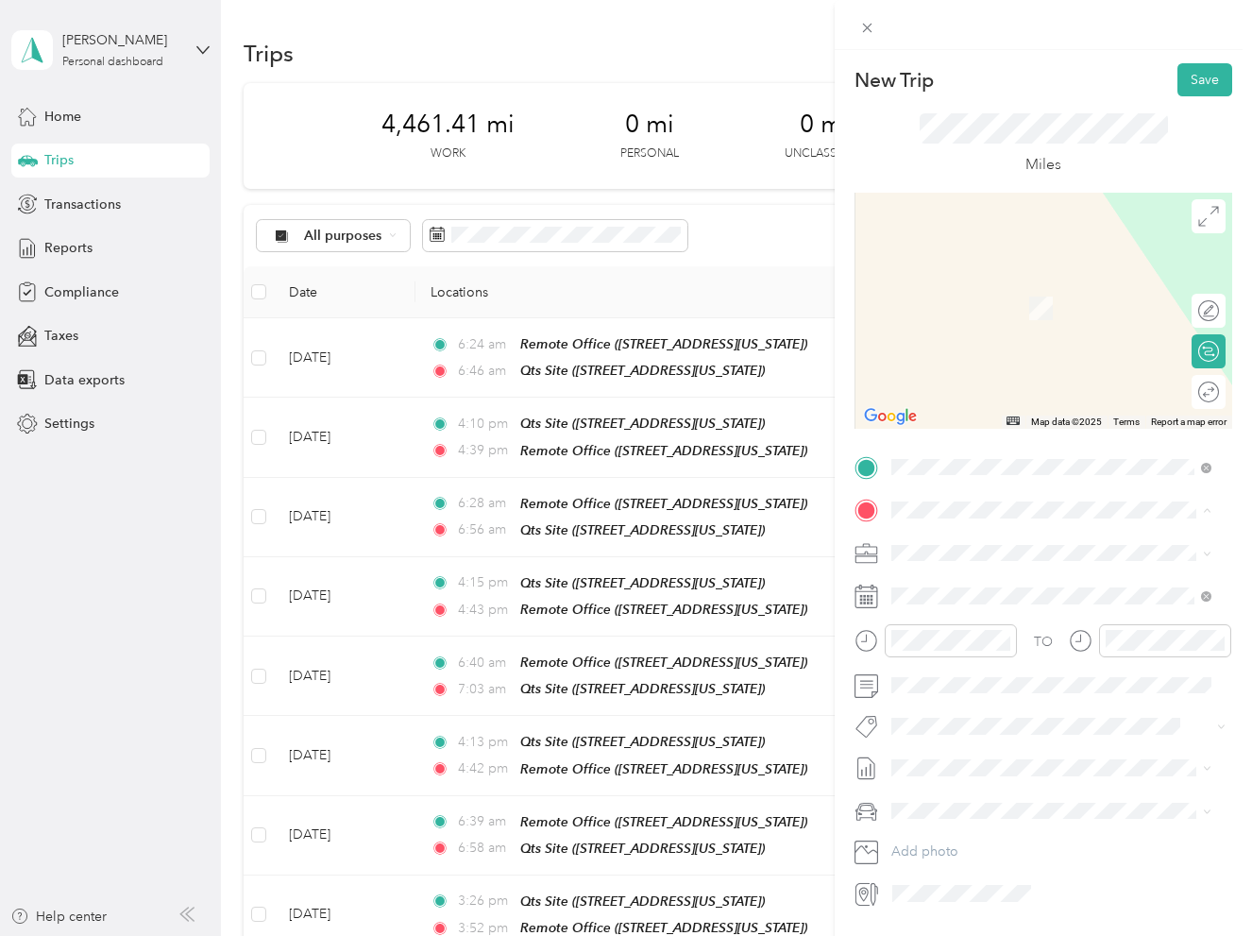
click at [977, 614] on div "Remote Office [STREET_ADDRESS][US_STATE]" at bounding box center [1021, 596] width 189 height 40
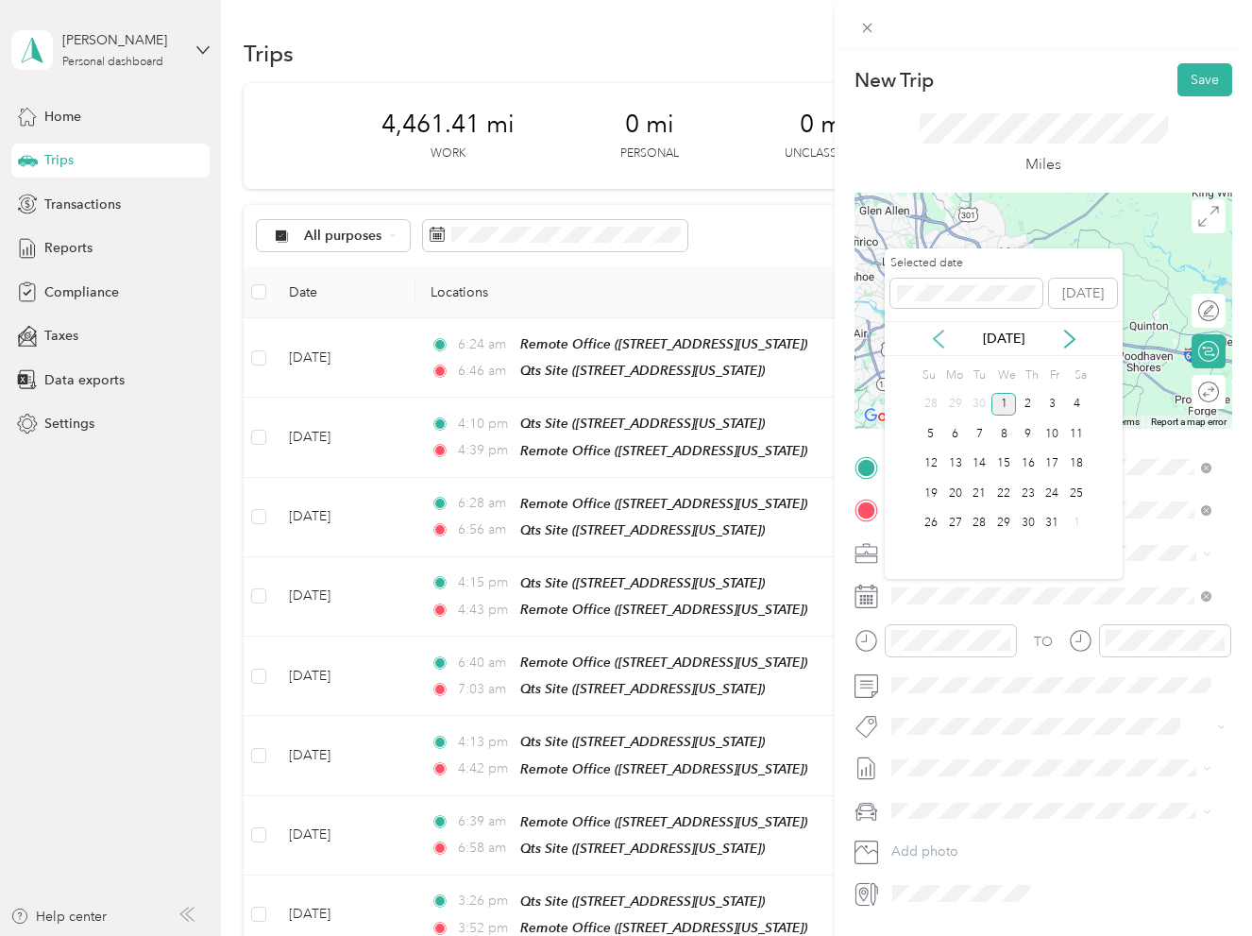
click at [930, 335] on icon at bounding box center [938, 339] width 19 height 19
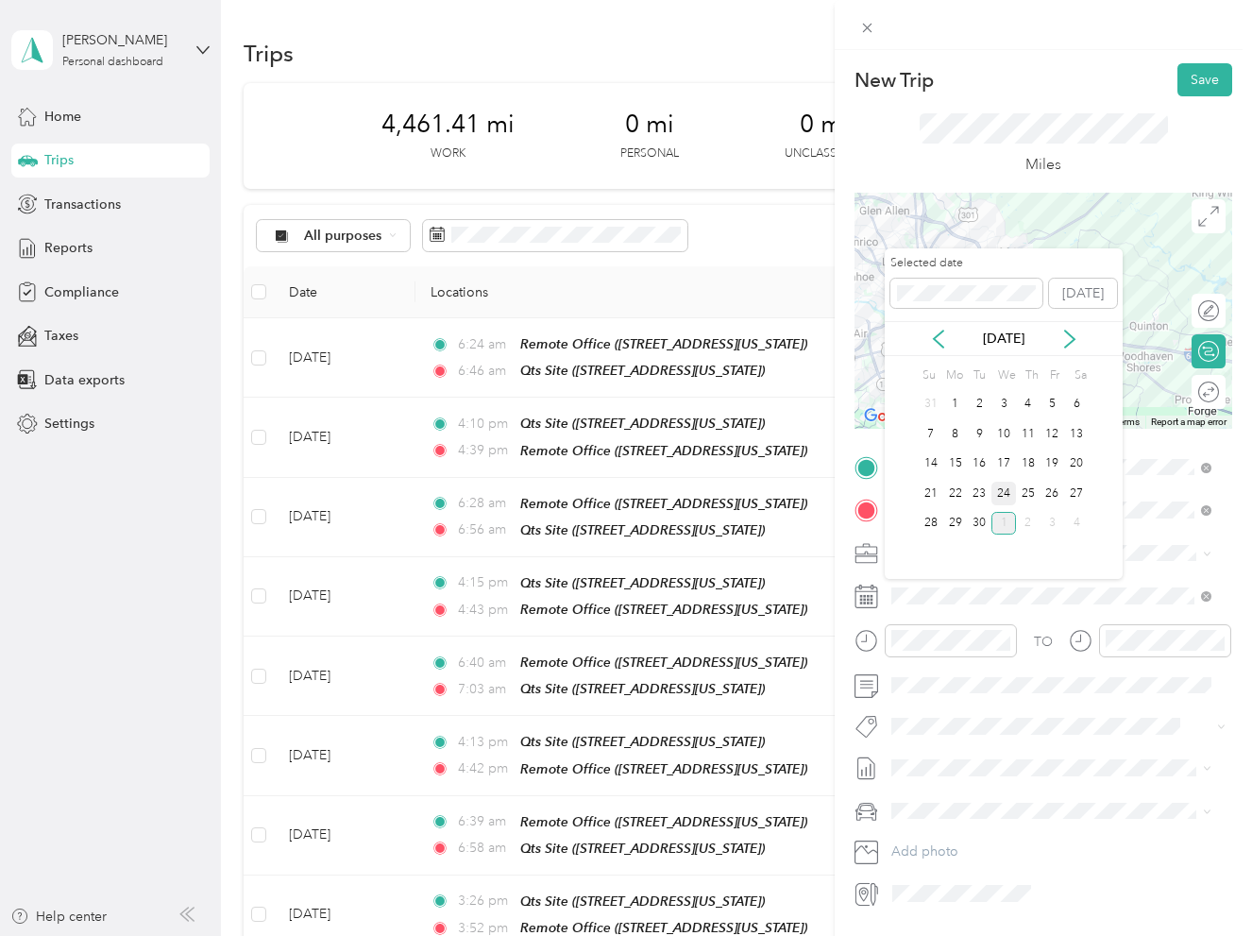
click at [992, 495] on div "24" at bounding box center [1003, 494] width 25 height 24
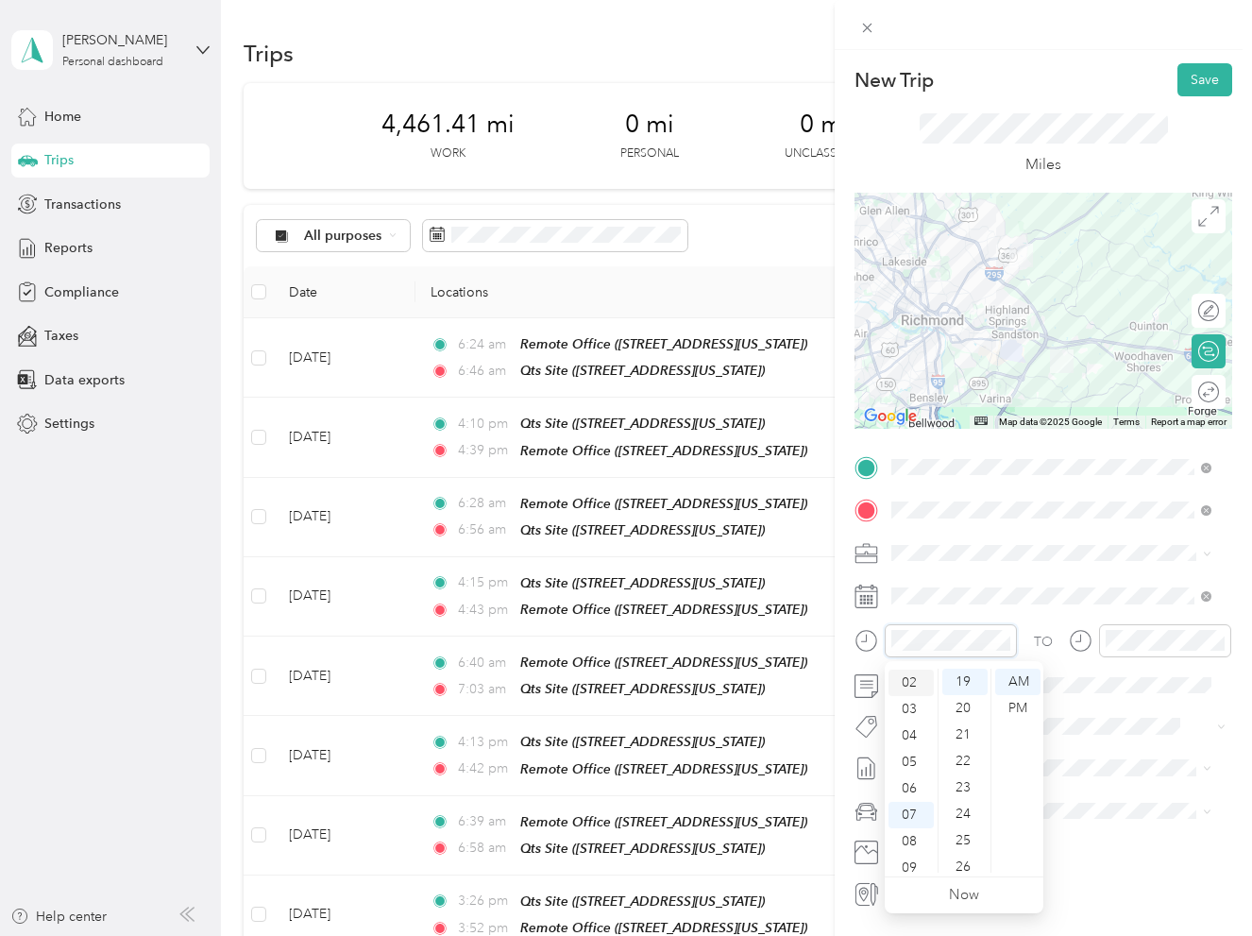
scroll to position [19, 0]
click at [904, 743] on div "03" at bounding box center [910, 742] width 45 height 26
click at [1014, 705] on div "PM" at bounding box center [1017, 708] width 45 height 26
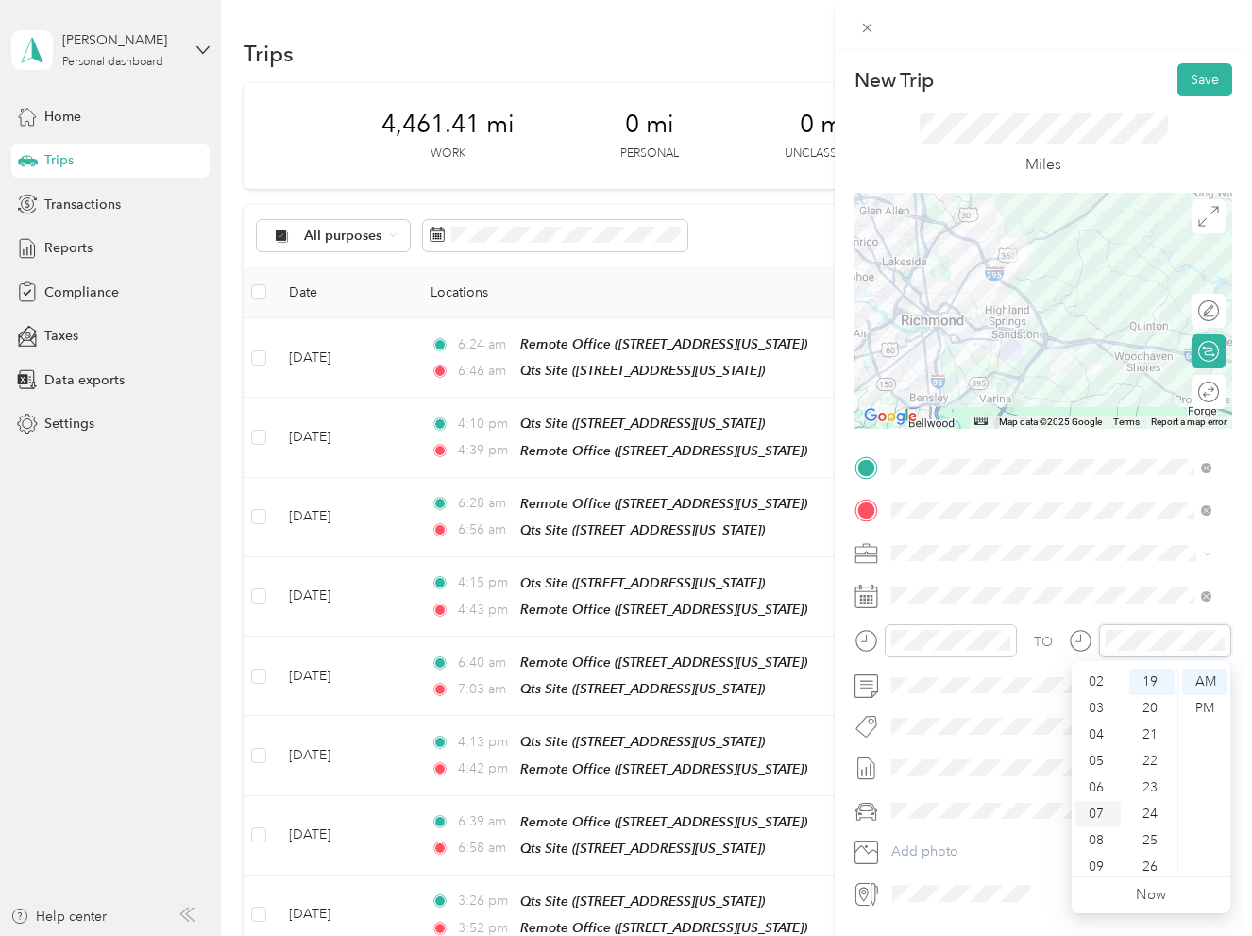
scroll to position [19, 0]
click at [1101, 741] on div "03" at bounding box center [1097, 742] width 45 height 26
click at [1157, 821] on div "49" at bounding box center [1151, 814] width 45 height 26
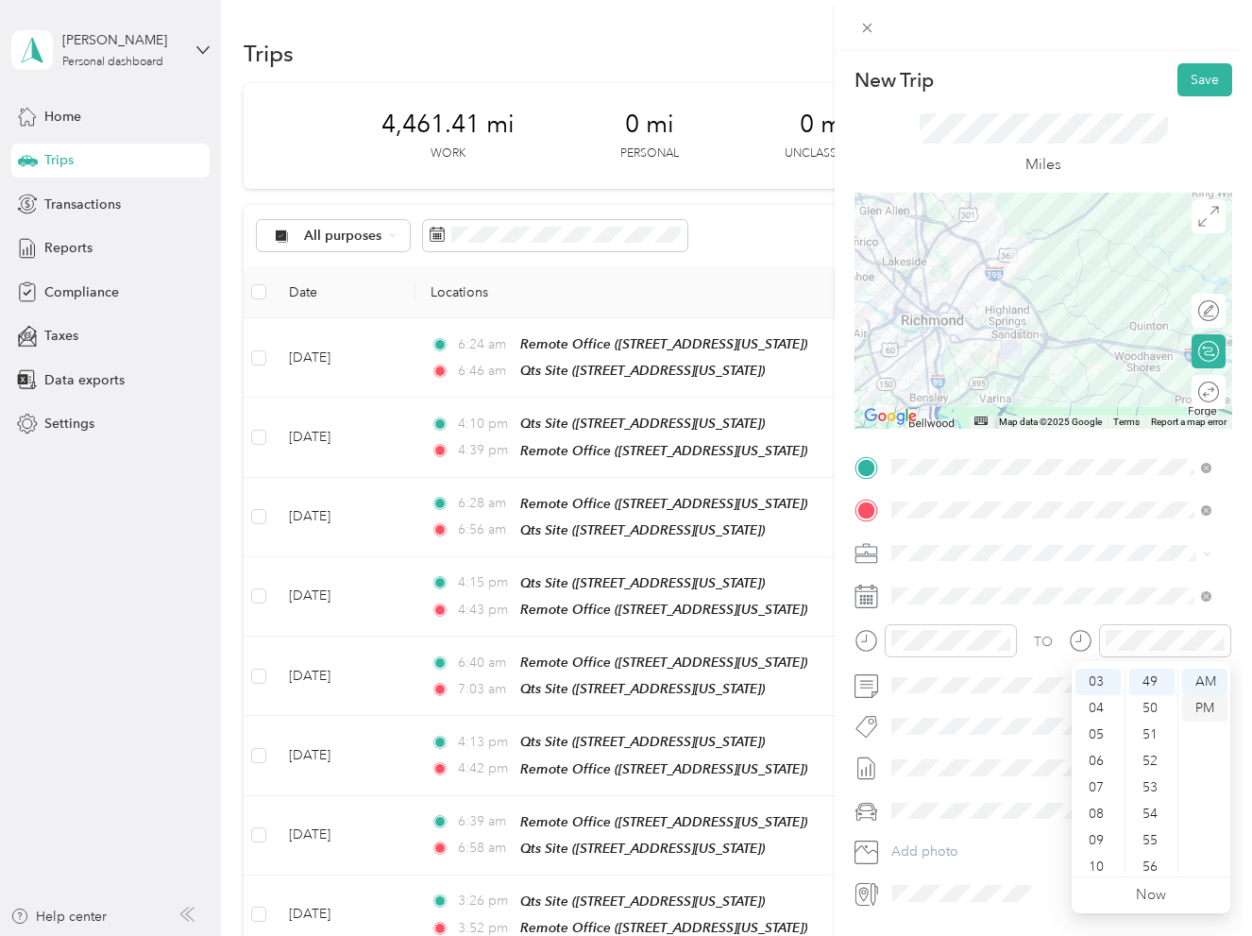
click at [1208, 710] on div "PM" at bounding box center [1204, 708] width 45 height 26
click at [955, 870] on div "Truck" at bounding box center [1051, 877] width 307 height 20
click at [1182, 80] on button "Save" at bounding box center [1204, 79] width 55 height 33
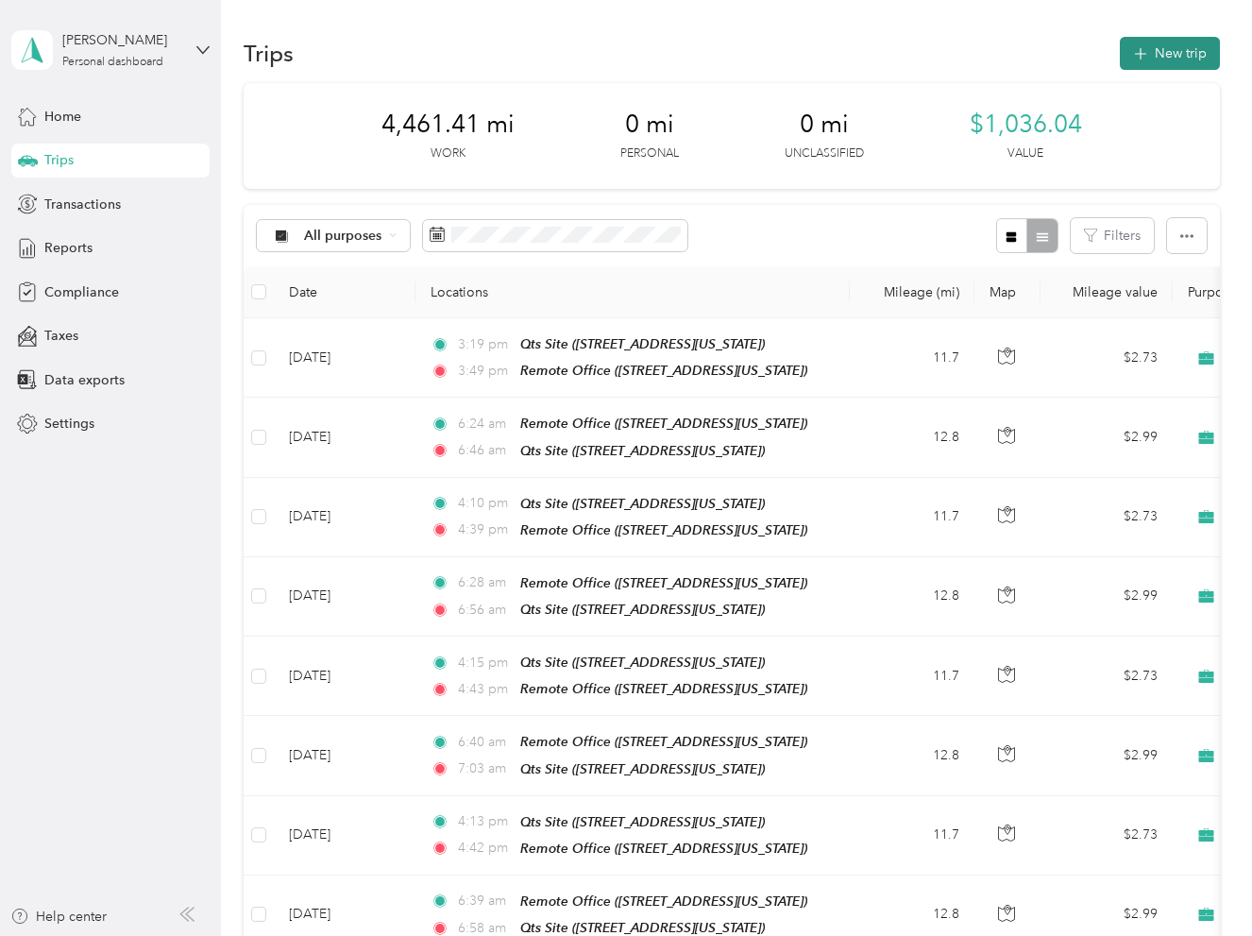
click at [1158, 59] on button "New trip" at bounding box center [1170, 53] width 100 height 33
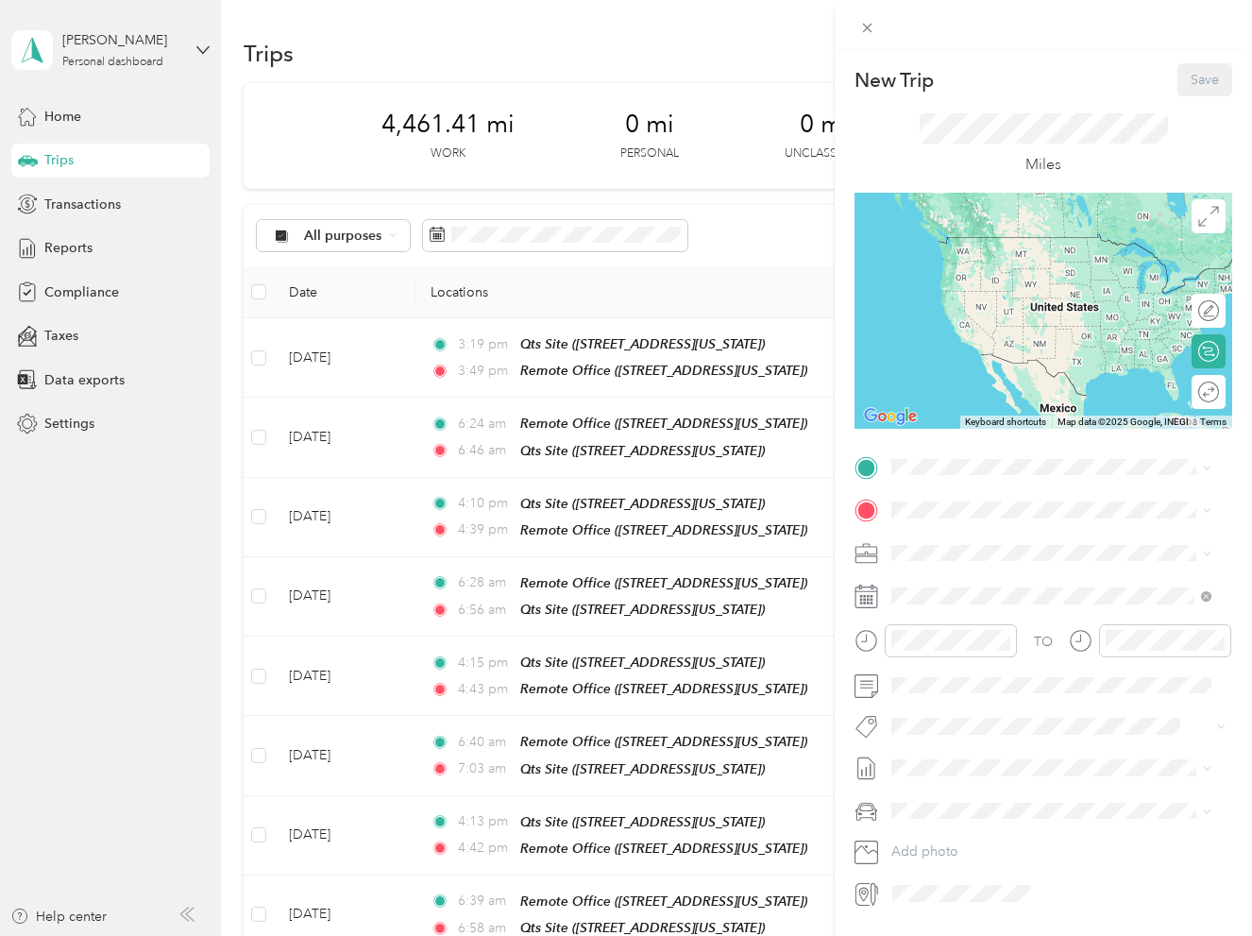
click at [1026, 566] on span "[STREET_ADDRESS][US_STATE]" at bounding box center [1021, 560] width 189 height 16
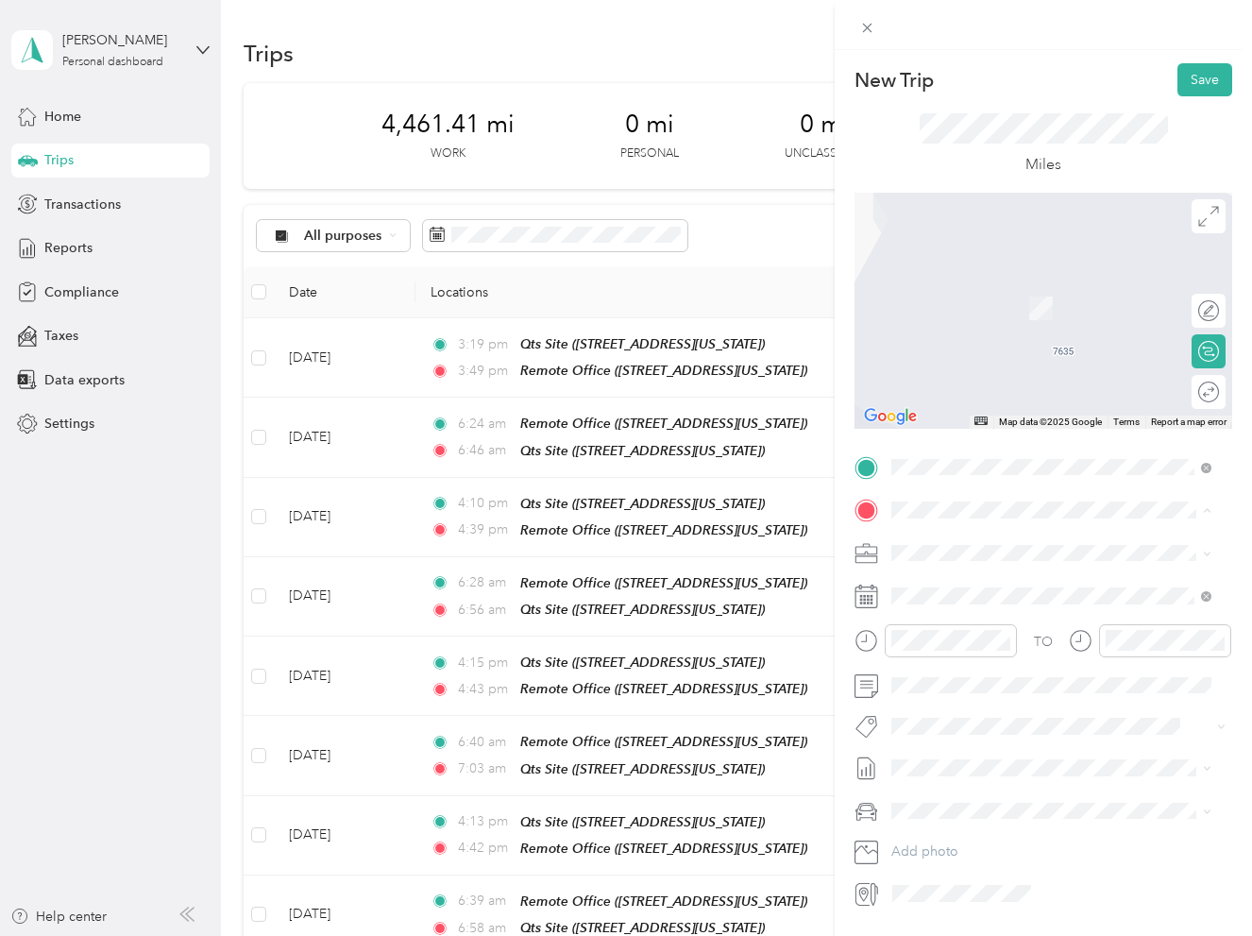
click at [994, 672] on div "Qts Site [STREET_ADDRESS][US_STATE]" at bounding box center [1021, 655] width 189 height 40
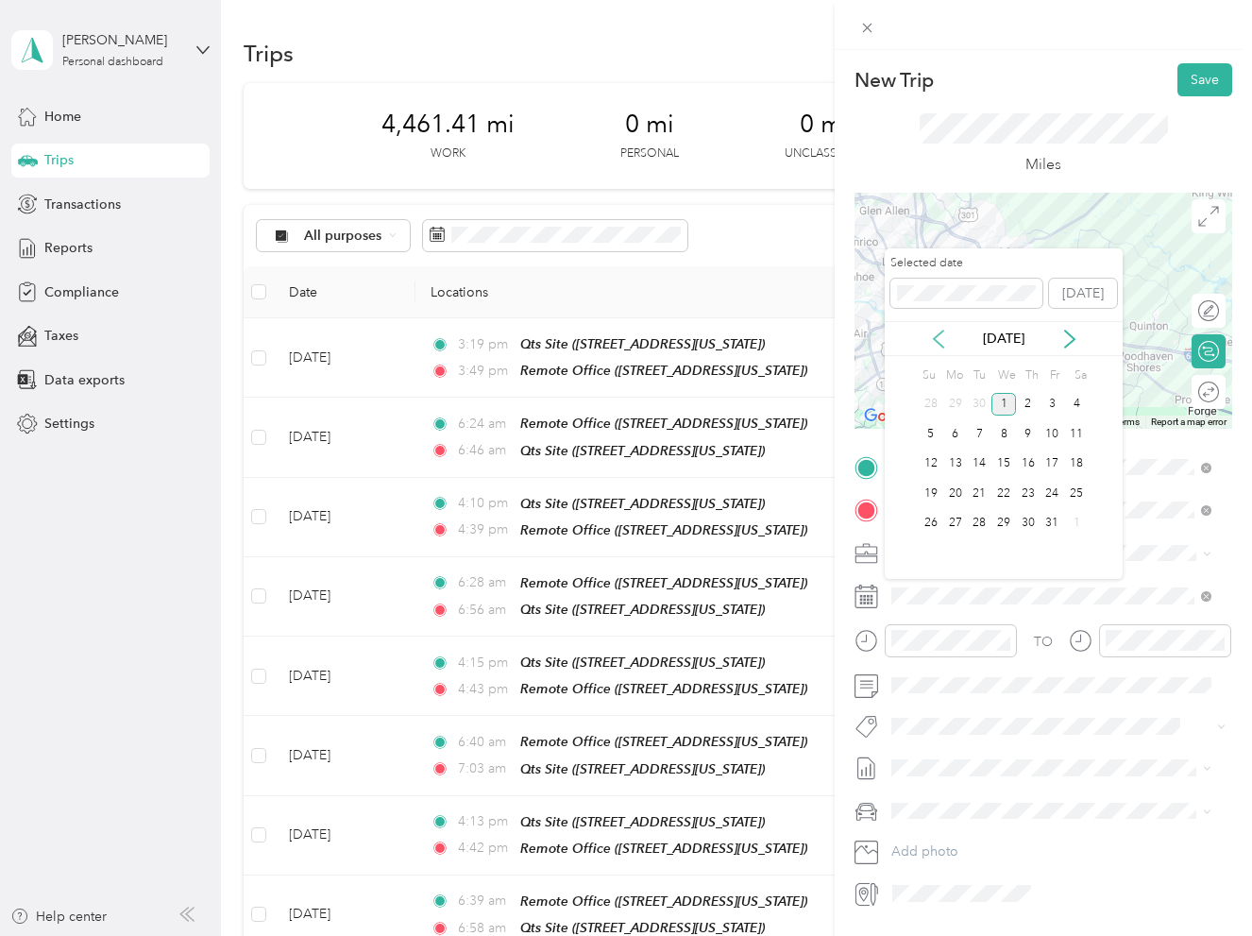
click at [938, 338] on icon at bounding box center [938, 339] width 19 height 19
click at [1022, 494] on div "25" at bounding box center [1028, 494] width 25 height 24
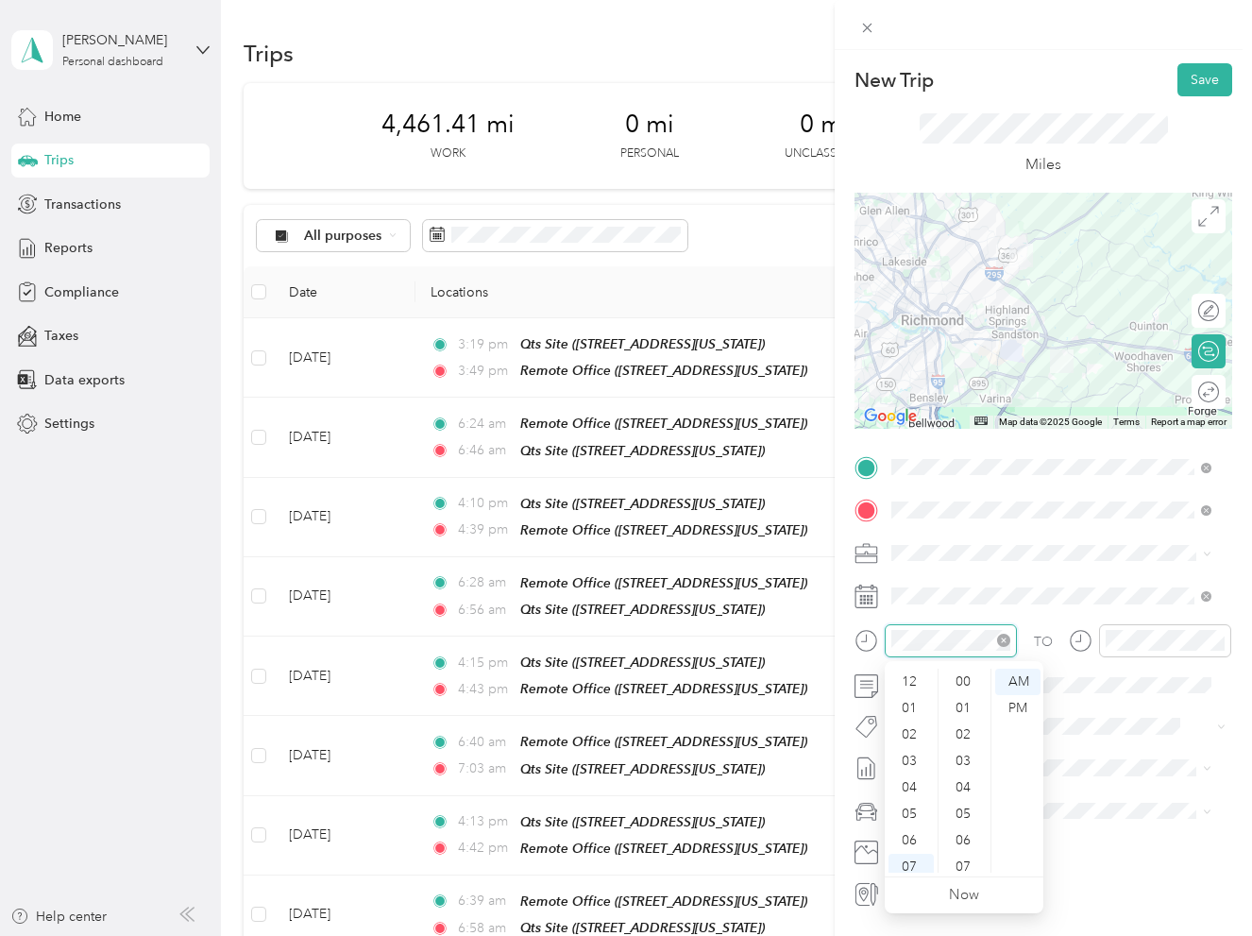
scroll to position [113, 0]
click at [911, 726] on div "06" at bounding box center [910, 727] width 45 height 26
click at [967, 727] on div "46" at bounding box center [964, 734] width 45 height 26
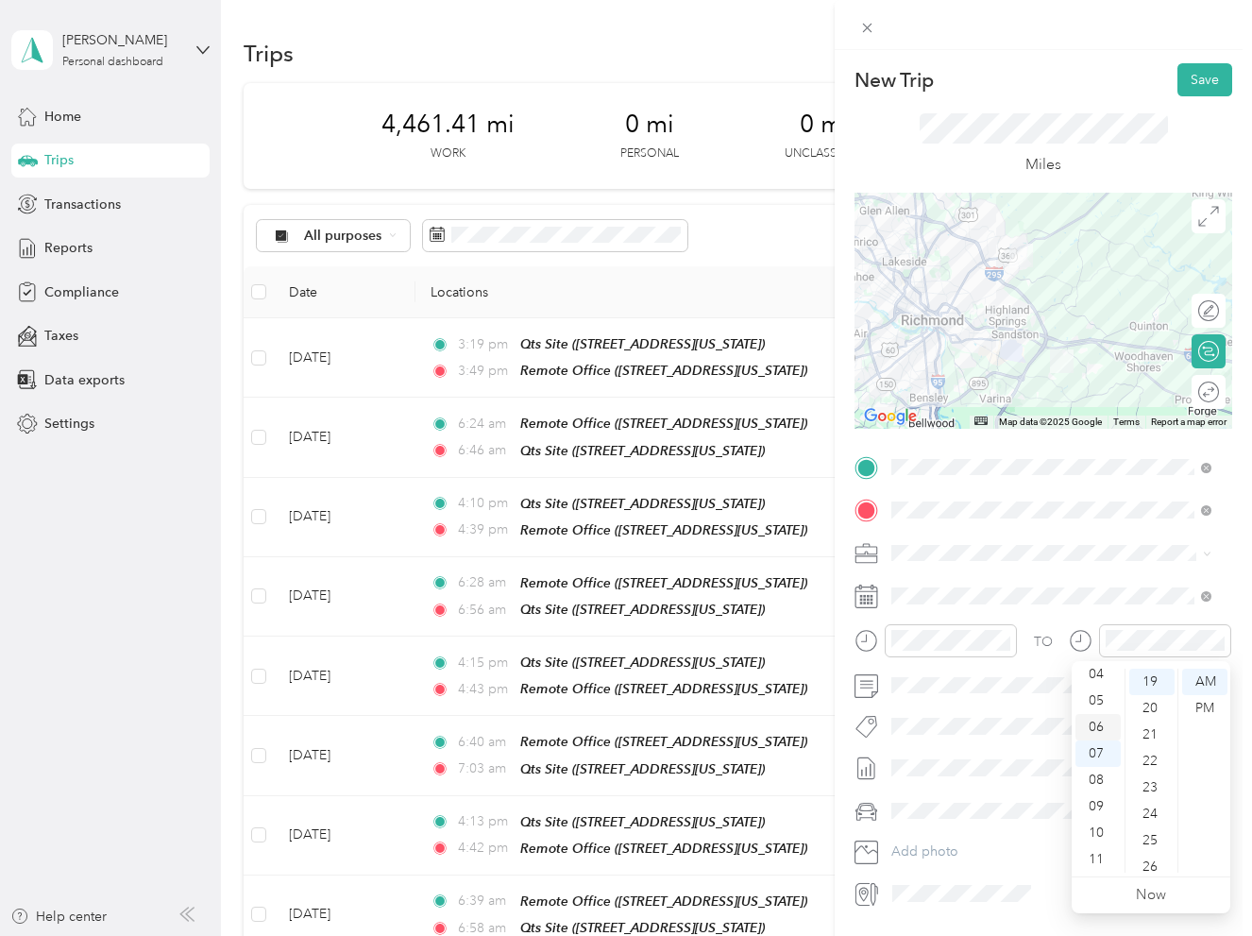
click at [1093, 726] on div "06" at bounding box center [1097, 727] width 45 height 26
click at [1090, 749] on div "07" at bounding box center [1097, 753] width 45 height 26
click at [1150, 723] on div "13" at bounding box center [1151, 712] width 45 height 26
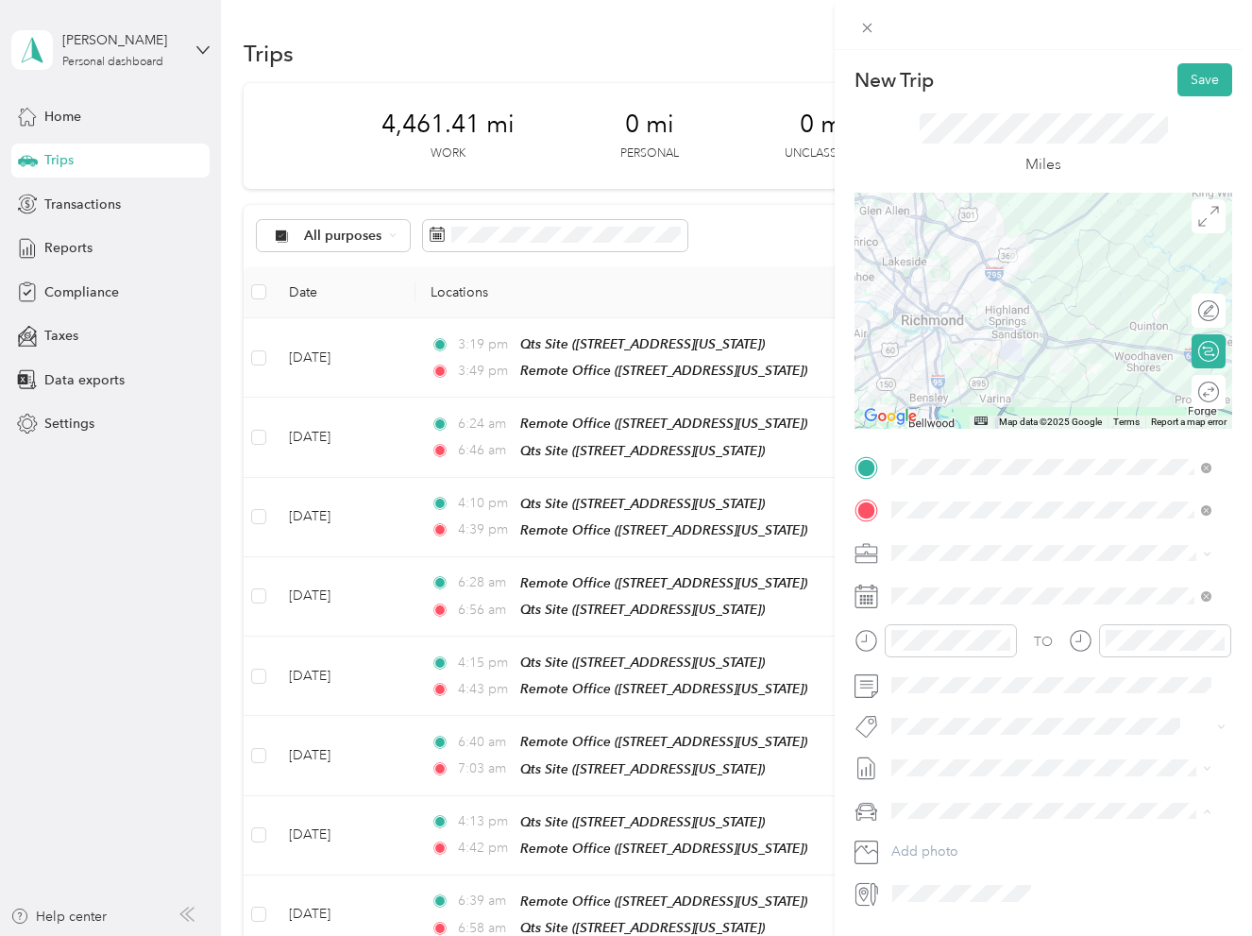
click at [959, 865] on li "Truck" at bounding box center [1051, 876] width 333 height 33
click at [1184, 78] on button "Save" at bounding box center [1204, 79] width 55 height 33
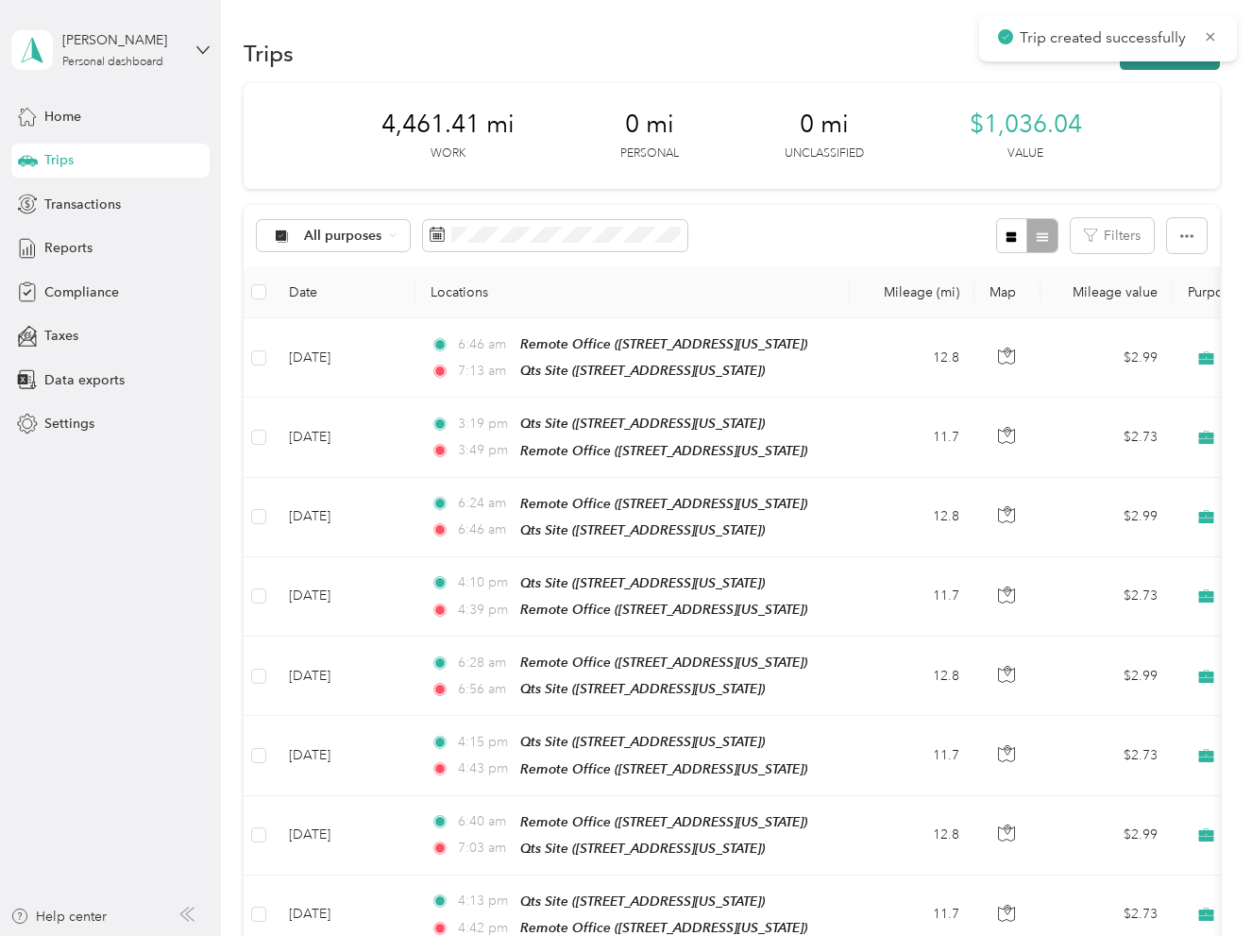
click at [1142, 64] on button "New trip" at bounding box center [1170, 53] width 100 height 33
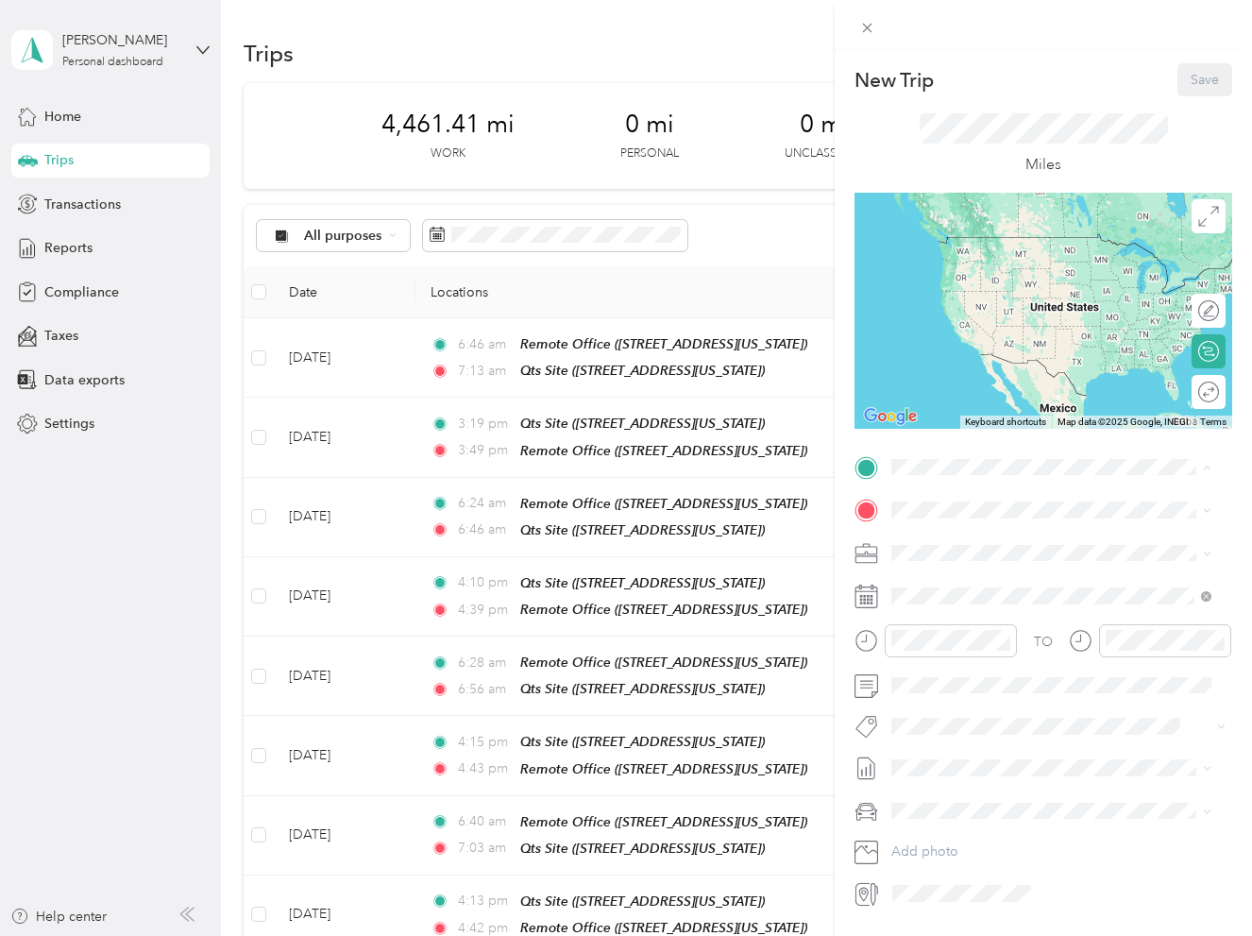
click at [945, 610] on strong "Qts Site" at bounding box center [951, 601] width 49 height 17
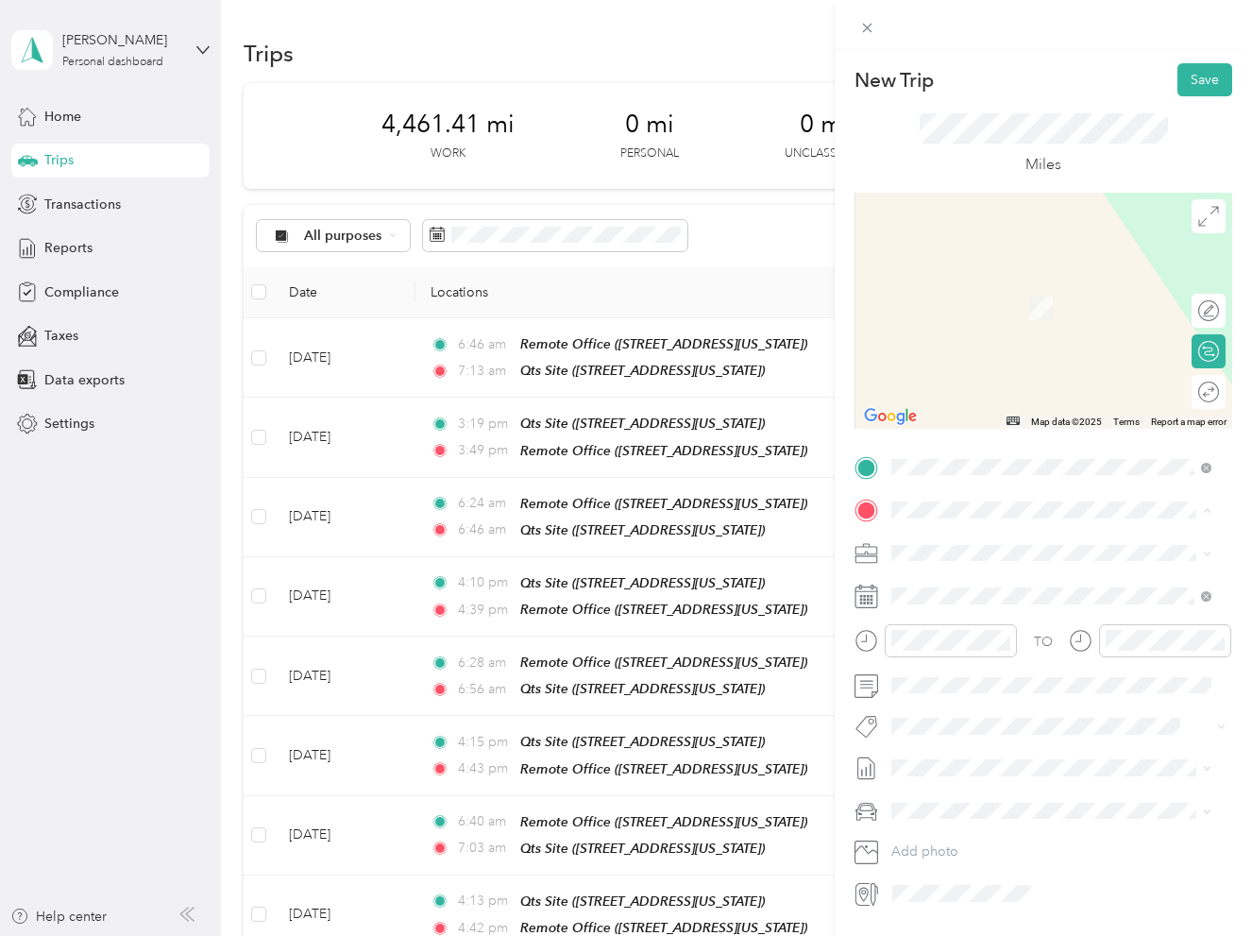
click at [959, 590] on strong "Remote Office" at bounding box center [972, 584] width 91 height 17
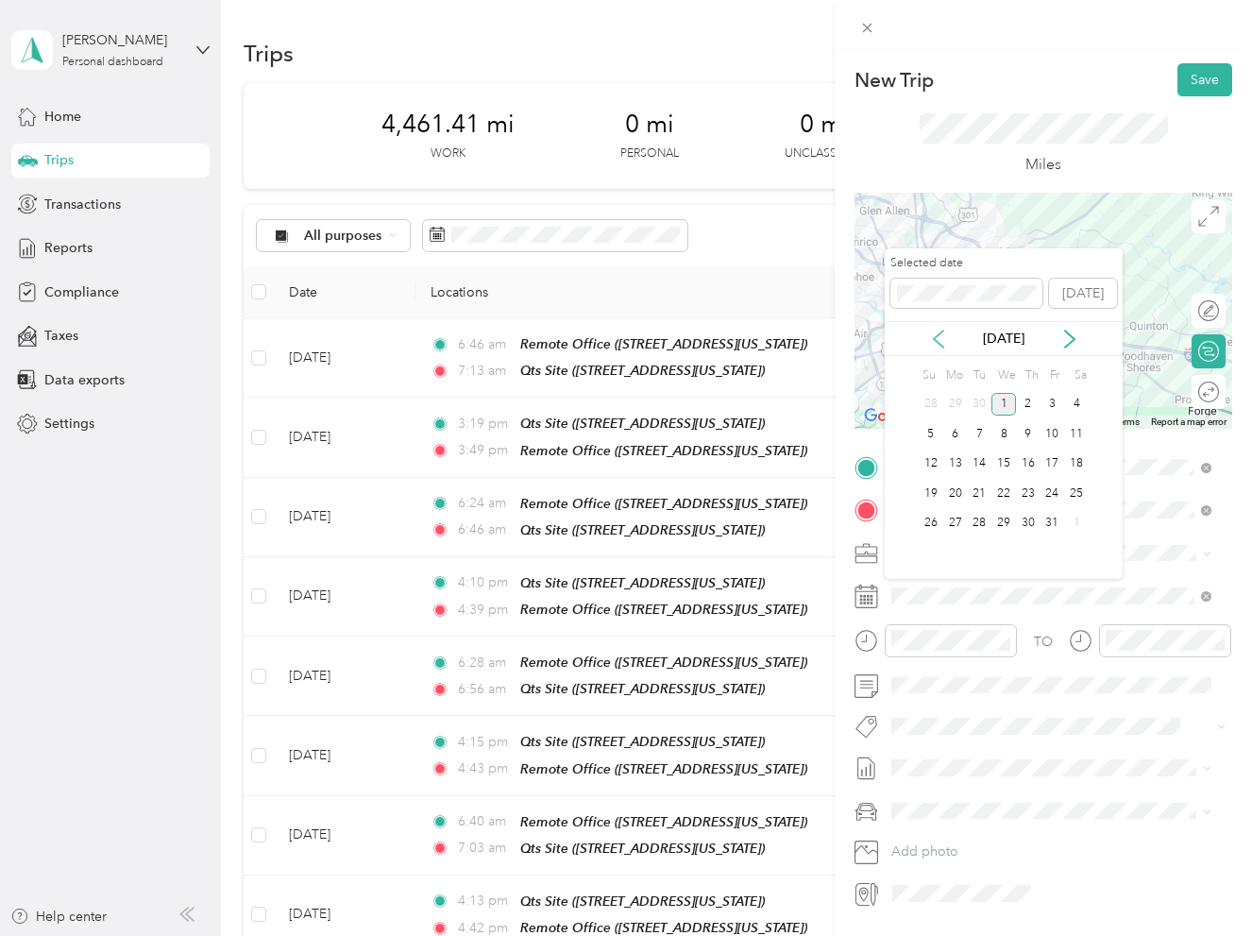
click at [939, 339] on icon at bounding box center [938, 339] width 19 height 19
click at [1017, 497] on div "25" at bounding box center [1028, 494] width 25 height 24
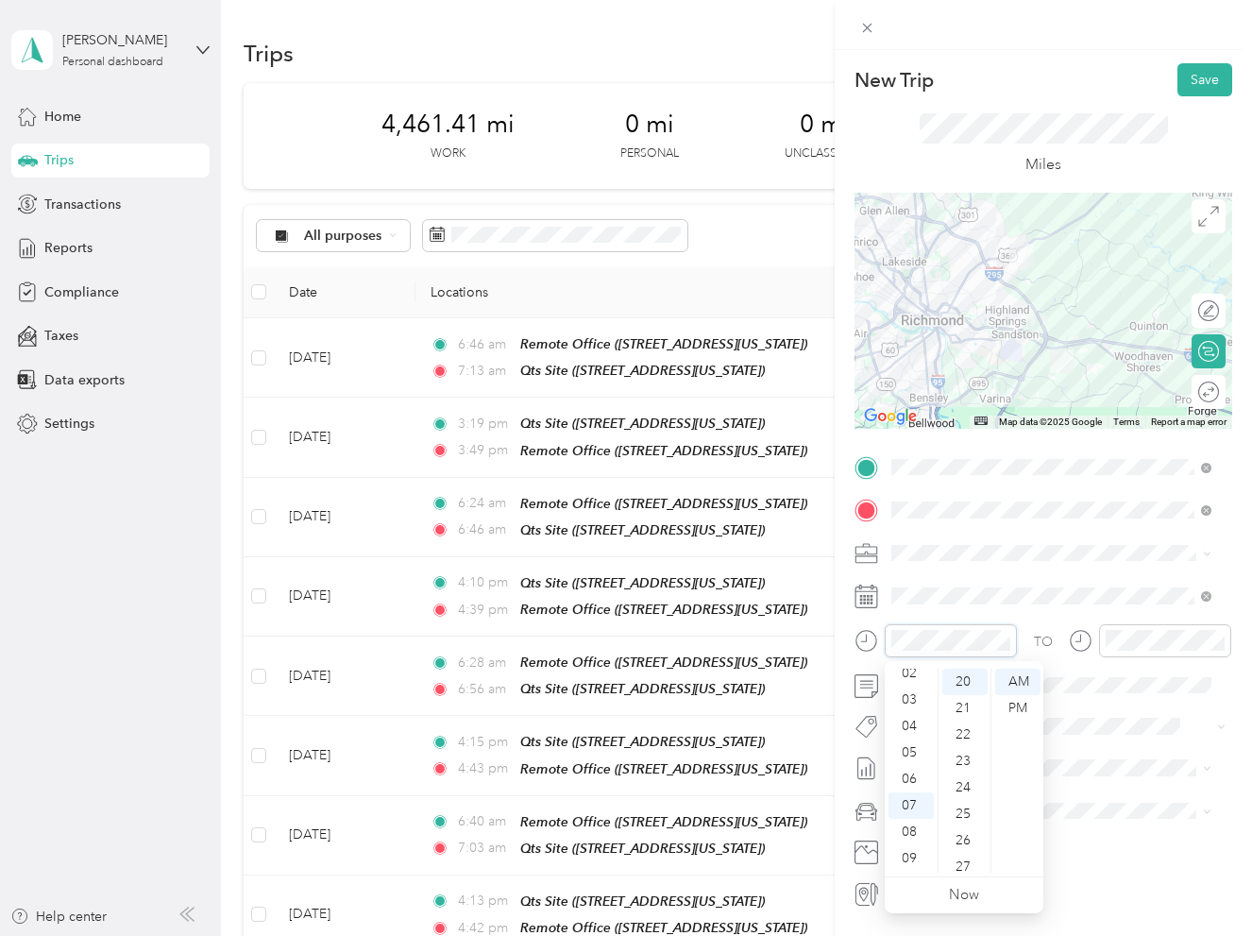
scroll to position [19, 0]
click at [912, 741] on div "03" at bounding box center [910, 742] width 45 height 26
click at [960, 844] on div "37" at bounding box center [964, 848] width 45 height 26
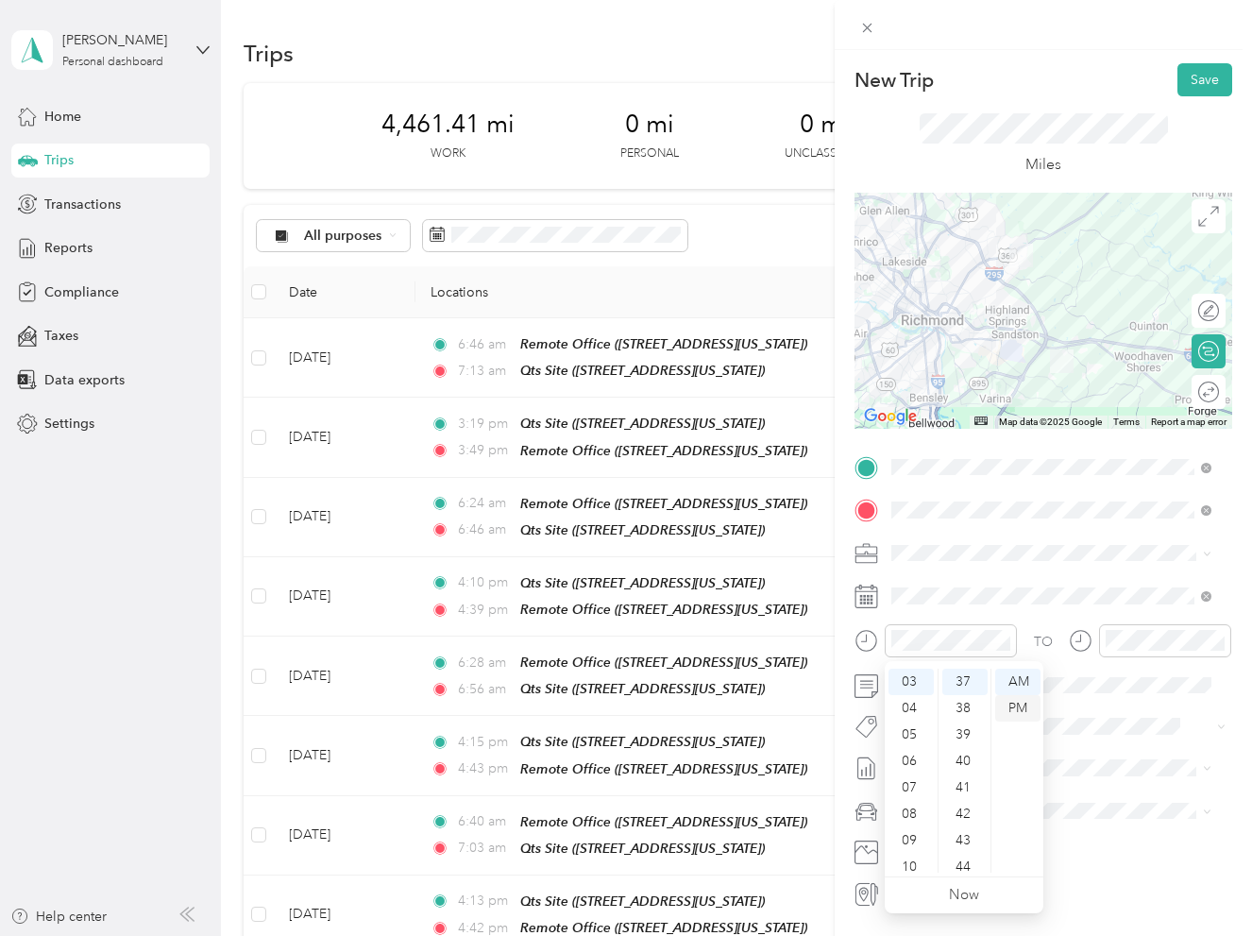
click at [1018, 705] on div "PM" at bounding box center [1017, 708] width 45 height 26
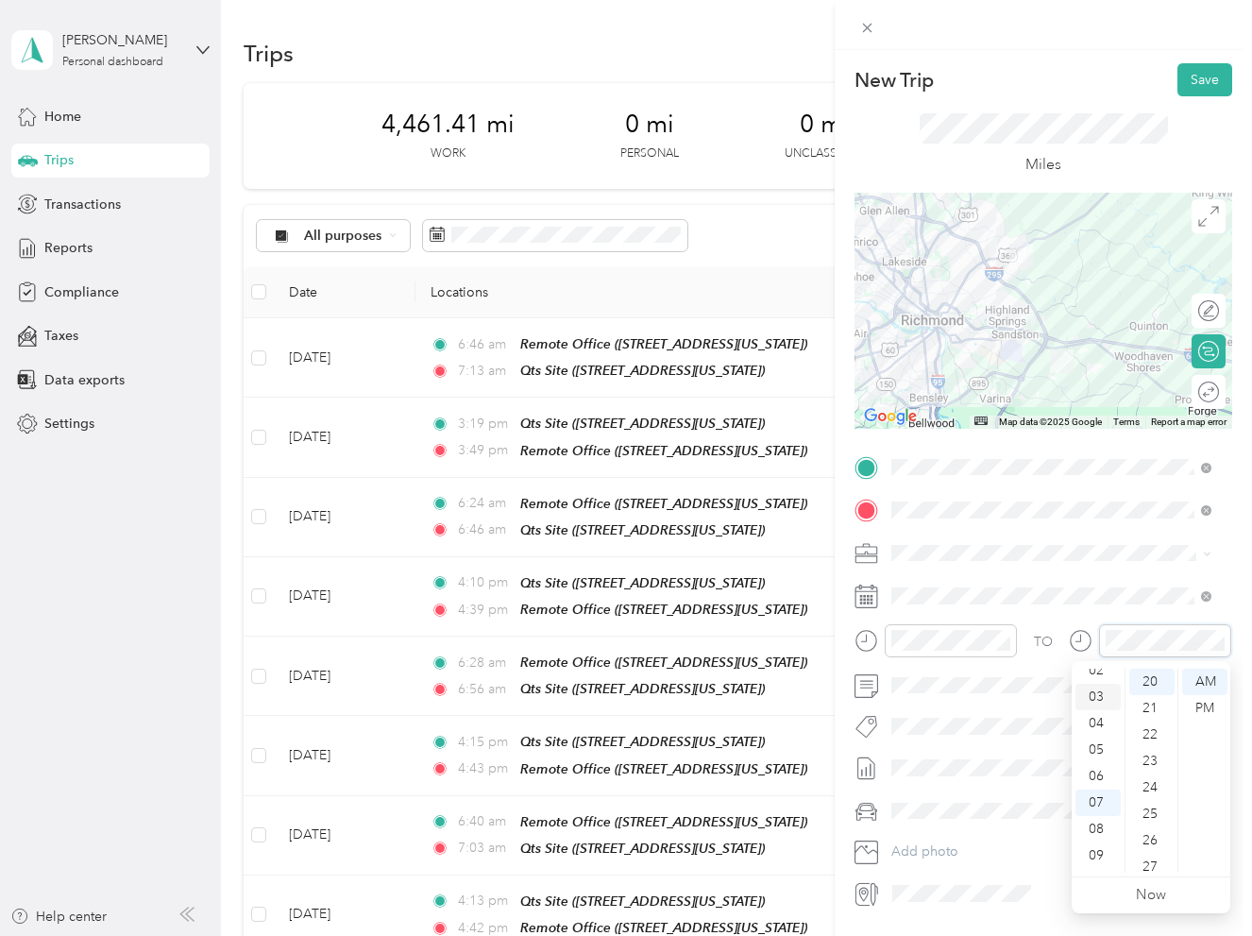
scroll to position [19, 0]
click at [1102, 738] on div "03" at bounding box center [1097, 742] width 45 height 26
click at [1158, 775] on div "56" at bounding box center [1151, 783] width 45 height 26
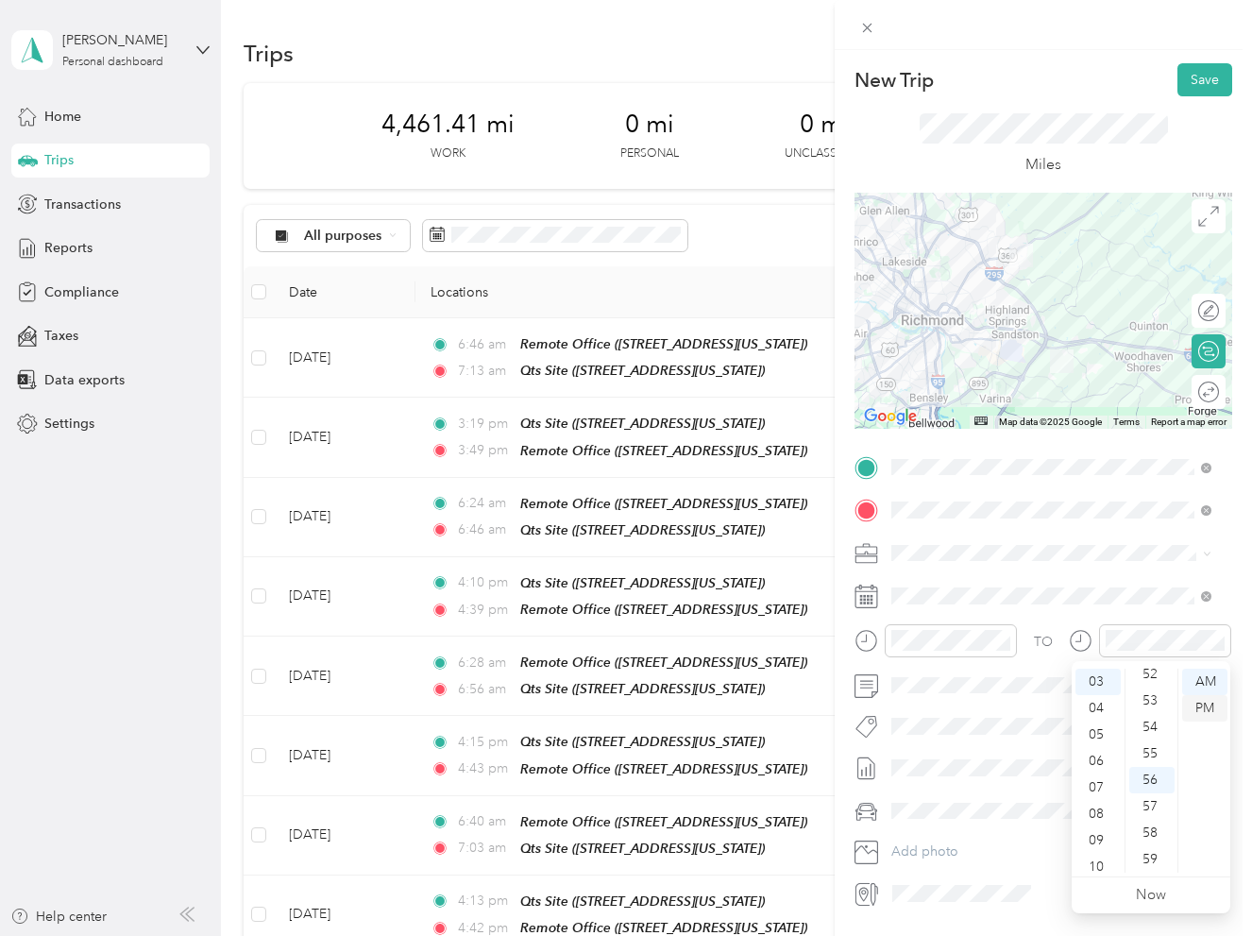
click at [1203, 699] on div "PM" at bounding box center [1204, 708] width 45 height 26
click at [979, 873] on div "Truck" at bounding box center [1051, 875] width 307 height 20
click at [1194, 81] on button "Save" at bounding box center [1204, 79] width 55 height 33
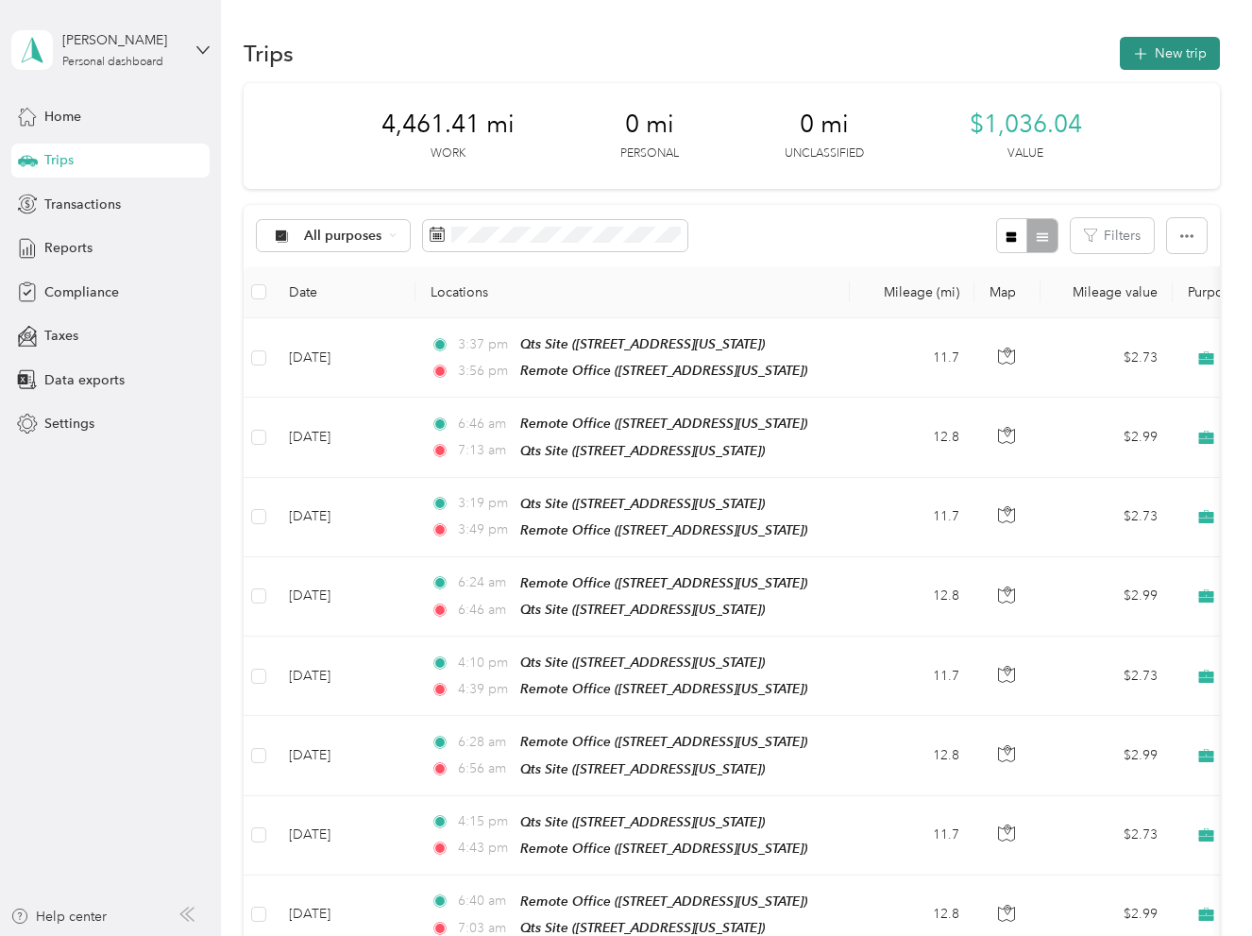
click at [1154, 64] on button "New trip" at bounding box center [1170, 53] width 100 height 33
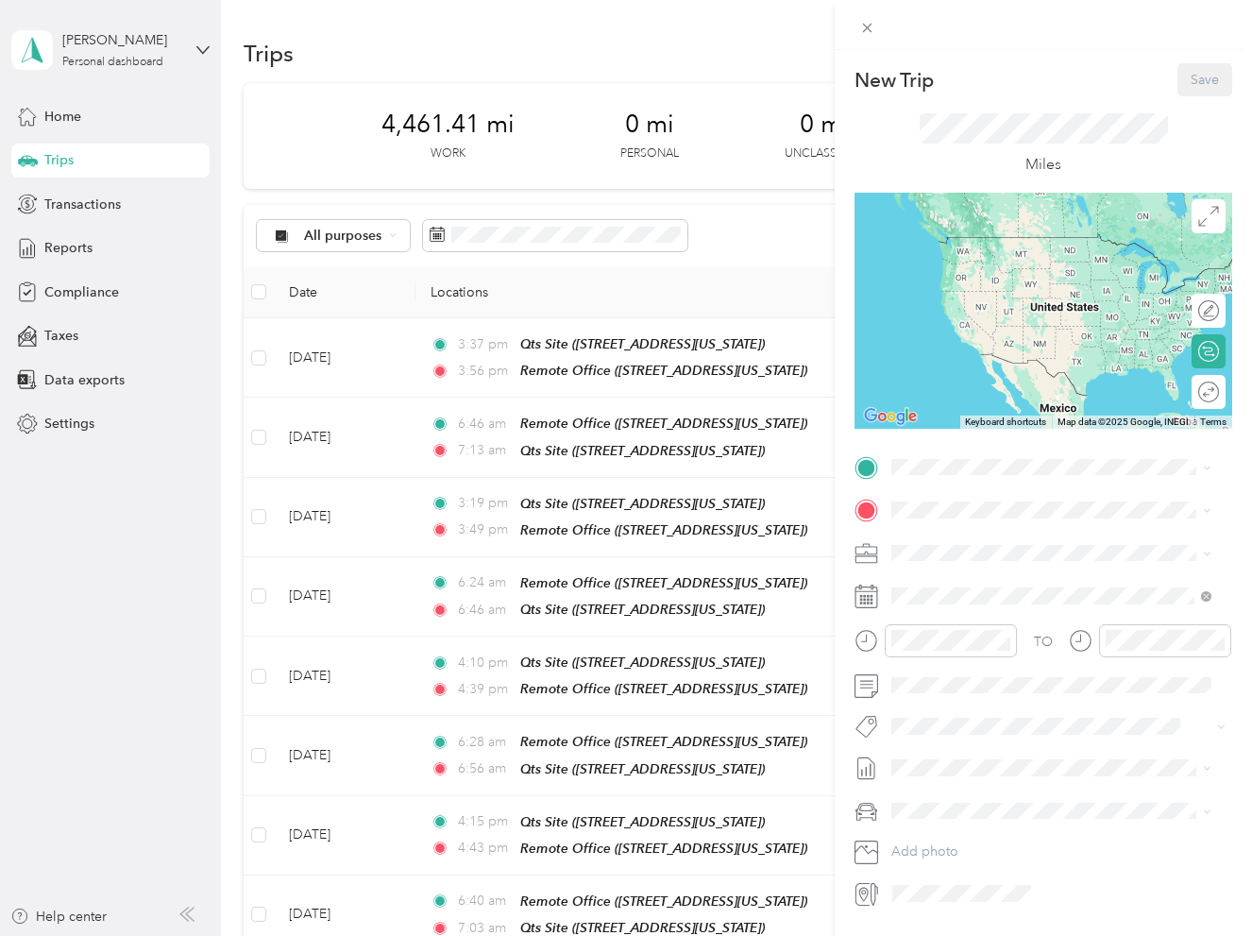
click at [997, 610] on div "Qts Site" at bounding box center [1021, 601] width 189 height 17
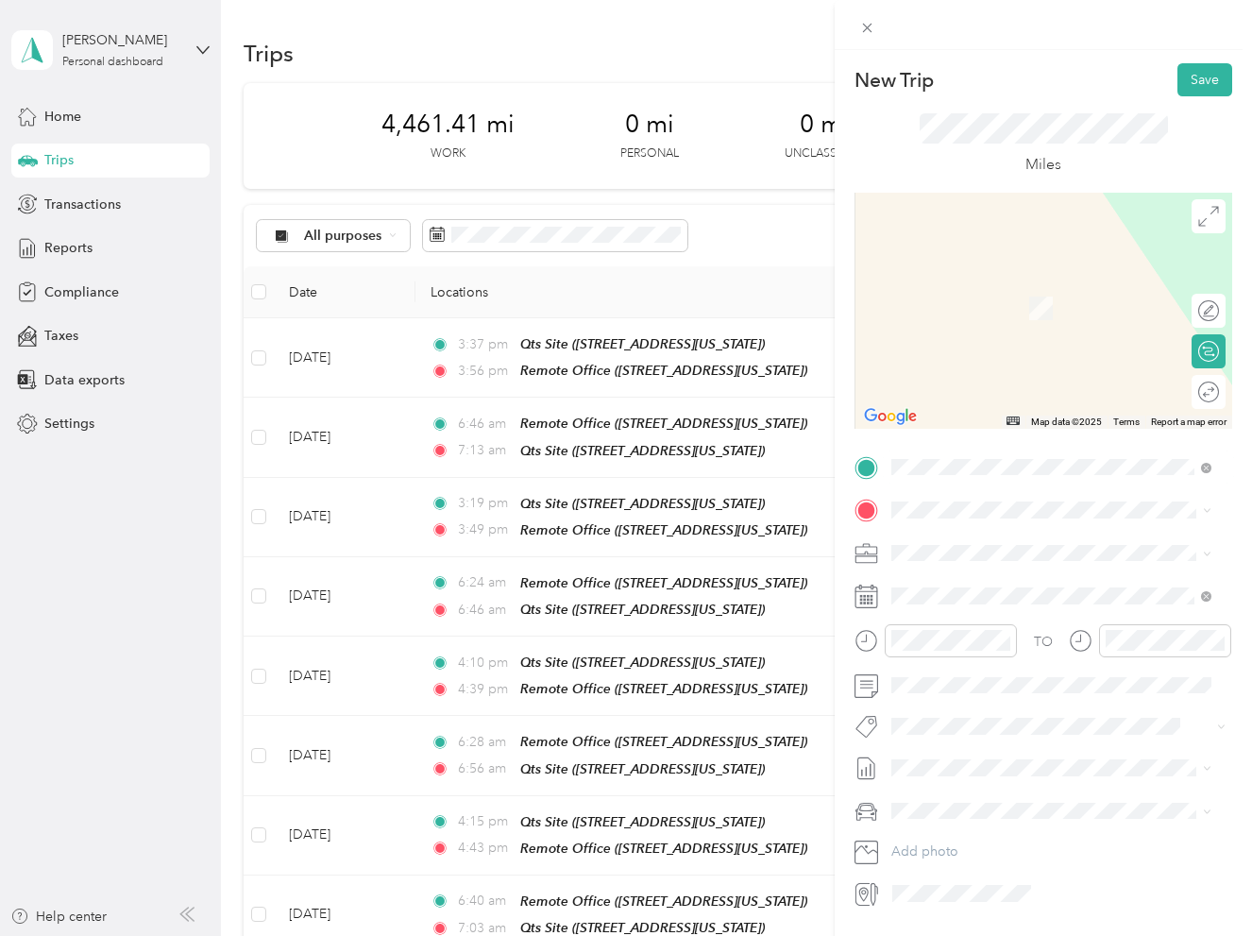
click at [996, 567] on span "[STREET_ADDRESS][US_STATE]" at bounding box center [1021, 563] width 189 height 16
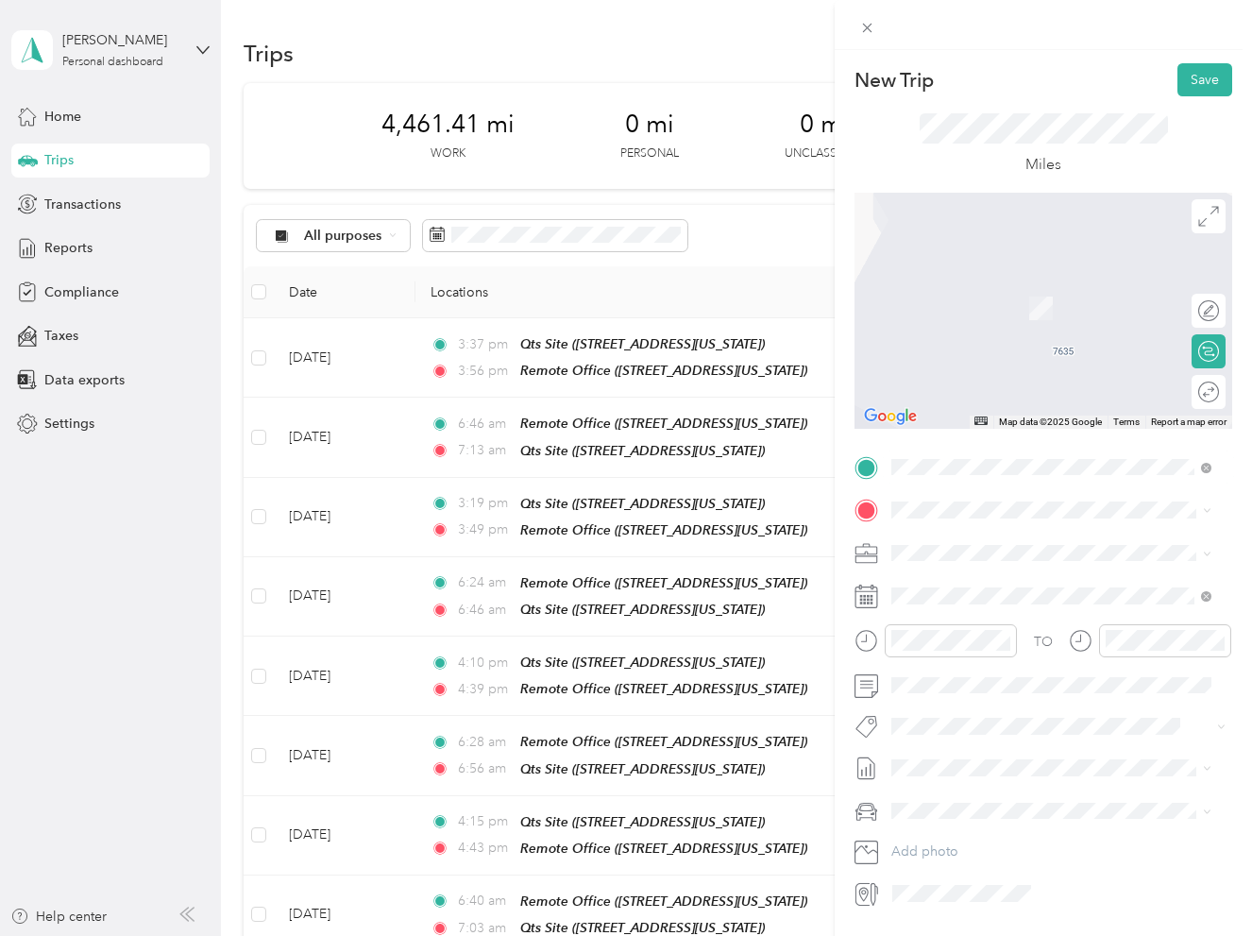
click at [955, 493] on div "TO Add photo" at bounding box center [1043, 680] width 378 height 456
click at [953, 647] on strong "Qts Site" at bounding box center [951, 638] width 49 height 17
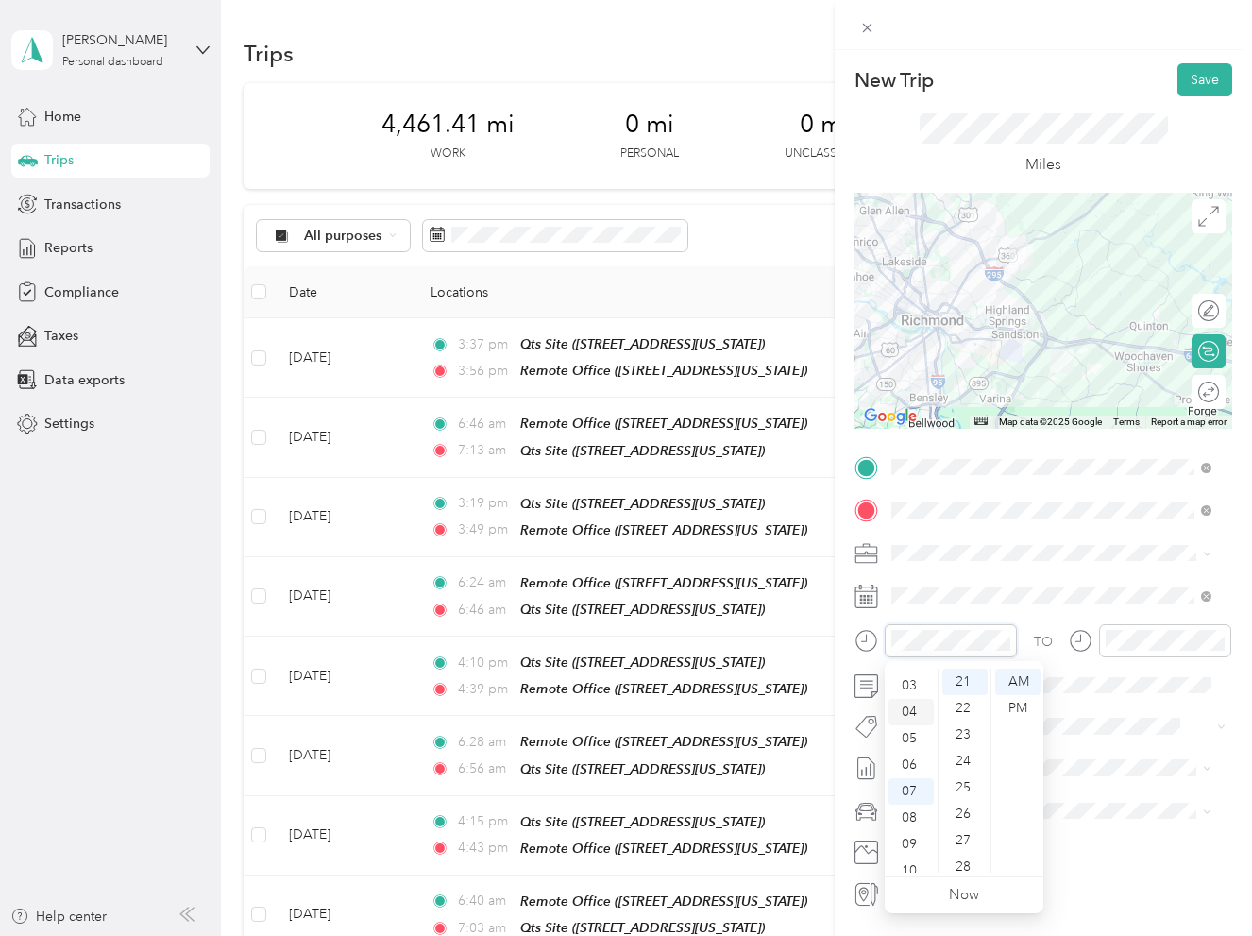
scroll to position [19, 0]
click at [915, 819] on div "06" at bounding box center [910, 821] width 45 height 26
click at [969, 768] on div "35" at bounding box center [964, 768] width 45 height 26
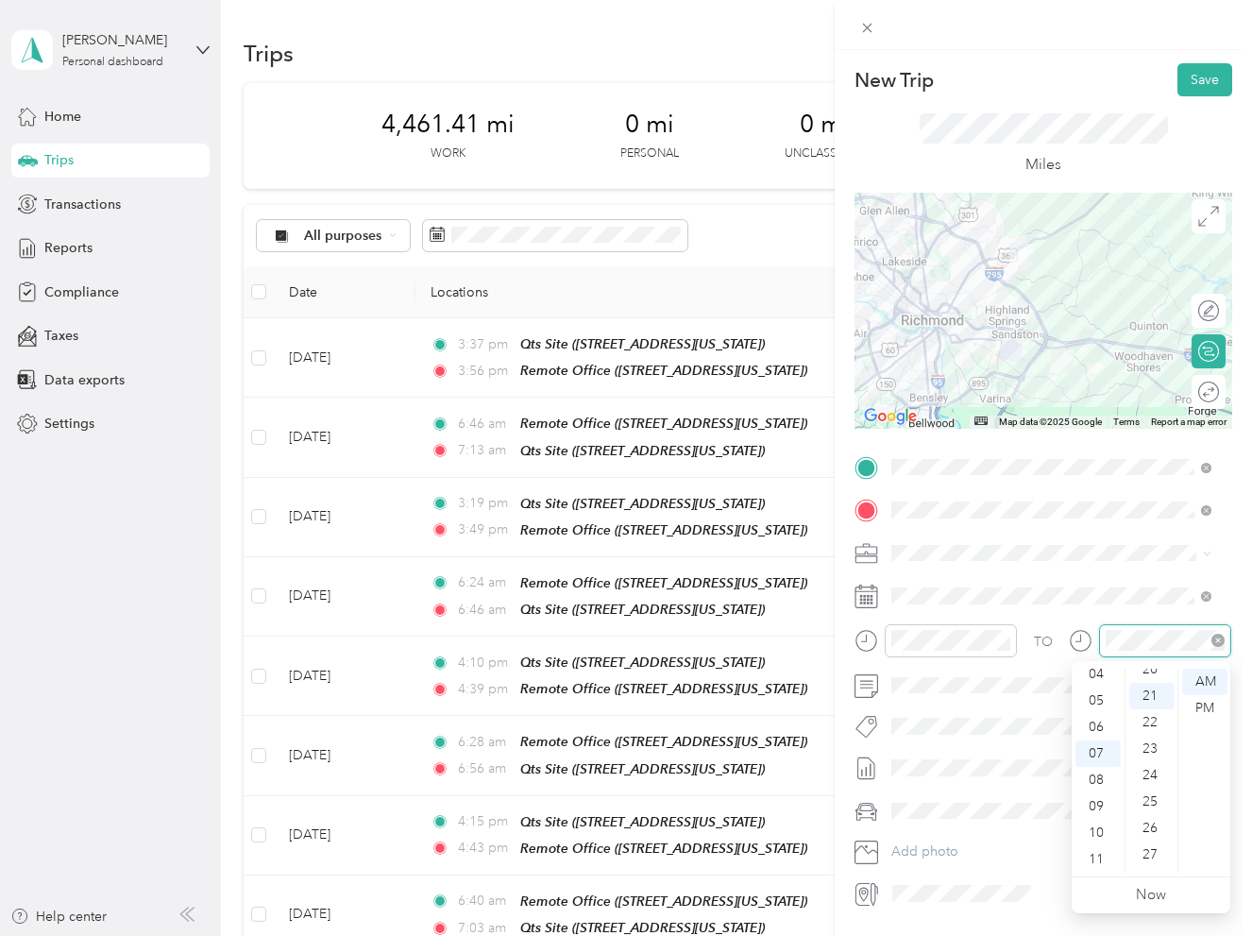
scroll to position [555, 0]
click at [1099, 732] on div "03" at bounding box center [1097, 742] width 45 height 26
click at [1095, 758] on div "06" at bounding box center [1097, 761] width 45 height 26
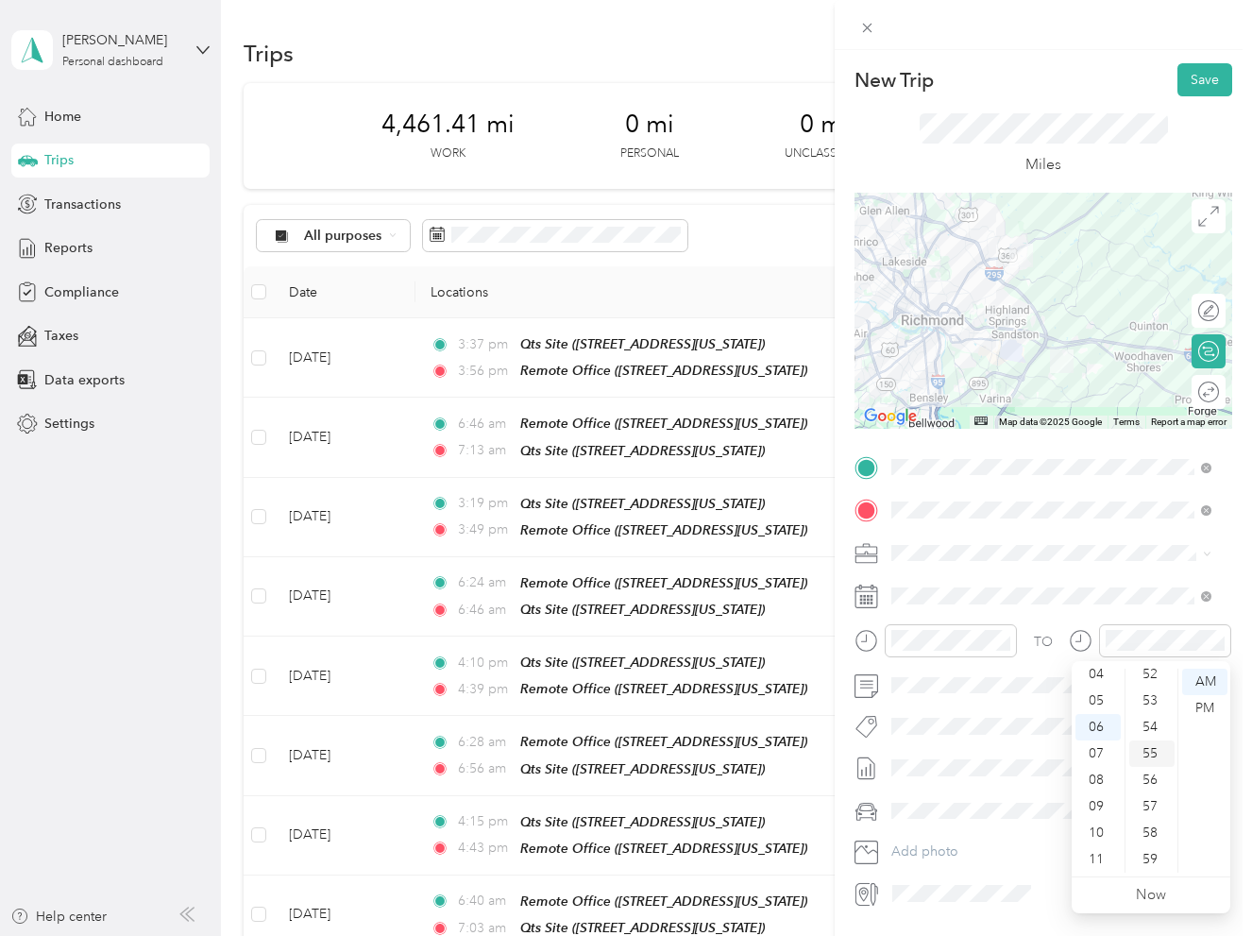
click at [1154, 756] on div "55" at bounding box center [1151, 753] width 45 height 26
click at [1150, 829] on div "58" at bounding box center [1151, 833] width 45 height 26
click at [967, 869] on div "Truck" at bounding box center [1051, 877] width 307 height 20
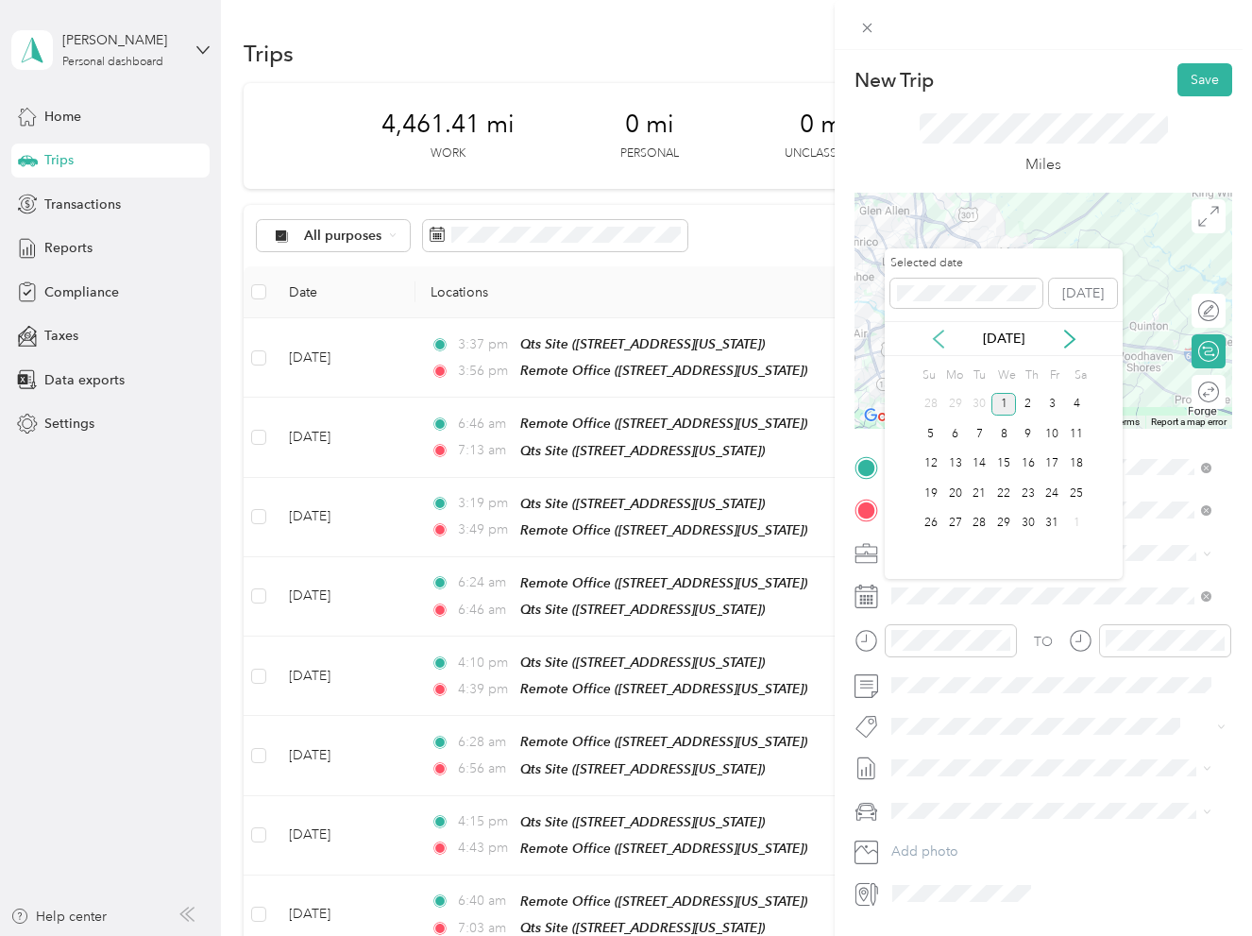
click at [942, 338] on icon at bounding box center [938, 339] width 19 height 19
click at [1044, 498] on div "26" at bounding box center [1052, 494] width 25 height 24
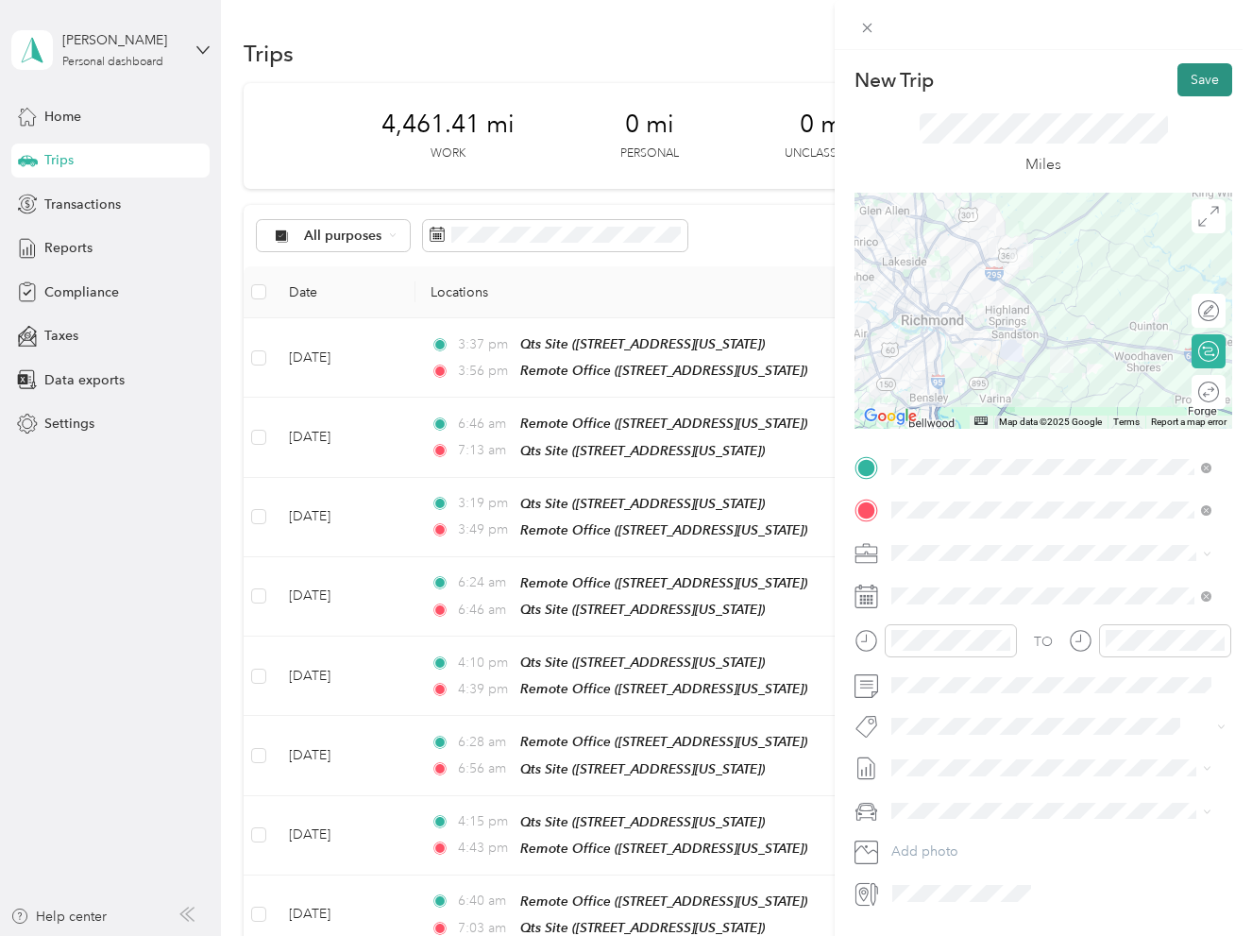
click at [1212, 83] on button "Save" at bounding box center [1204, 79] width 55 height 33
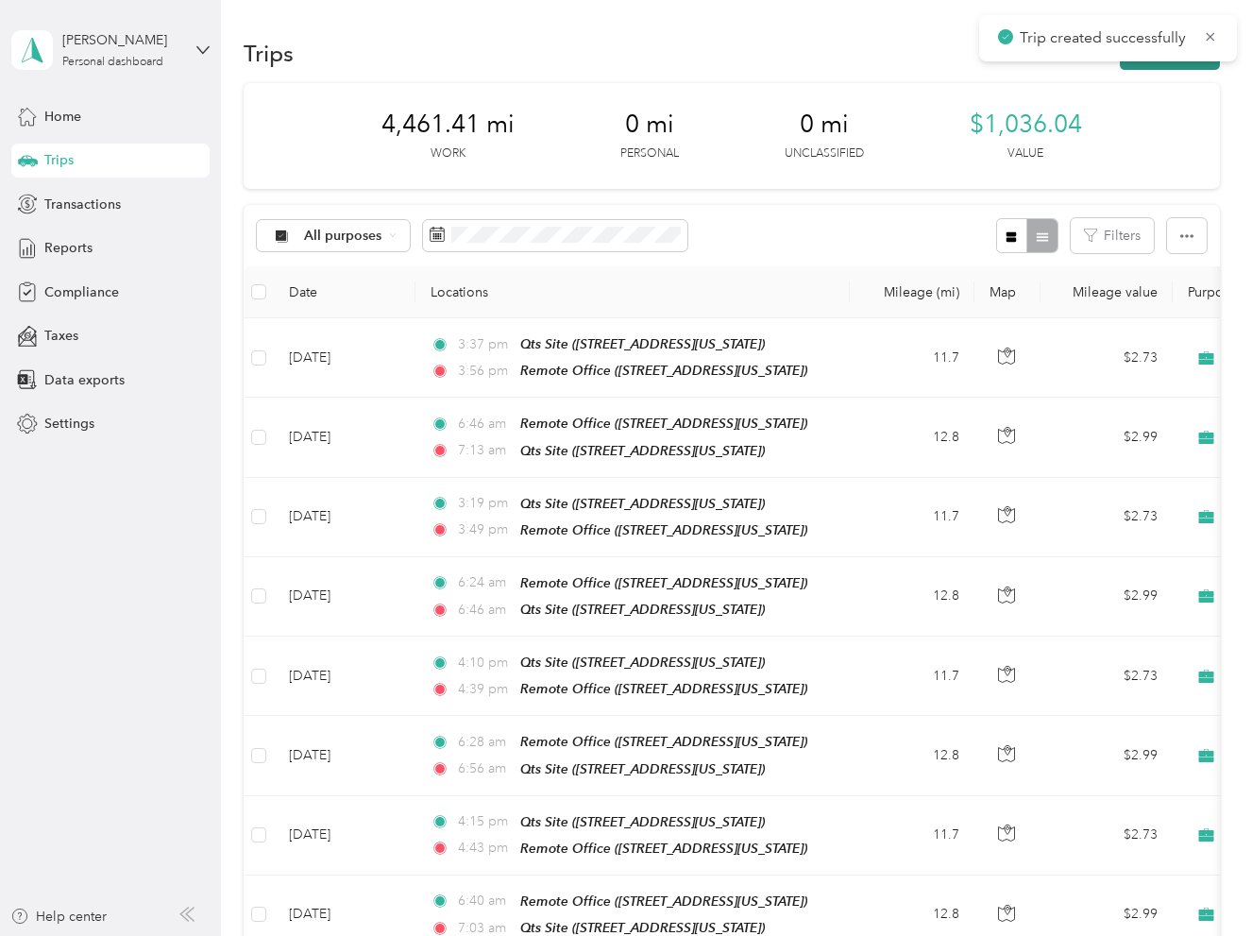
click at [1161, 68] on button "New trip" at bounding box center [1170, 53] width 100 height 33
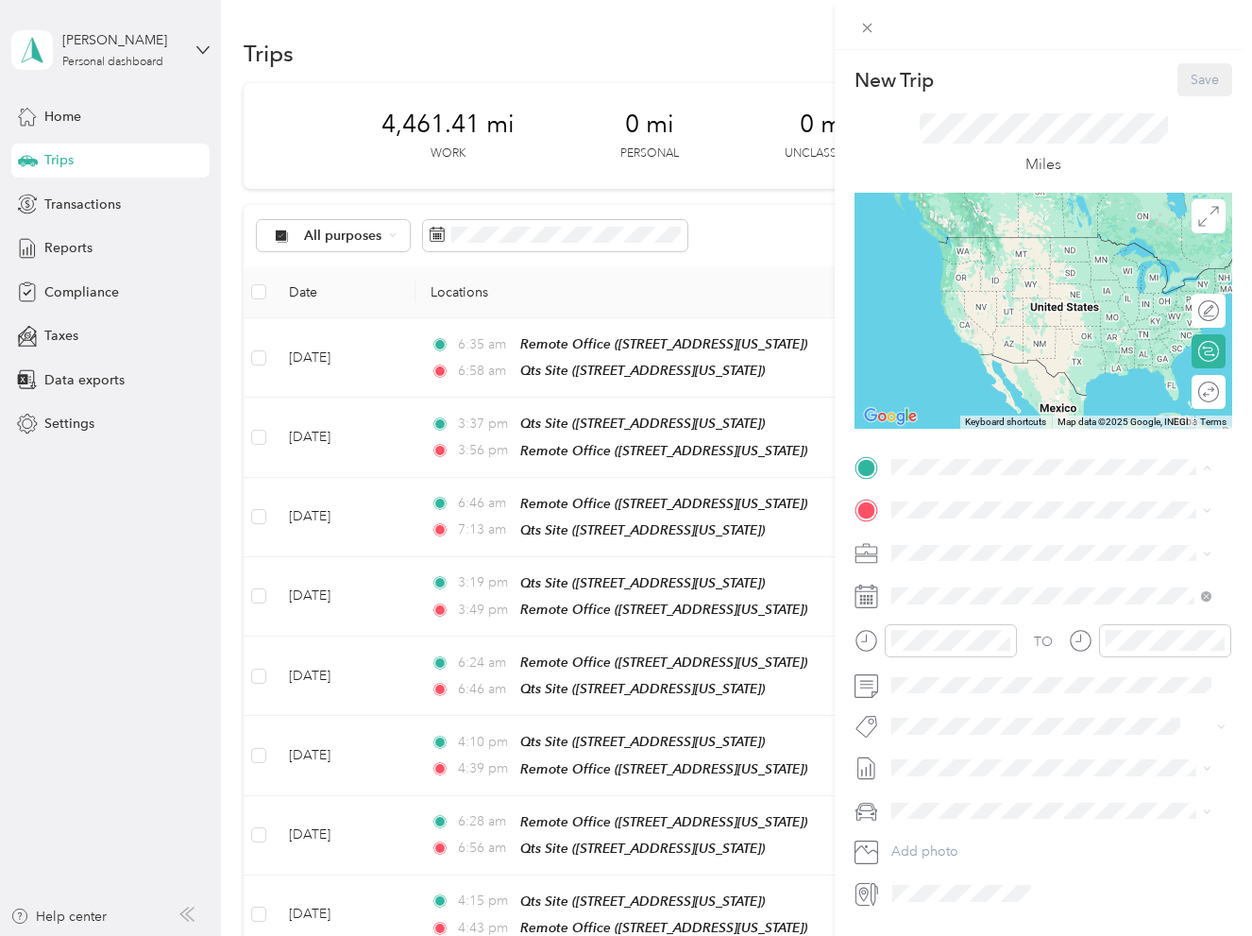
click at [971, 633] on div "Qts Site [STREET_ADDRESS][US_STATE]" at bounding box center [1021, 613] width 189 height 40
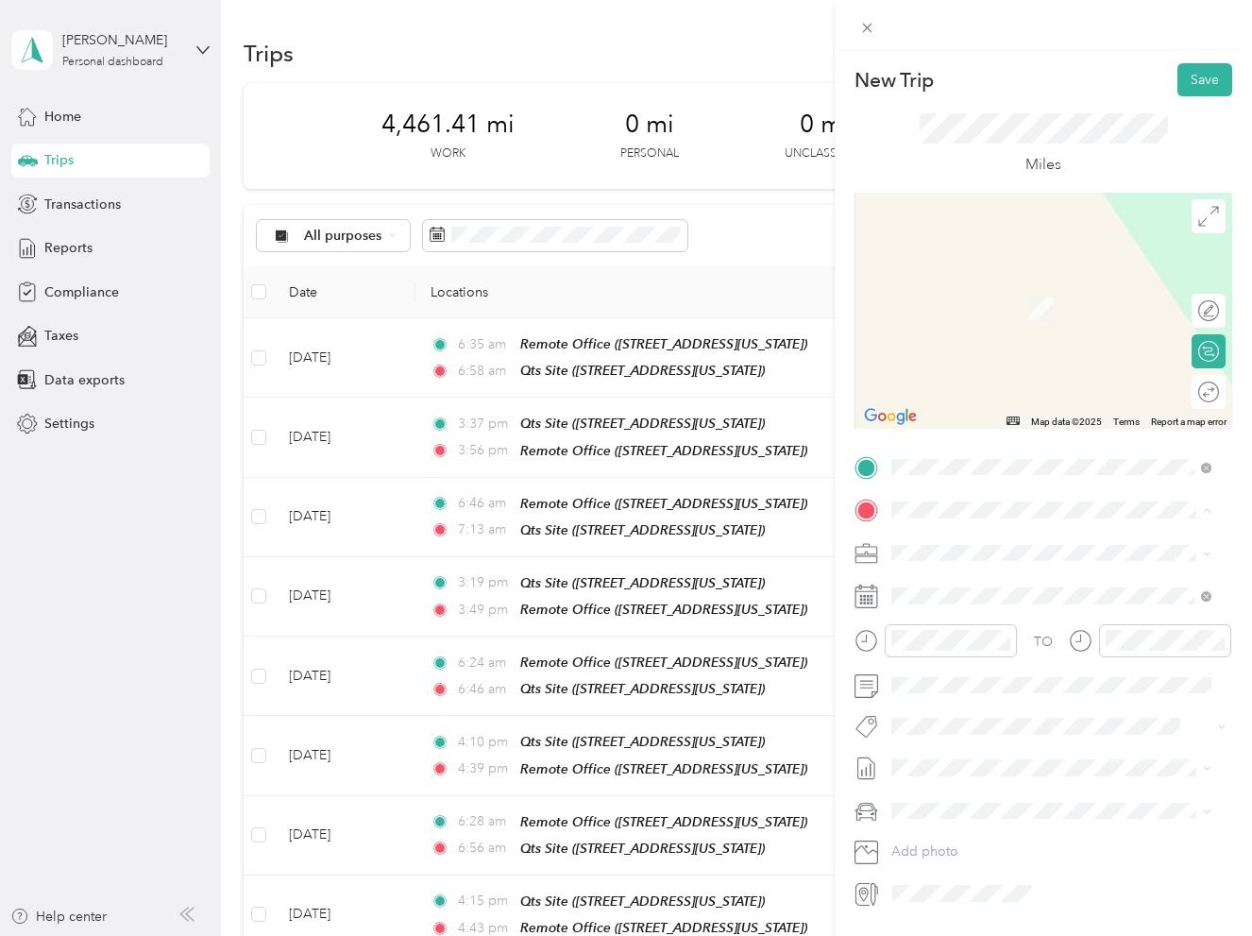
click at [970, 585] on strong "Remote Office" at bounding box center [972, 584] width 91 height 17
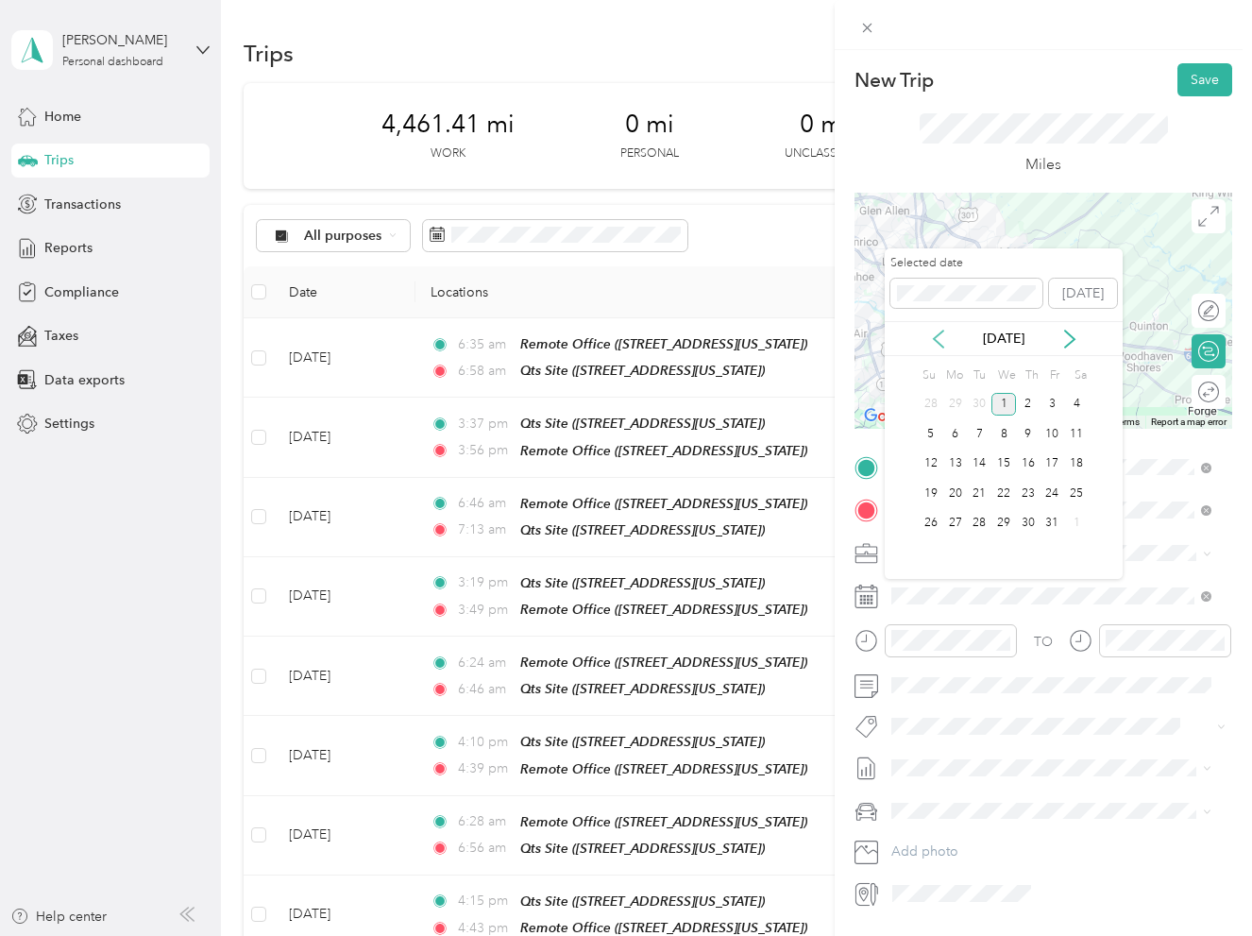
click at [938, 334] on icon at bounding box center [938, 338] width 9 height 17
click at [1049, 493] on div "26" at bounding box center [1052, 494] width 25 height 24
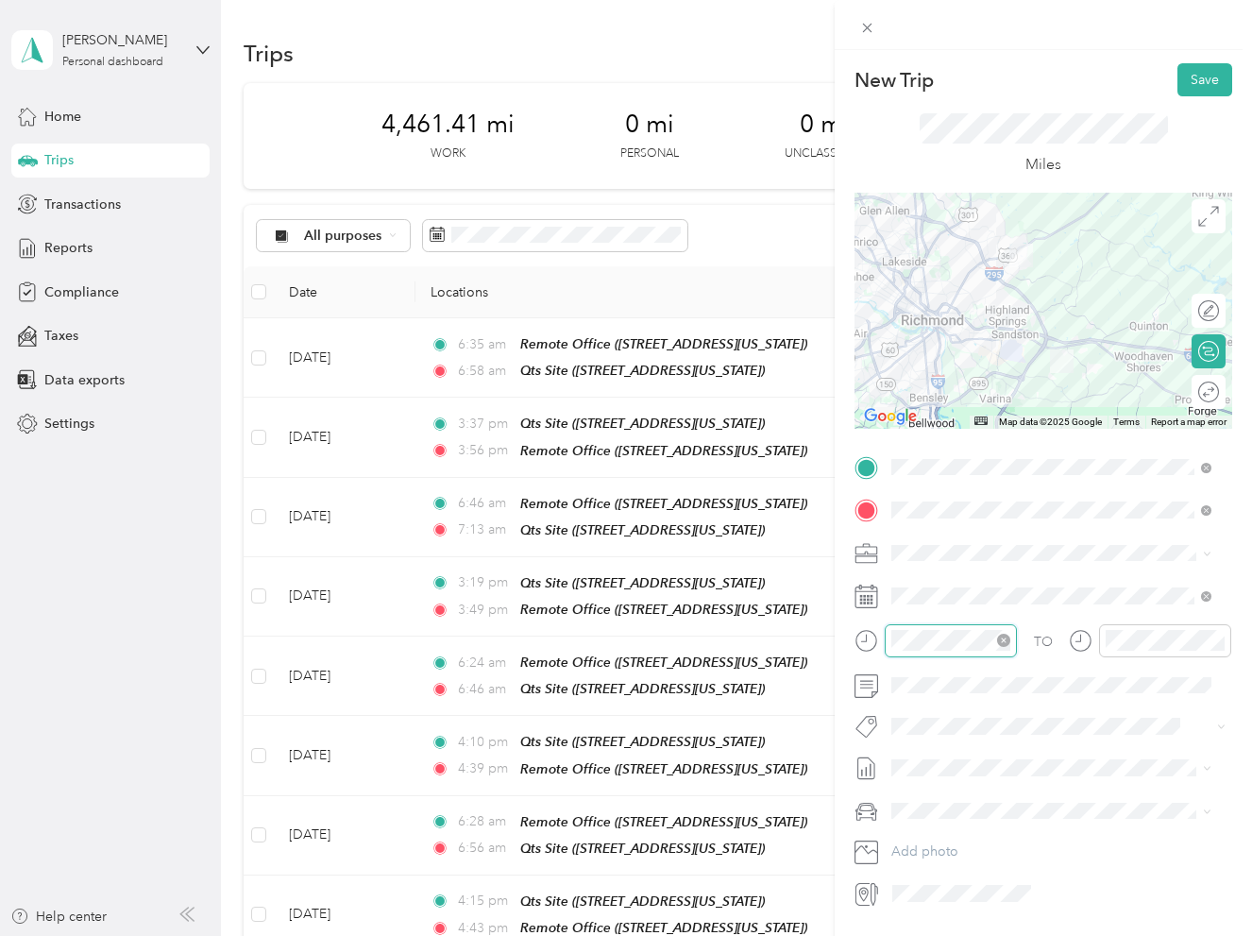
scroll to position [582, 0]
click at [912, 673] on div "04" at bounding box center [910, 674] width 45 height 26
click at [966, 702] on div "12" at bounding box center [964, 700] width 45 height 26
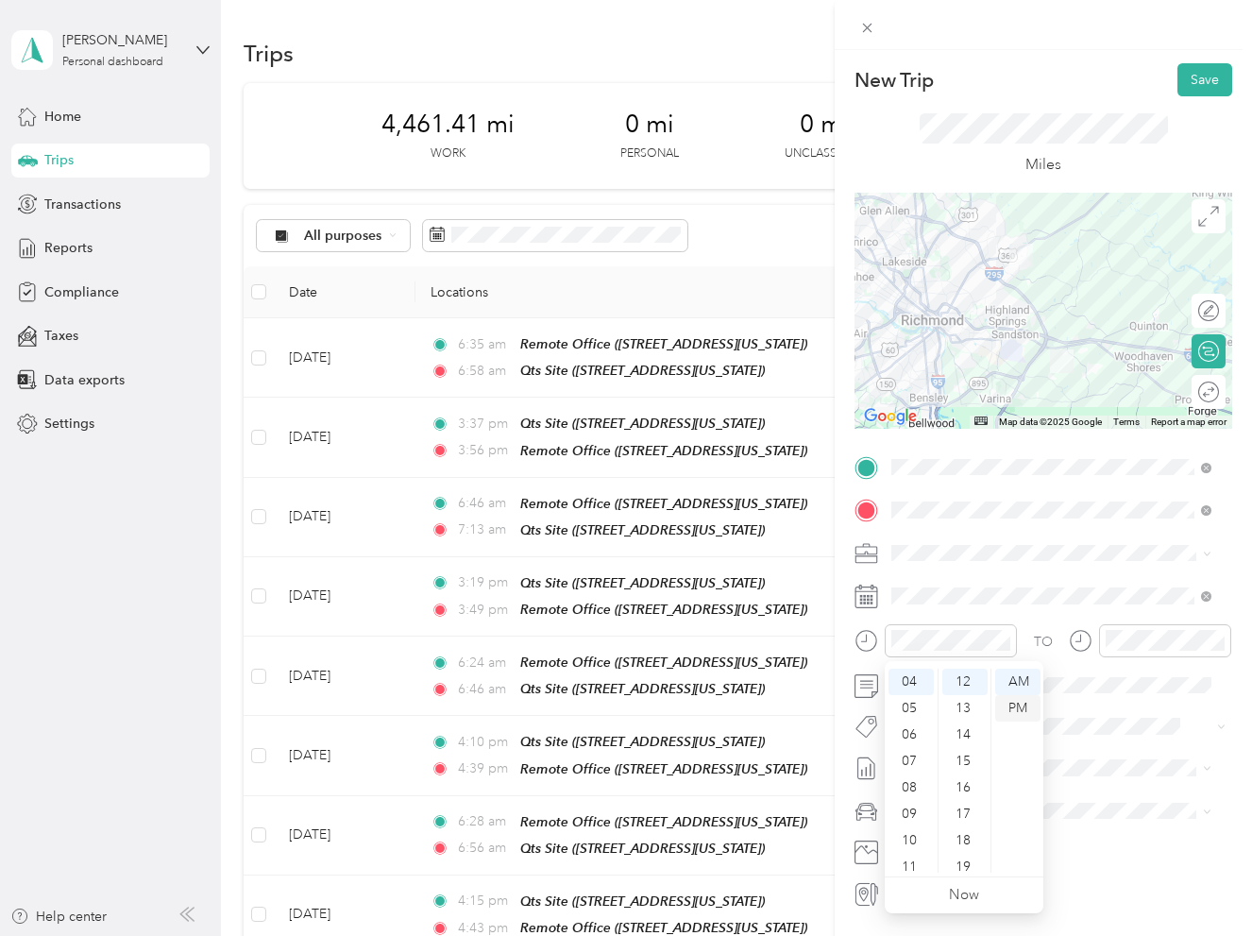
click at [1028, 713] on div "PM" at bounding box center [1017, 708] width 45 height 26
click at [1103, 633] on div at bounding box center [1165, 640] width 132 height 33
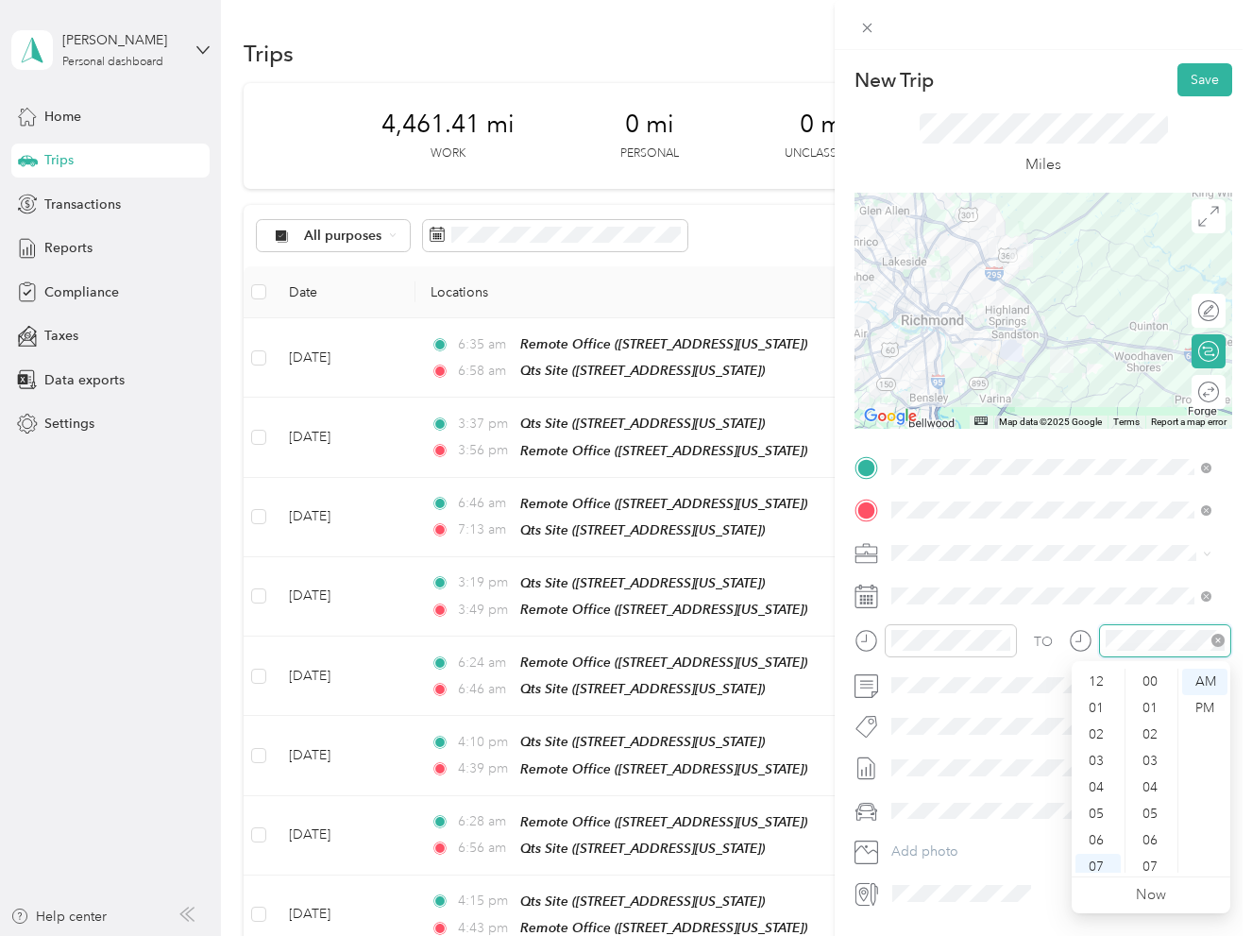
scroll to position [113, 0]
click at [1101, 673] on div "04" at bounding box center [1097, 674] width 45 height 26
click at [1156, 752] on div "39" at bounding box center [1151, 753] width 45 height 26
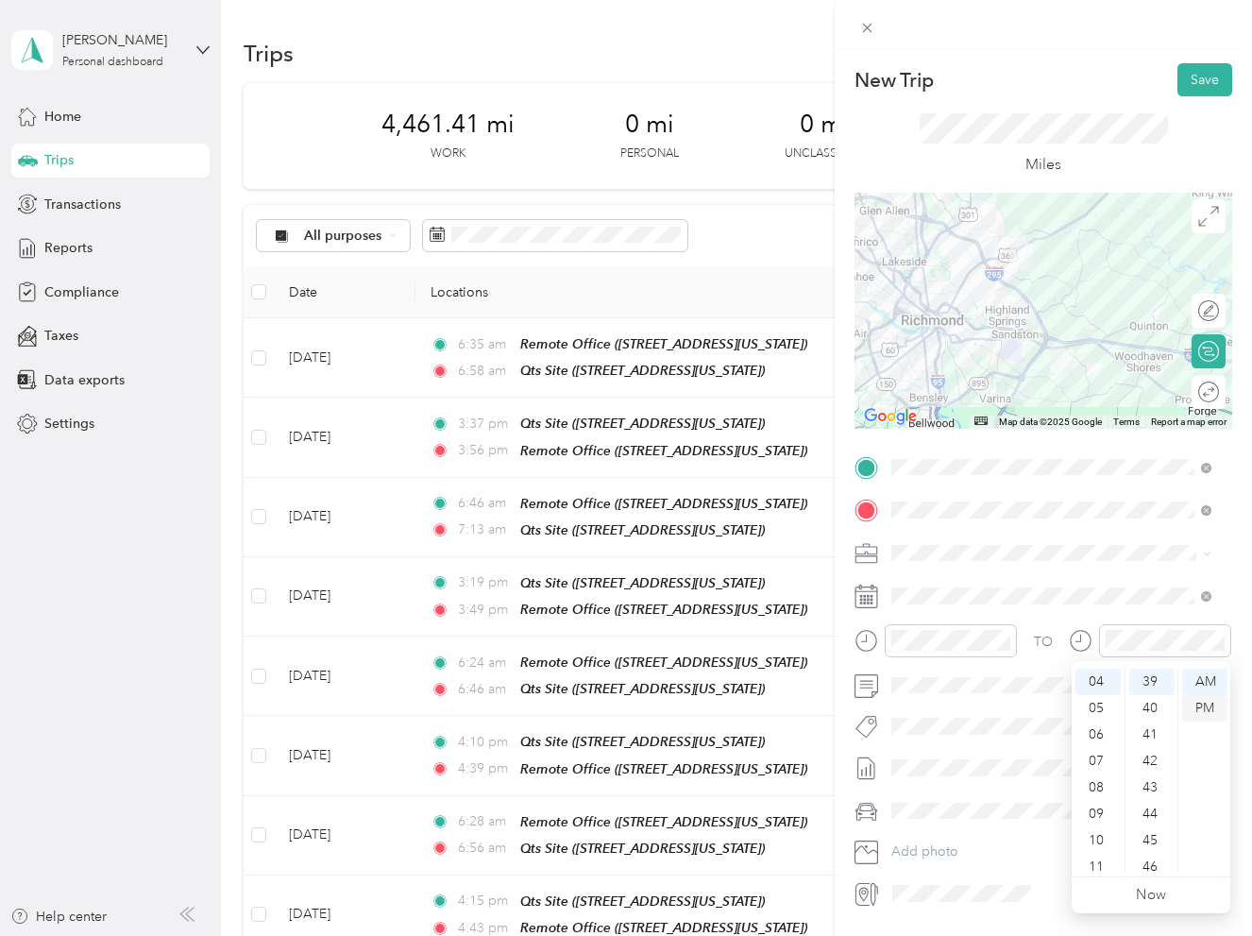
click at [1203, 699] on div "PM" at bounding box center [1204, 708] width 45 height 26
click at [952, 871] on div "Truck" at bounding box center [1051, 877] width 307 height 20
click at [1187, 78] on button "Save" at bounding box center [1204, 79] width 55 height 33
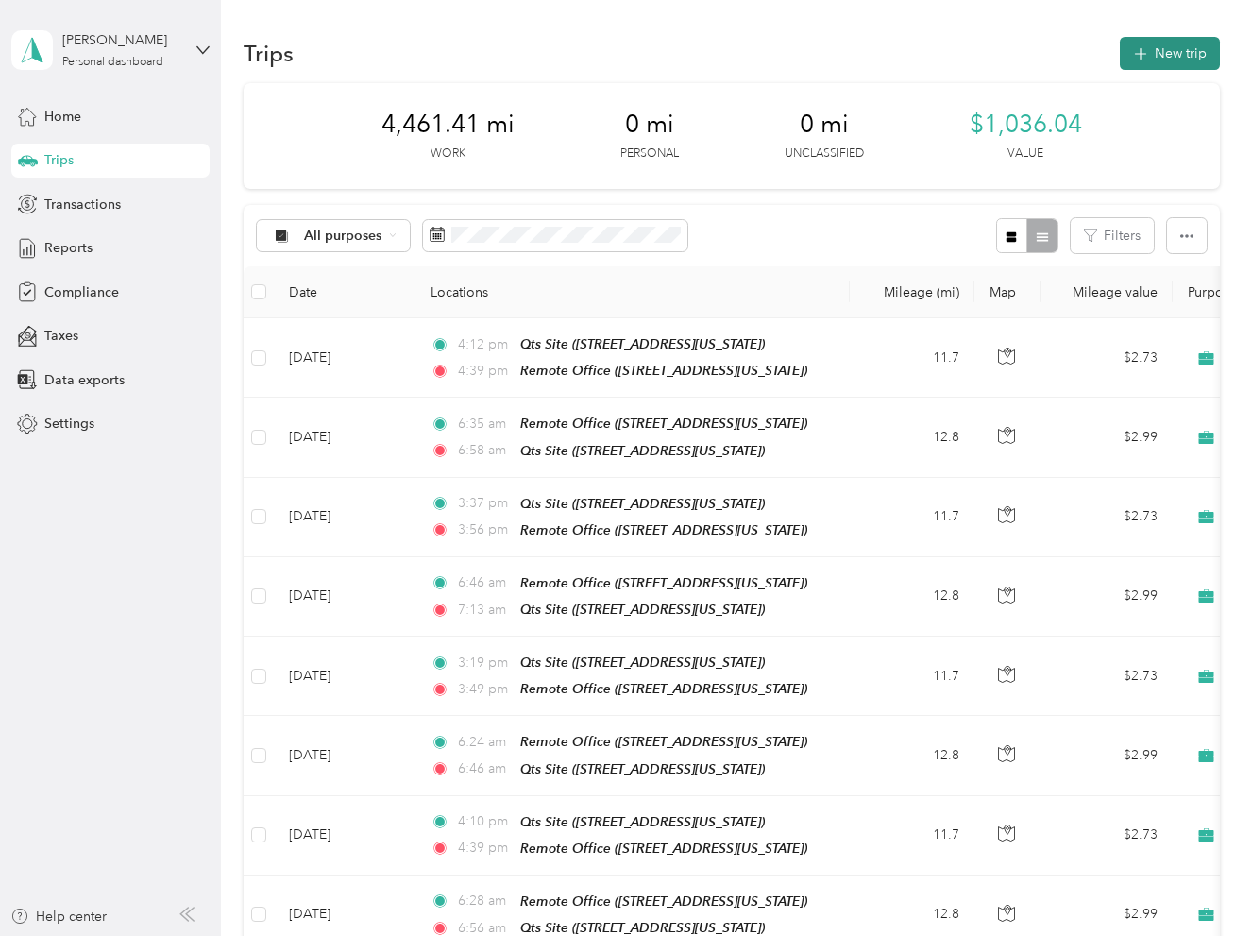
click at [1130, 43] on button "New trip" at bounding box center [1170, 53] width 100 height 33
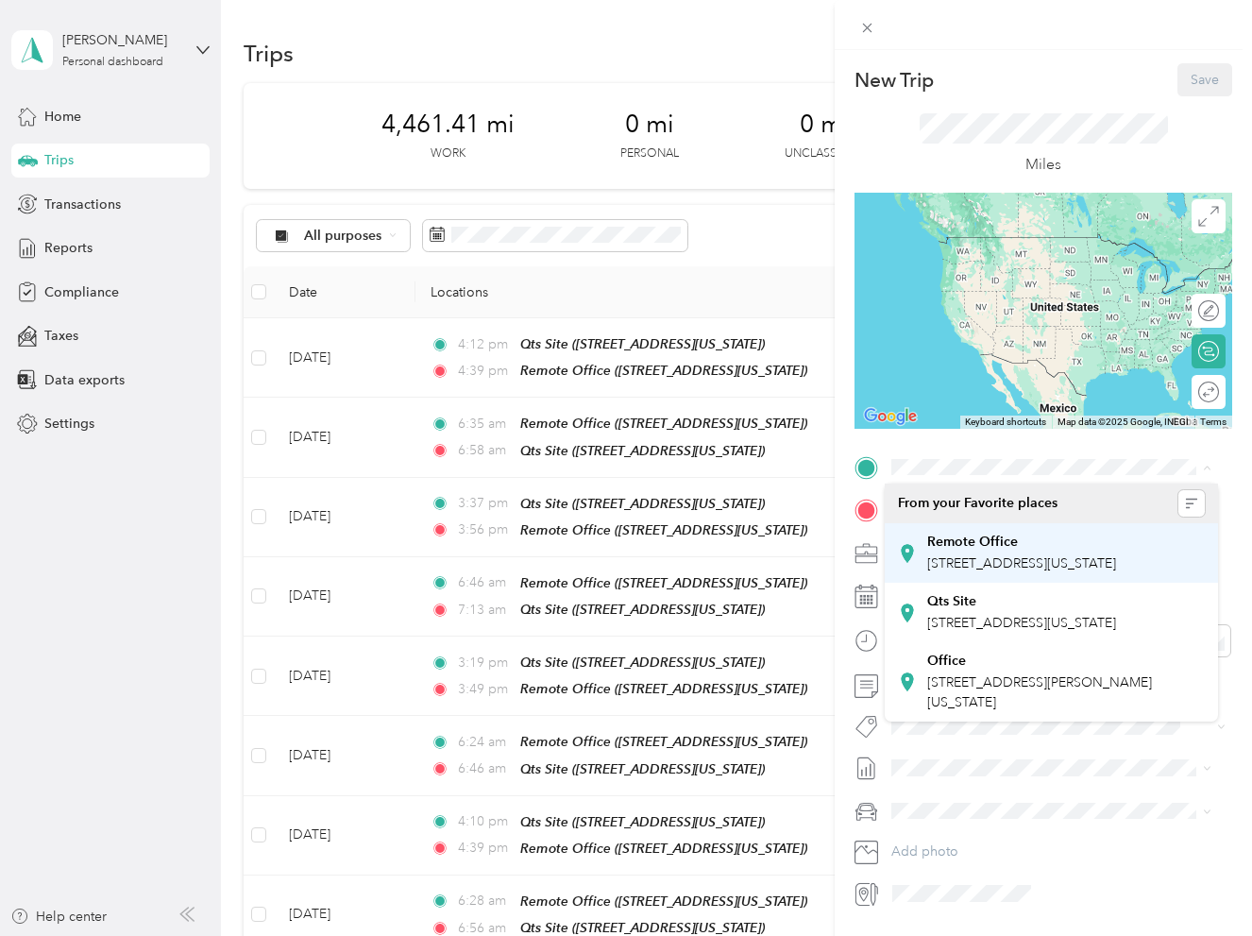
click at [1016, 560] on span "[STREET_ADDRESS][US_STATE]" at bounding box center [1021, 563] width 189 height 16
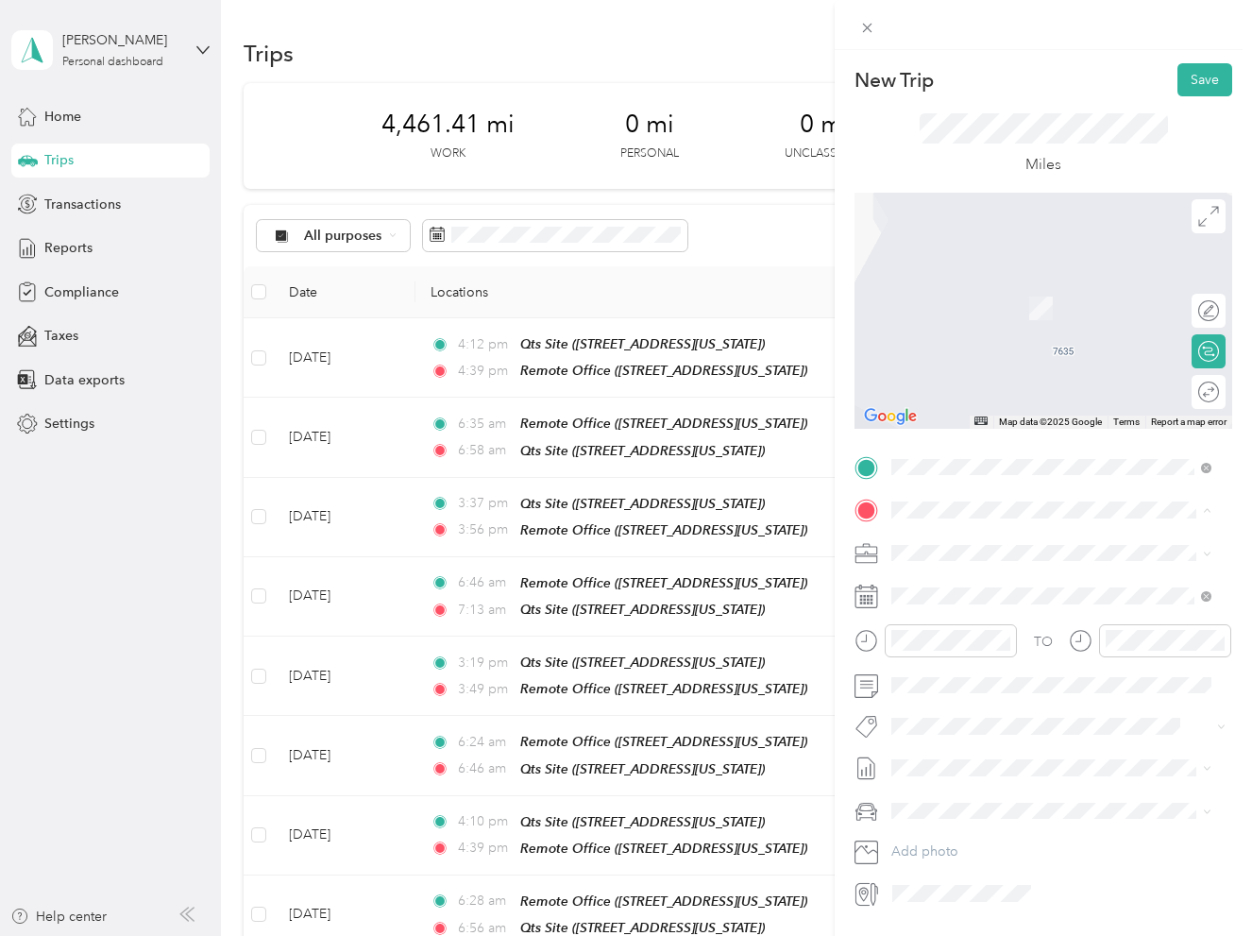
click at [996, 652] on div "Qts Site" at bounding box center [1021, 643] width 189 height 17
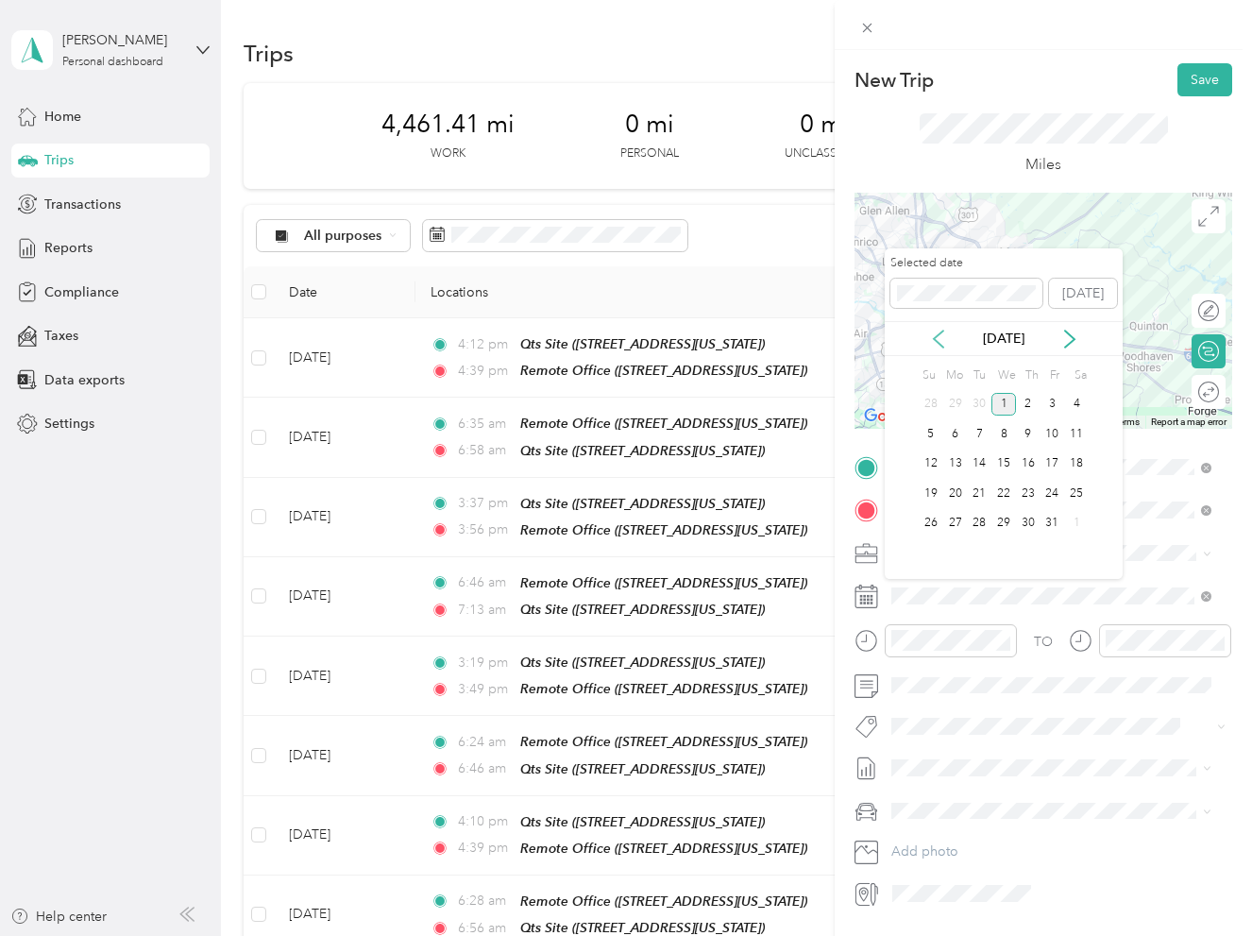
click at [940, 334] on icon at bounding box center [938, 339] width 19 height 19
click at [949, 519] on div "29" at bounding box center [955, 524] width 25 height 24
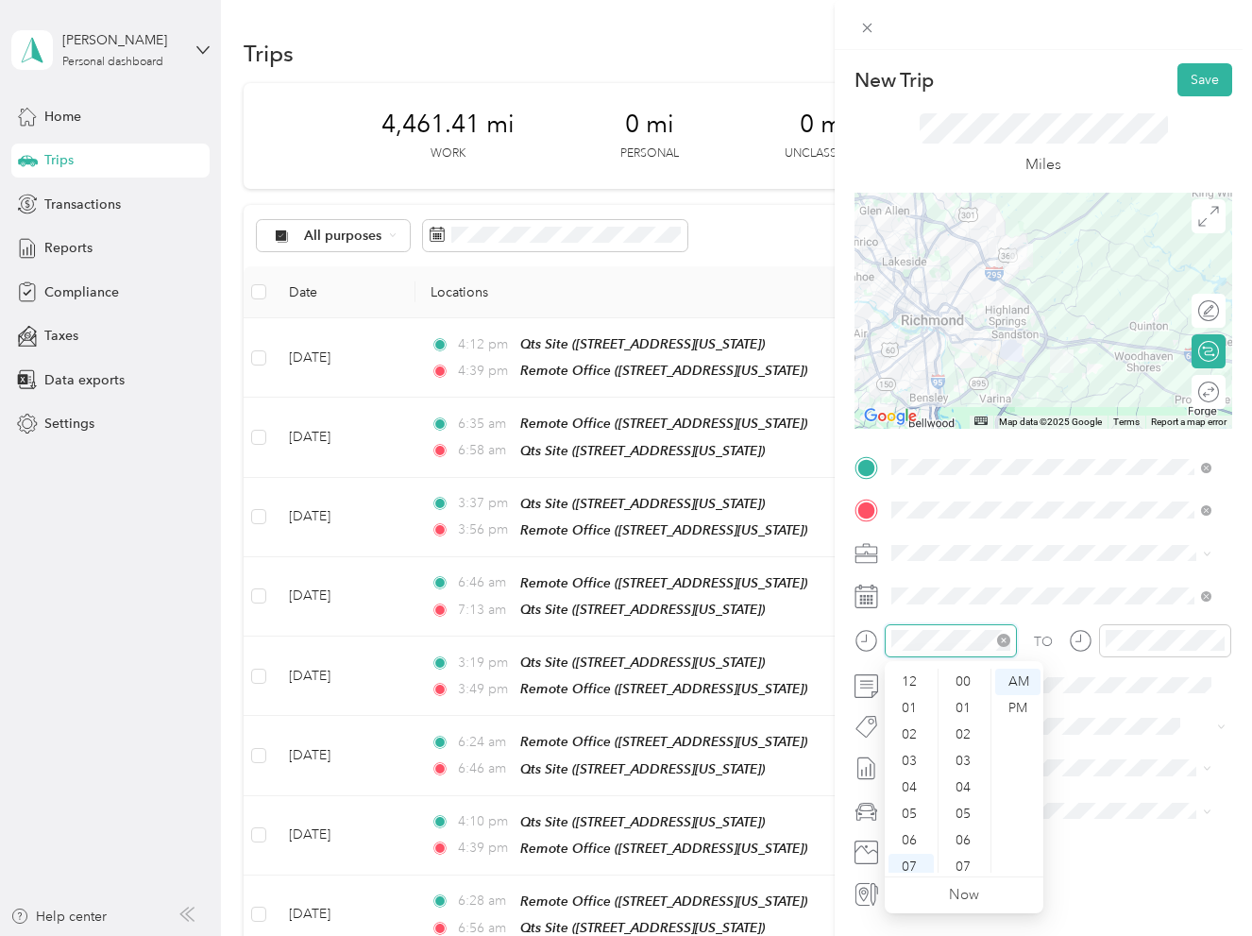
scroll to position [113, 0]
click at [915, 726] on div "06" at bounding box center [910, 727] width 45 height 26
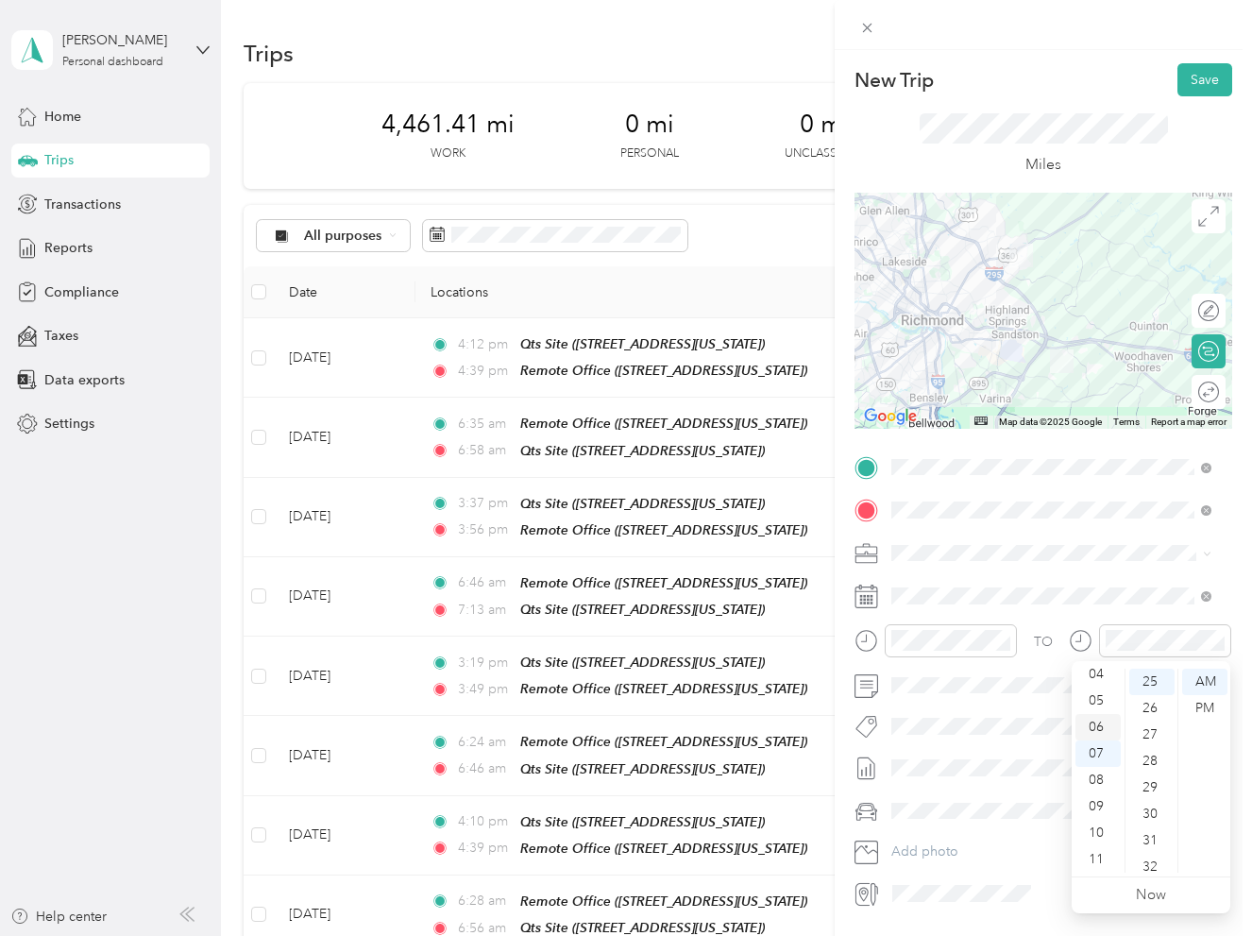
click at [1096, 724] on div "06" at bounding box center [1097, 727] width 45 height 26
click at [1154, 715] on div "51" at bounding box center [1151, 708] width 45 height 26
click at [930, 872] on div "Truck" at bounding box center [1051, 877] width 307 height 20
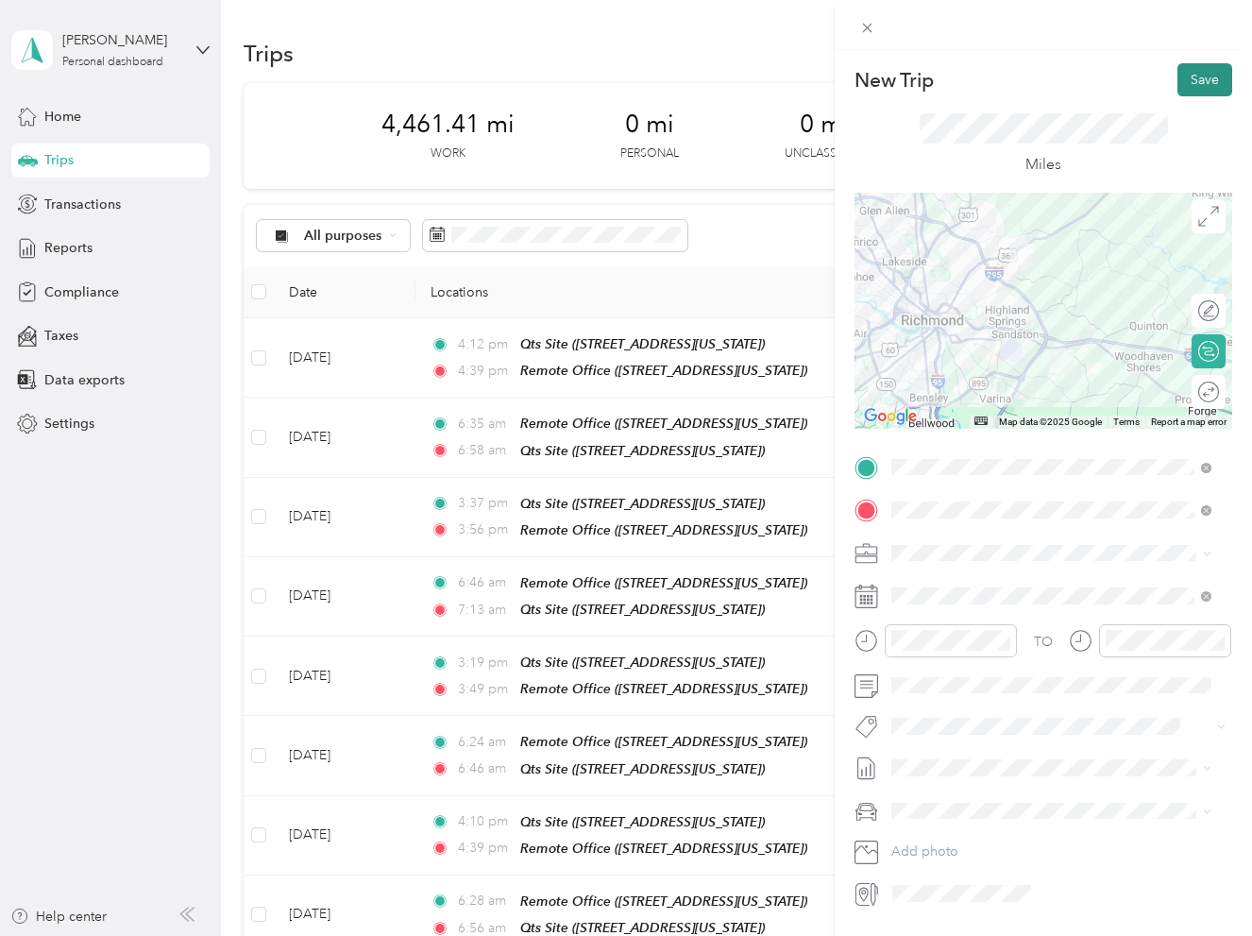
click at [1183, 84] on button "Save" at bounding box center [1204, 79] width 55 height 33
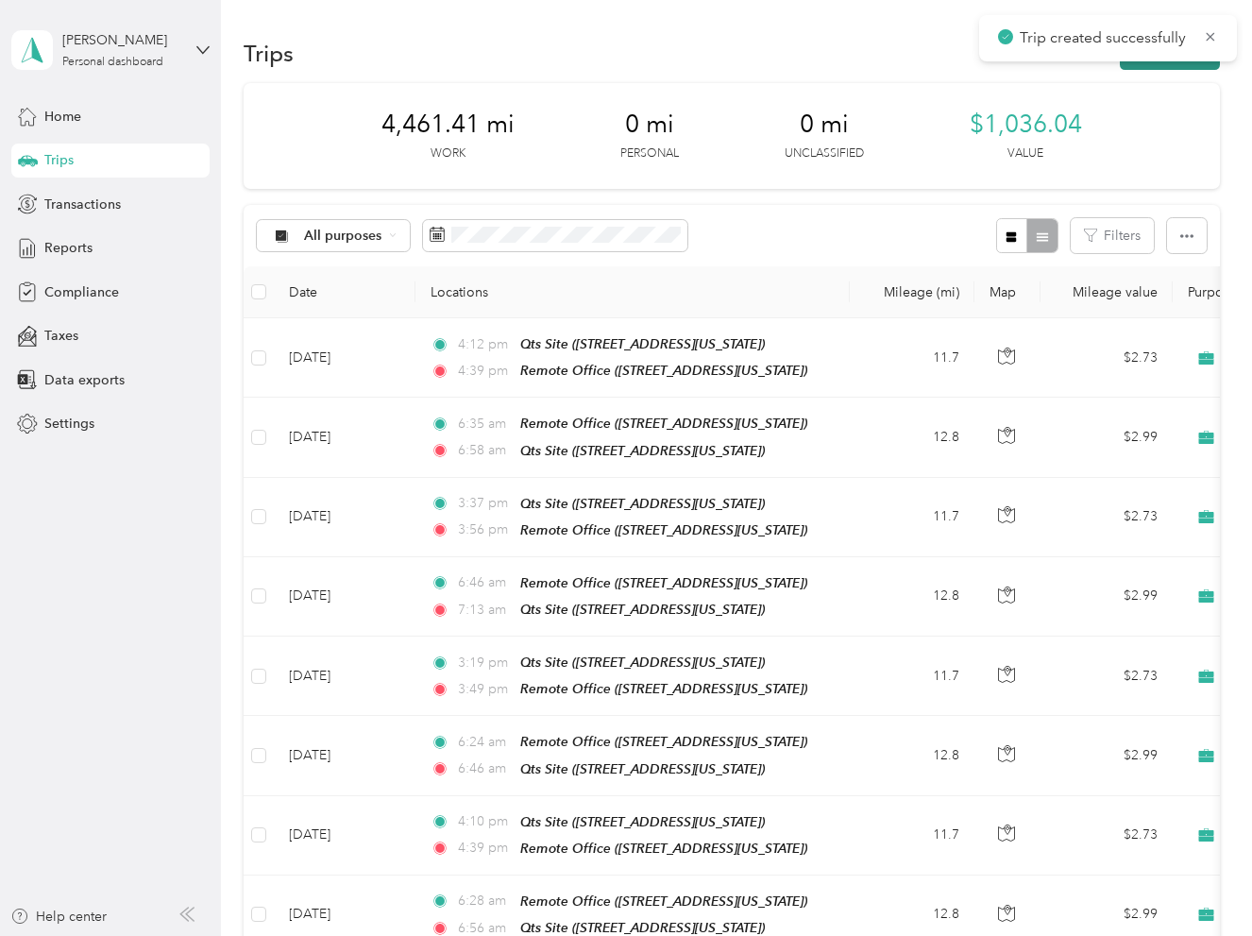
click at [1149, 64] on button "New trip" at bounding box center [1170, 53] width 100 height 33
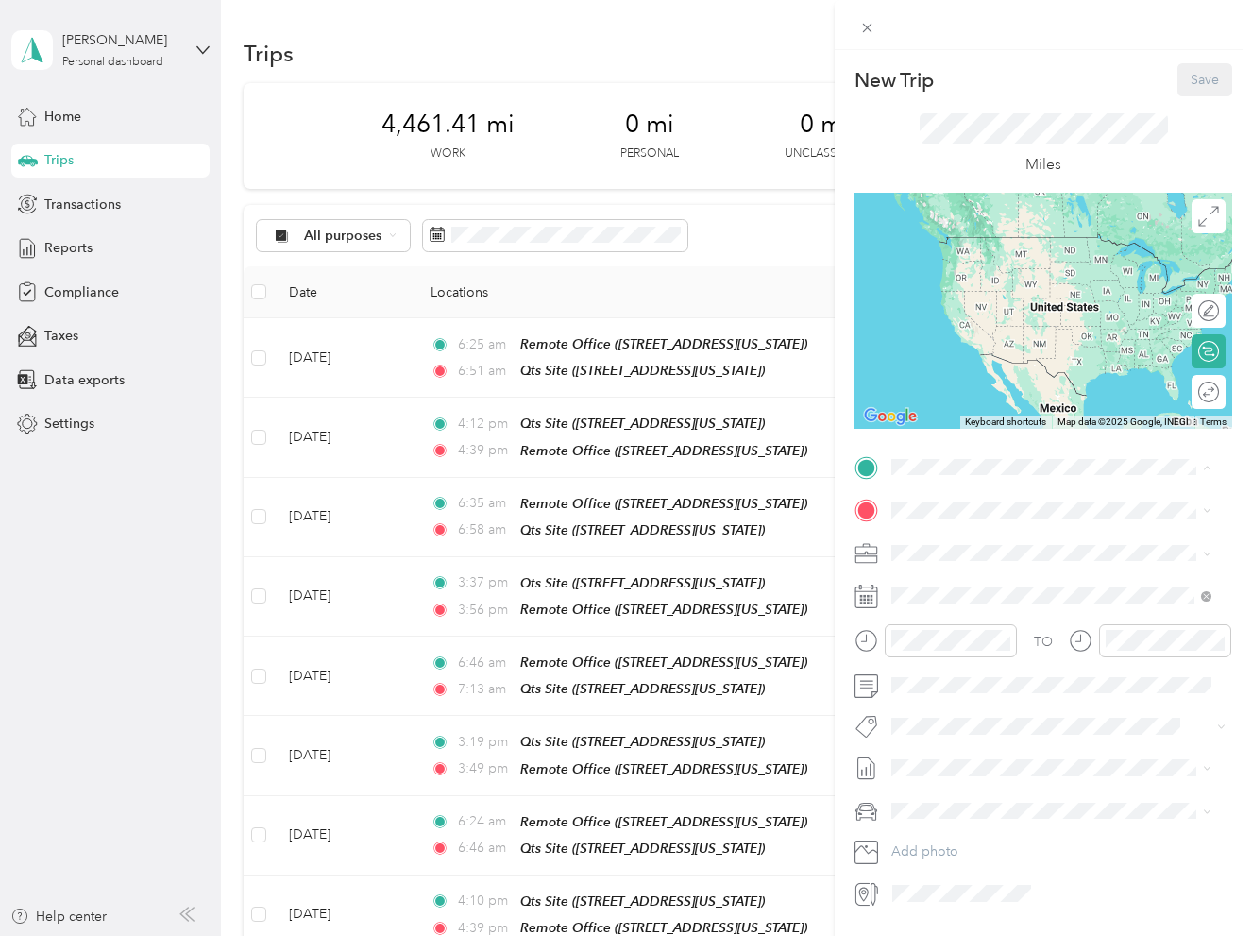
click at [977, 631] on span "[STREET_ADDRESS][US_STATE]" at bounding box center [1021, 623] width 189 height 16
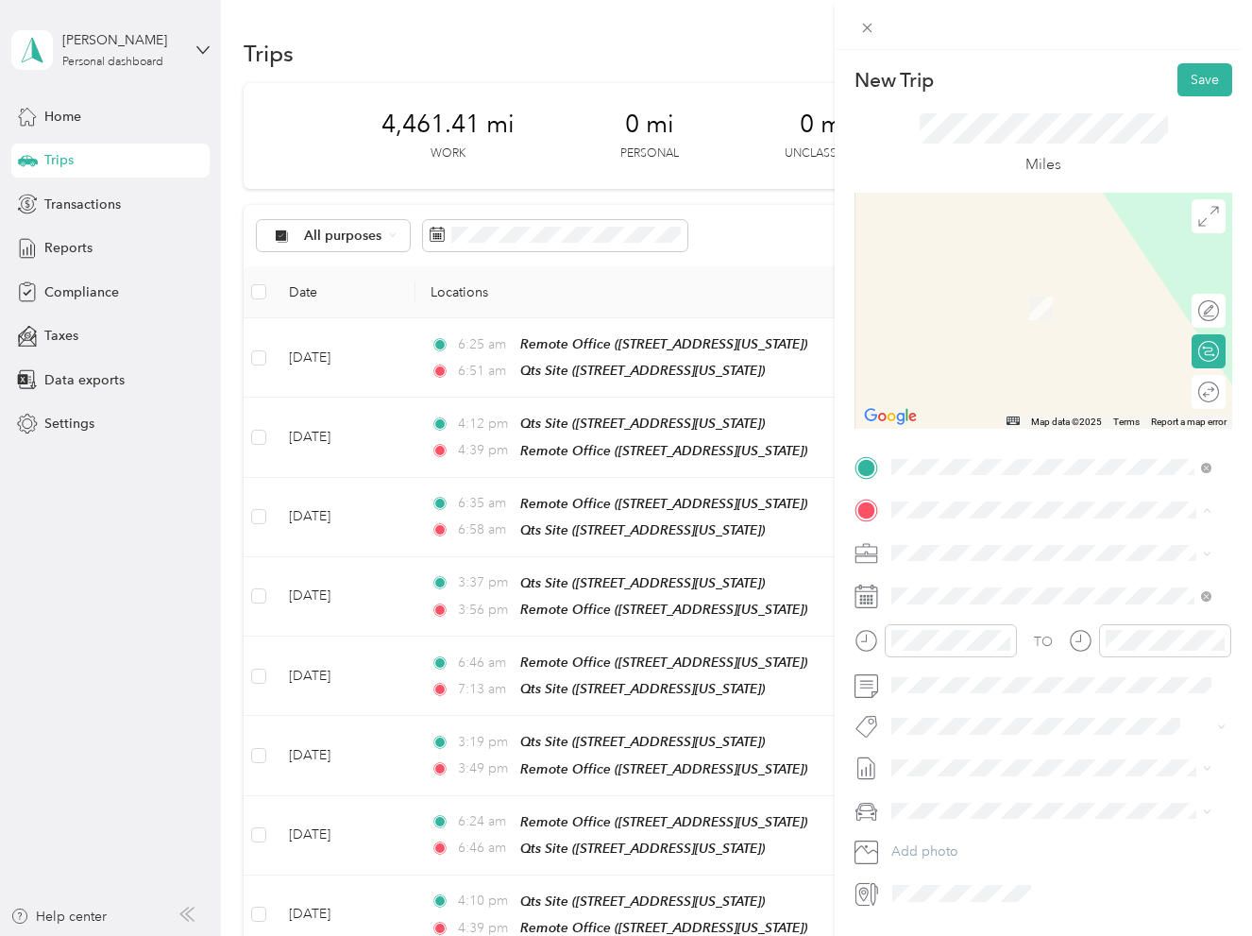
click at [1007, 588] on strong "Remote Office" at bounding box center [972, 584] width 91 height 17
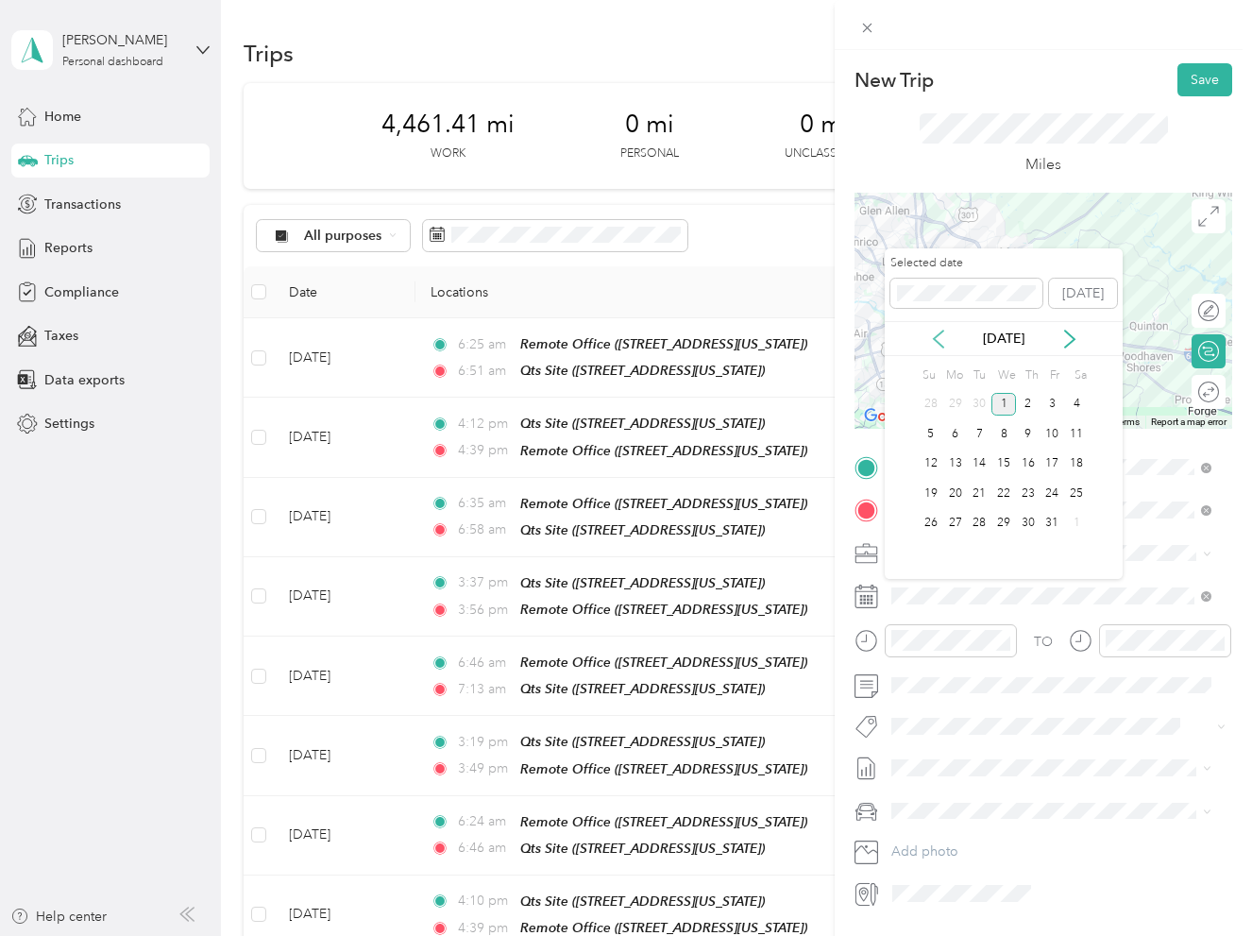
click at [939, 338] on icon at bounding box center [938, 339] width 19 height 19
click at [952, 524] on div "29" at bounding box center [955, 524] width 25 height 24
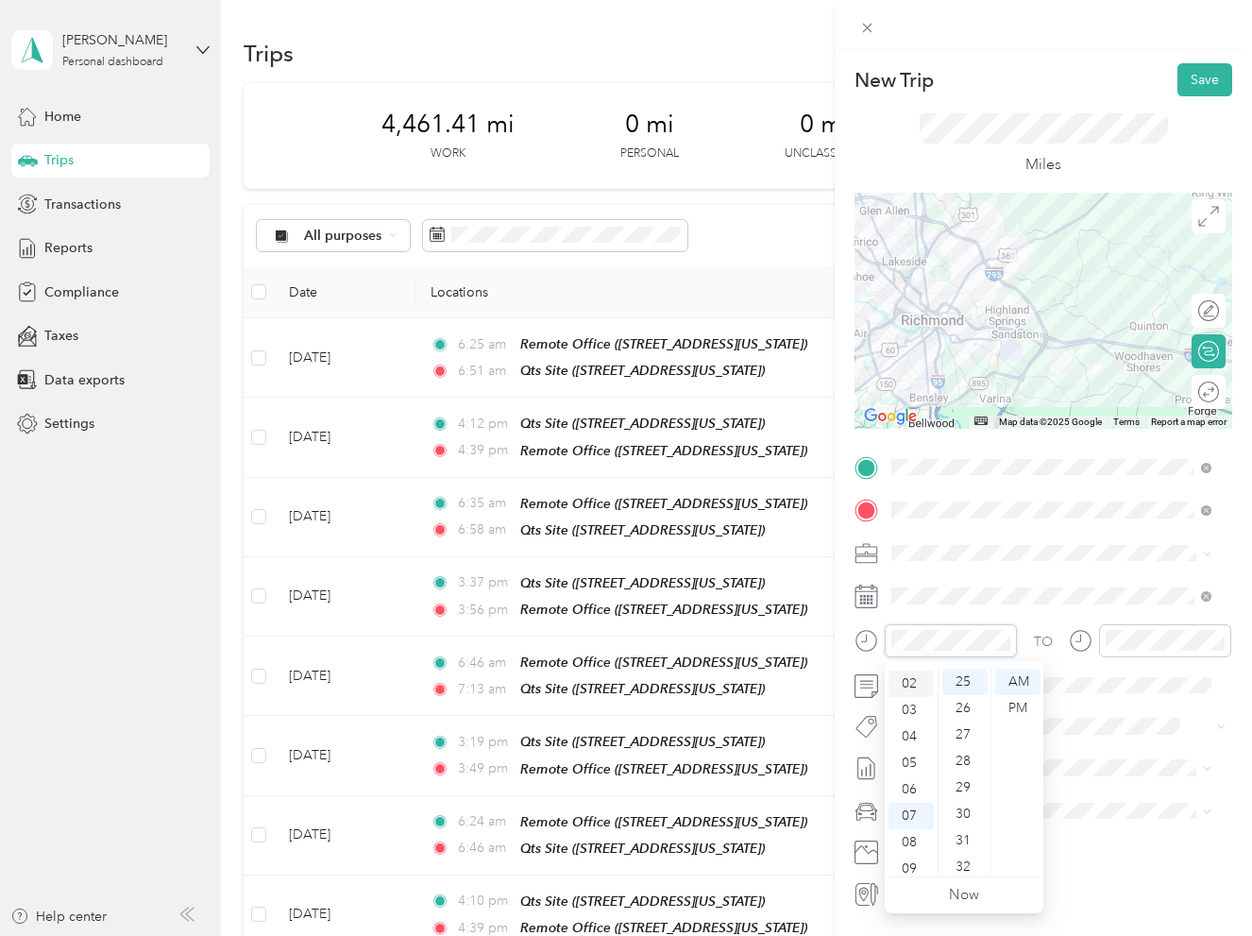
scroll to position [19, 0]
click at [908, 771] on div "04" at bounding box center [910, 768] width 45 height 26
click at [966, 702] on div "08" at bounding box center [964, 704] width 45 height 26
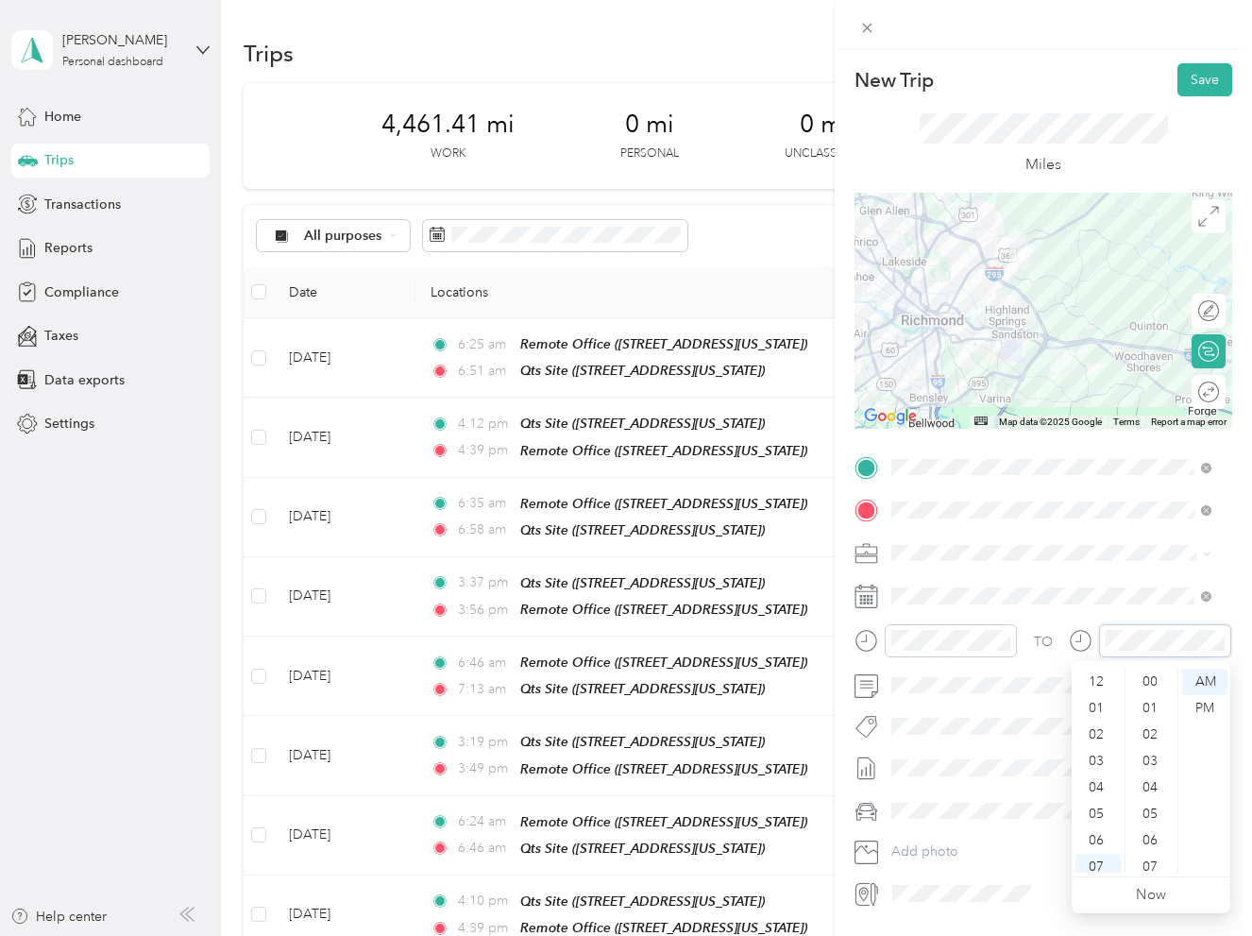
scroll to position [113, 0]
click at [1097, 671] on div "04" at bounding box center [1097, 674] width 45 height 26
click at [1165, 754] on div "35" at bounding box center [1151, 757] width 45 height 26
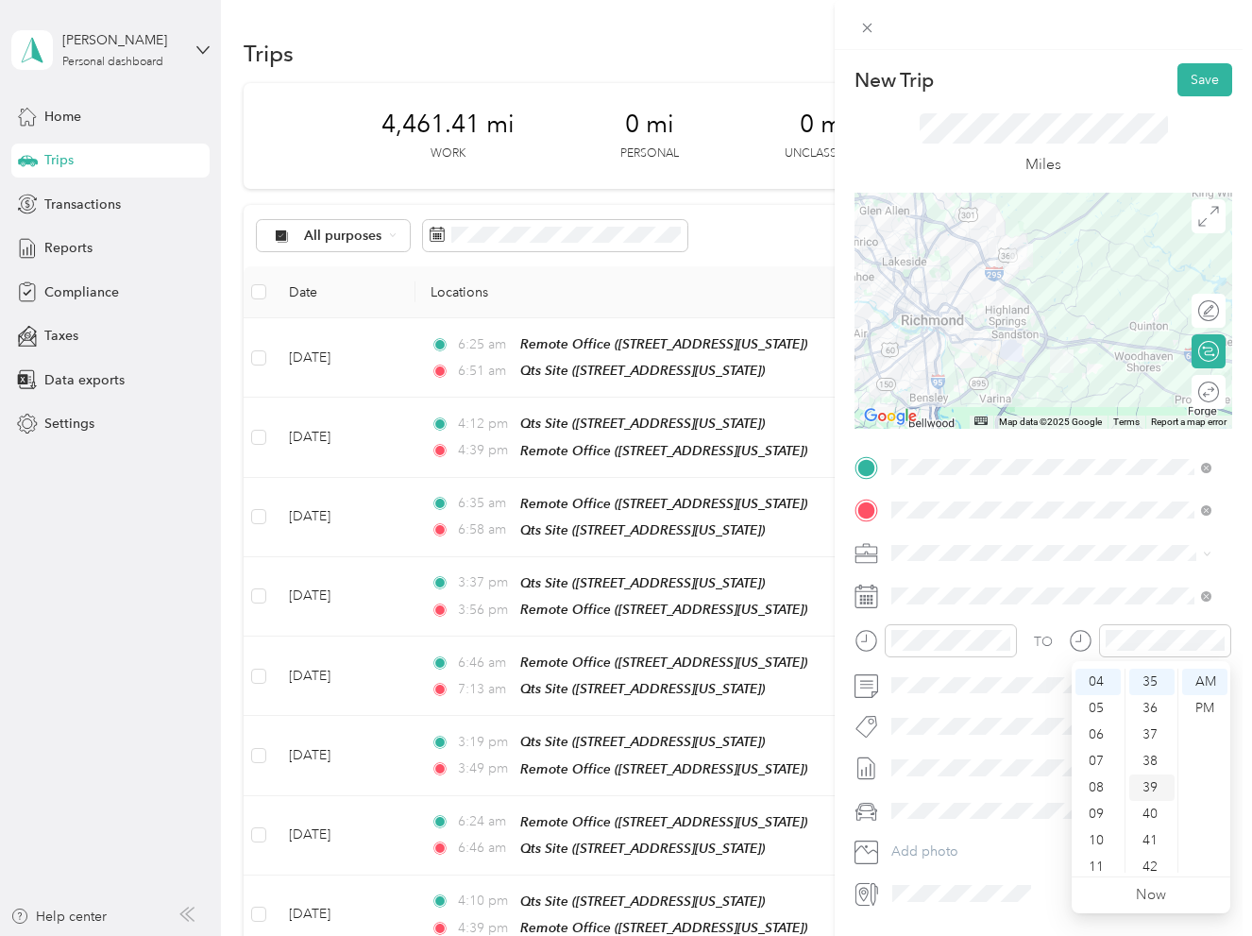
click at [1155, 784] on div "39" at bounding box center [1151, 787] width 45 height 26
click at [952, 867] on div "Truck" at bounding box center [1051, 877] width 307 height 20
click at [1192, 77] on button "Save" at bounding box center [1204, 79] width 55 height 33
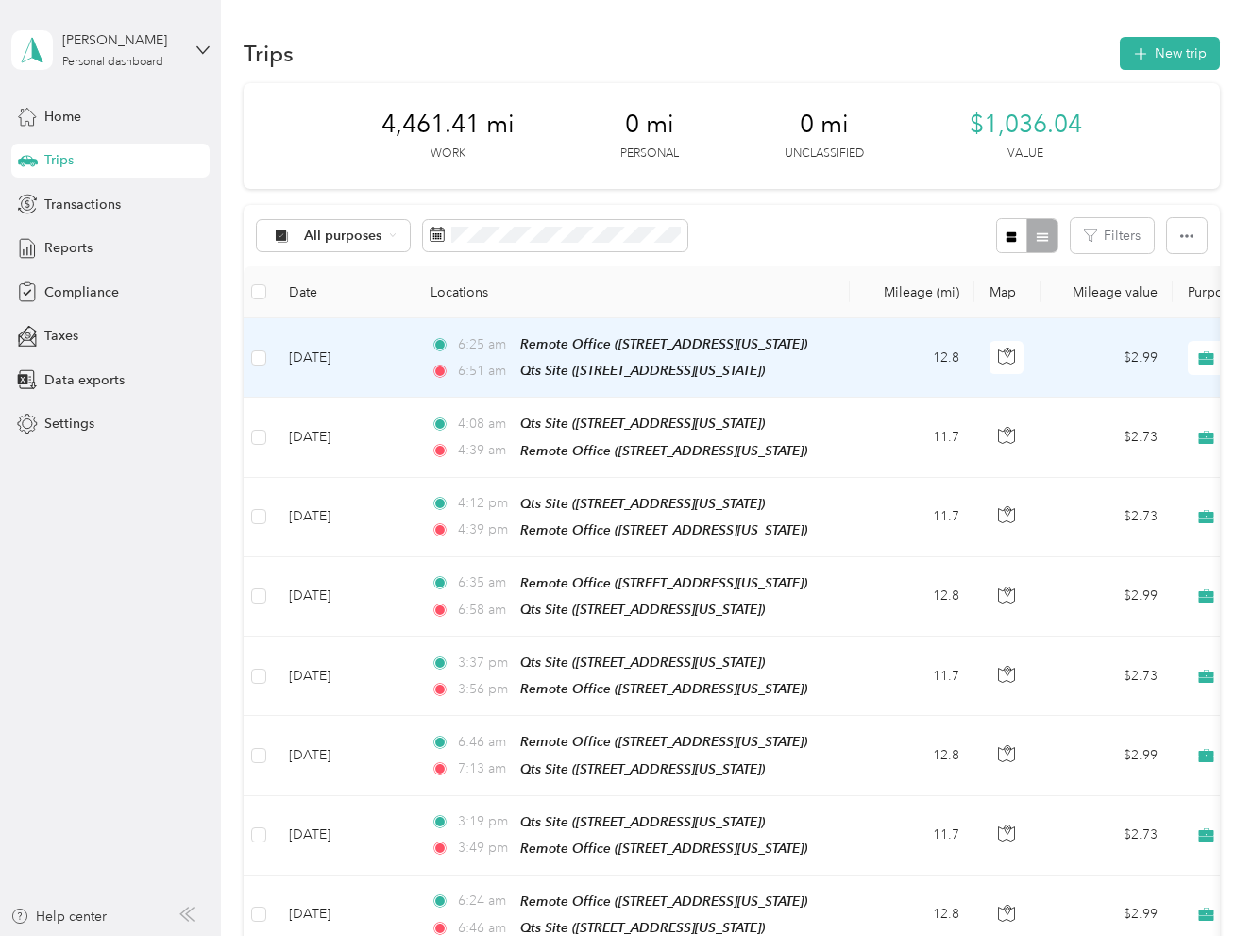
click at [479, 347] on span "6:25 am" at bounding box center [485, 344] width 54 height 21
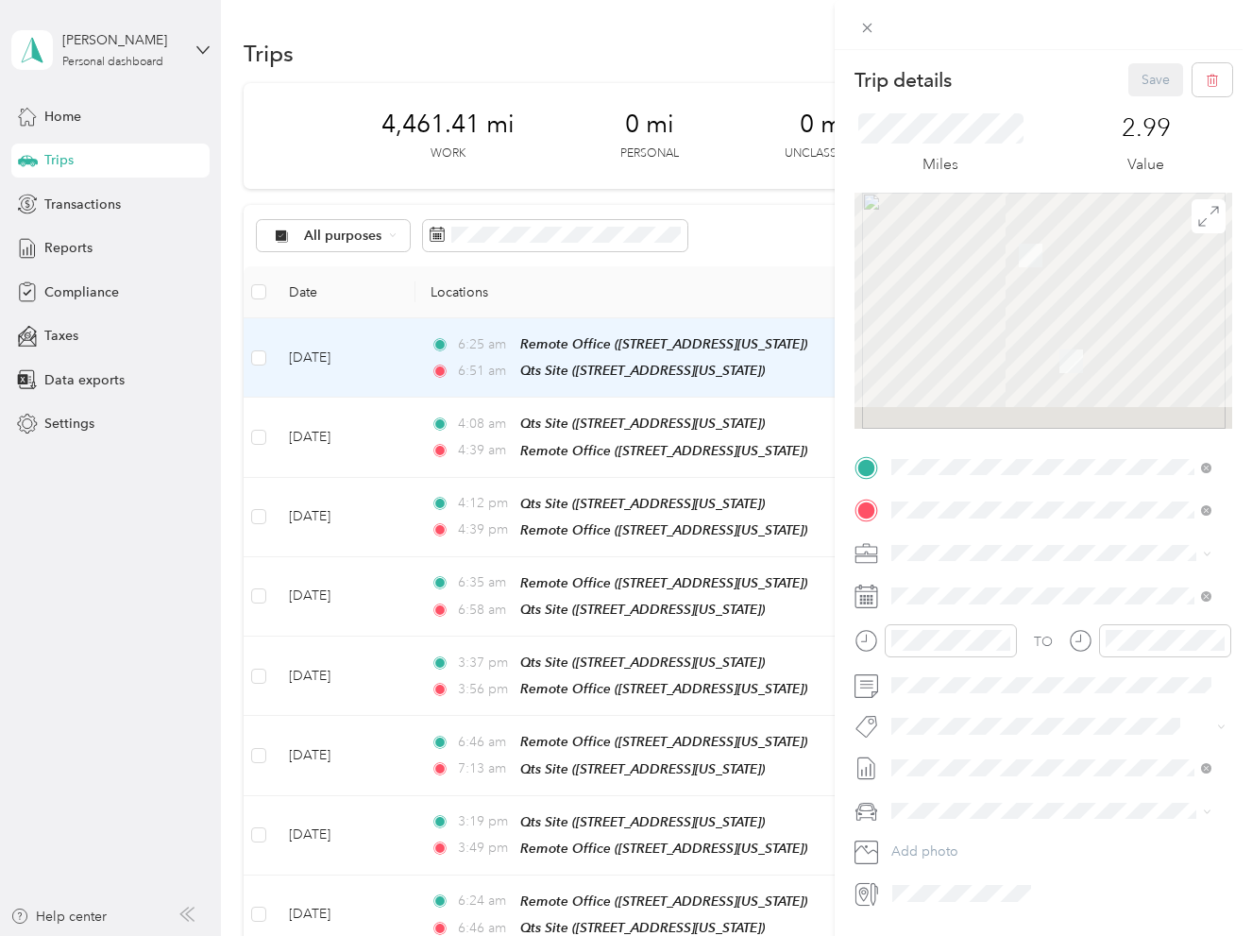
click at [497, 437] on div "Trip details Save This trip cannot be edited because it is either under review,…" at bounding box center [626, 468] width 1252 height 936
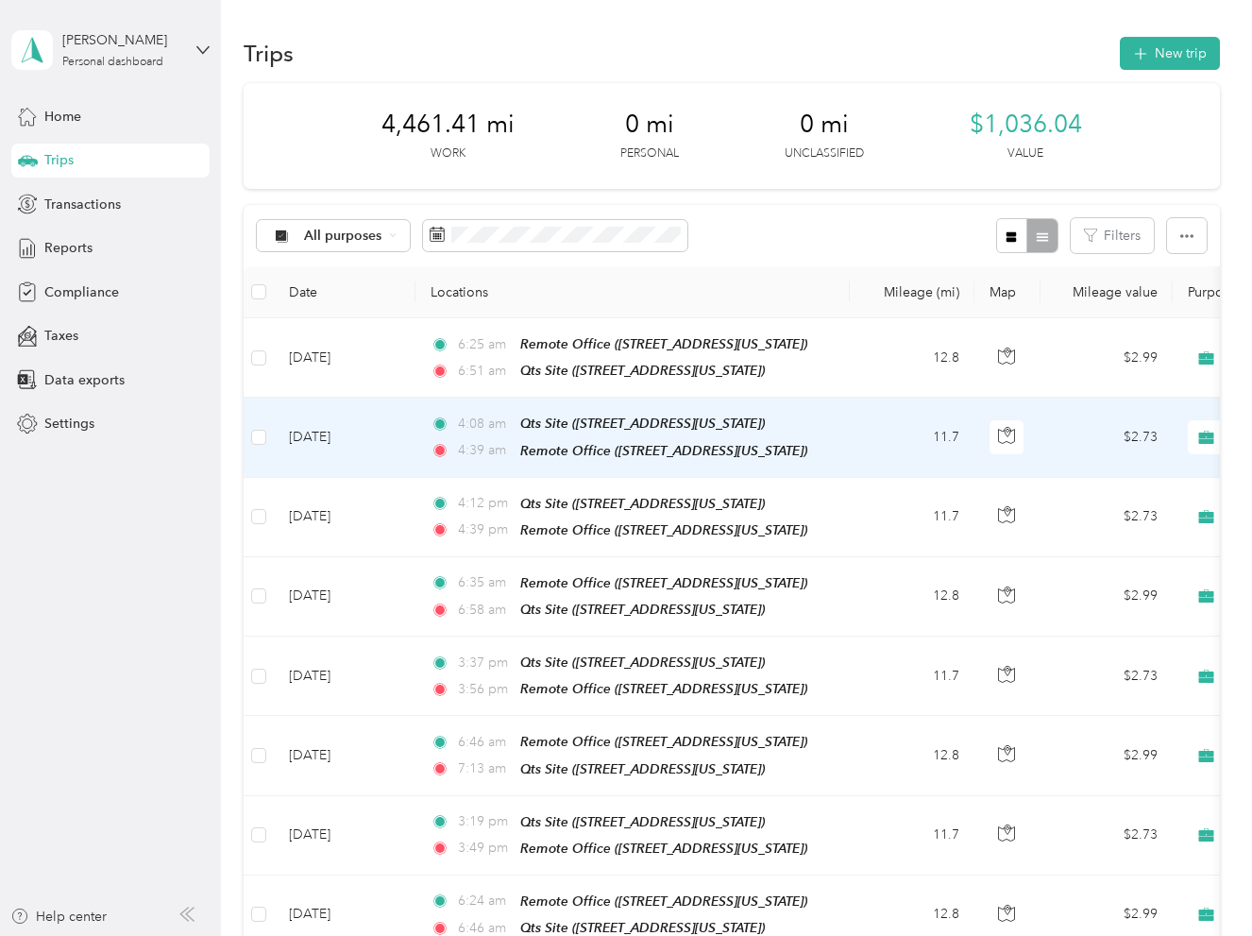
click at [491, 435] on div "4:08 am Qts Site ([STREET_ADDRESS][US_STATE]) 4:39 am Remote Office ([STREET_AD…" at bounding box center [629, 437] width 397 height 48
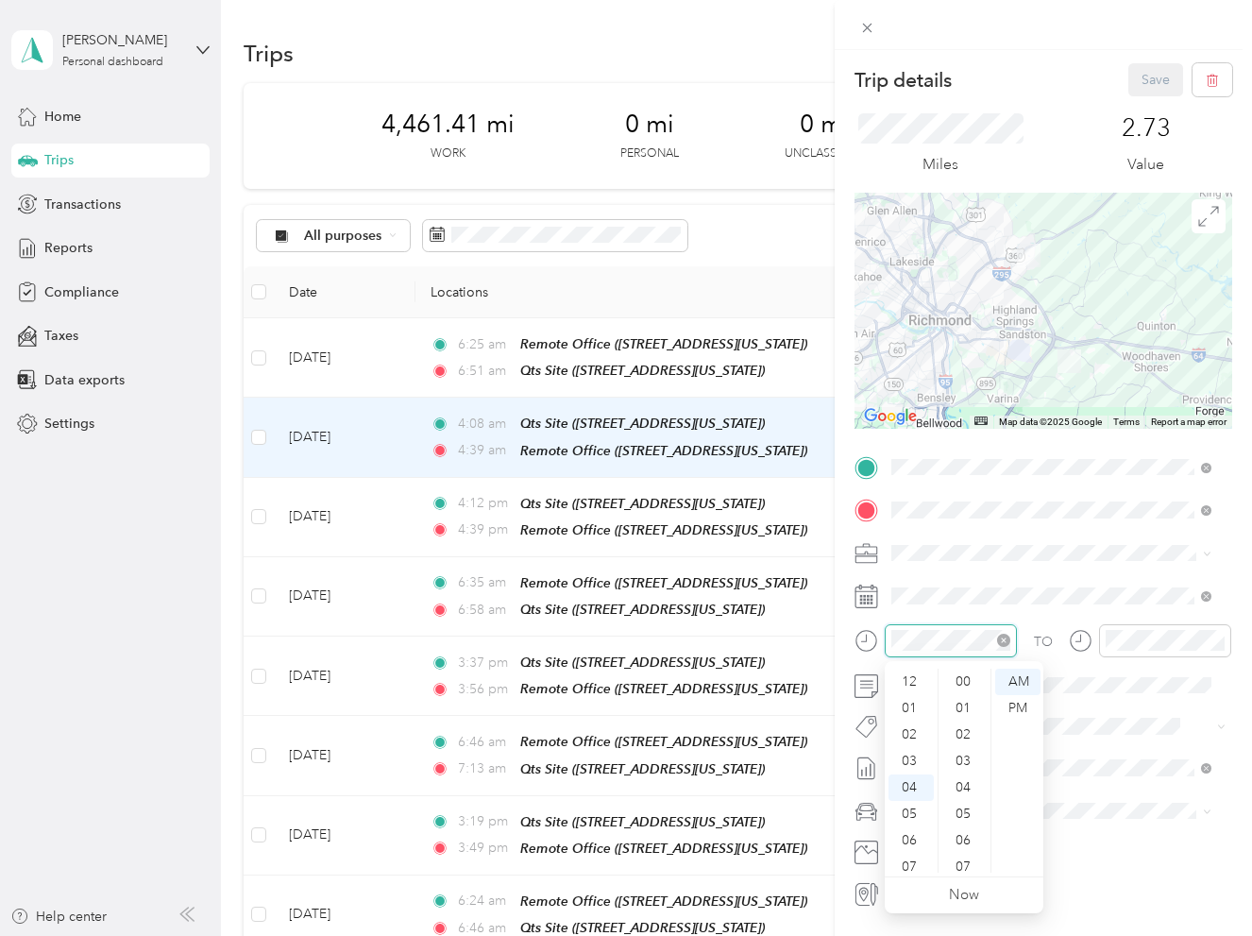
scroll to position [211, 0]
click at [1011, 706] on div "PM" at bounding box center [1017, 708] width 45 height 26
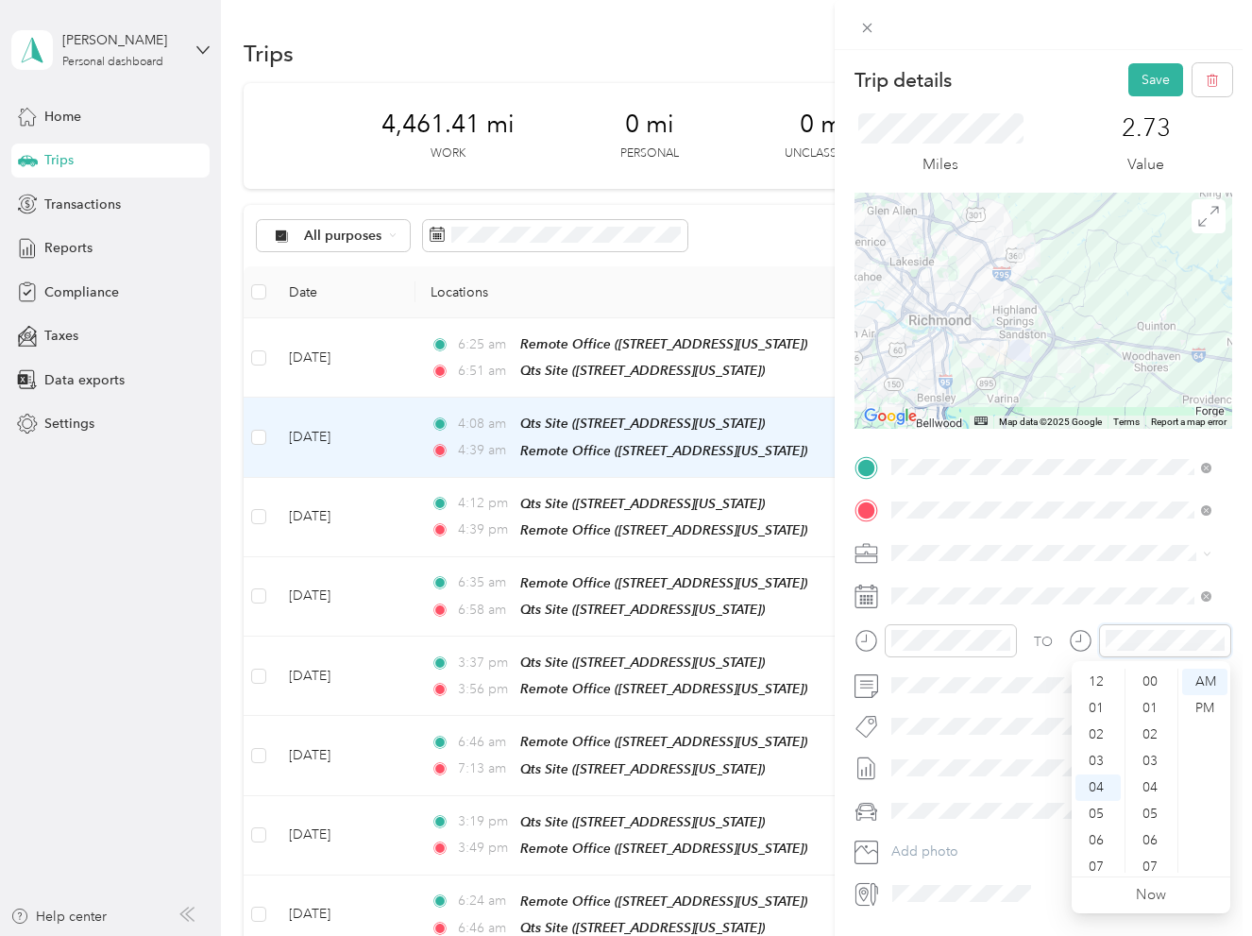
scroll to position [1031, 0]
click at [1198, 709] on div "PM" at bounding box center [1204, 708] width 45 height 26
click at [1133, 79] on button "Save" at bounding box center [1155, 79] width 55 height 33
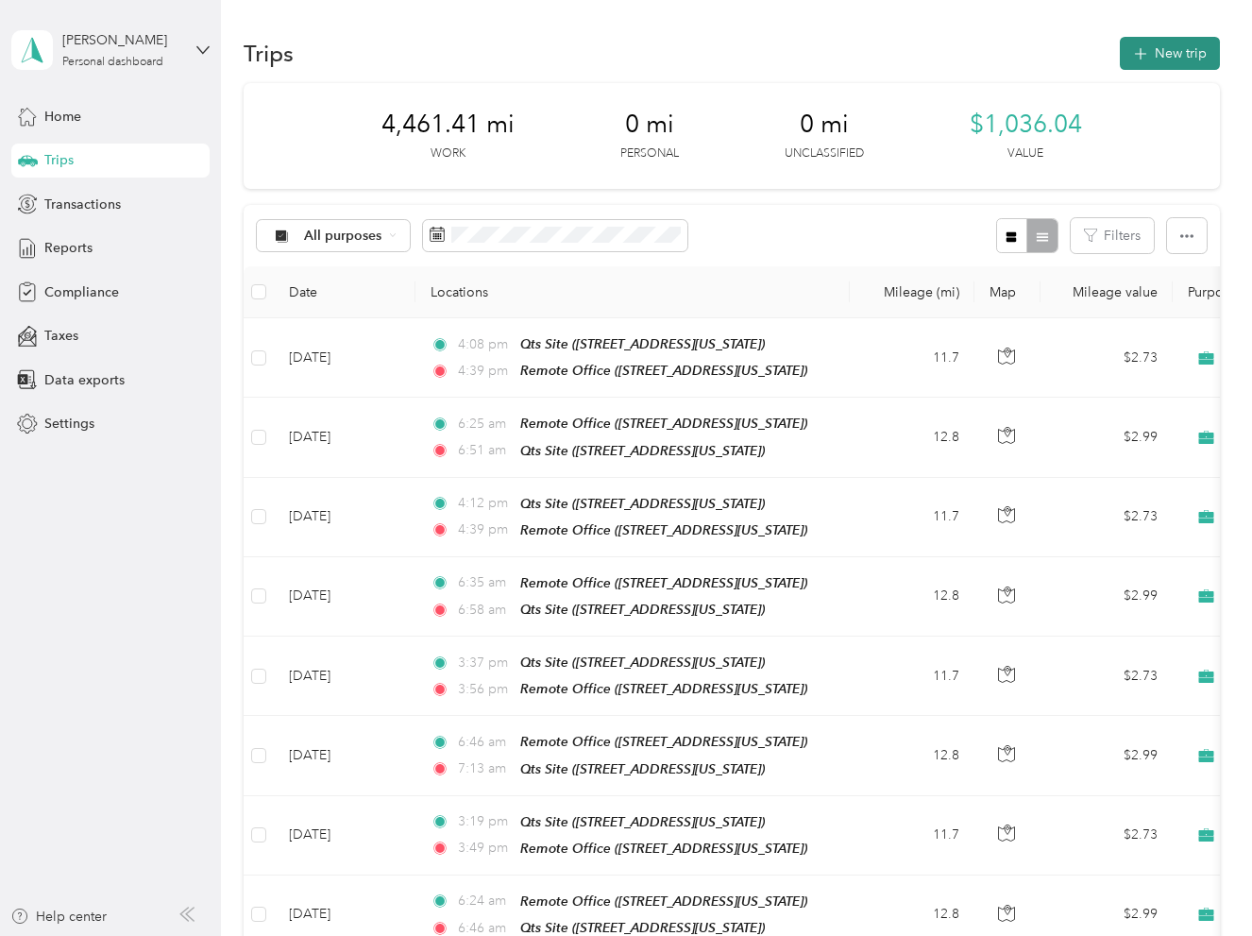
click at [1141, 59] on icon "button" at bounding box center [1140, 54] width 22 height 22
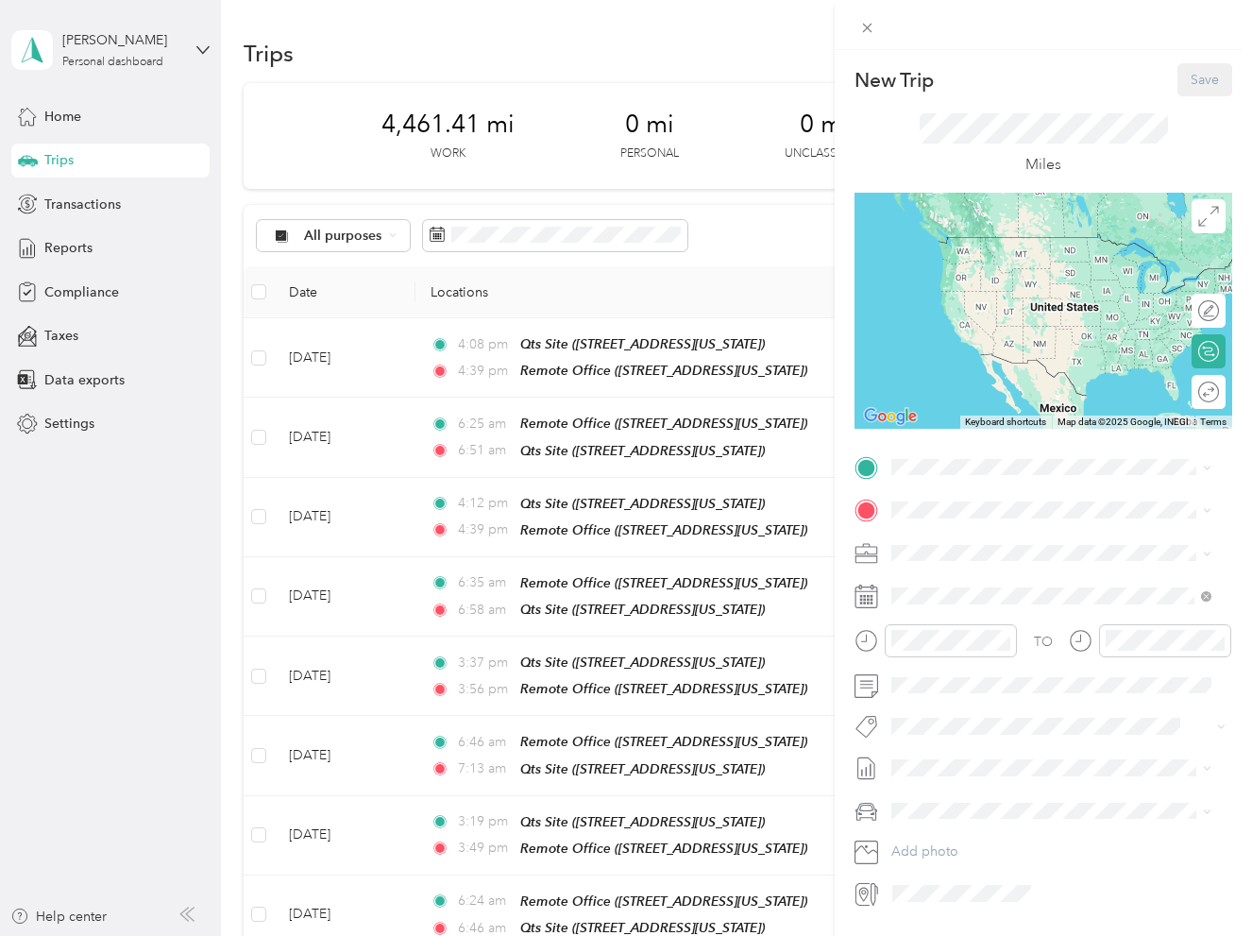
click at [996, 566] on span "[STREET_ADDRESS][US_STATE]" at bounding box center [1021, 563] width 189 height 16
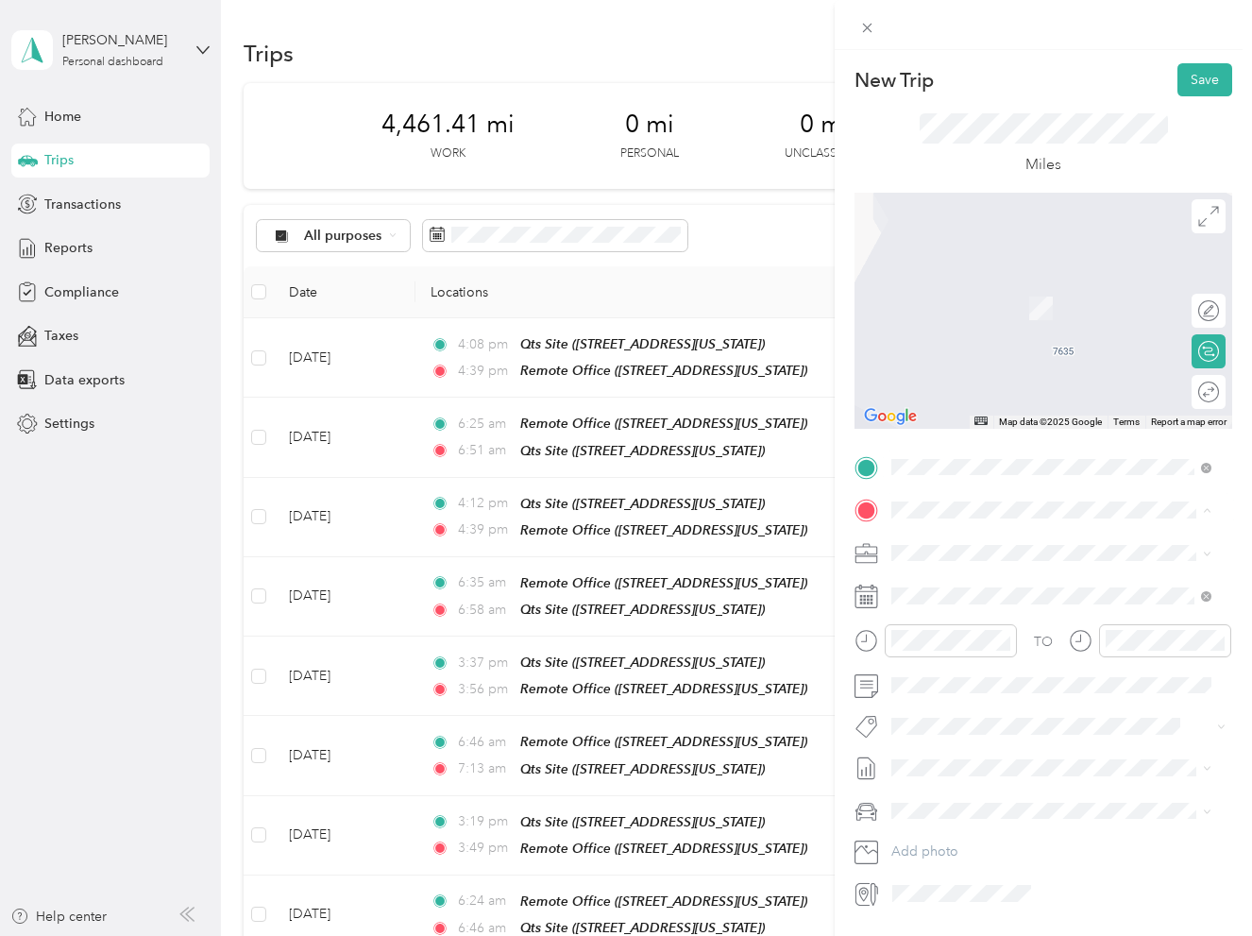
click at [1006, 652] on div "Qts Site" at bounding box center [1021, 643] width 189 height 17
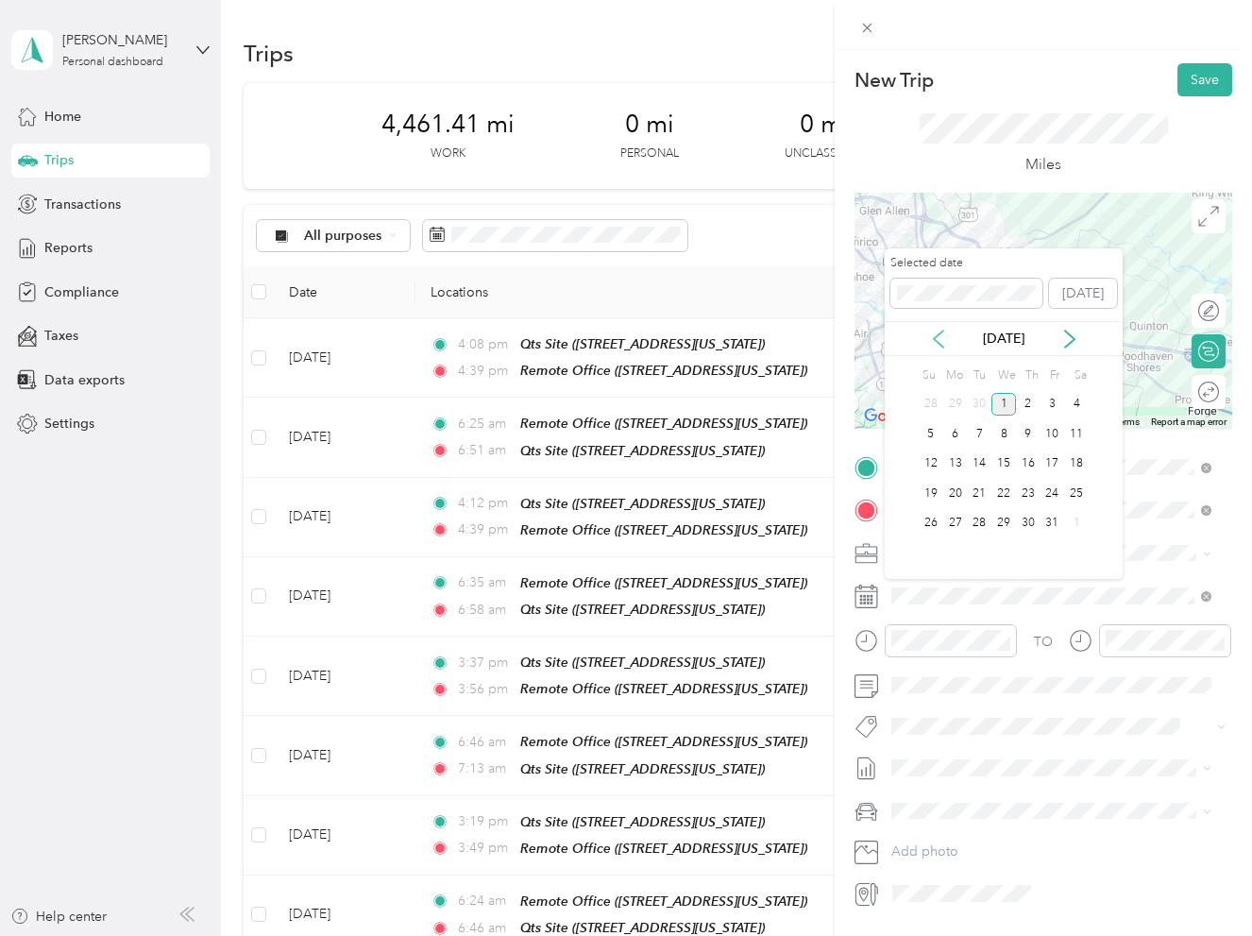
click at [938, 337] on icon at bounding box center [938, 339] width 19 height 19
click at [986, 520] on div "30" at bounding box center [979, 524] width 25 height 24
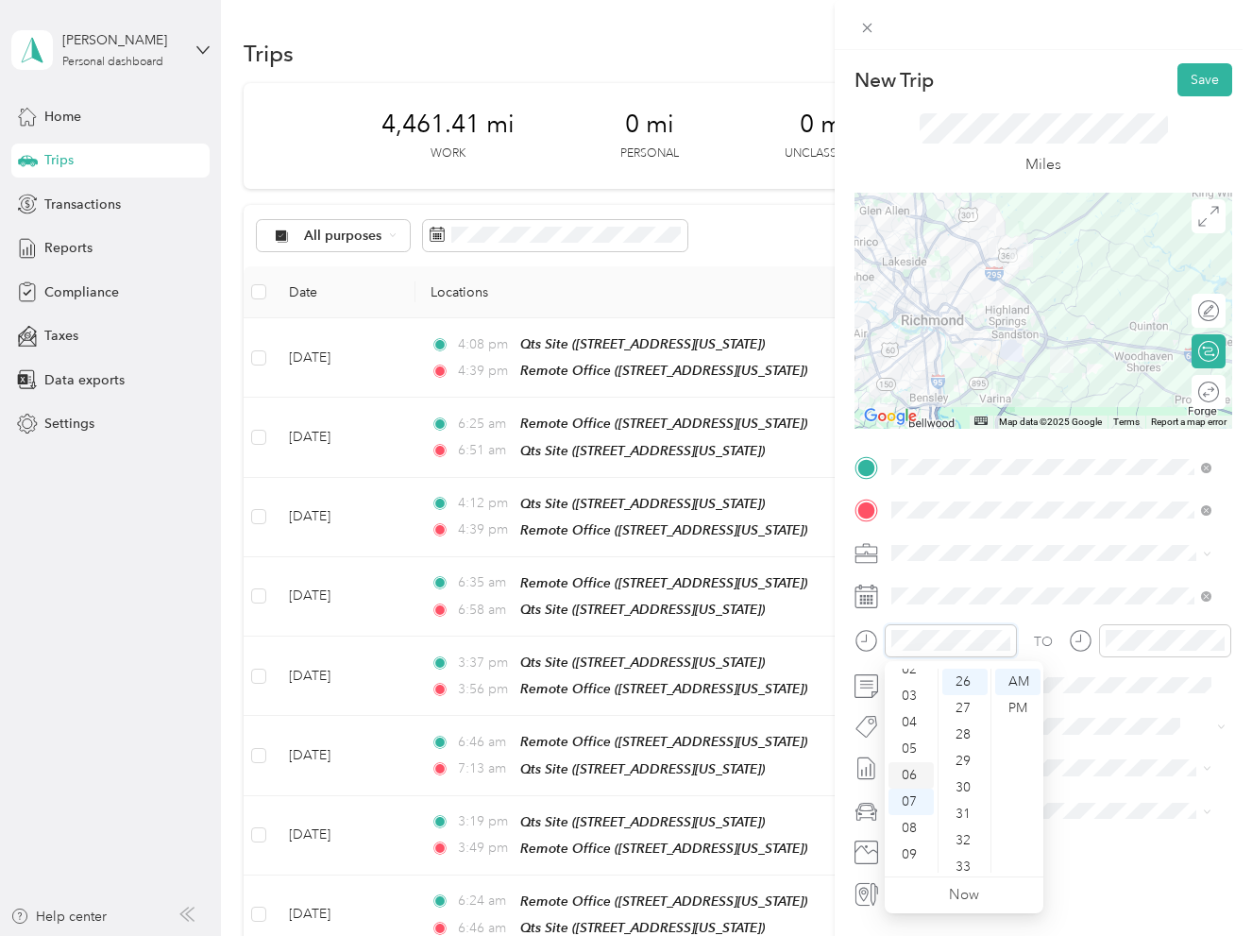
scroll to position [19, 0]
click at [914, 816] on div "06" at bounding box center [910, 821] width 45 height 26
click at [963, 816] on div "38" at bounding box center [964, 810] width 45 height 26
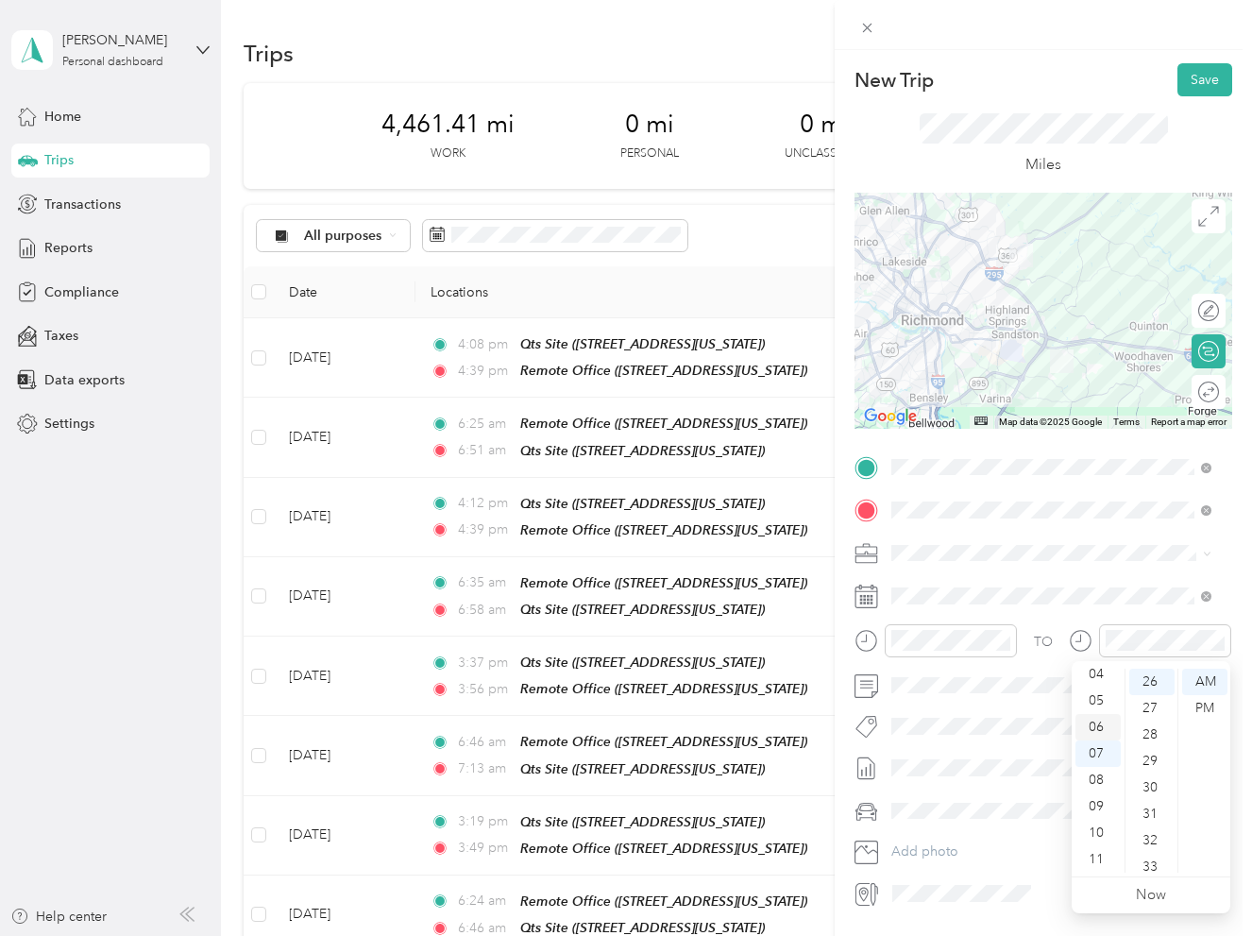
click at [1099, 720] on div "06" at bounding box center [1097, 727] width 45 height 26
click at [1089, 745] on div "07" at bounding box center [1097, 753] width 45 height 26
click at [1149, 821] on div "05" at bounding box center [1151, 814] width 45 height 26
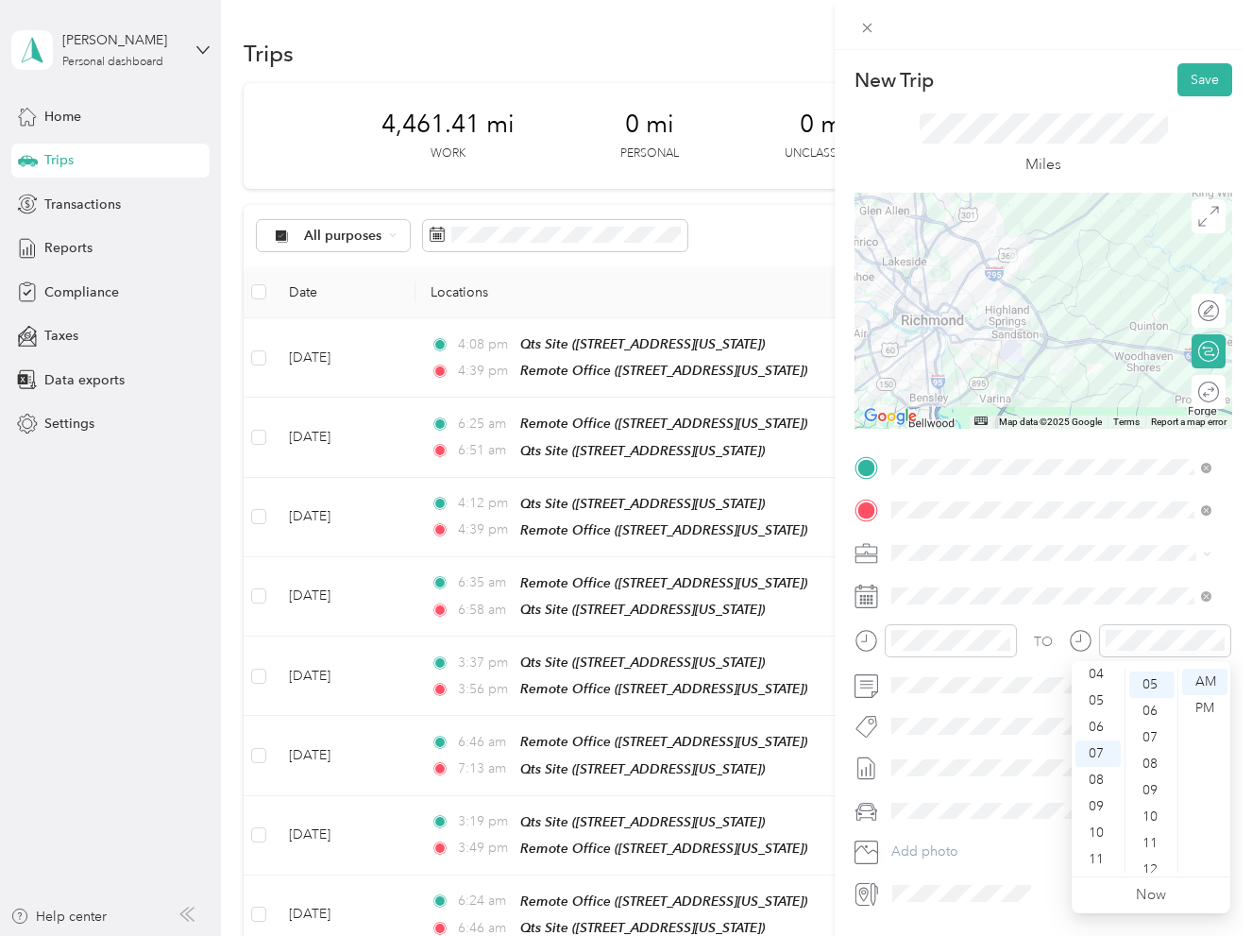
scroll to position [132, 0]
click at [965, 878] on div "Truck" at bounding box center [1051, 877] width 307 height 20
click at [1188, 66] on button "Save" at bounding box center [1204, 79] width 55 height 33
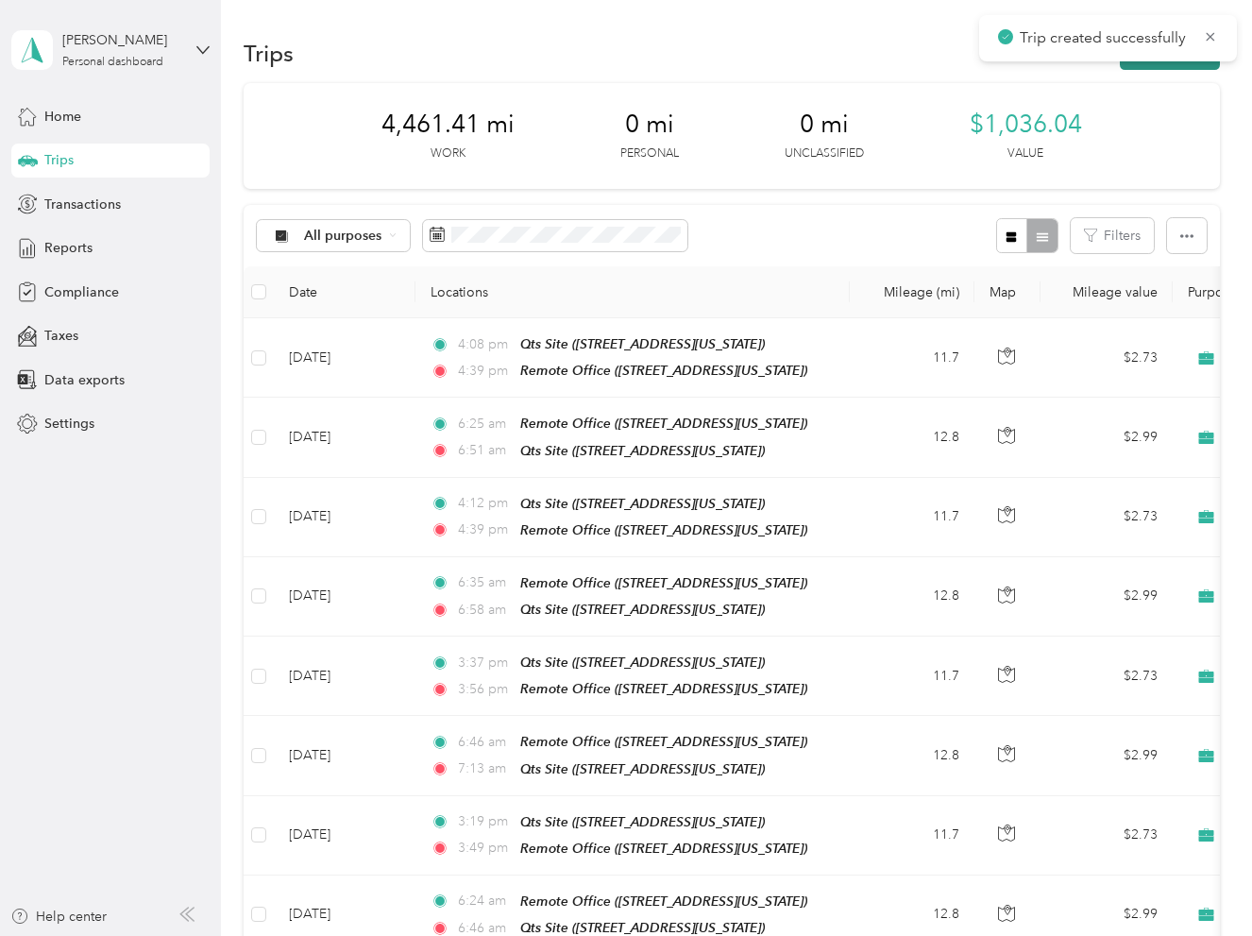
click at [1134, 64] on button "New trip" at bounding box center [1170, 53] width 100 height 33
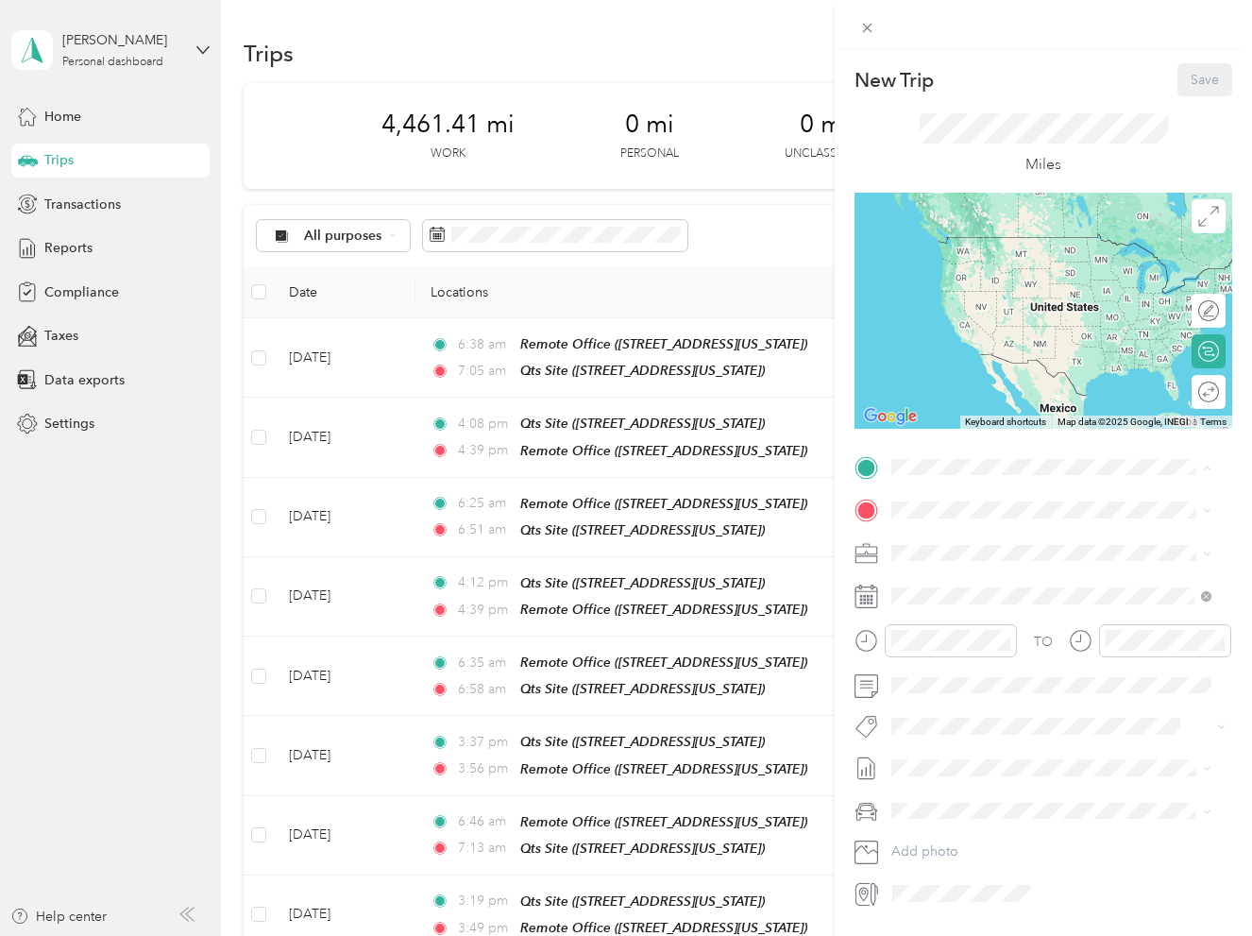
click at [959, 631] on span "[STREET_ADDRESS][US_STATE]" at bounding box center [1021, 623] width 189 height 16
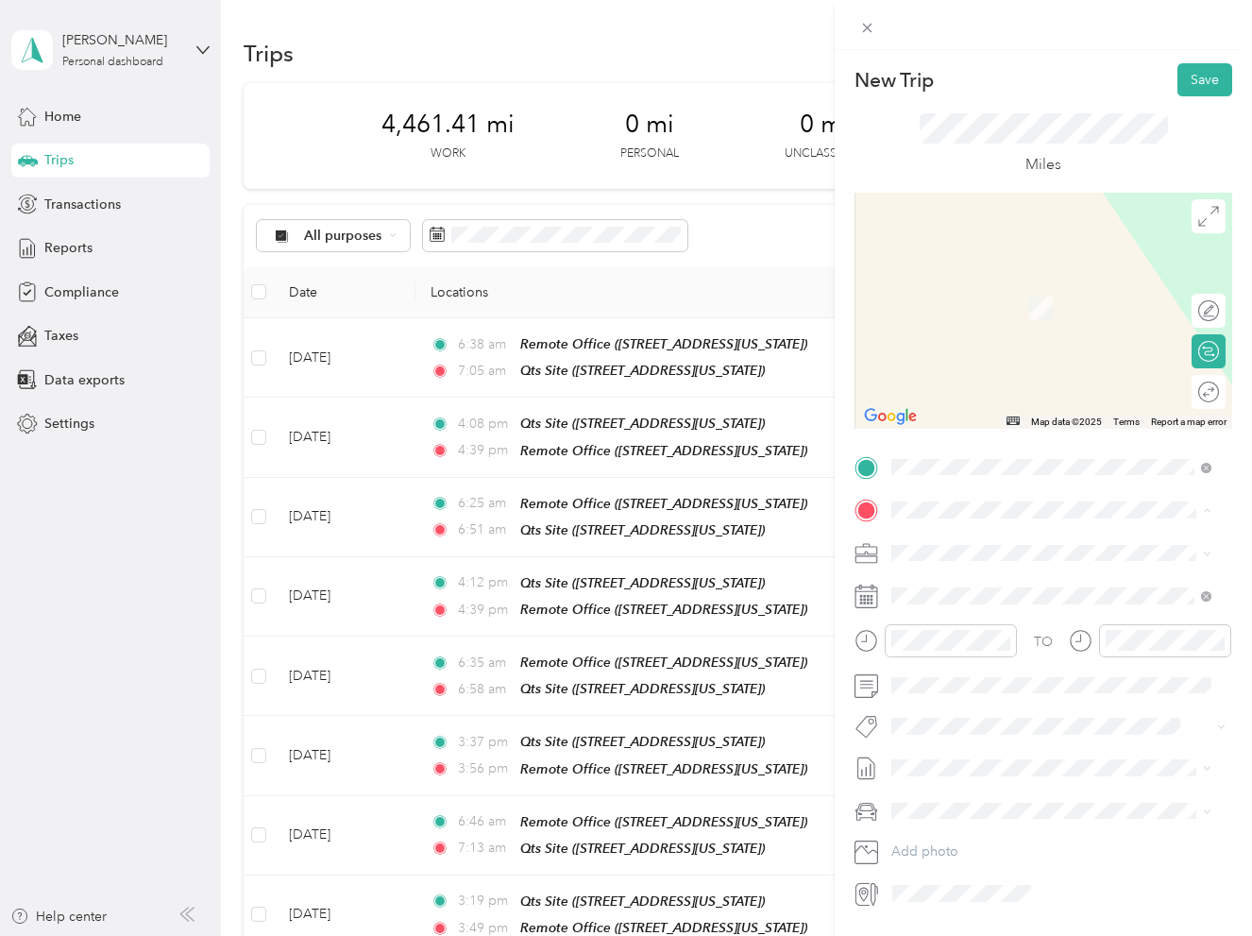
click at [989, 614] on span "[STREET_ADDRESS][US_STATE]" at bounding box center [1021, 606] width 189 height 16
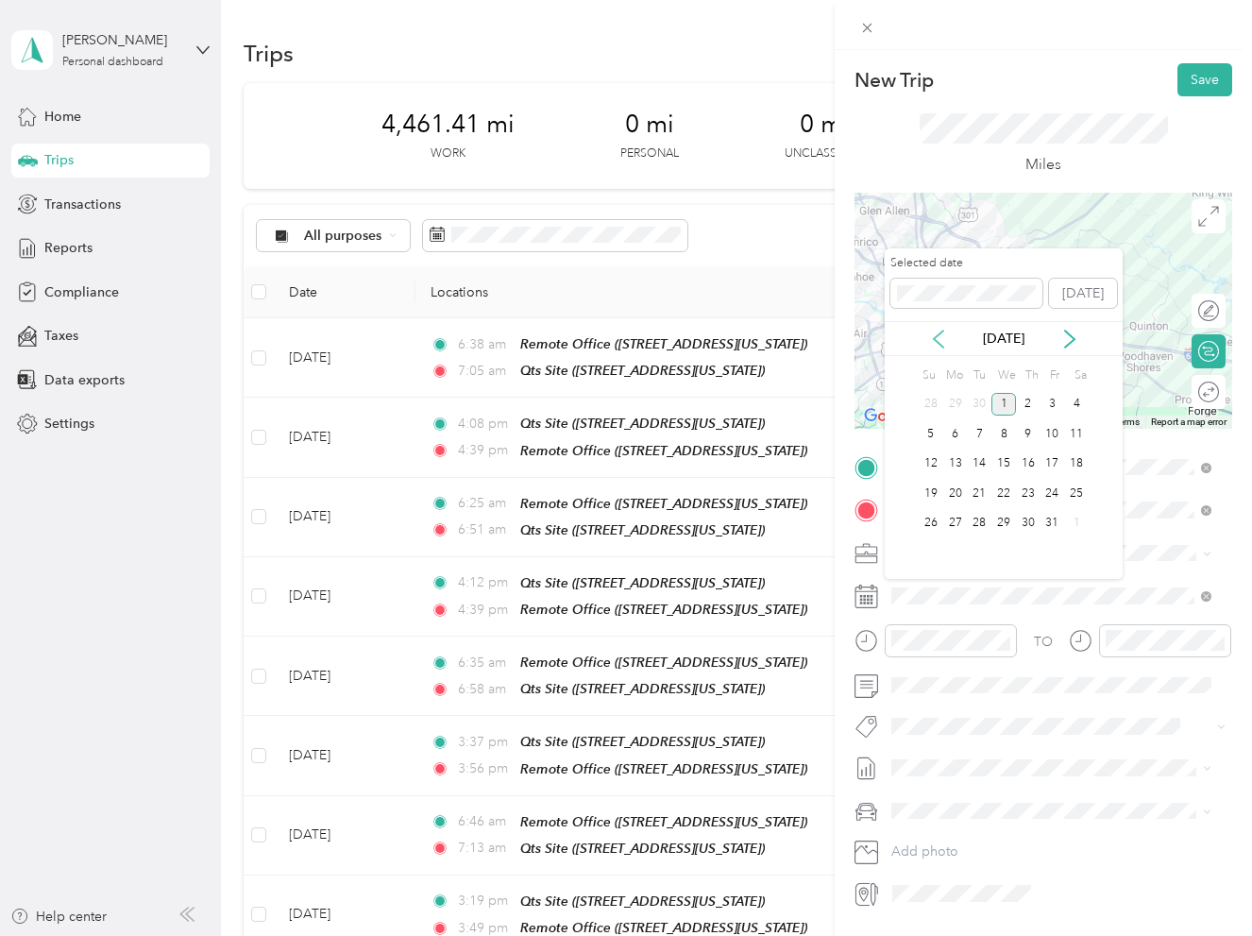
click at [929, 338] on icon at bounding box center [938, 339] width 19 height 19
click at [975, 518] on div "30" at bounding box center [979, 524] width 25 height 24
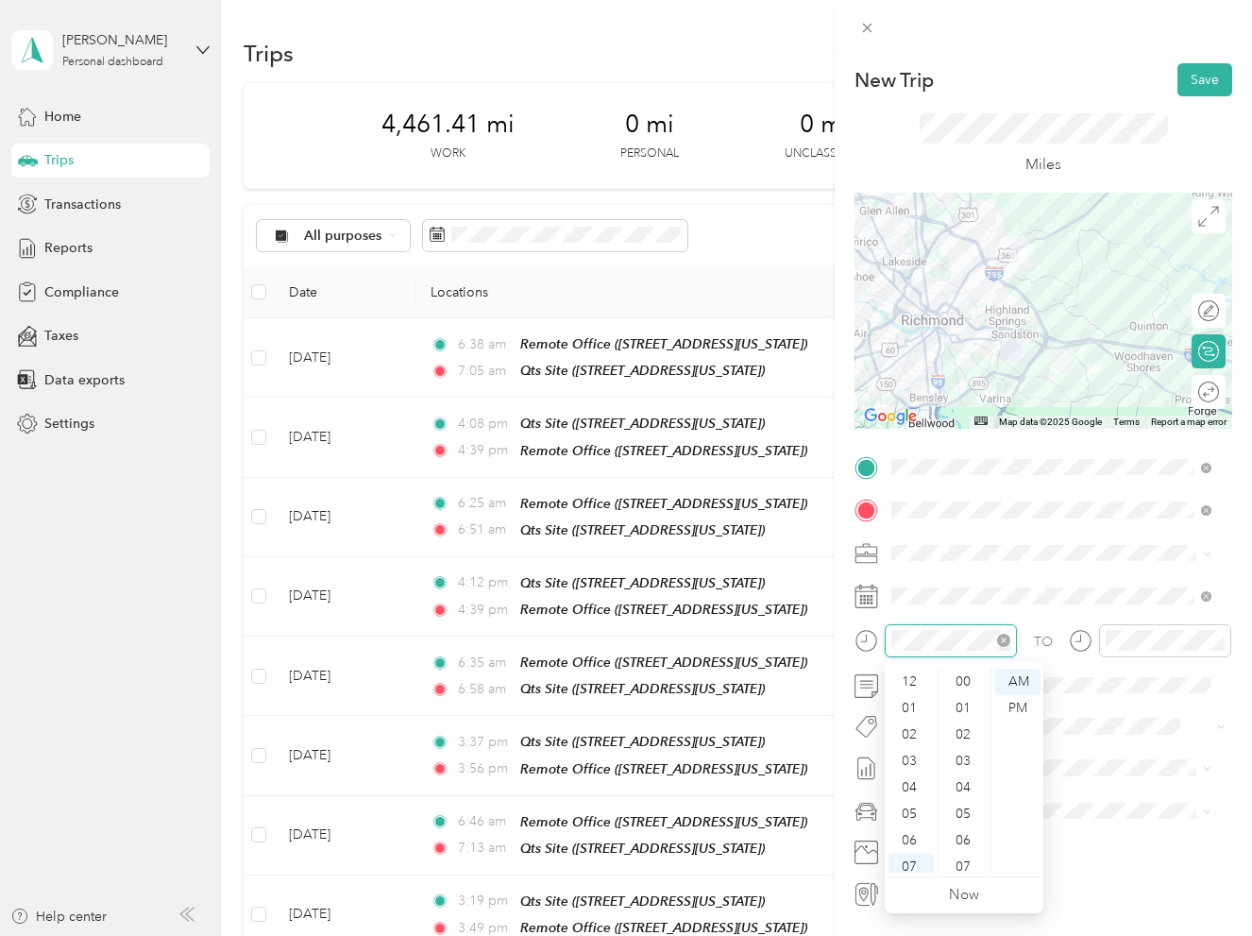
scroll to position [113, 0]
click at [914, 671] on div "04" at bounding box center [910, 674] width 45 height 26
click at [912, 673] on div "04" at bounding box center [910, 674] width 45 height 26
click at [914, 744] on div "03" at bounding box center [910, 749] width 45 height 26
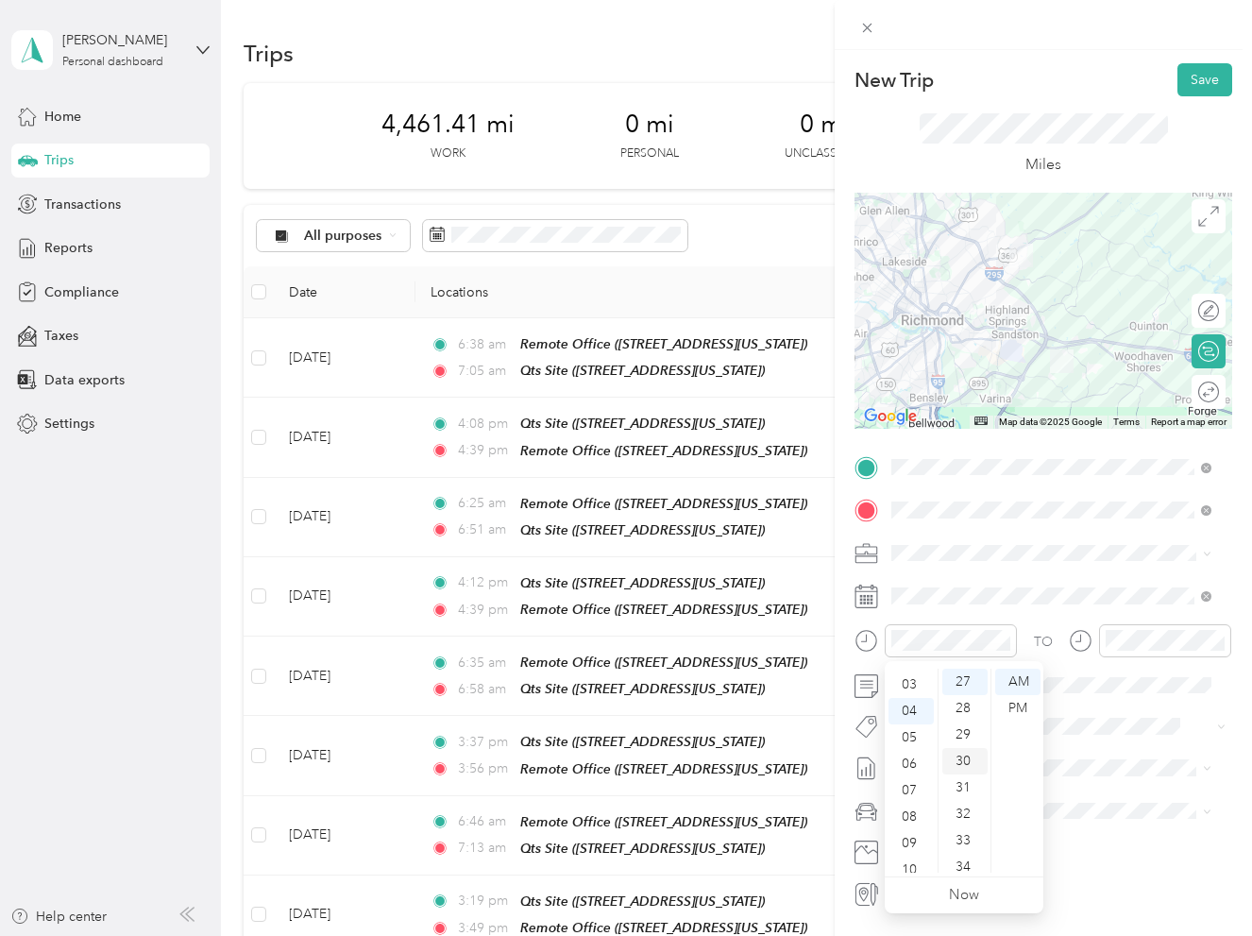
scroll to position [79, 0]
click at [1016, 717] on div "PM" at bounding box center [1017, 708] width 45 height 26
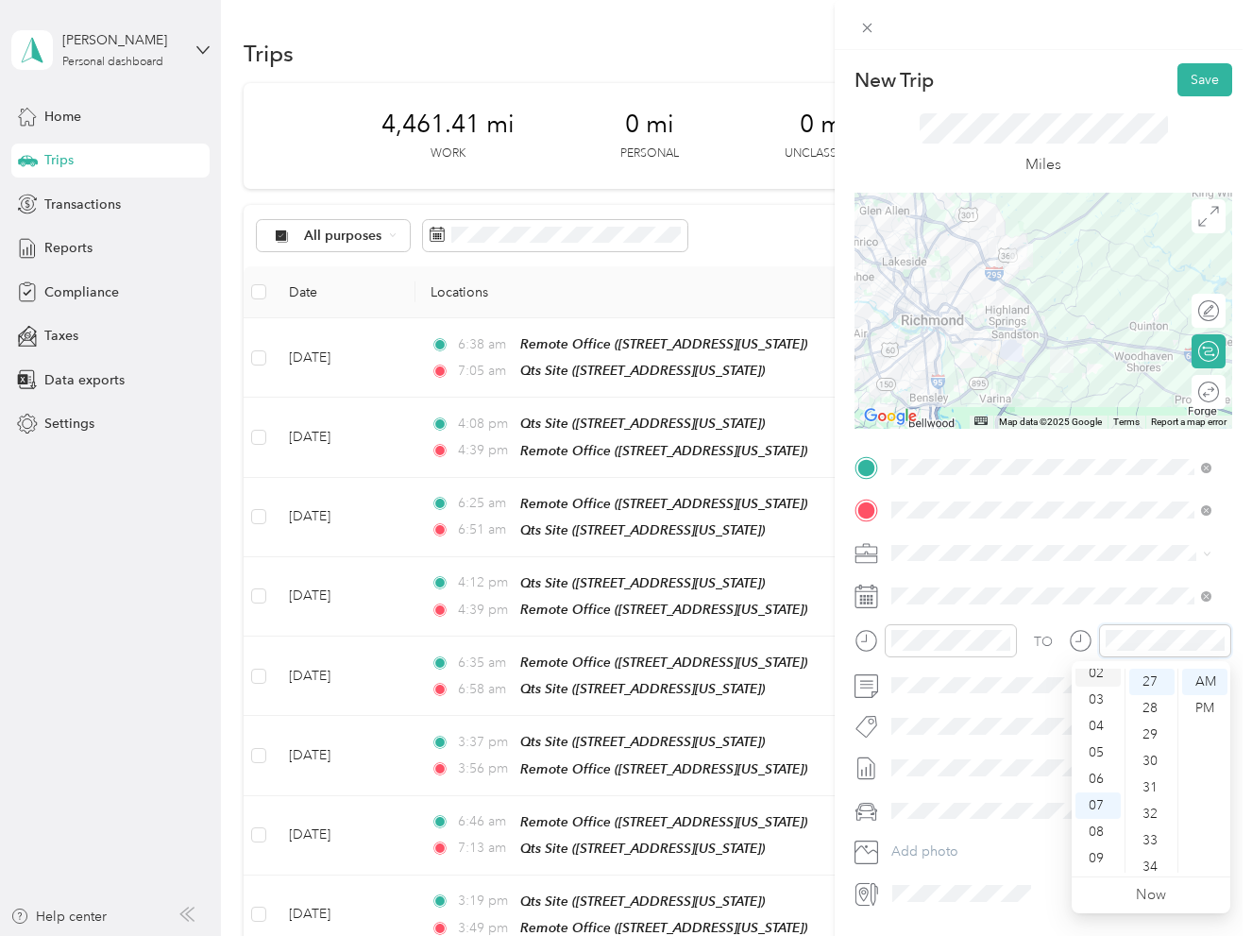
scroll to position [19, 0]
click at [1092, 739] on div "03" at bounding box center [1097, 742] width 45 height 26
click at [1139, 849] on div "51" at bounding box center [1151, 844] width 45 height 26
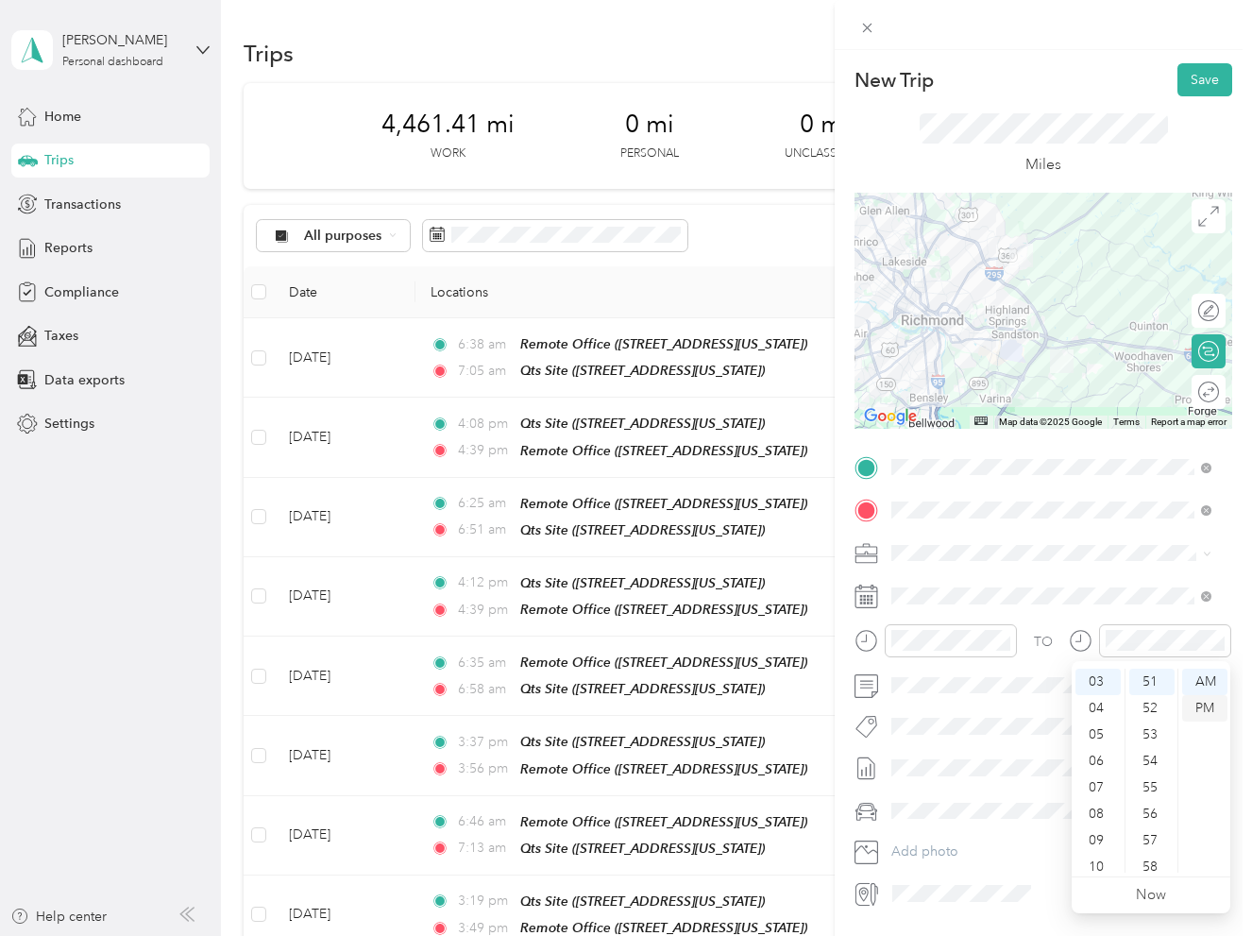
click at [1200, 714] on div "PM" at bounding box center [1204, 708] width 45 height 26
click at [956, 877] on div "Truck" at bounding box center [1051, 877] width 307 height 20
click at [1201, 76] on button "Save" at bounding box center [1204, 79] width 55 height 33
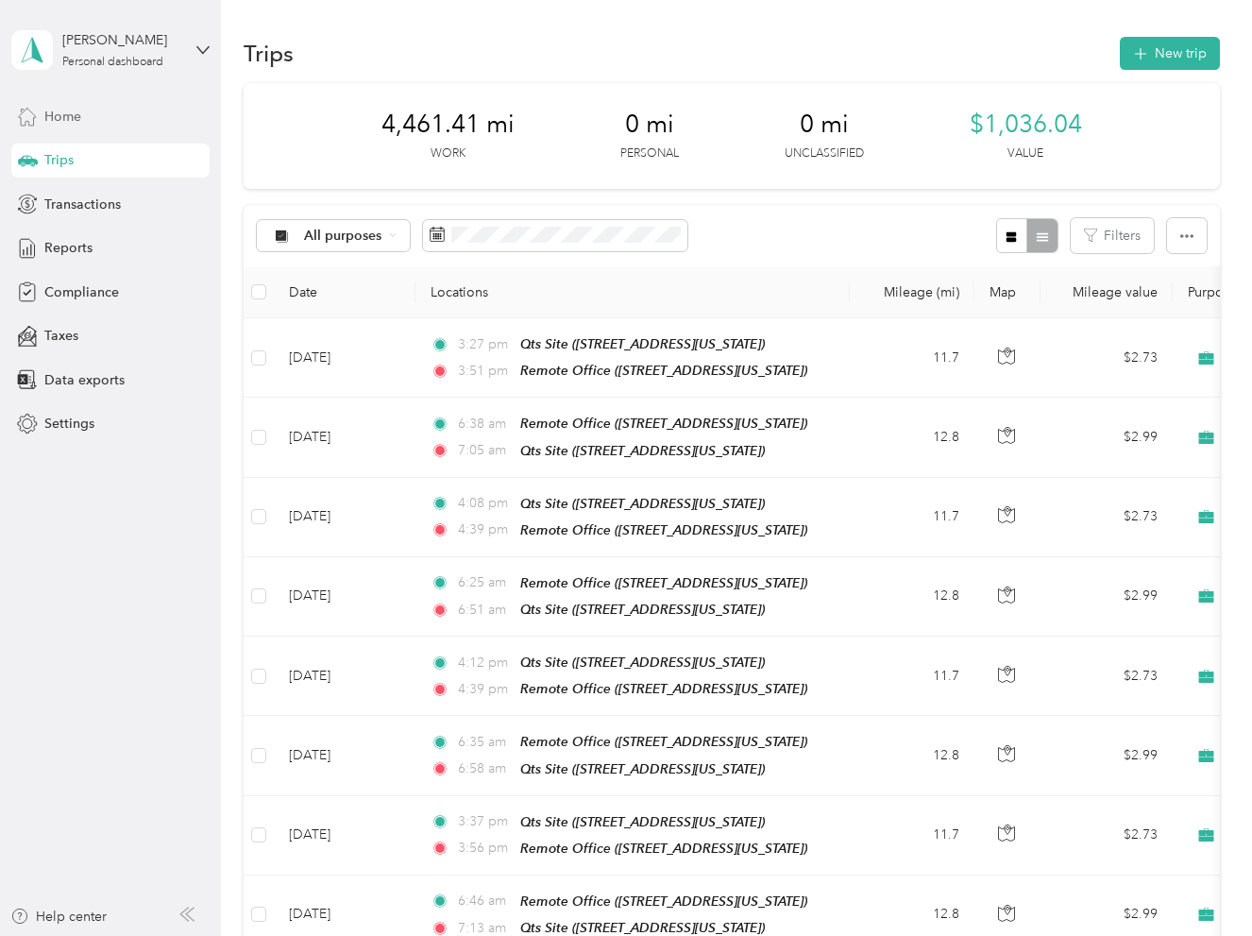
click at [84, 109] on div "Home" at bounding box center [110, 116] width 198 height 34
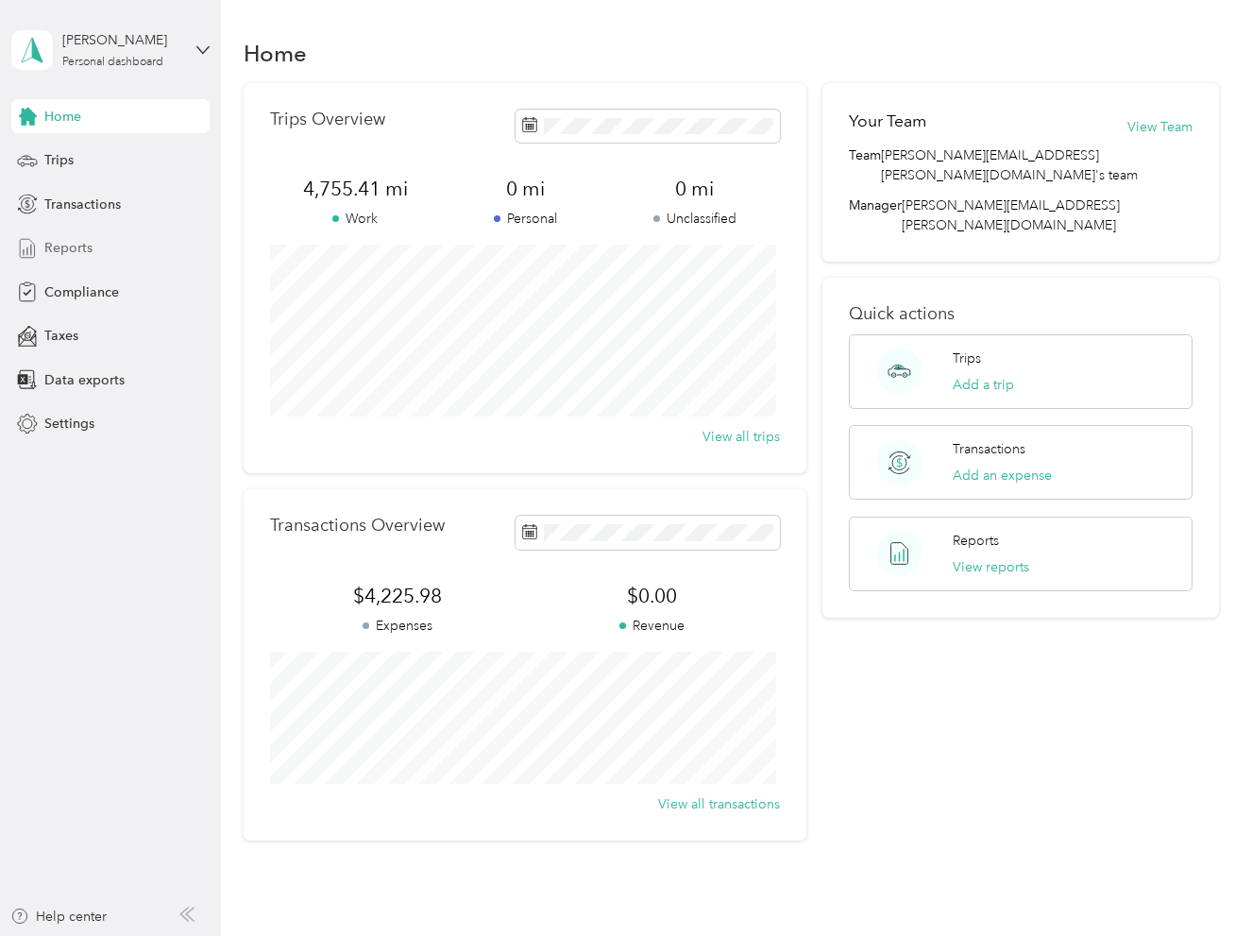
click at [90, 252] on span "Reports" at bounding box center [68, 248] width 48 height 20
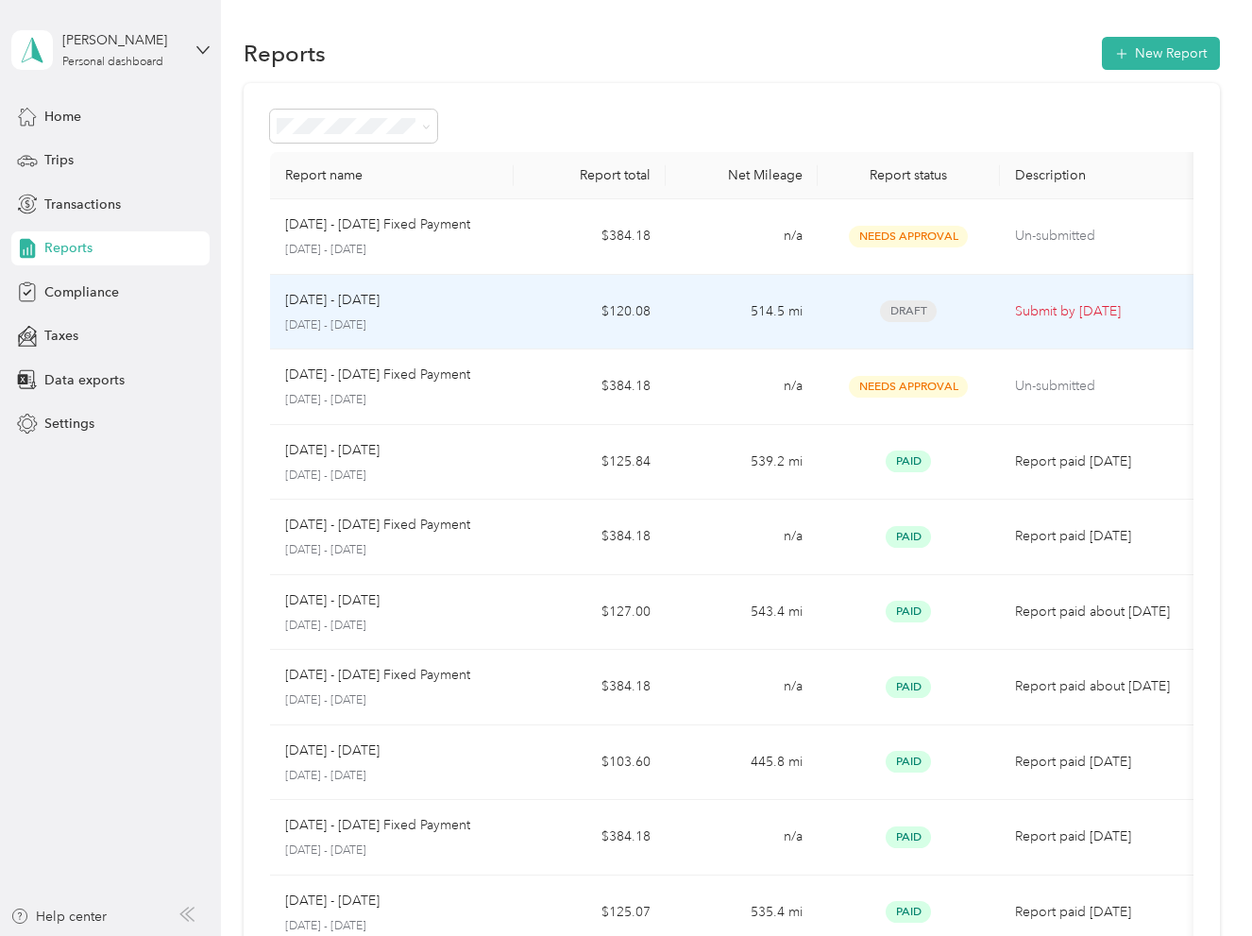
click at [433, 318] on p "[DATE] - [DATE]" at bounding box center [391, 325] width 212 height 17
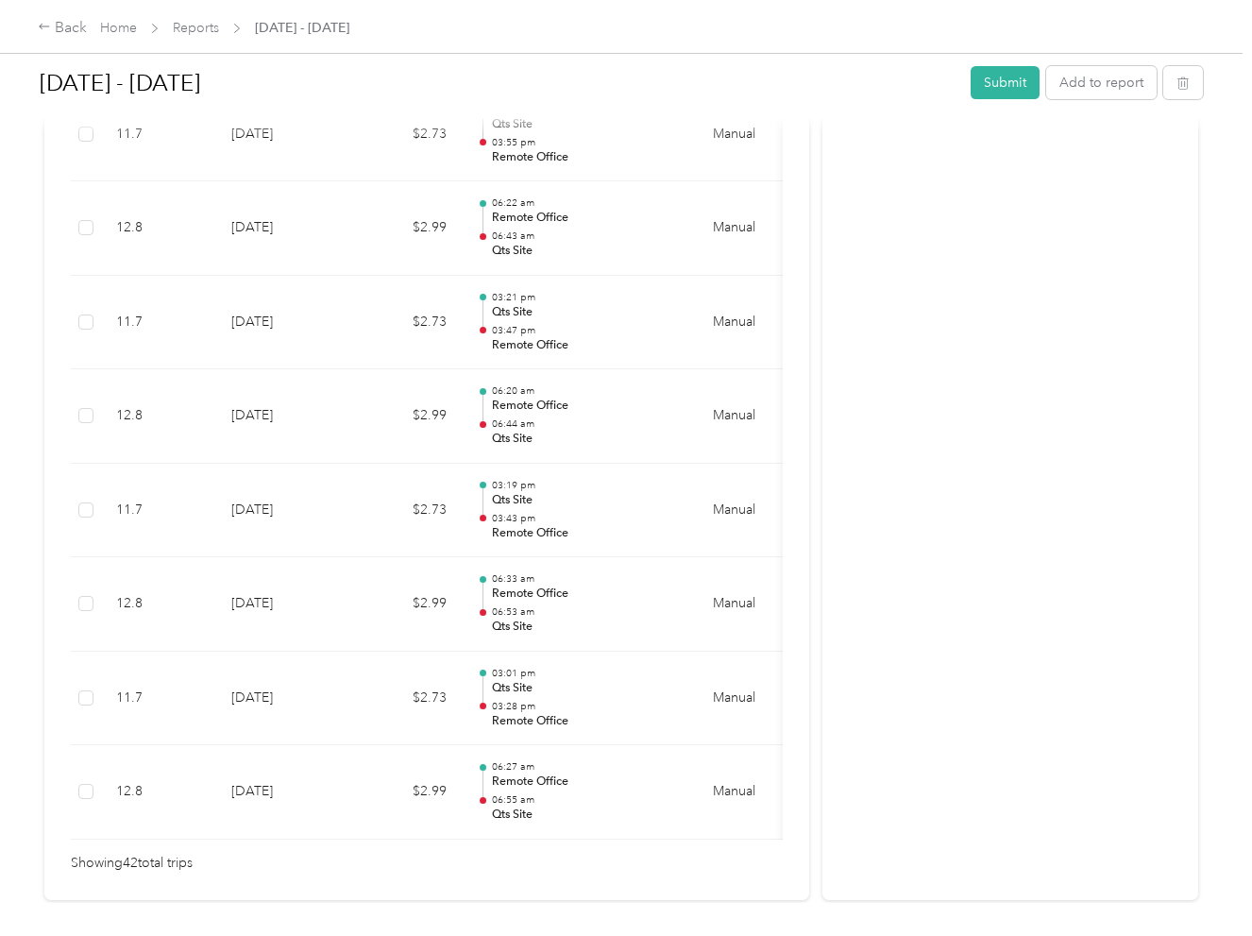
scroll to position [3777, 0]
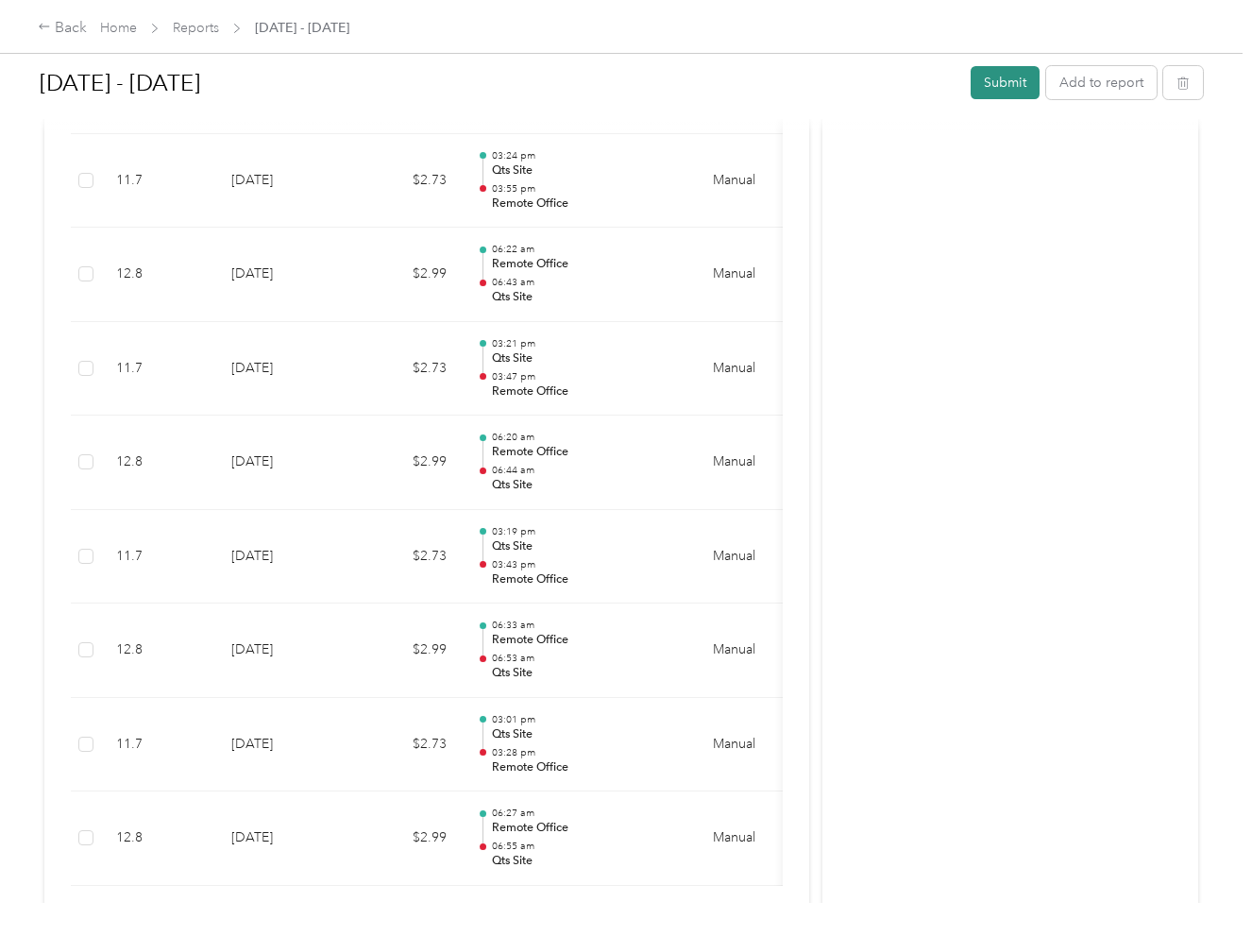
click at [996, 87] on button "Submit" at bounding box center [1005, 82] width 69 height 33
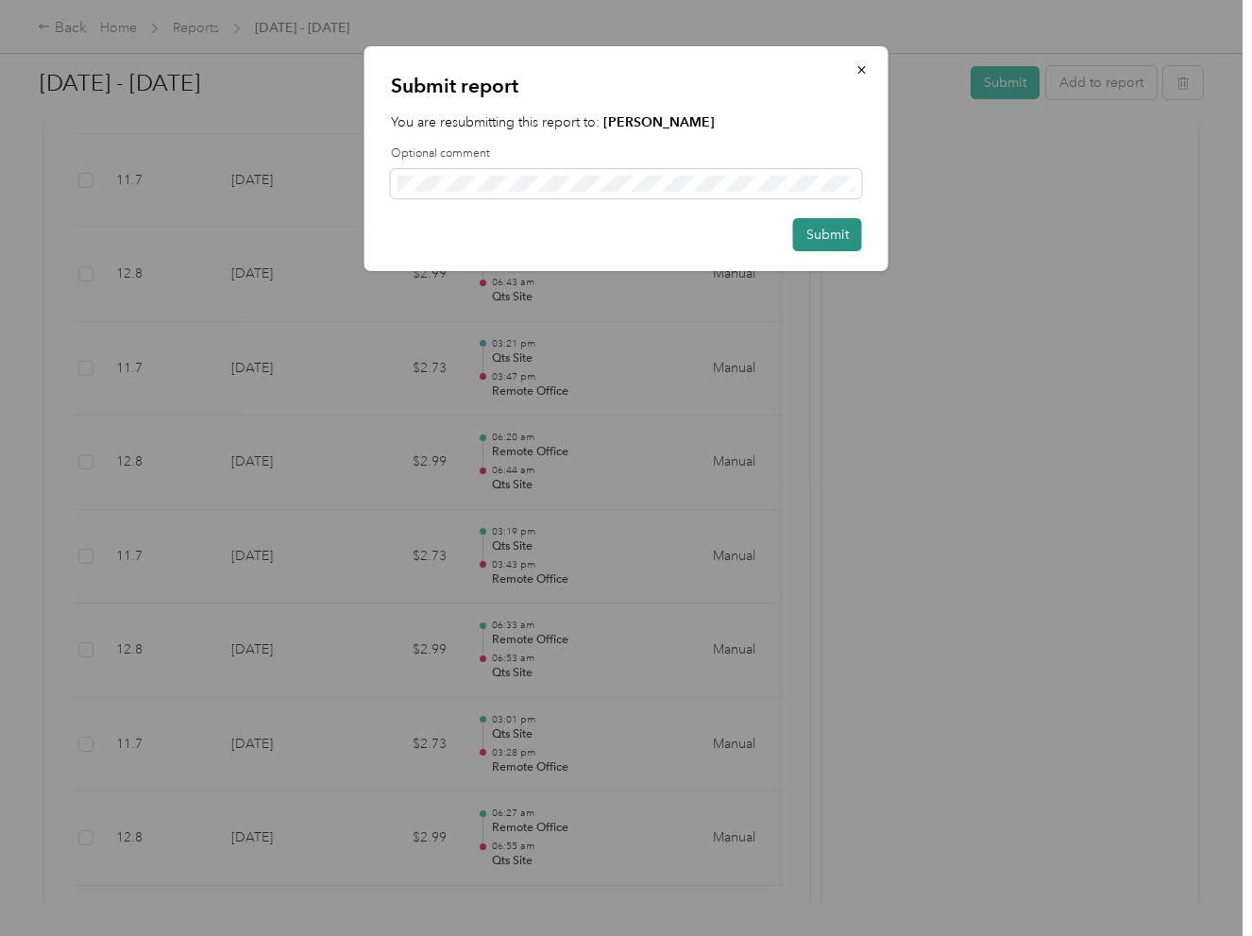
click at [813, 242] on button "Submit" at bounding box center [827, 234] width 69 height 33
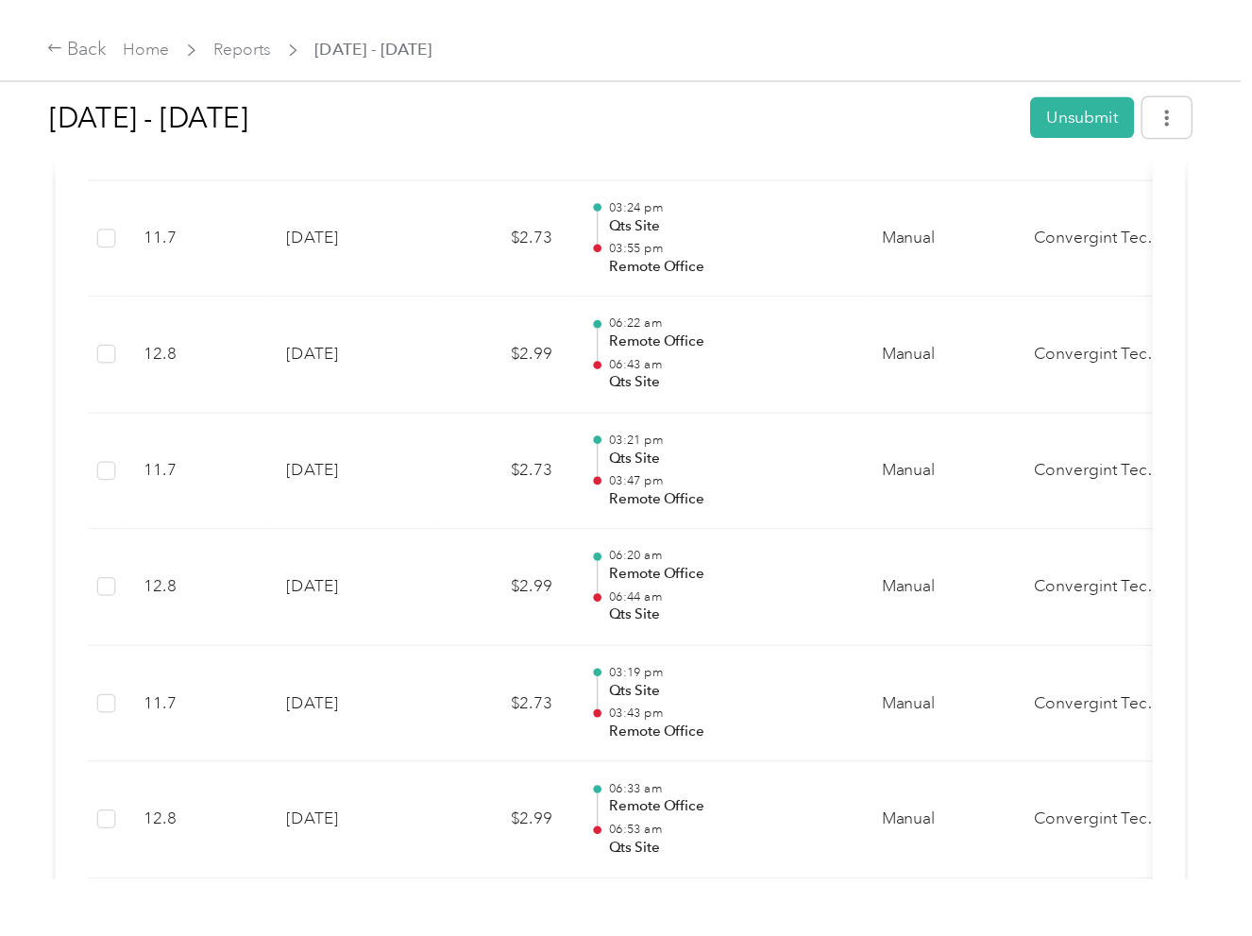
scroll to position [3730, 0]
